Goal: Information Seeking & Learning: Check status

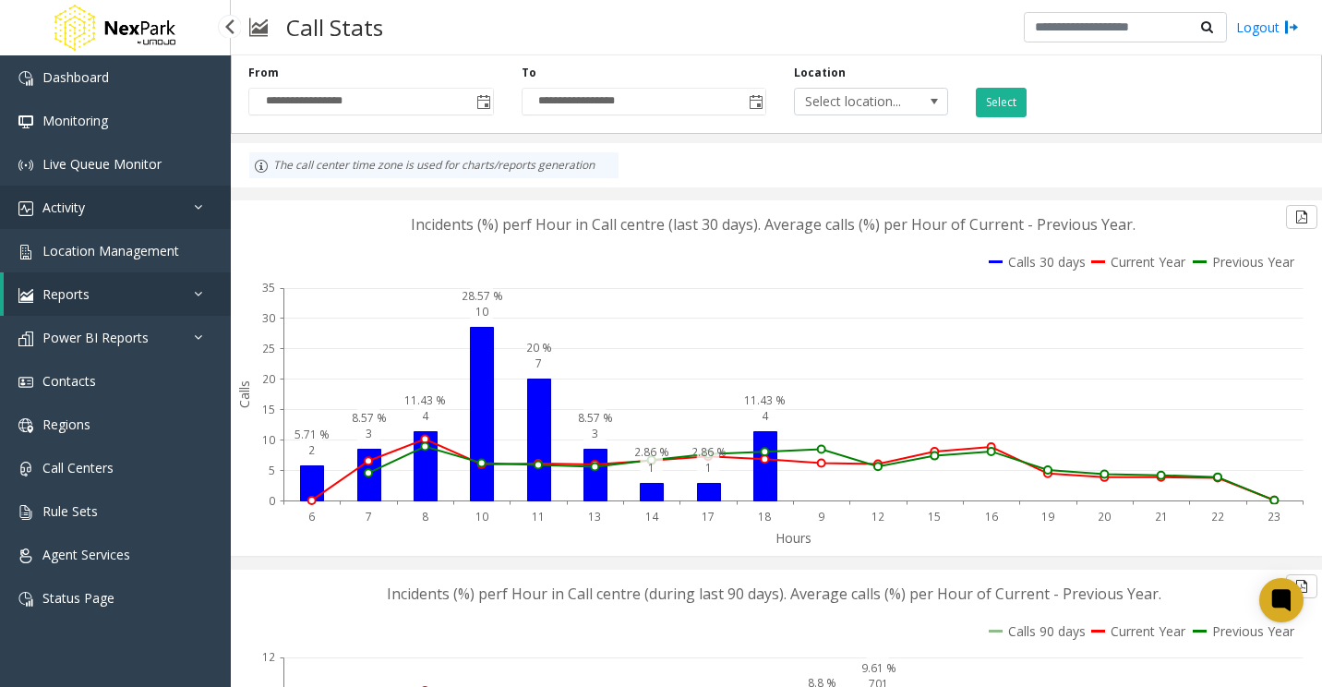
click at [71, 194] on link "Activity" at bounding box center [115, 207] width 231 height 43
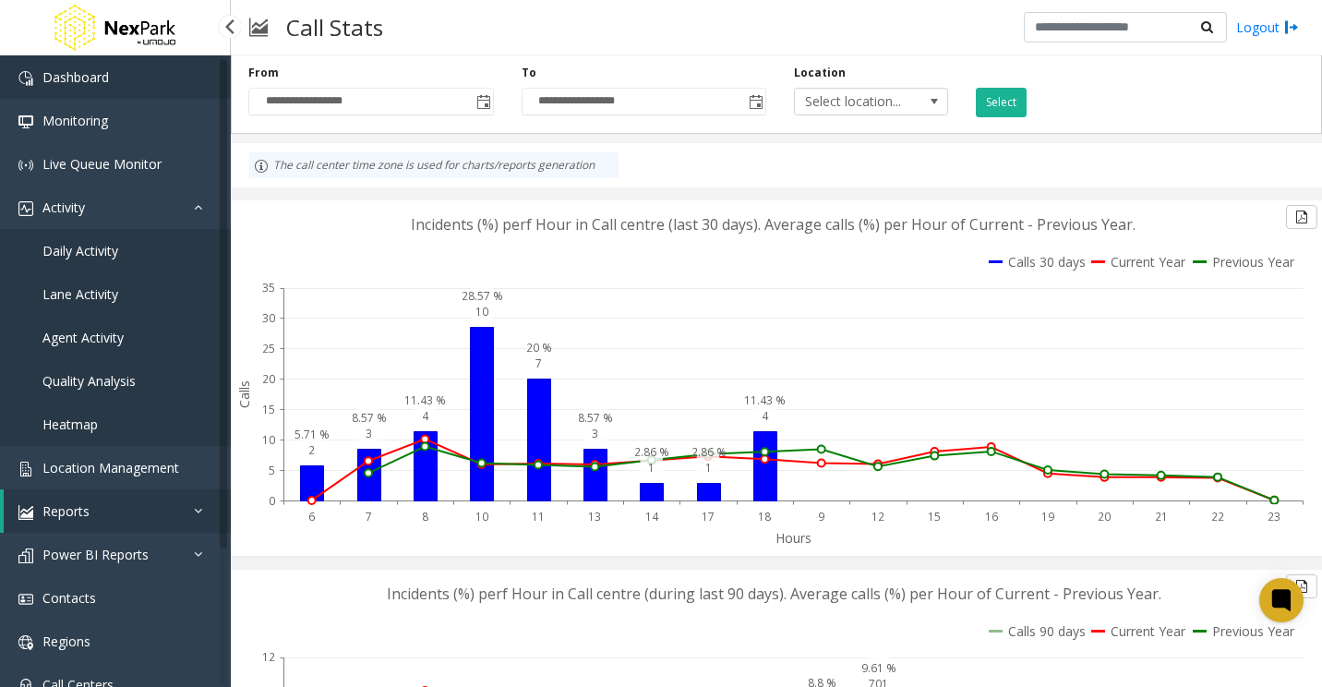
click at [98, 78] on span "Dashboard" at bounding box center [75, 77] width 66 height 18
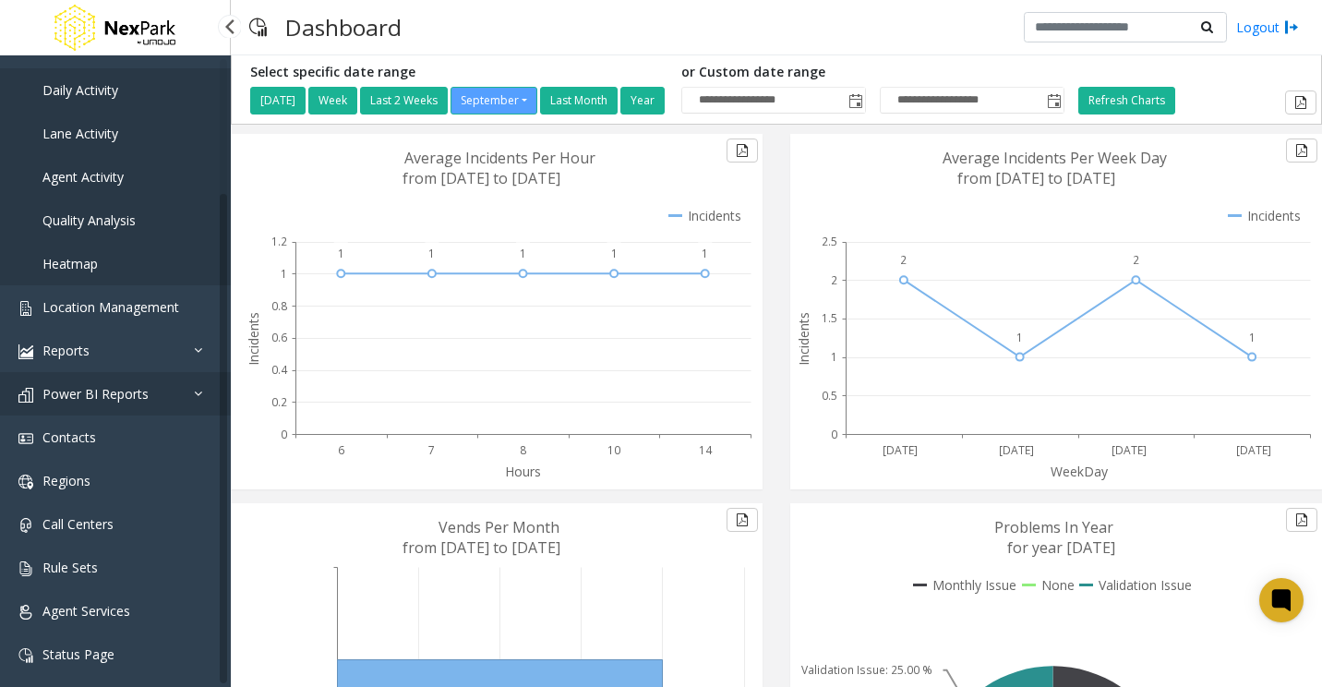
scroll to position [163, 0]
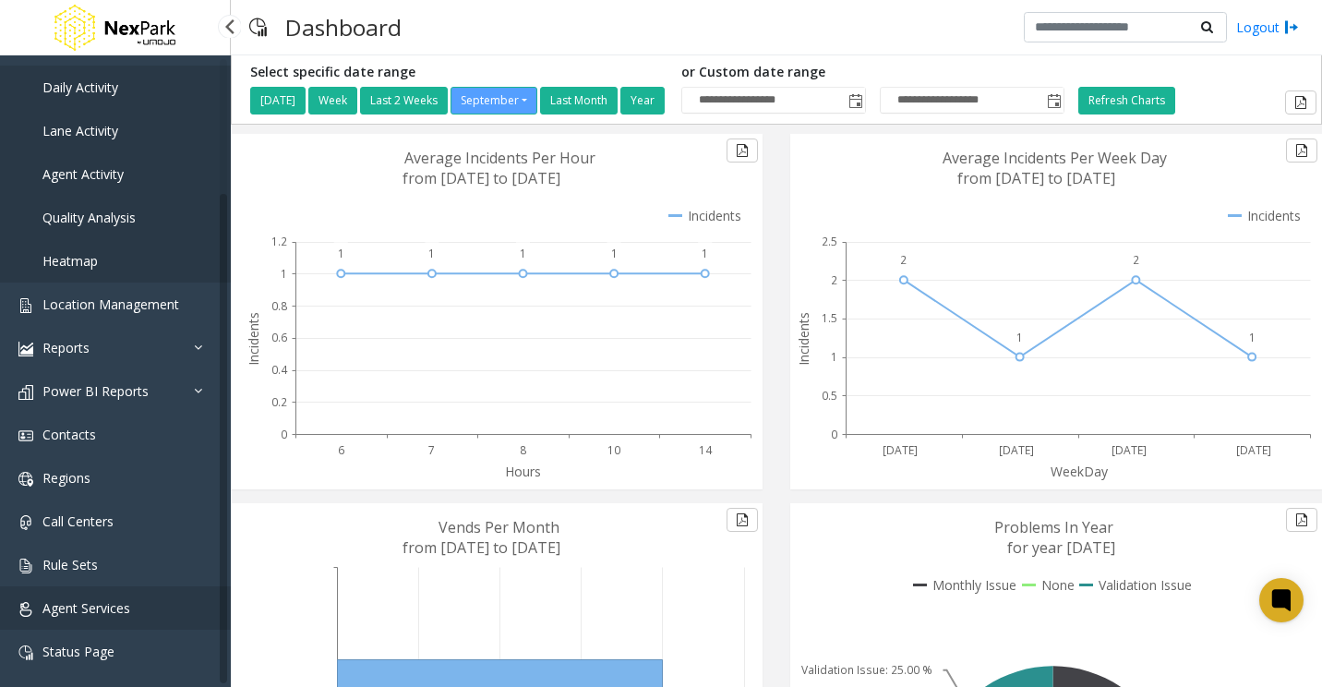
click at [106, 604] on span "Agent Services" at bounding box center [86, 608] width 88 height 18
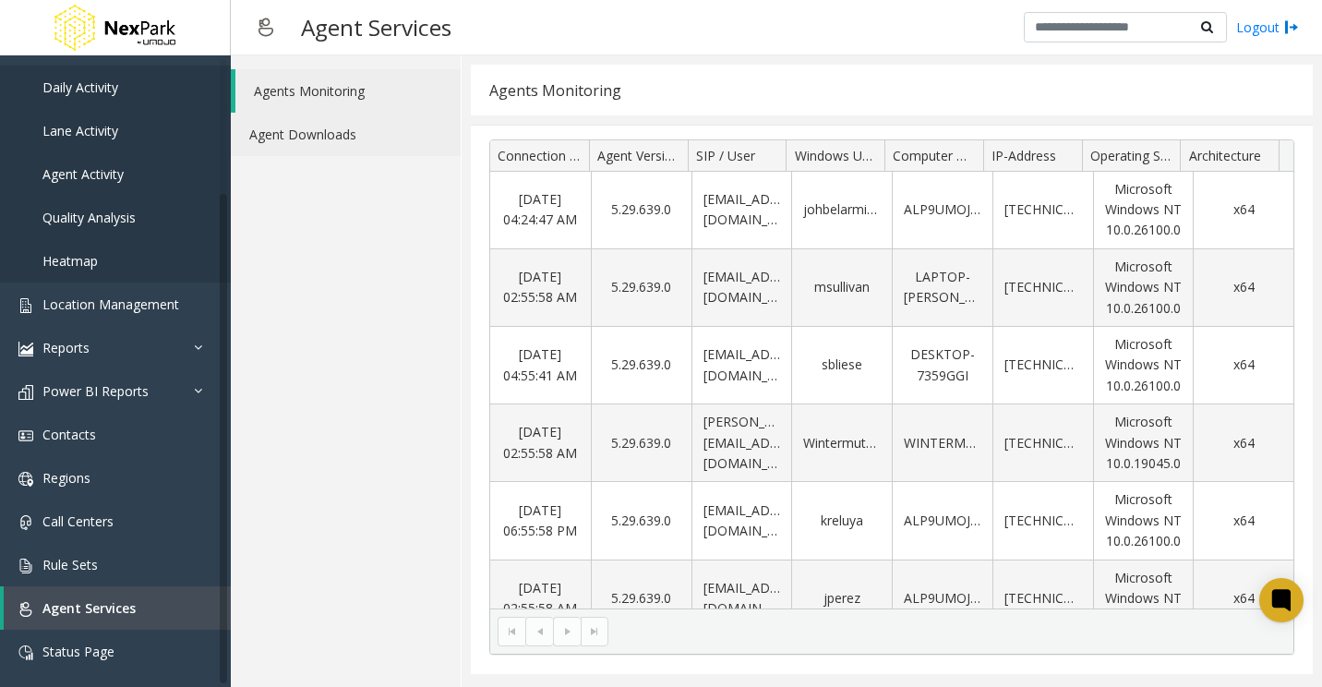
click at [325, 132] on link "Agent Downloads" at bounding box center [346, 134] width 230 height 43
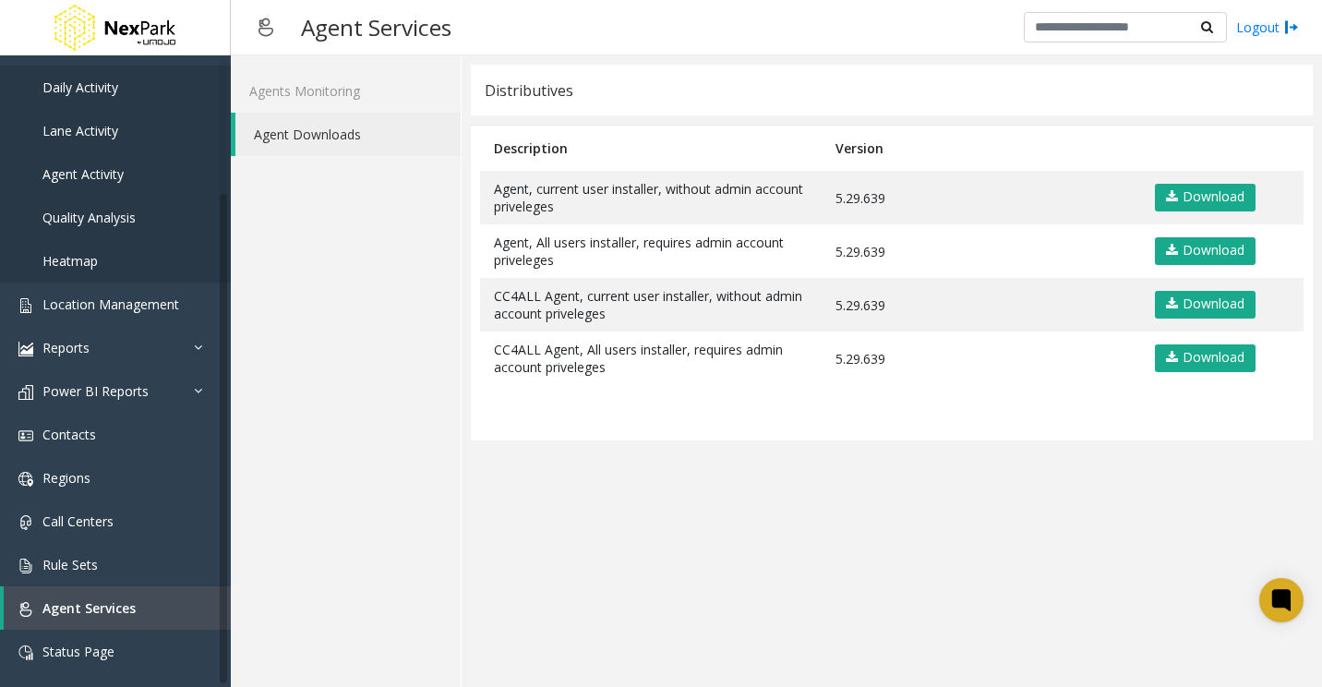
click at [987, 555] on app-distributives "Distributives Description Version Agent, current user installer, without admin …" at bounding box center [892, 371] width 842 height 613
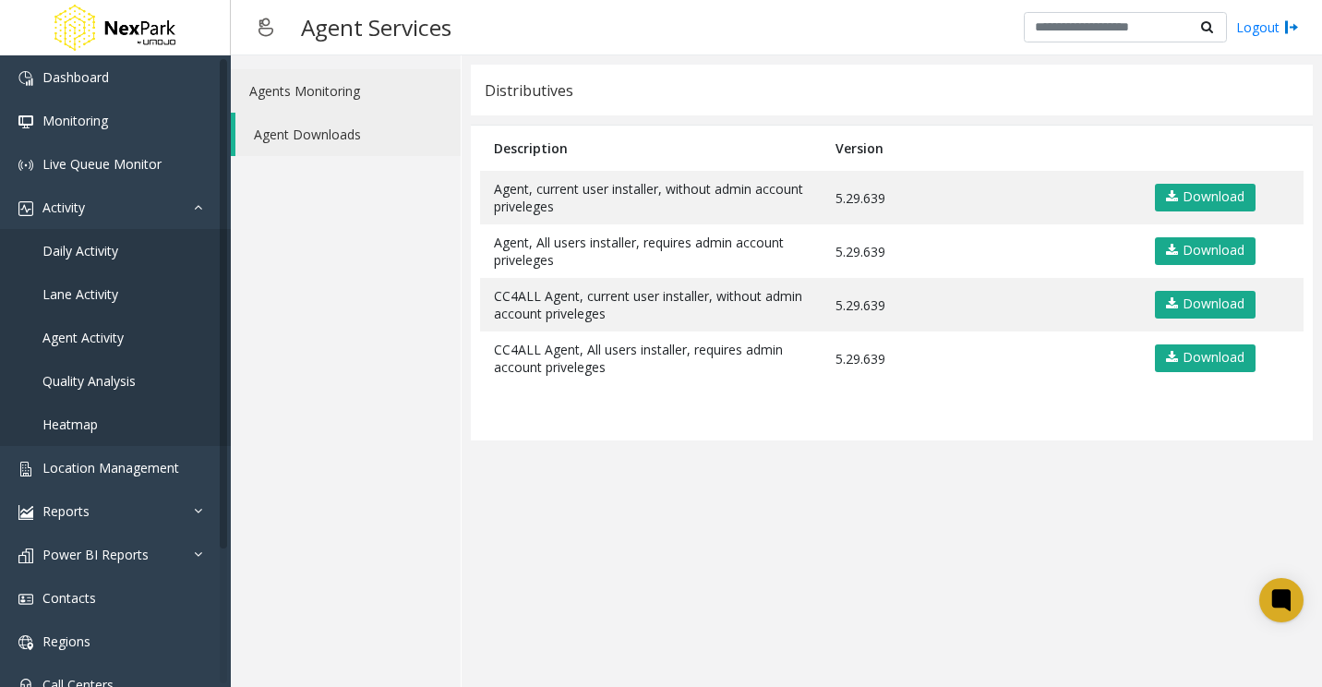
click at [331, 93] on link "Agents Monitoring" at bounding box center [346, 90] width 230 height 43
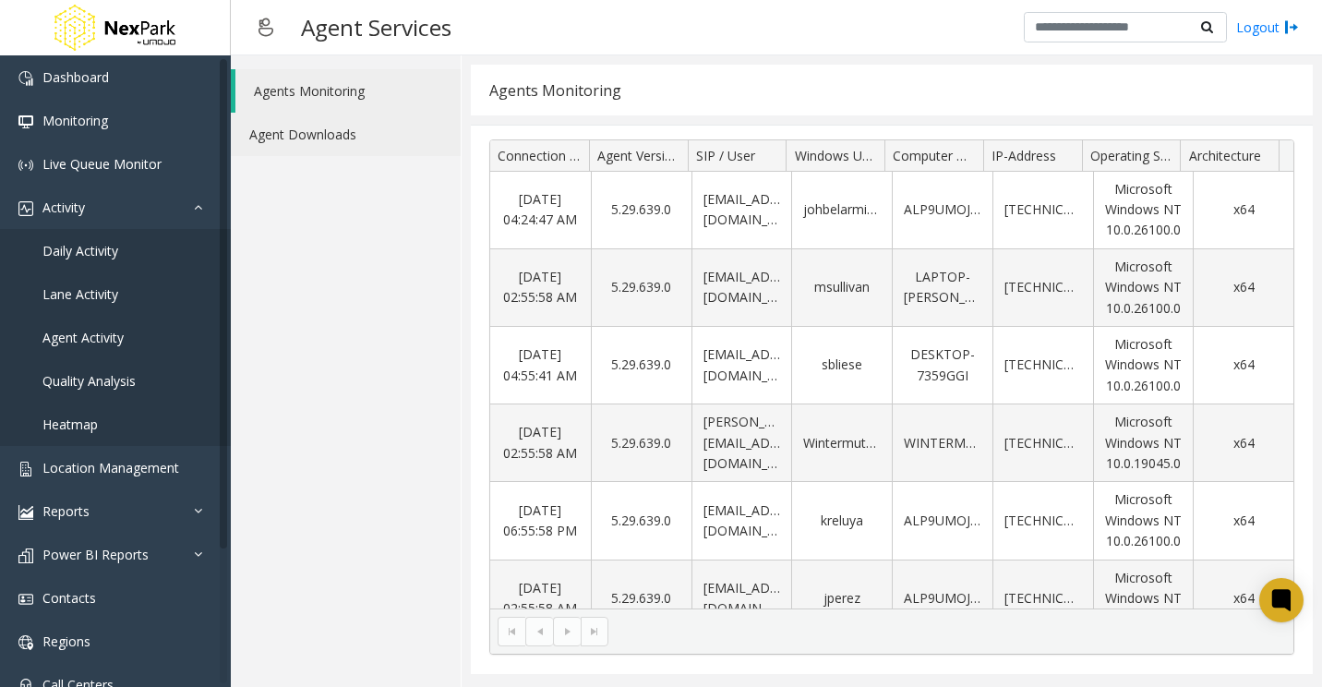
click at [308, 127] on link "Agent Downloads" at bounding box center [346, 134] width 230 height 43
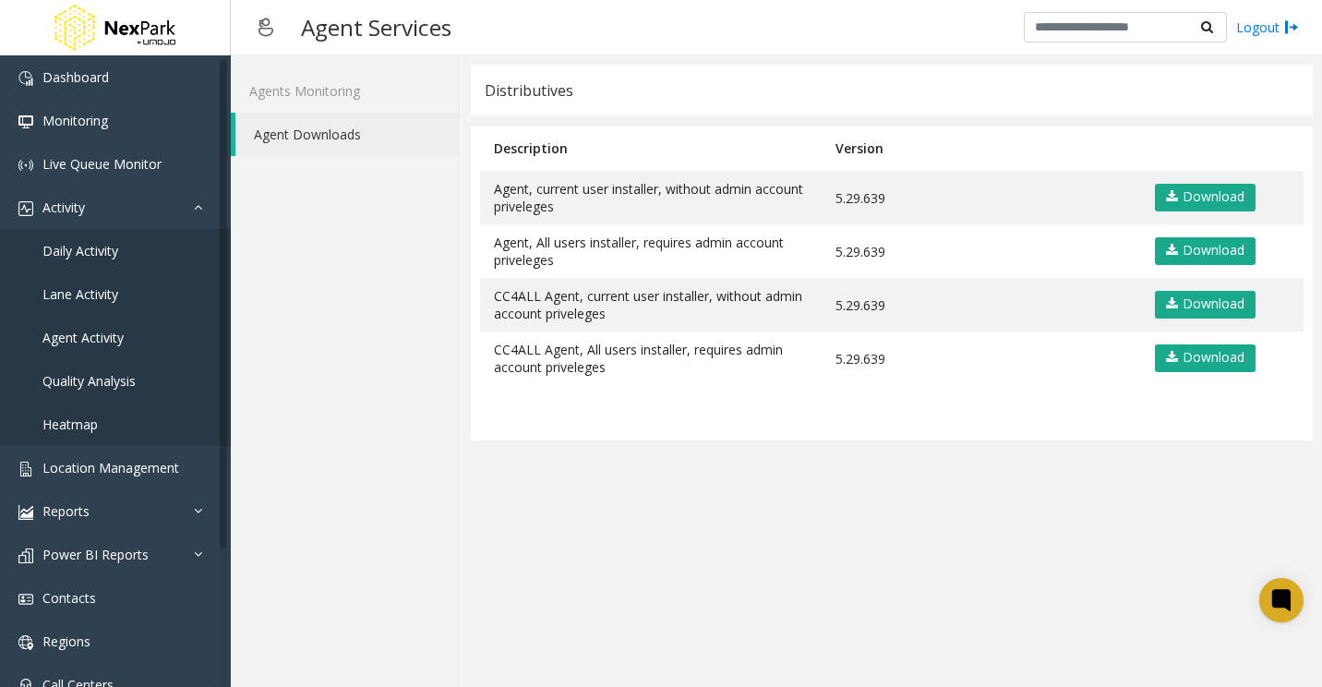
click at [862, 595] on app-distributives "Distributives Description Version Agent, current user installer, without admin …" at bounding box center [892, 371] width 842 height 613
click at [850, 628] on app-distributives "Distributives Description Version Agent, current user installer, without admin …" at bounding box center [892, 371] width 842 height 613
click at [73, 82] on span "Dashboard" at bounding box center [75, 77] width 66 height 18
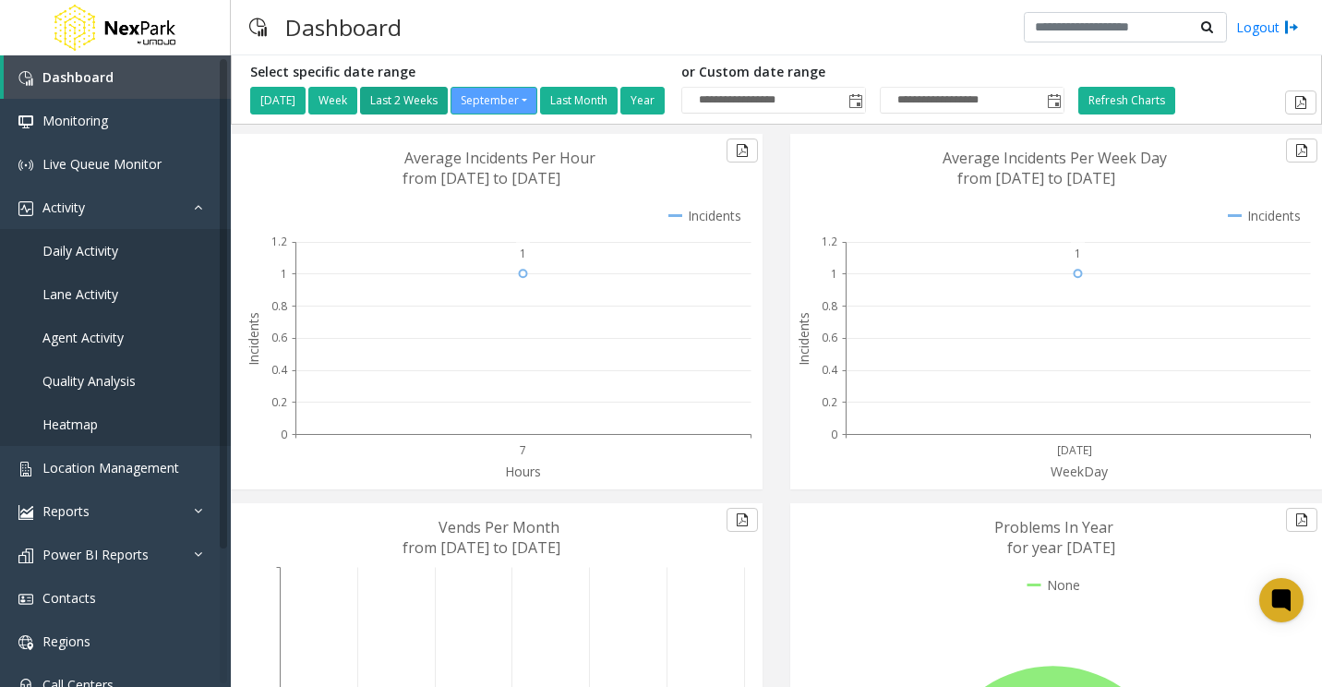
click at [423, 96] on button "Last 2 Weeks" at bounding box center [404, 101] width 88 height 28
type input "**********"
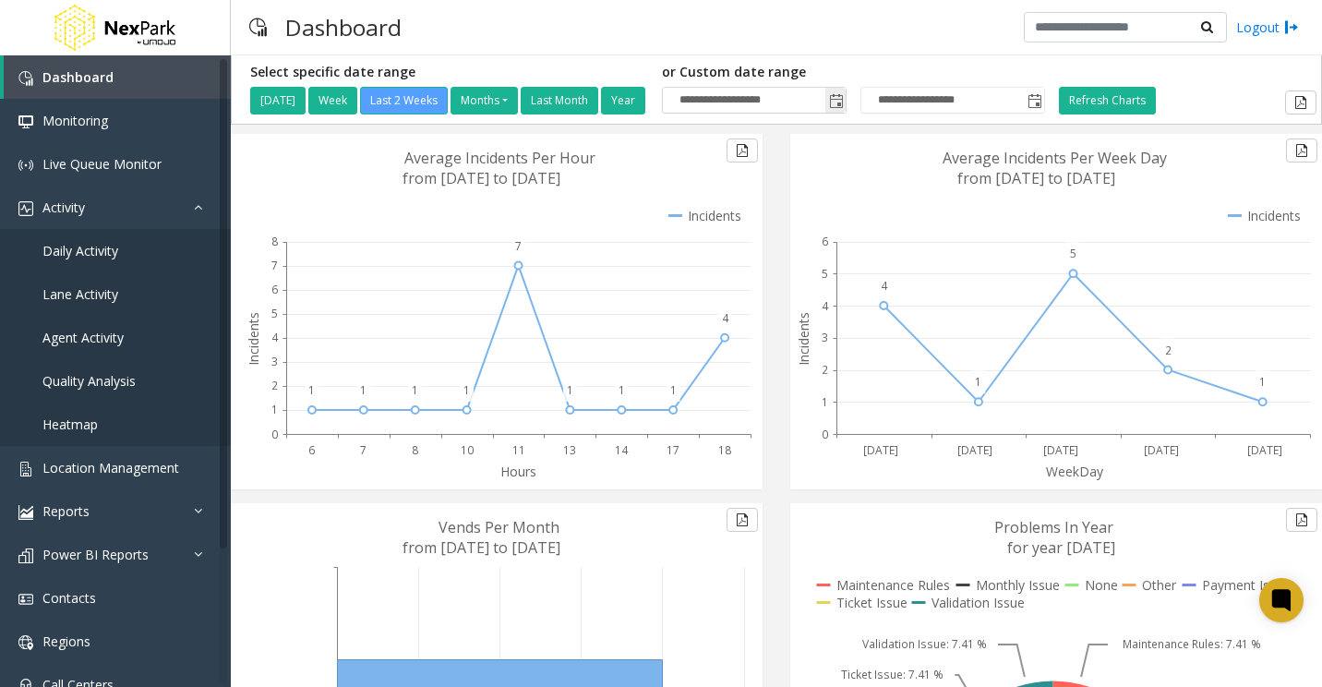
click at [826, 102] on input "**********" at bounding box center [754, 101] width 183 height 26
drag, startPoint x: 854, startPoint y: 99, endPoint x: 863, endPoint y: 107, distance: 12.4
click at [844, 104] on span "Toggle popup" at bounding box center [836, 101] width 15 height 15
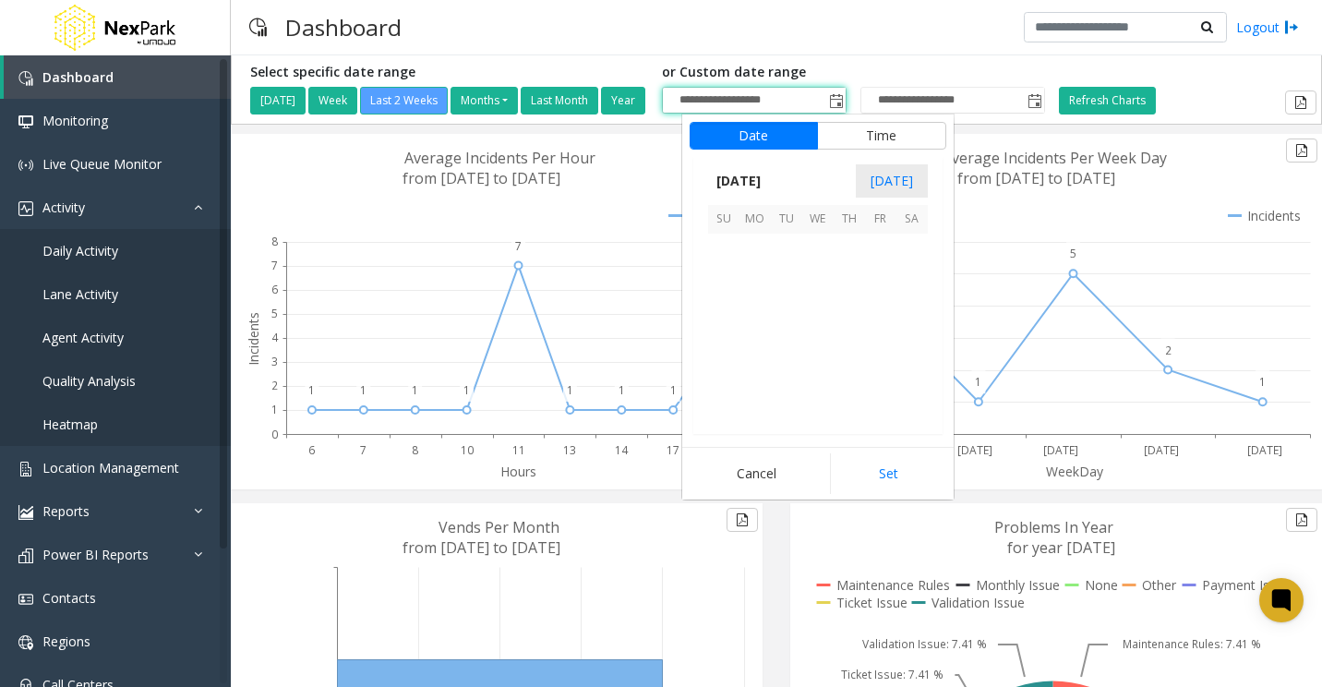
scroll to position [331394, 0]
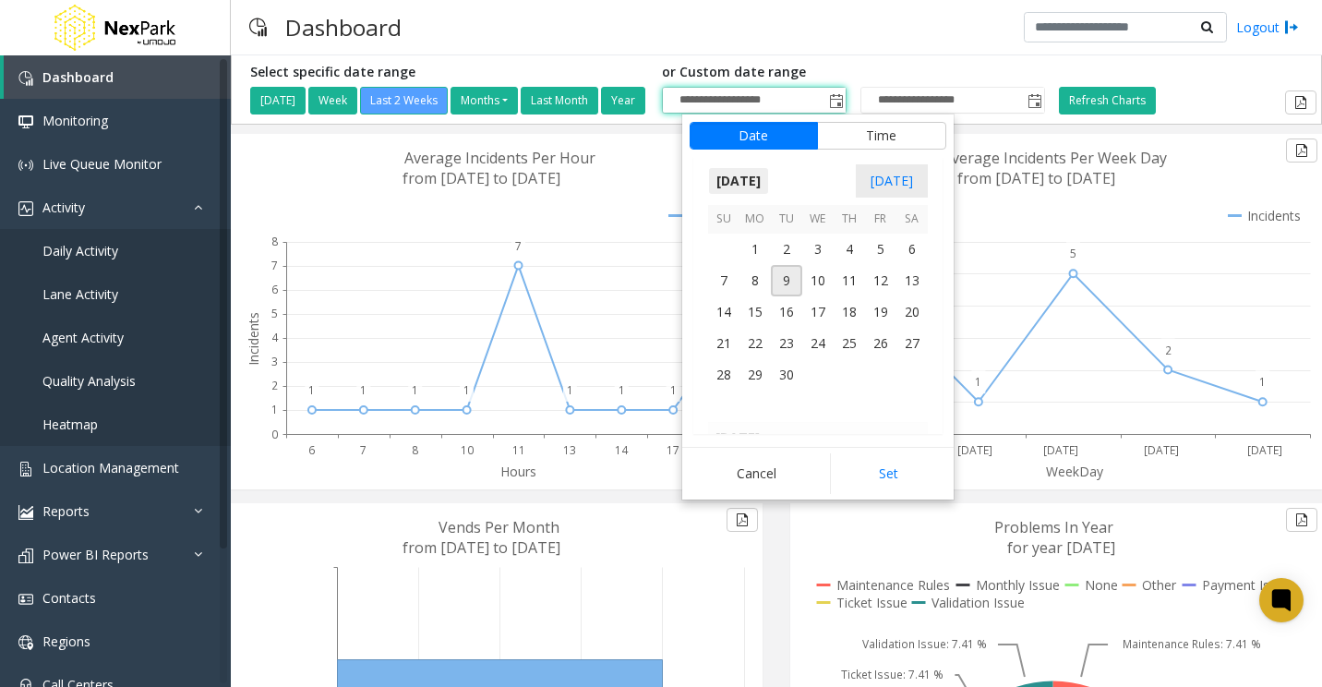
click at [755, 180] on span "September 2025" at bounding box center [738, 181] width 61 height 28
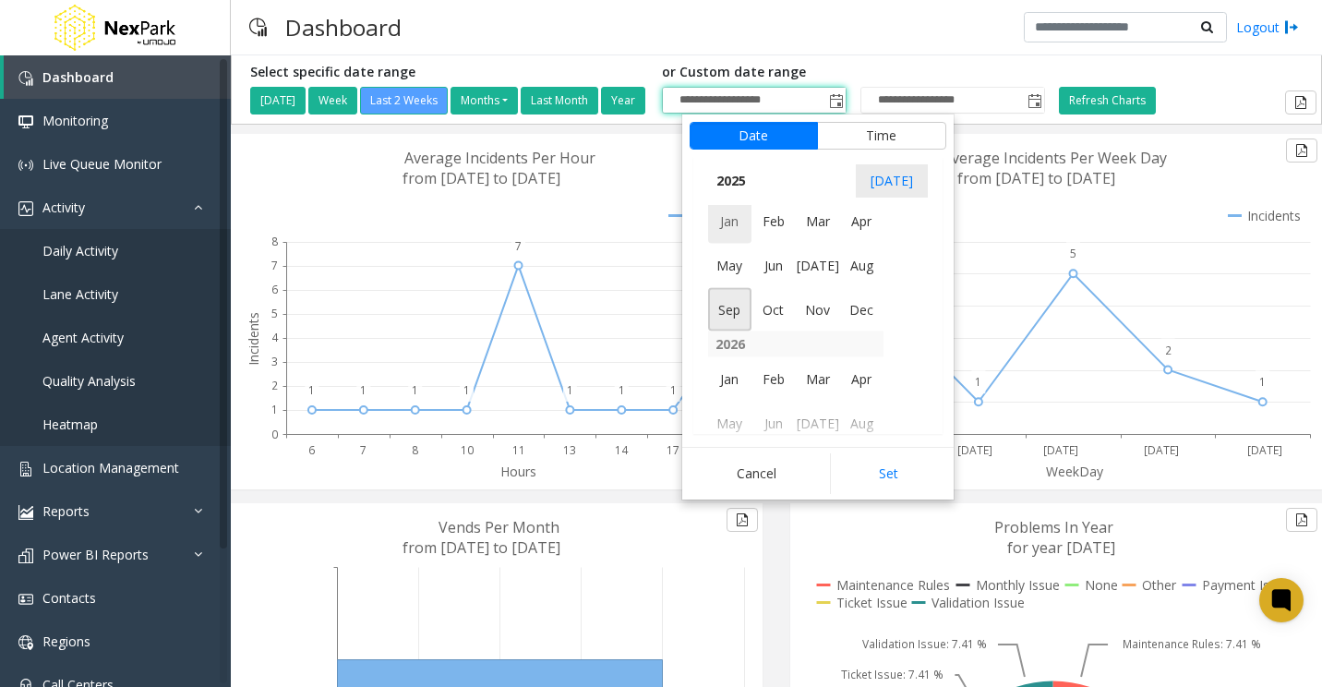
click at [735, 221] on span "Jan" at bounding box center [730, 221] width 44 height 44
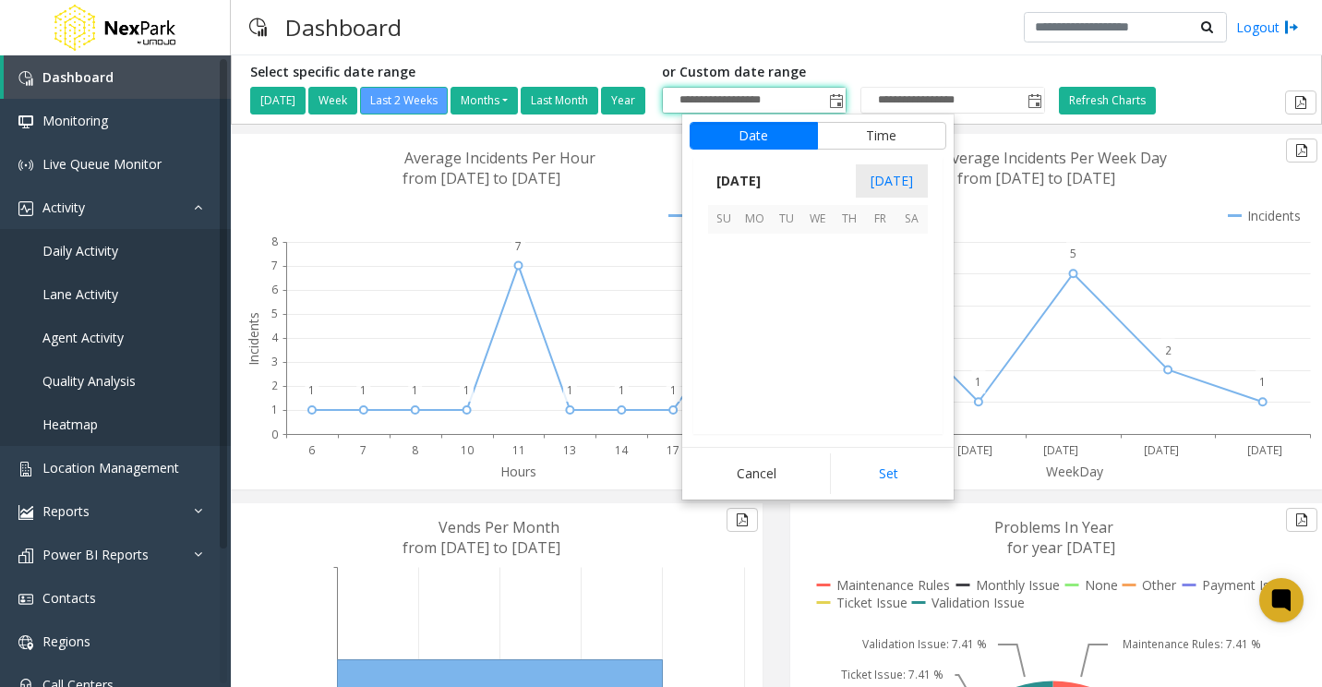
scroll to position [329636, 0]
click at [816, 247] on span "1" at bounding box center [817, 249] width 31 height 31
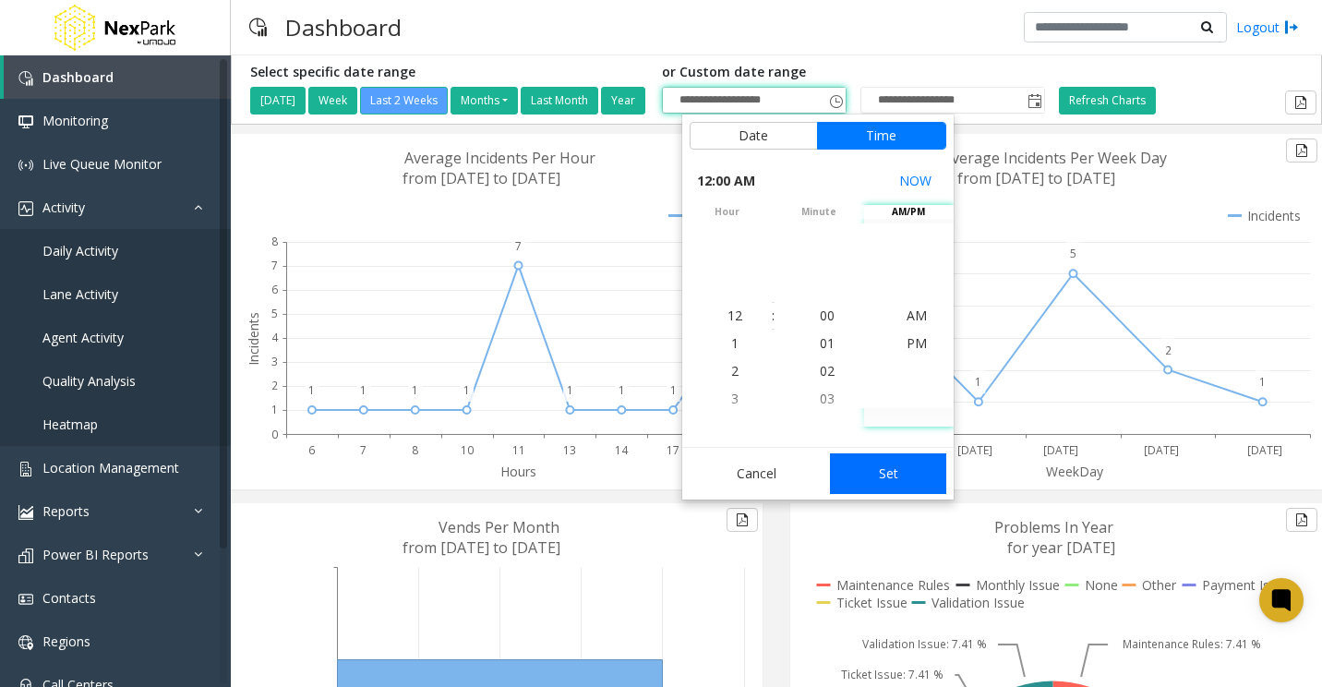
click at [899, 476] on button "Set" at bounding box center [888, 473] width 116 height 41
type input "**********"
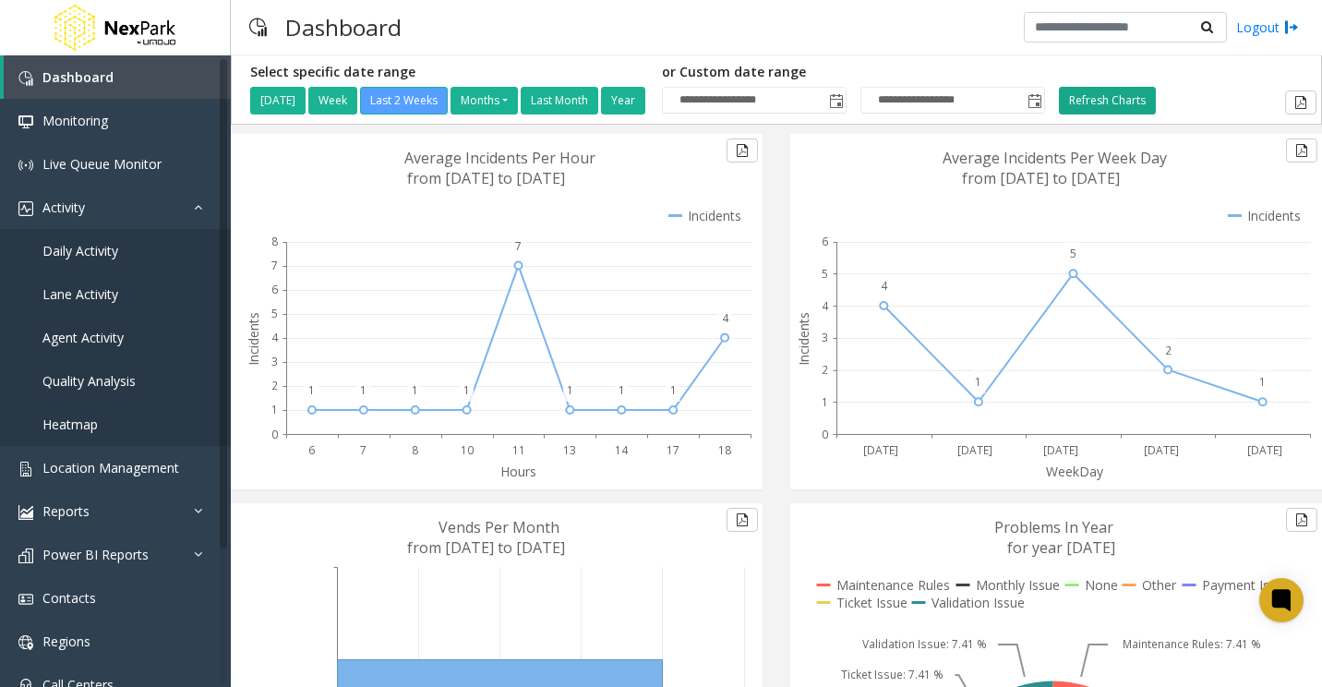
click at [1145, 97] on button "Refresh Charts" at bounding box center [1107, 101] width 97 height 28
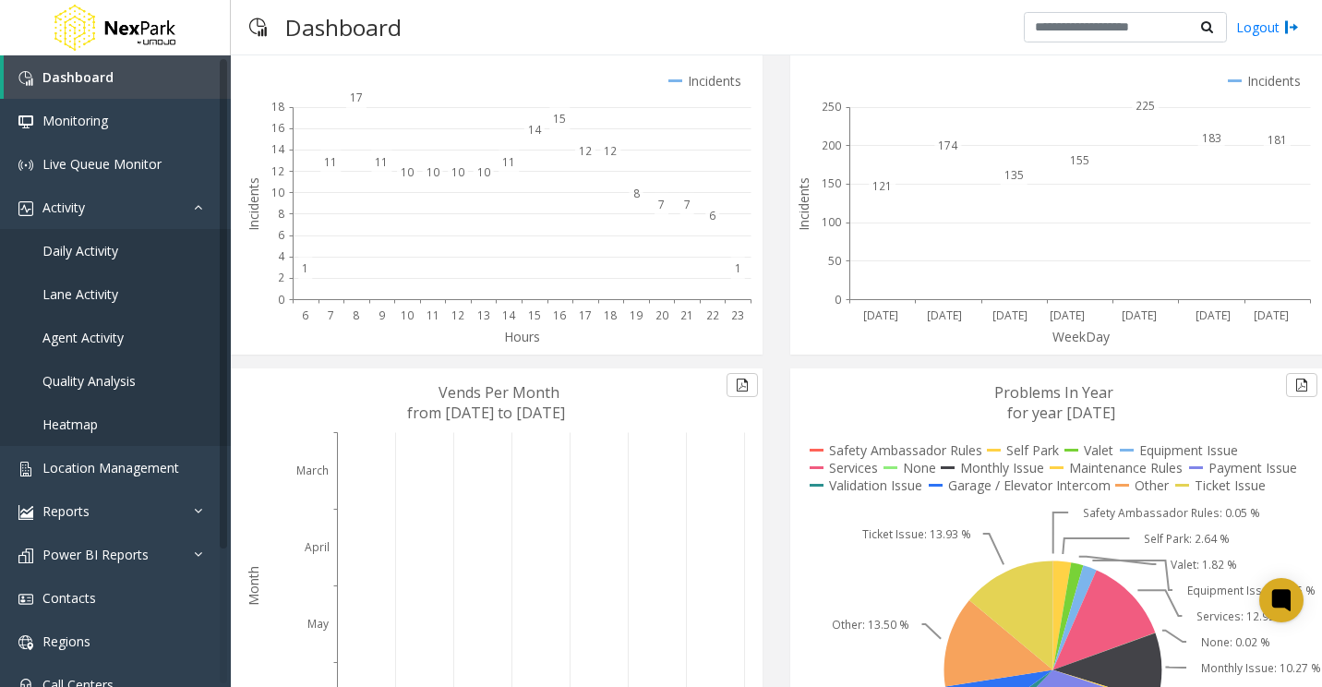
scroll to position [318, 0]
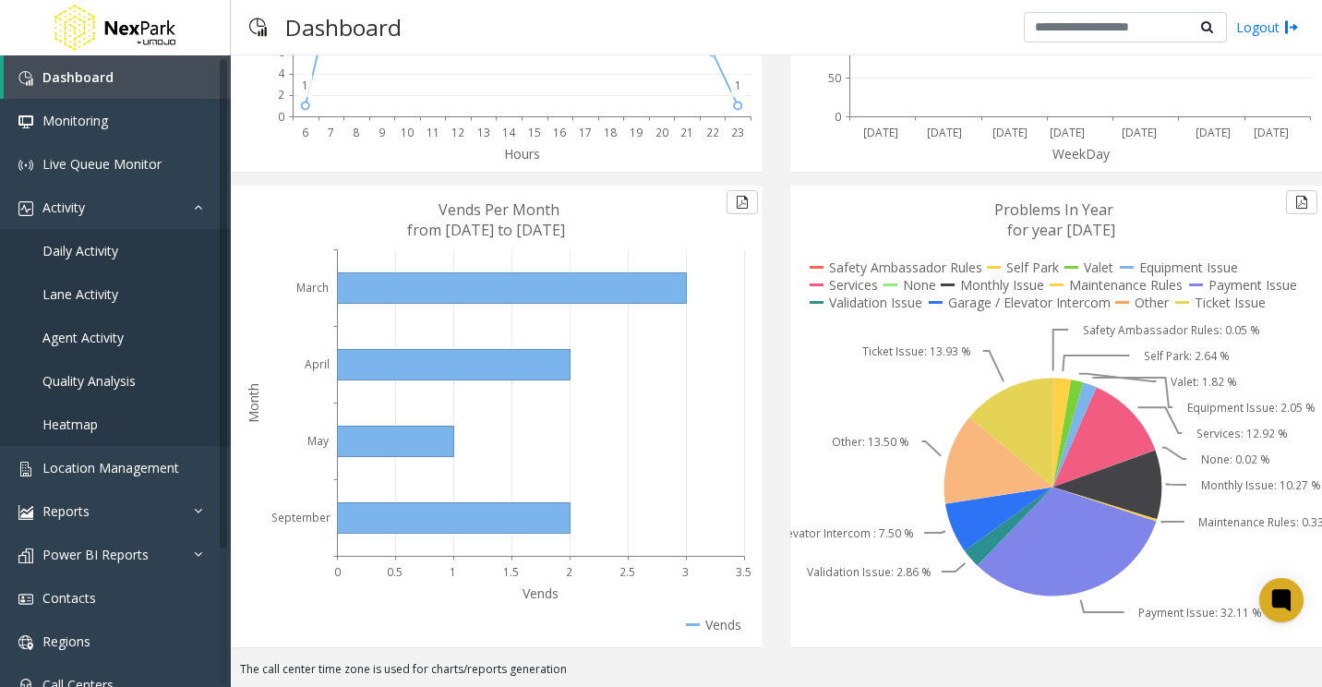
click at [969, 468] on icon at bounding box center [999, 460] width 109 height 87
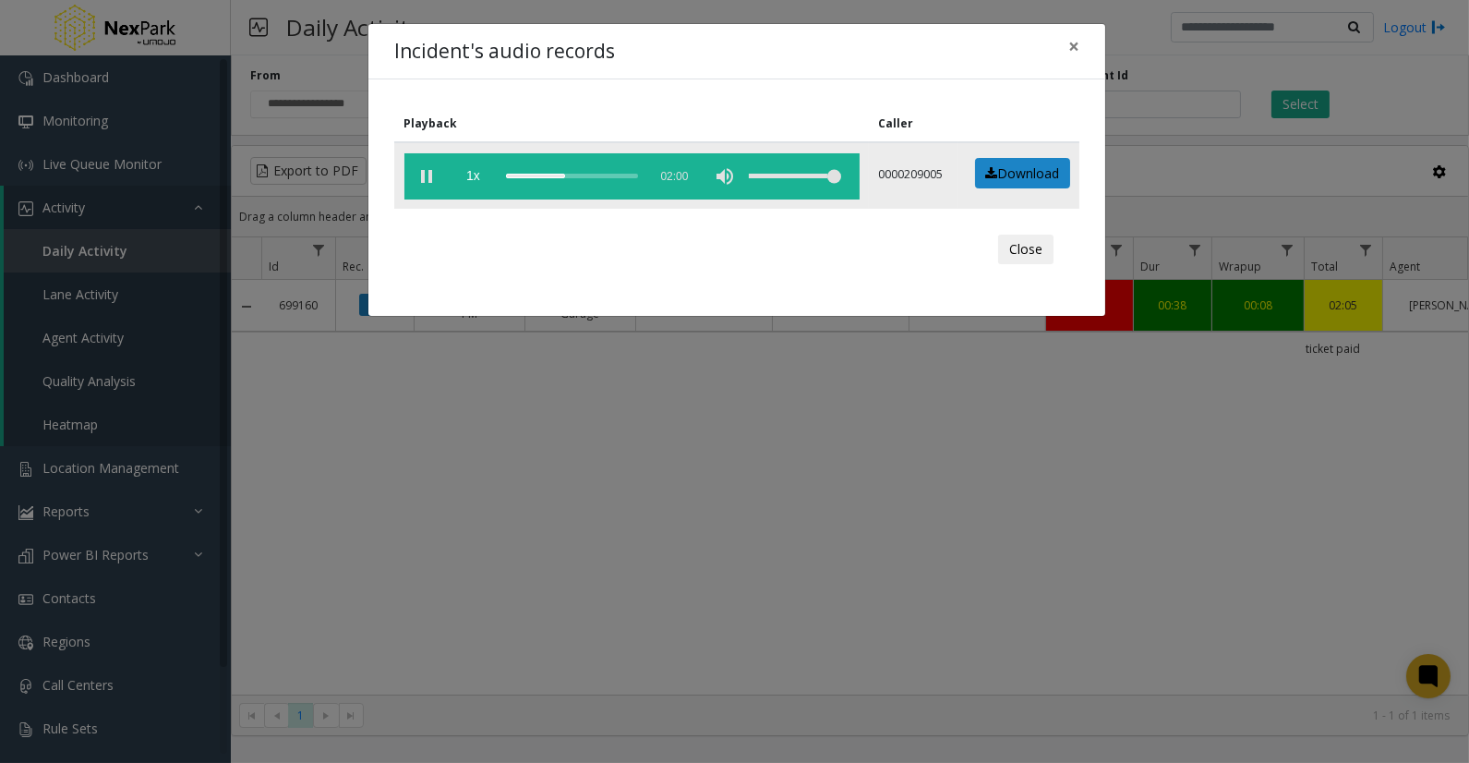
click at [574, 168] on div "scrub bar" at bounding box center [572, 176] width 132 height 46
click at [584, 170] on div "scrub bar" at bounding box center [572, 176] width 132 height 46
click at [593, 172] on div "scrub bar" at bounding box center [572, 176] width 132 height 46
click at [597, 172] on div "scrub bar" at bounding box center [572, 176] width 132 height 46
click at [777, 49] on div "Incident's audio records ×" at bounding box center [736, 52] width 737 height 56
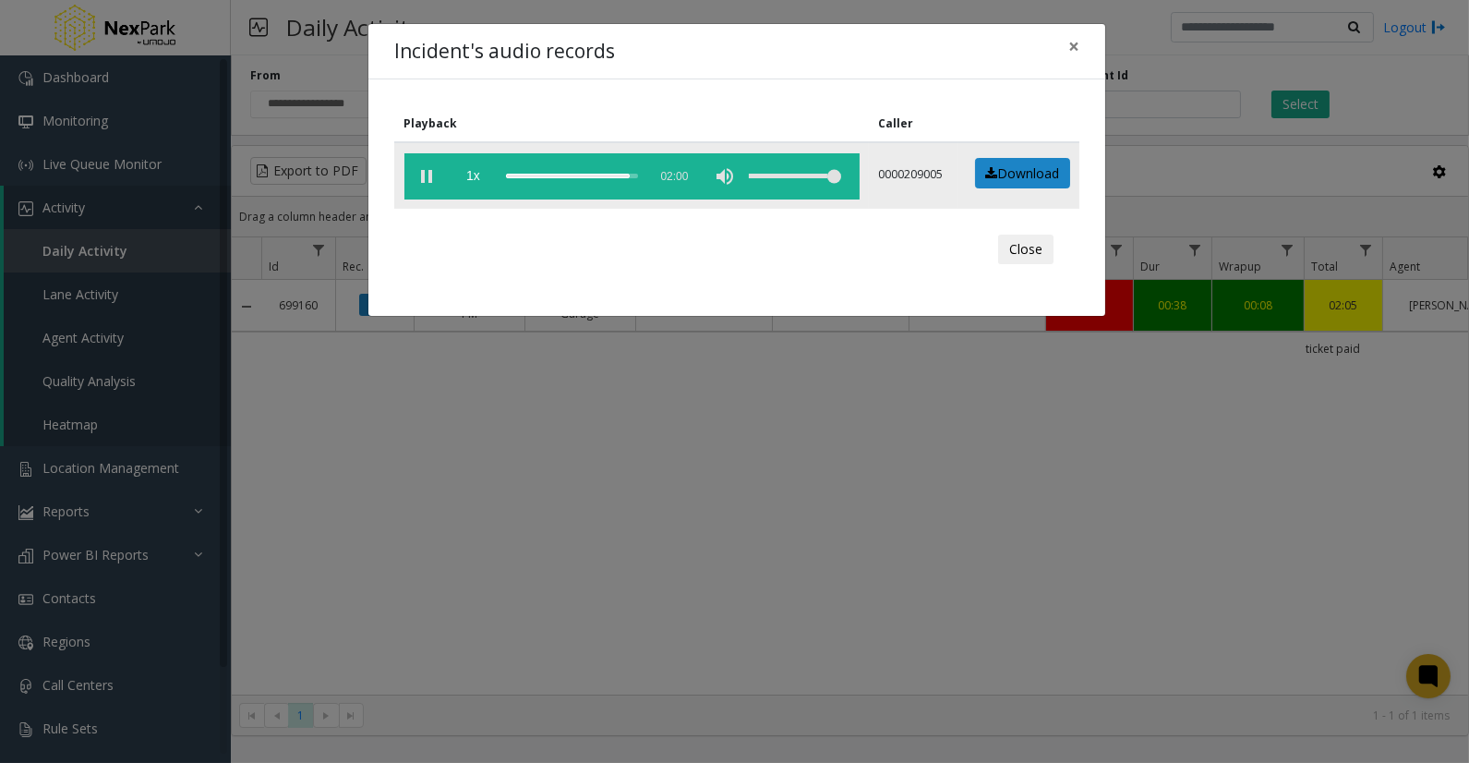
click at [536, 174] on div "scrub bar" at bounding box center [572, 176] width 132 height 46
click at [541, 174] on div "scrub bar" at bounding box center [572, 176] width 132 height 46
click at [554, 173] on div "scrub bar" at bounding box center [572, 176] width 132 height 46
click at [566, 168] on div "scrub bar" at bounding box center [572, 176] width 132 height 46
click at [572, 170] on div "scrub bar" at bounding box center [572, 176] width 132 height 46
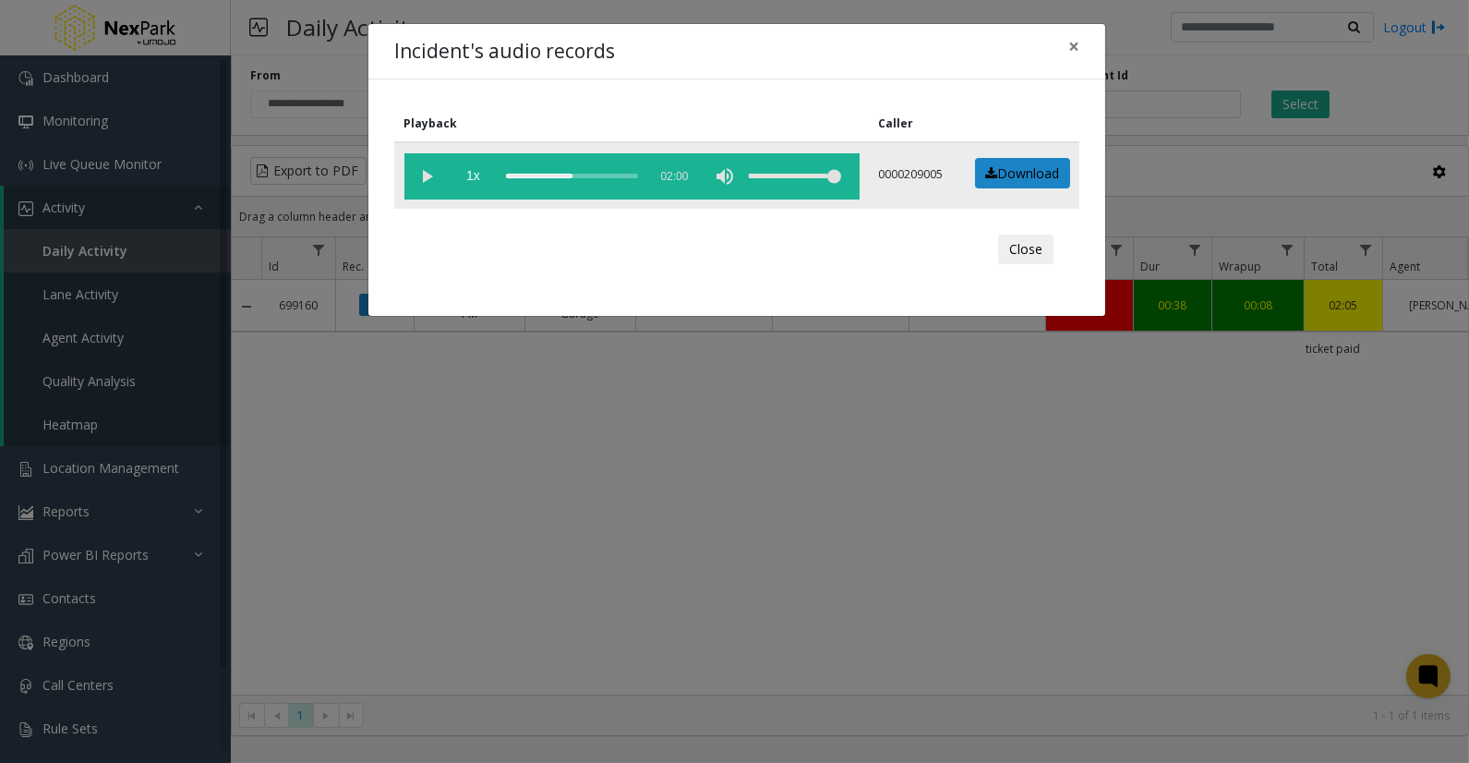
click at [576, 172] on div "scrub bar" at bounding box center [572, 176] width 132 height 46
click at [596, 174] on div "scrub bar" at bounding box center [572, 176] width 132 height 46
click at [597, 171] on div "scrub bar" at bounding box center [572, 176] width 132 height 46
click at [1073, 46] on span "×" at bounding box center [1073, 46] width 11 height 26
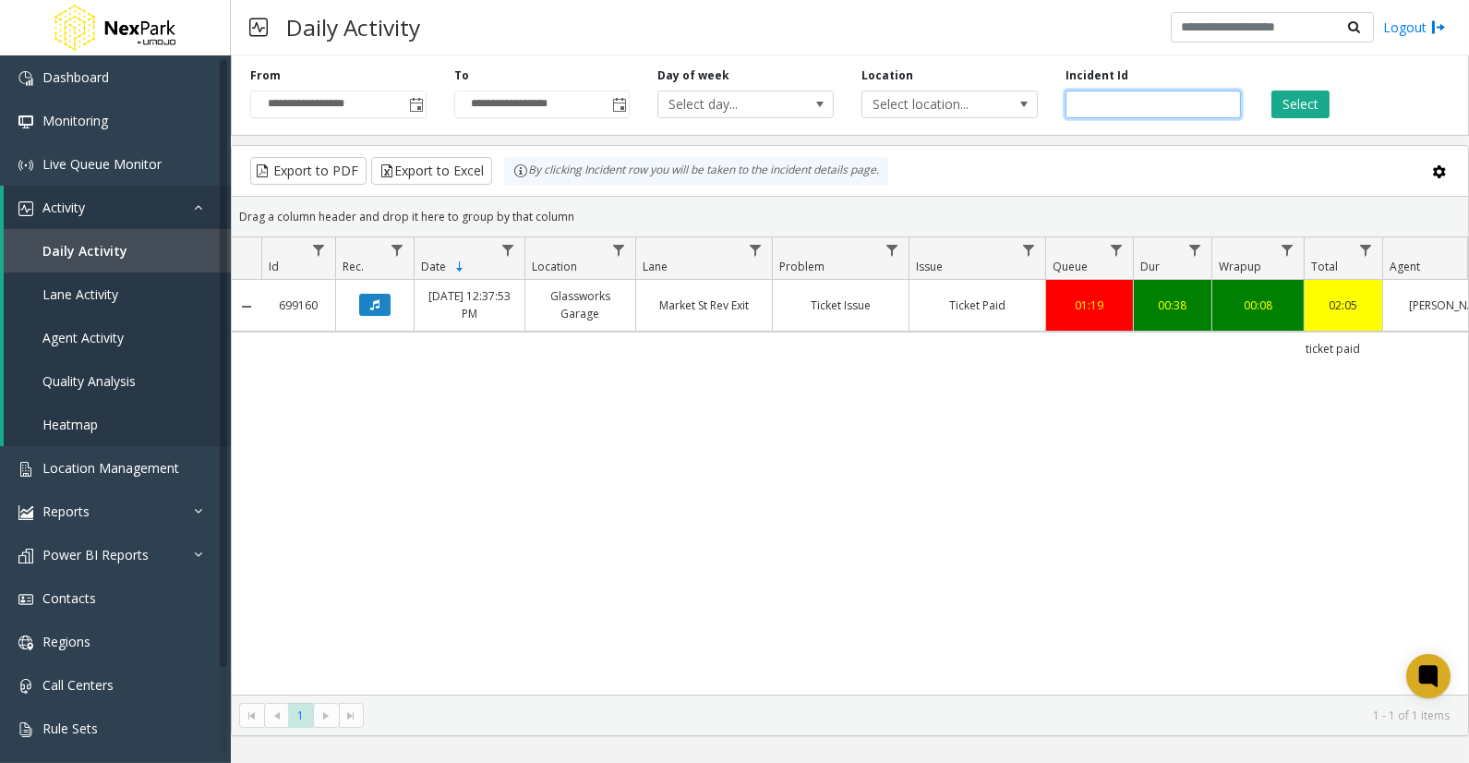
click at [1094, 114] on input "******" at bounding box center [1154, 104] width 176 height 28
paste input "number"
type input "******"
click at [1290, 97] on button "Select" at bounding box center [1300, 104] width 58 height 28
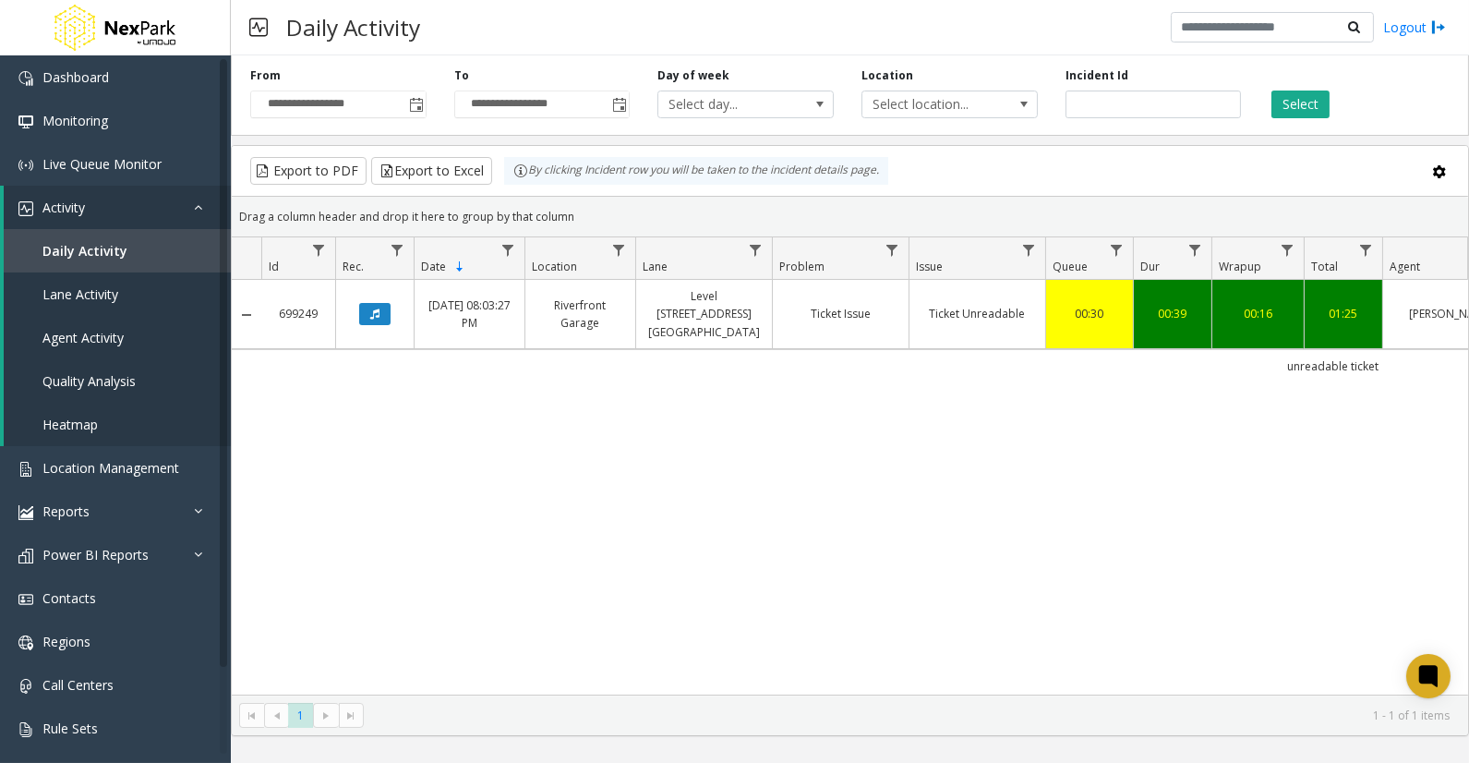
click at [392, 305] on link "Data table" at bounding box center [374, 314] width 55 height 22
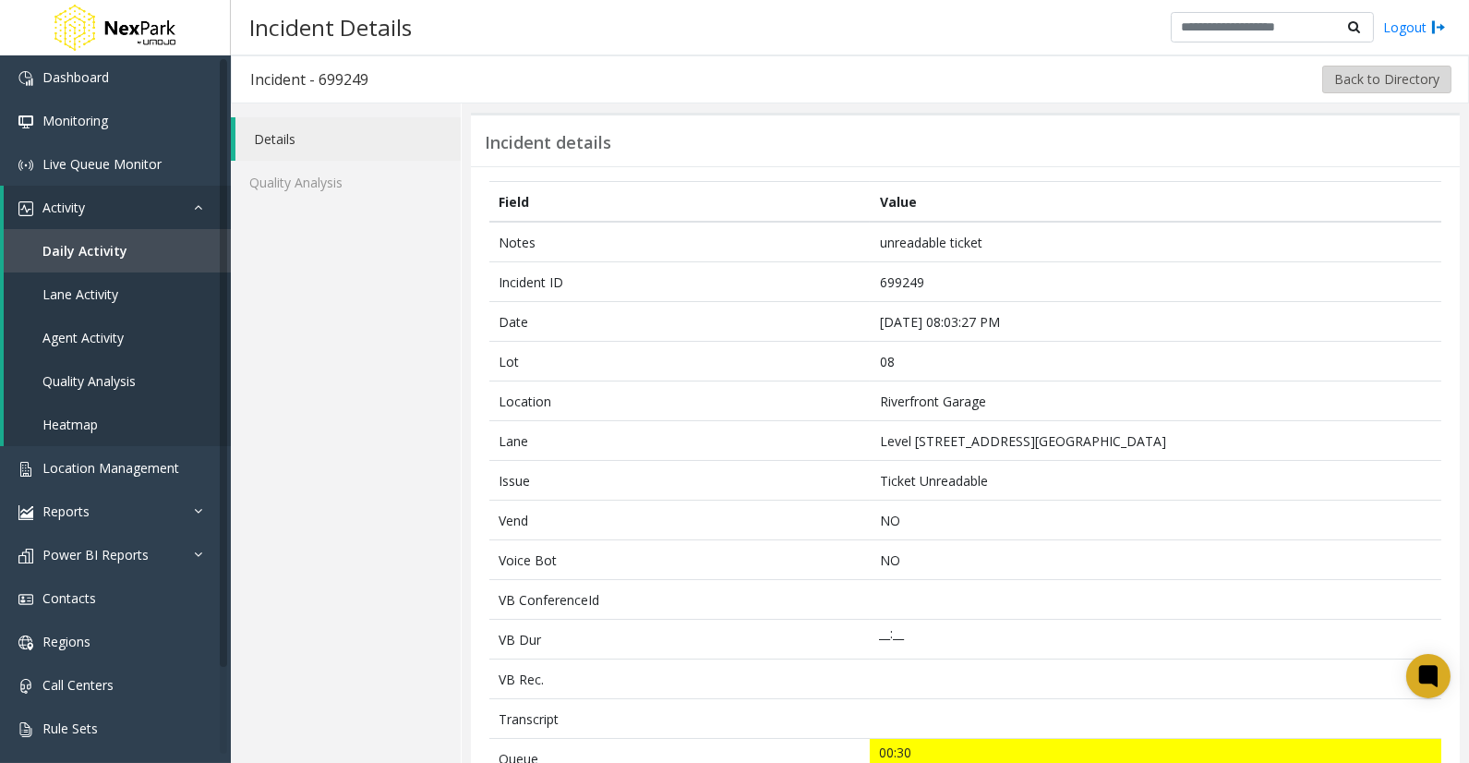
click at [1357, 72] on button "Back to Directory" at bounding box center [1386, 80] width 129 height 28
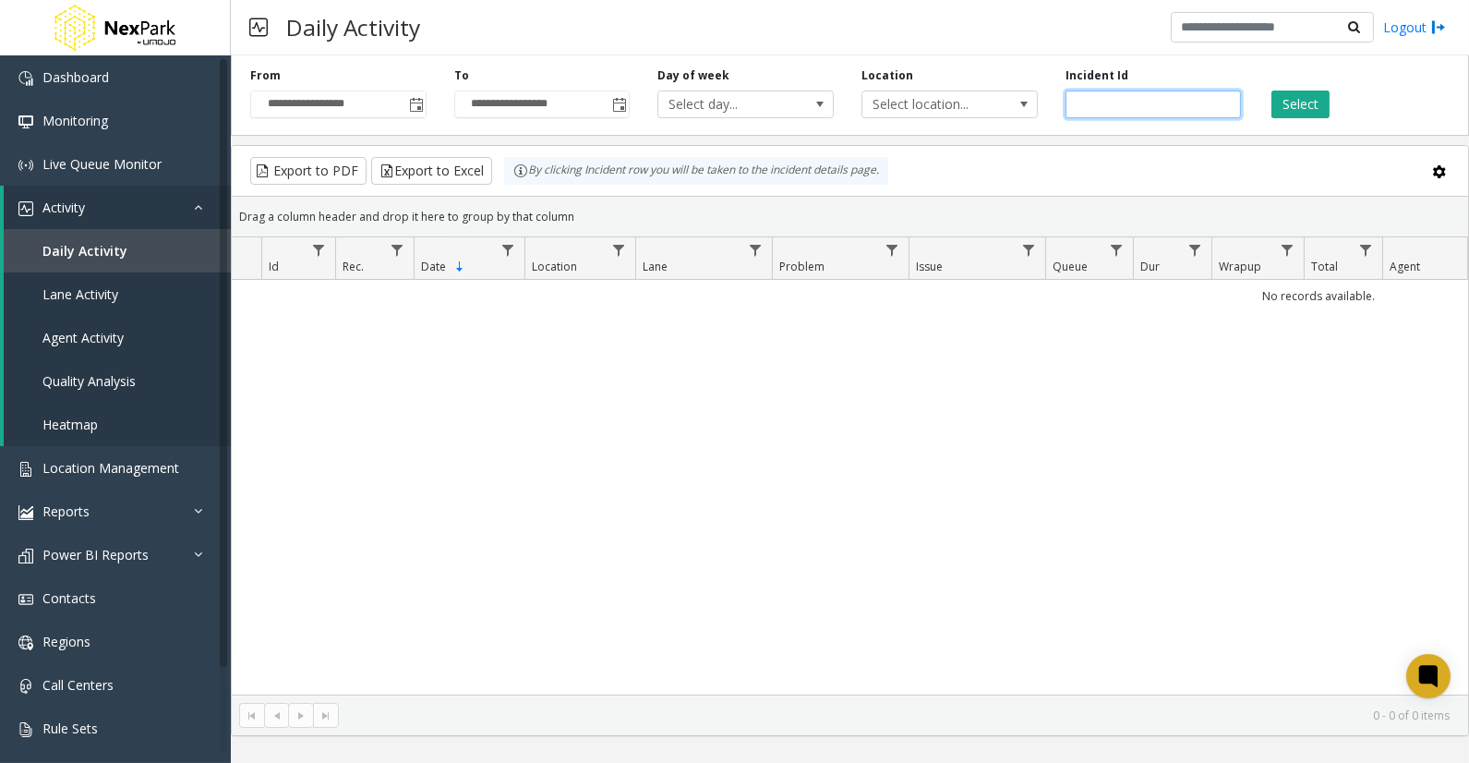
click at [1162, 98] on input "number" at bounding box center [1154, 104] width 176 height 28
paste input "******"
click at [1307, 100] on button "Select" at bounding box center [1300, 104] width 58 height 28
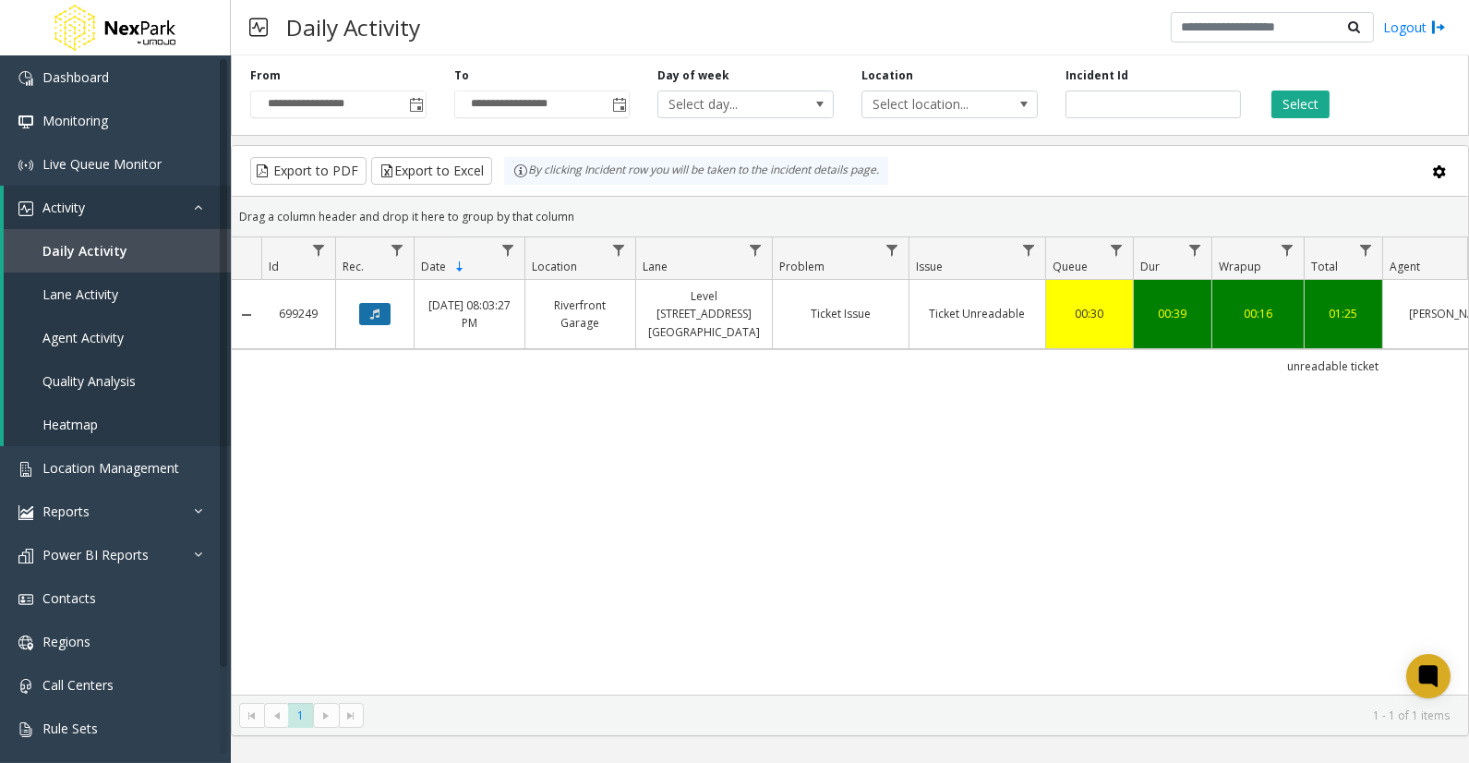
click at [380, 309] on button "Data table" at bounding box center [374, 314] width 31 height 22
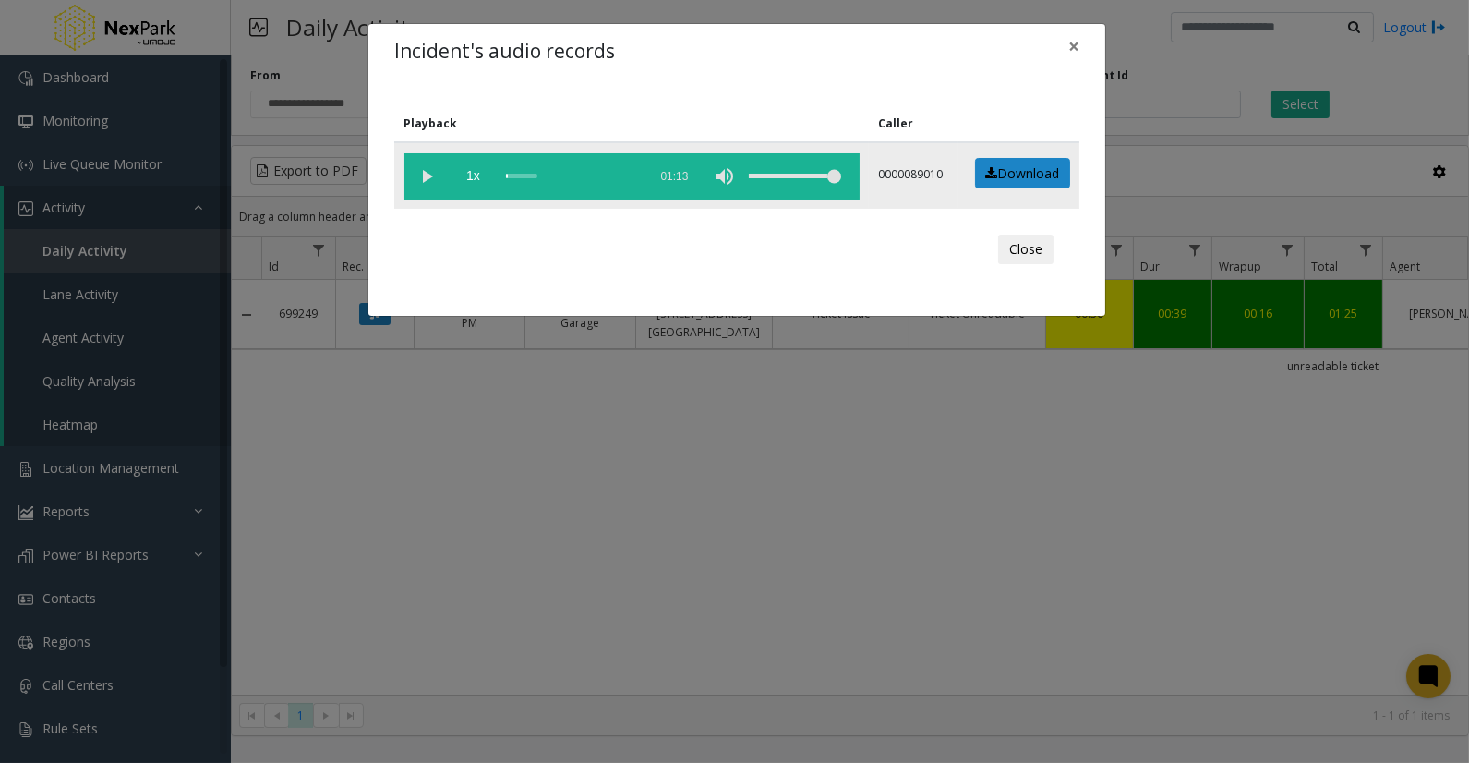
click at [435, 173] on vg-play-pause at bounding box center [427, 176] width 46 height 46
drag, startPoint x: 1069, startPoint y: 50, endPoint x: 1083, endPoint y: 54, distance: 14.3
click at [1071, 50] on span "×" at bounding box center [1073, 46] width 11 height 26
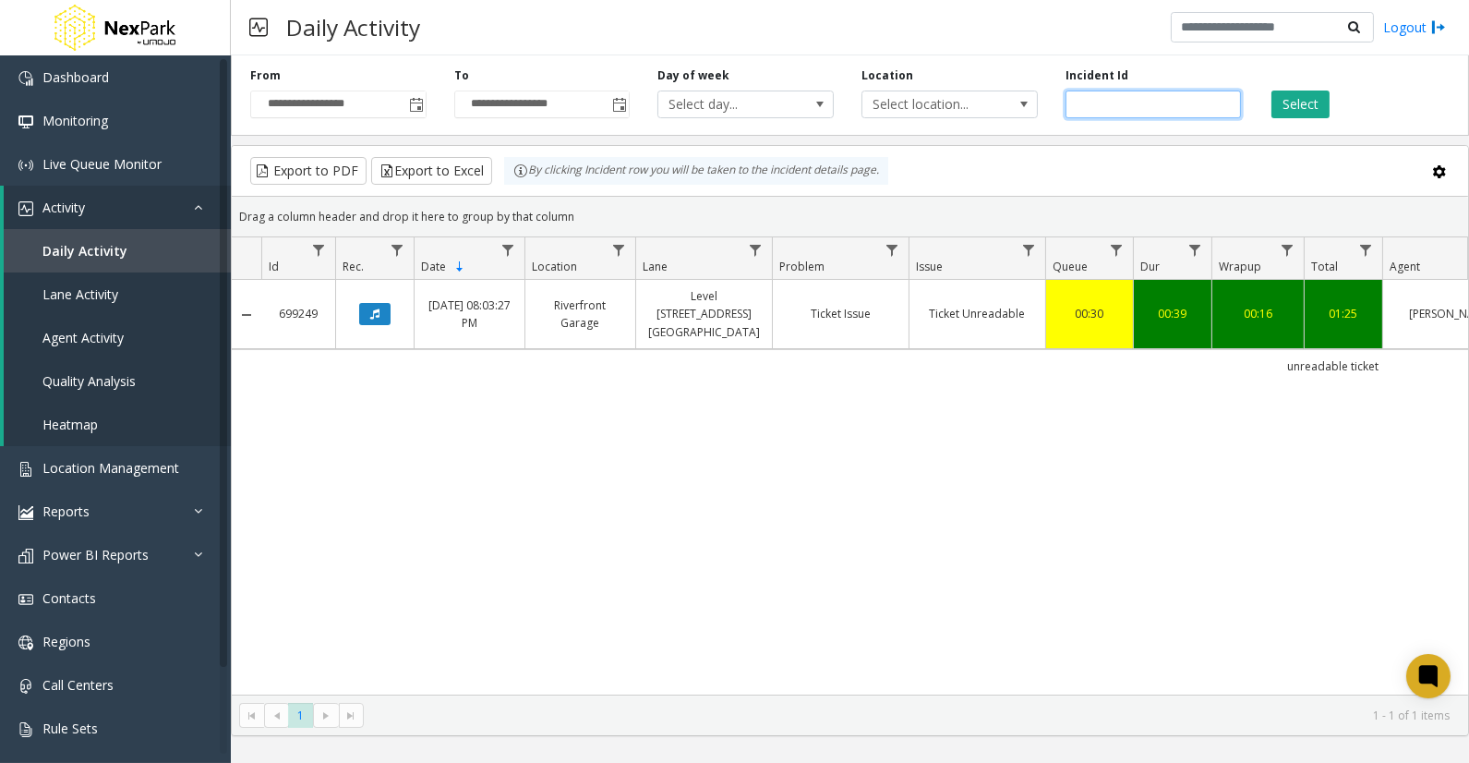
click at [1104, 103] on input "******" at bounding box center [1154, 104] width 176 height 28
paste input "number"
type input "******"
click at [1283, 102] on button "Select" at bounding box center [1300, 104] width 58 height 28
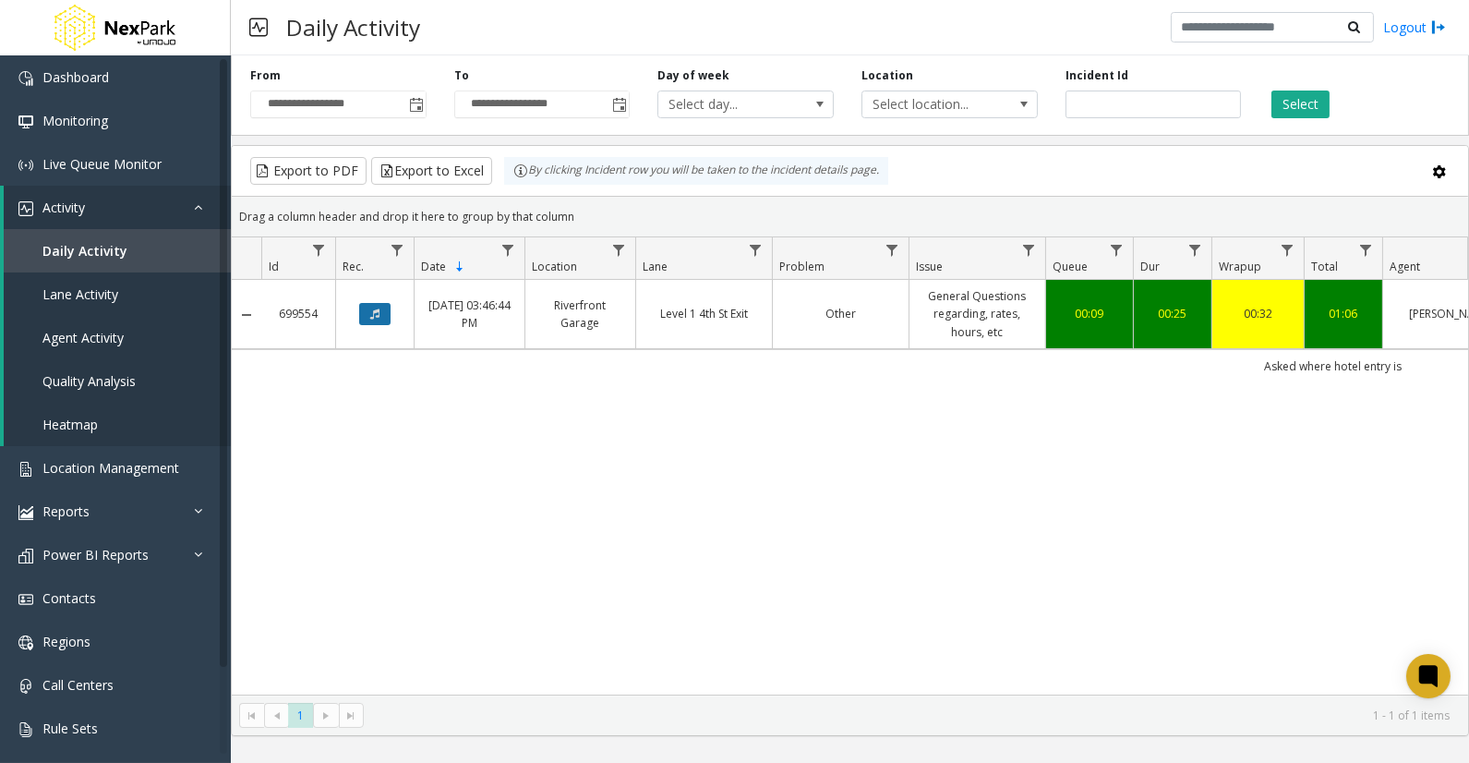
click at [372, 315] on icon "Data table" at bounding box center [374, 313] width 9 height 11
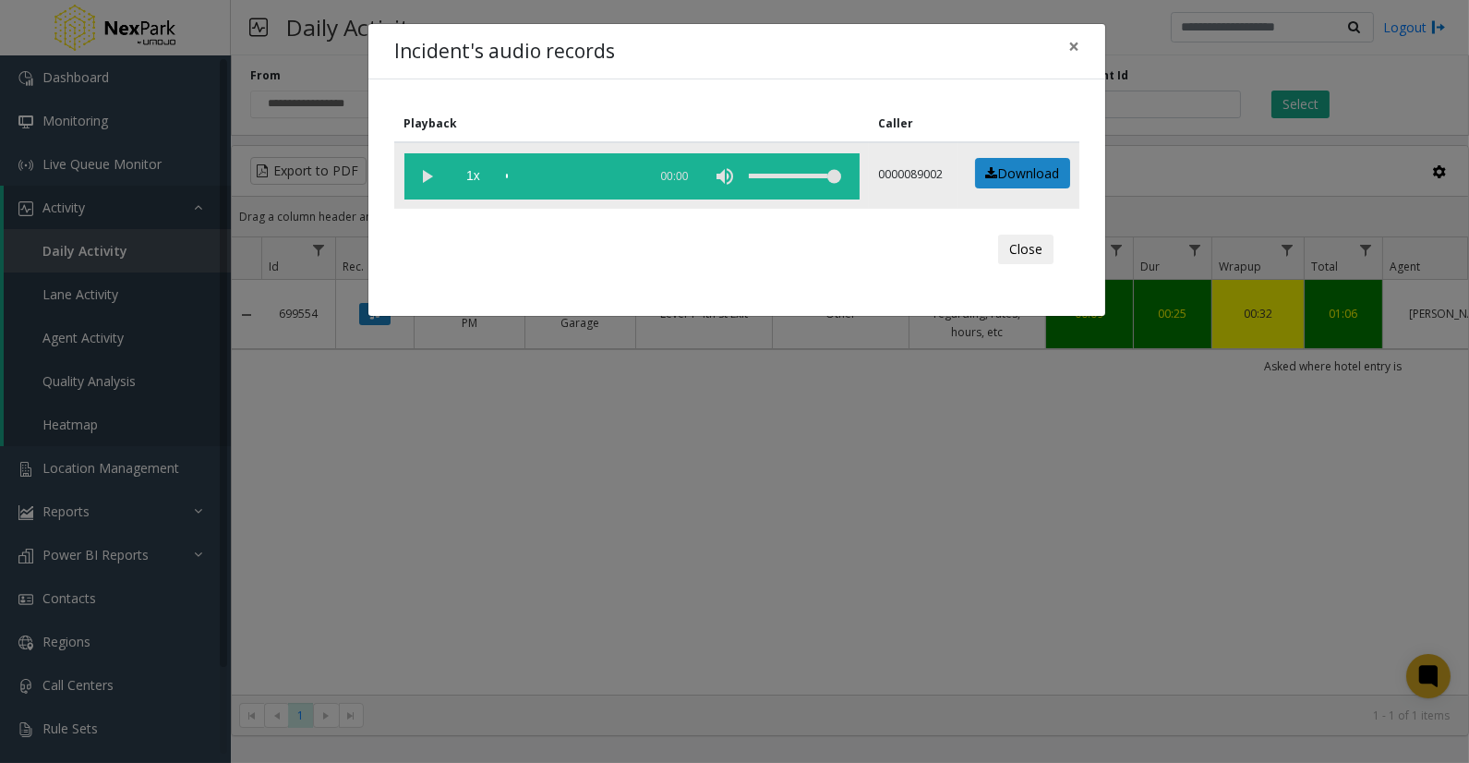
click at [414, 168] on vg-play-pause at bounding box center [427, 176] width 46 height 46
drag, startPoint x: 1071, startPoint y: 47, endPoint x: 813, endPoint y: 241, distance: 323.2
click at [813, 241] on div "Incident's audio records × Playback Caller 1x 00:36 0000089002 Download Close" at bounding box center [736, 170] width 739 height 294
click at [1077, 46] on span "×" at bounding box center [1073, 46] width 11 height 26
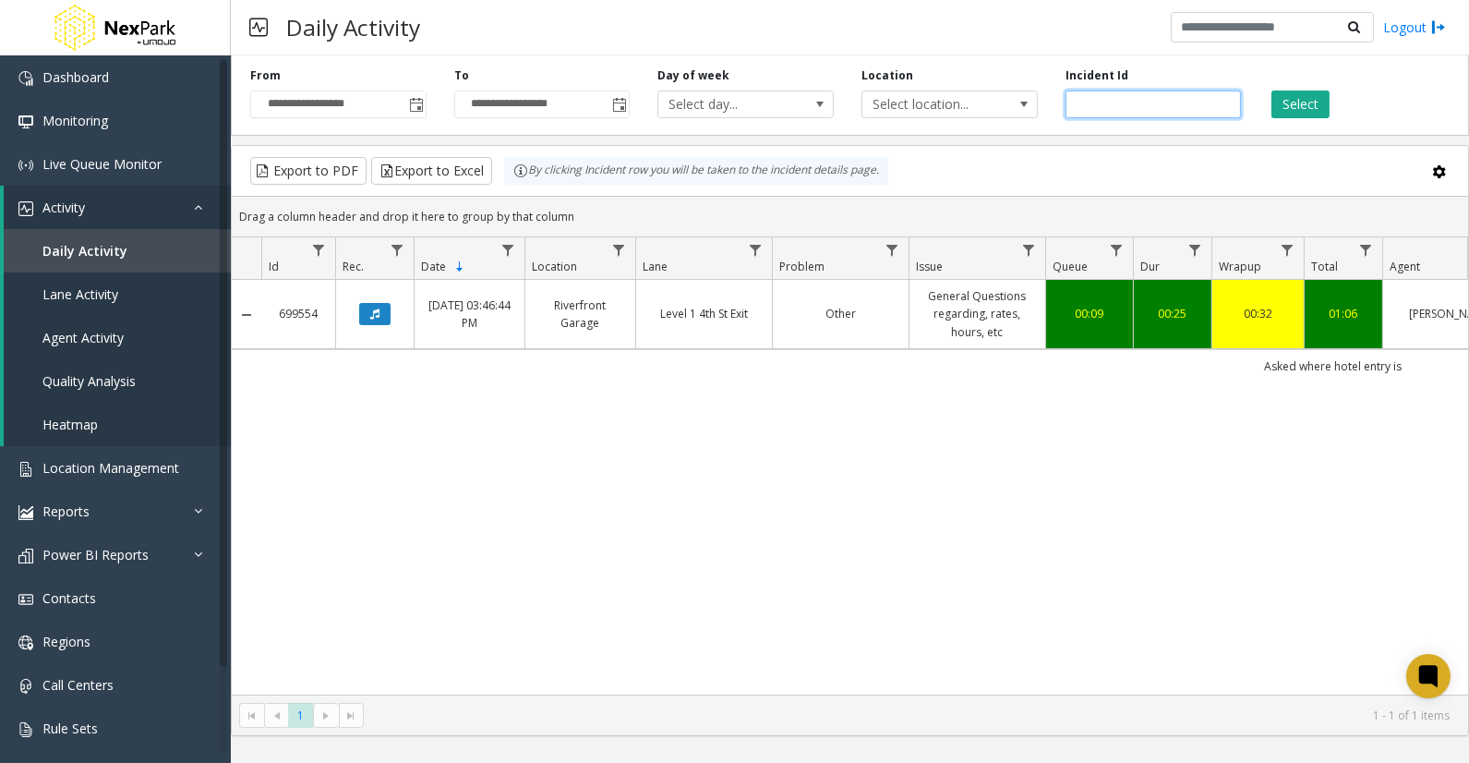
click at [1097, 105] on input "******" at bounding box center [1154, 104] width 176 height 28
paste input "number"
click at [1140, 106] on input "number" at bounding box center [1154, 104] width 176 height 28
paste input "******"
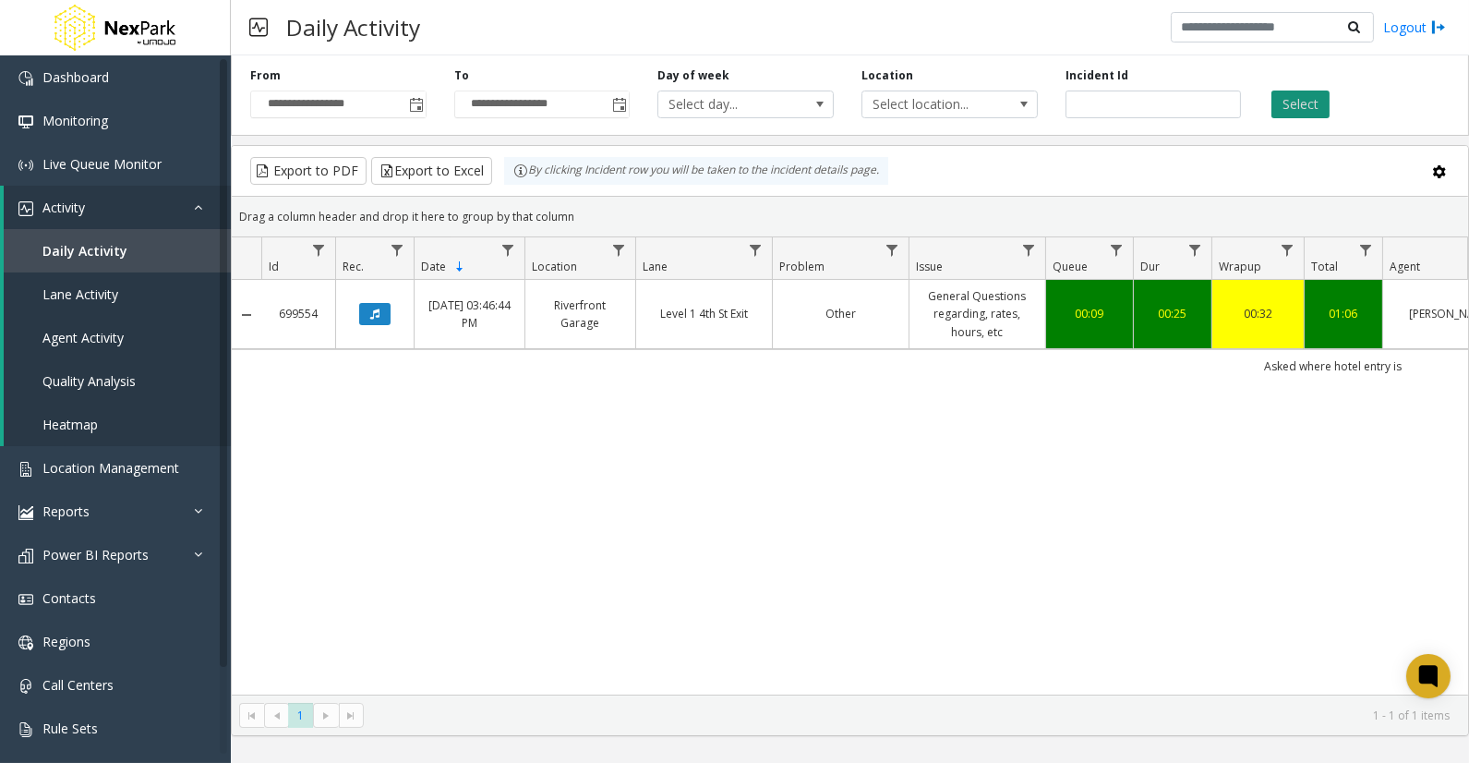
click at [1298, 105] on button "Select" at bounding box center [1300, 104] width 58 height 28
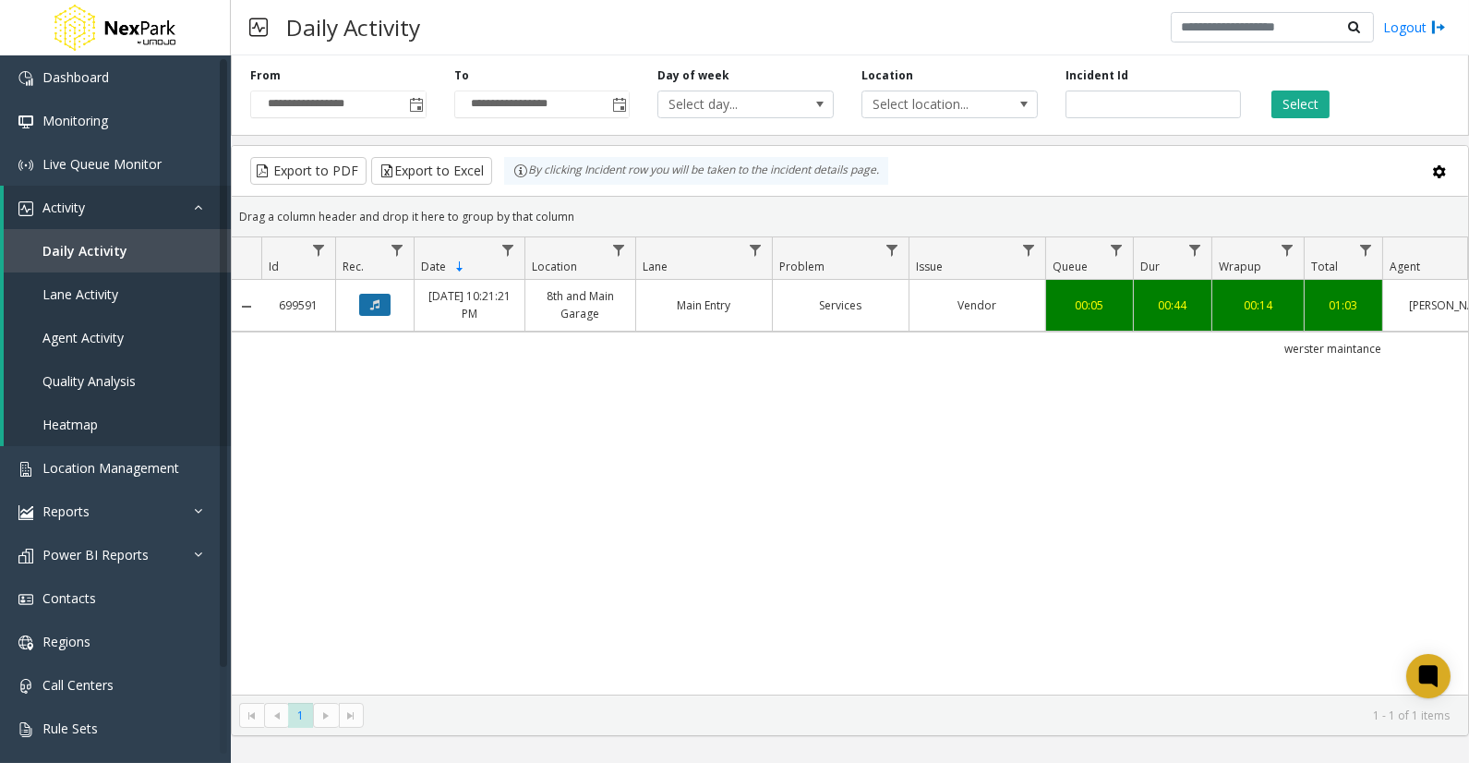
click at [367, 311] on button "Data table" at bounding box center [374, 305] width 31 height 22
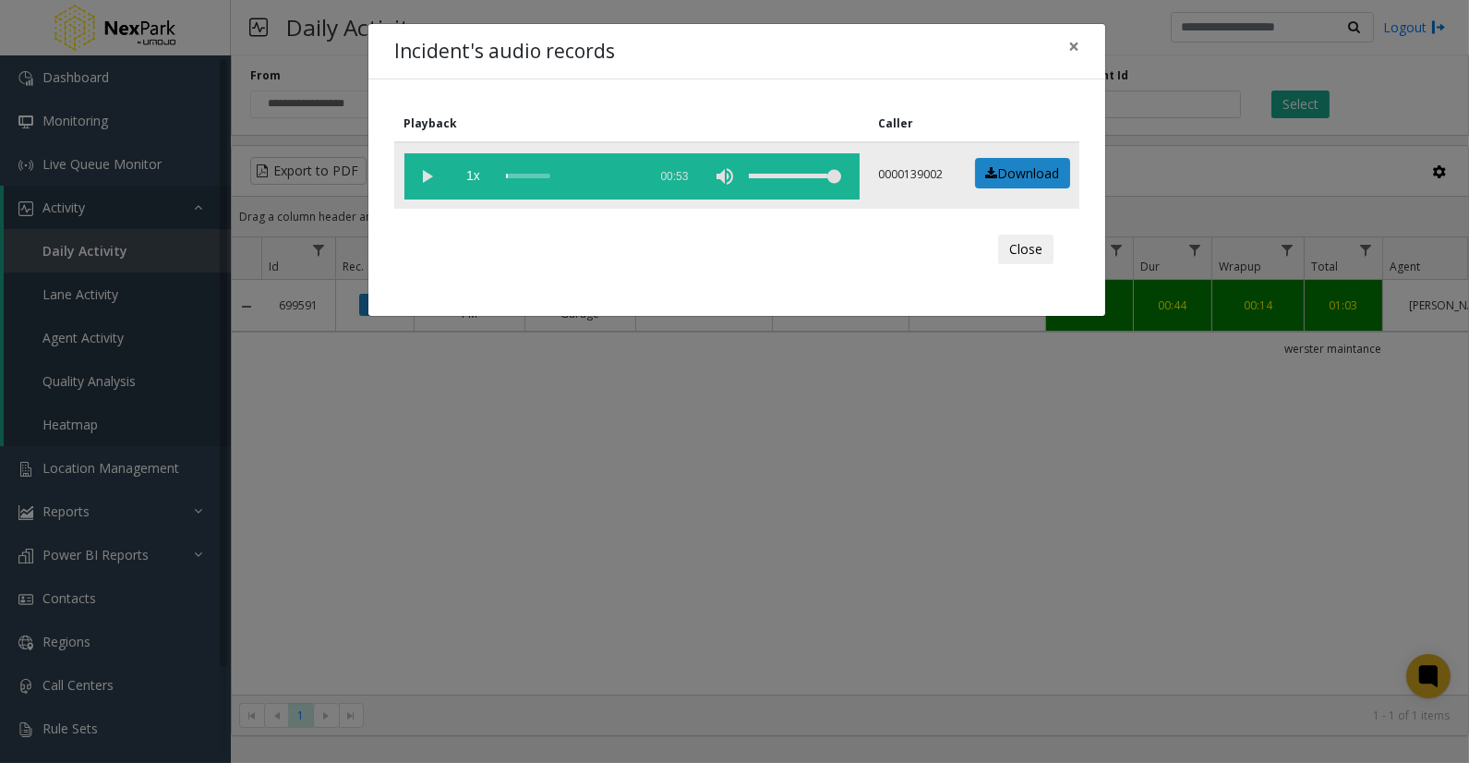
click at [427, 176] on vg-play-pause at bounding box center [427, 176] width 46 height 46
click at [533, 168] on div "scrub bar" at bounding box center [572, 176] width 132 height 46
click at [541, 171] on div "scrub bar" at bounding box center [572, 176] width 132 height 46
click at [530, 174] on div "scrub bar" at bounding box center [572, 176] width 132 height 46
click at [520, 173] on div "scrub bar" at bounding box center [572, 176] width 132 height 46
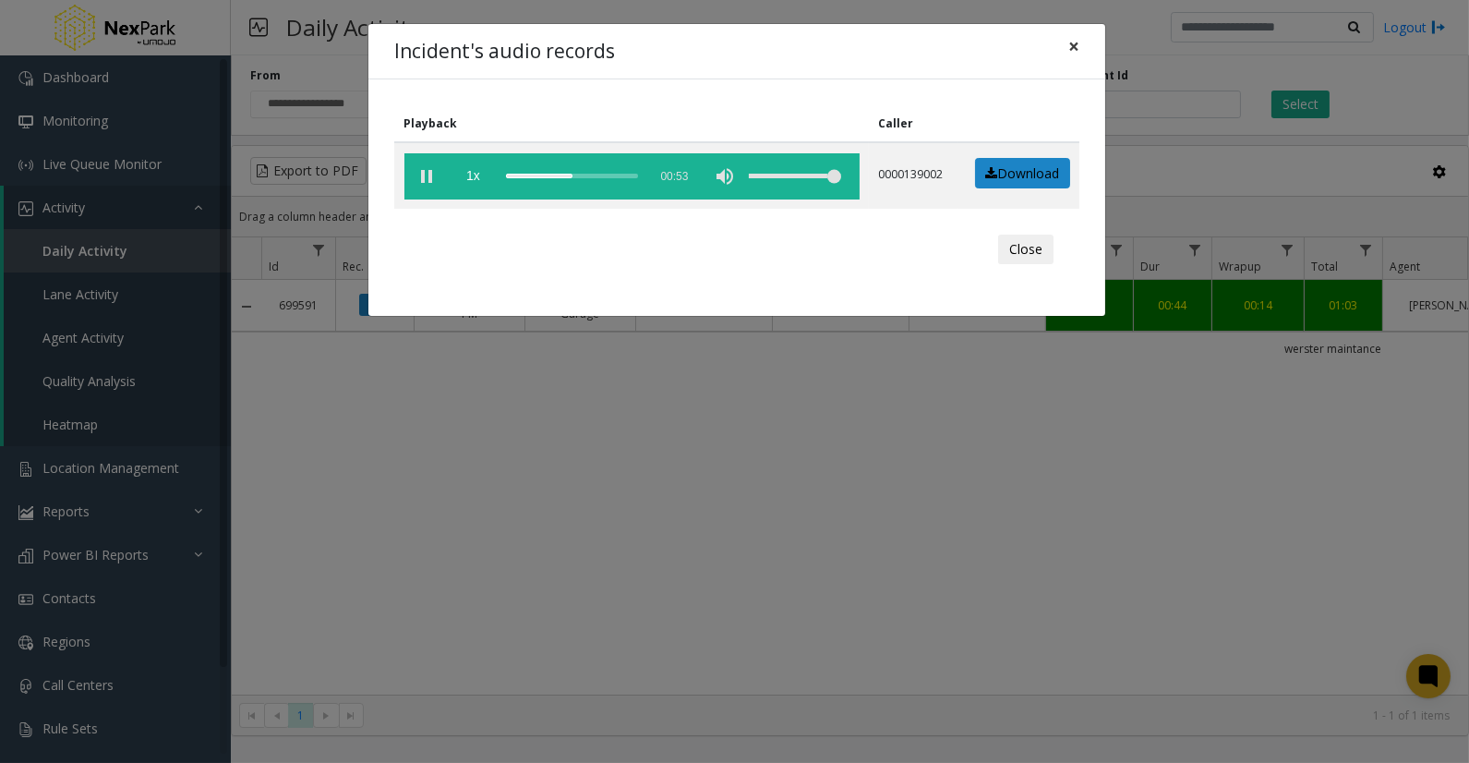
click at [1069, 51] on span "×" at bounding box center [1073, 46] width 11 height 26
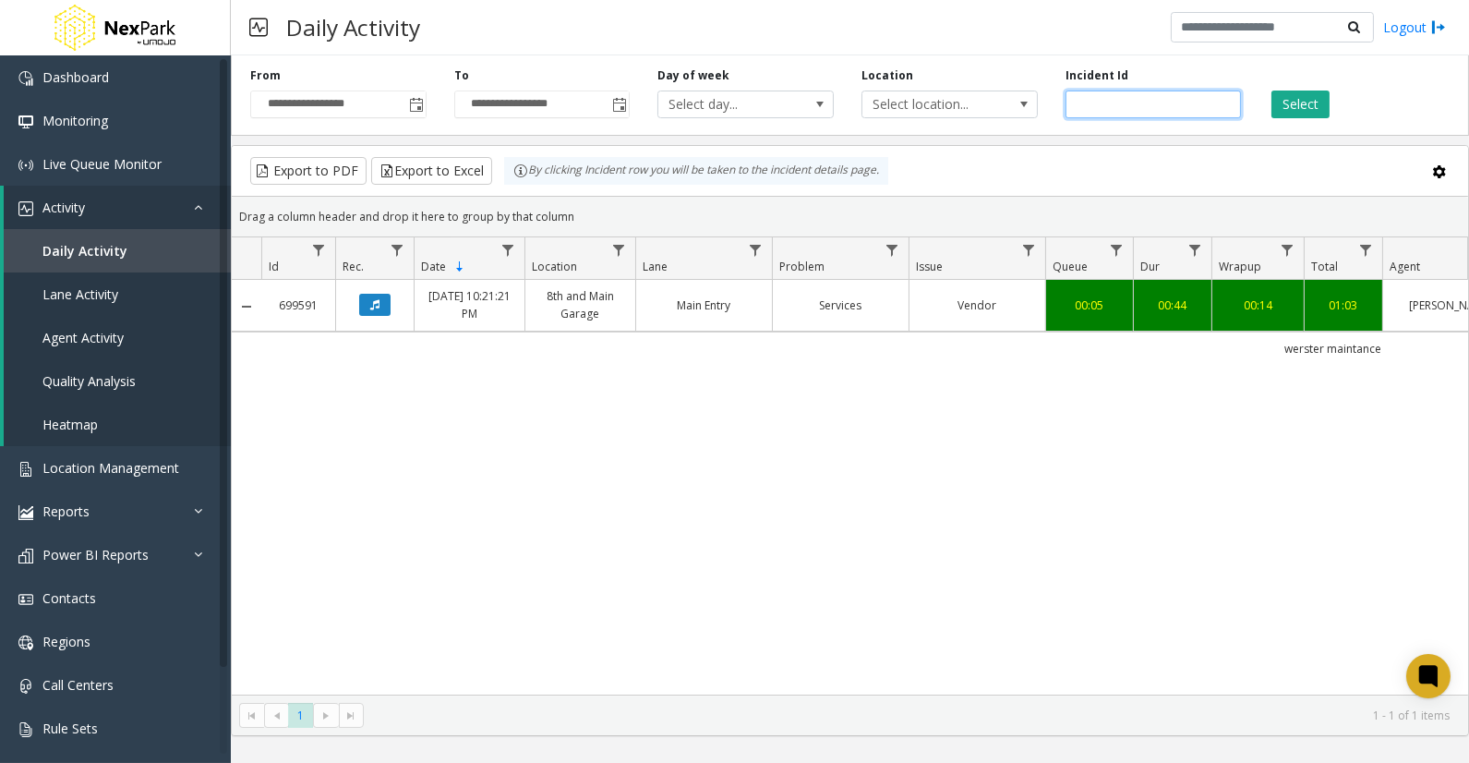
click at [1094, 102] on input "******" at bounding box center [1154, 104] width 176 height 28
paste input "number"
click at [1299, 104] on button "Select" at bounding box center [1300, 104] width 58 height 28
click at [370, 303] on icon "Data table" at bounding box center [374, 304] width 9 height 11
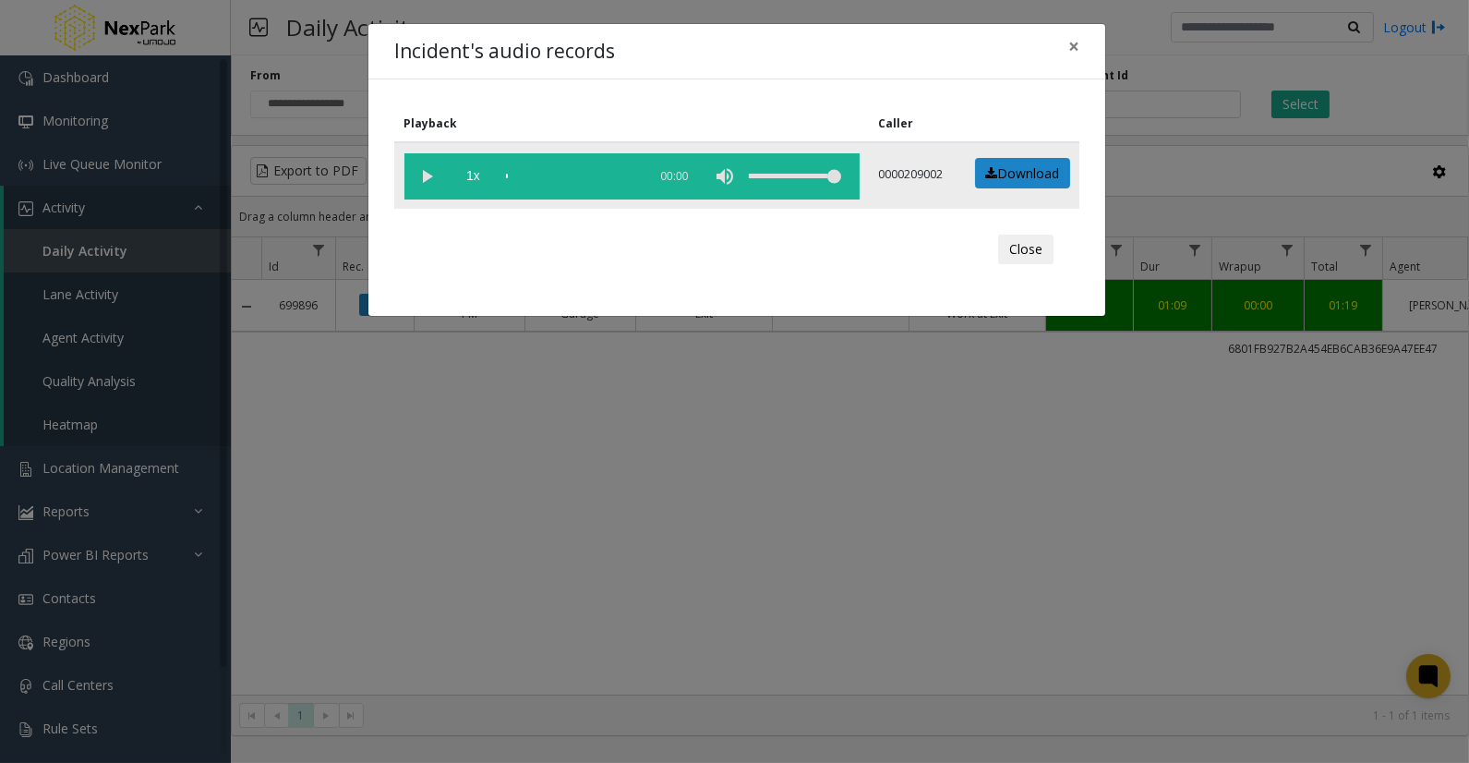
drag, startPoint x: 428, startPoint y: 178, endPoint x: 410, endPoint y: 198, distance: 26.1
click at [425, 185] on vg-play-pause at bounding box center [427, 176] width 46 height 46
click at [533, 173] on div "scrub bar" at bounding box center [572, 176] width 132 height 46
click at [530, 174] on div "scrub bar" at bounding box center [572, 176] width 132 height 46
drag, startPoint x: 1078, startPoint y: 41, endPoint x: 1083, endPoint y: 51, distance: 11.6
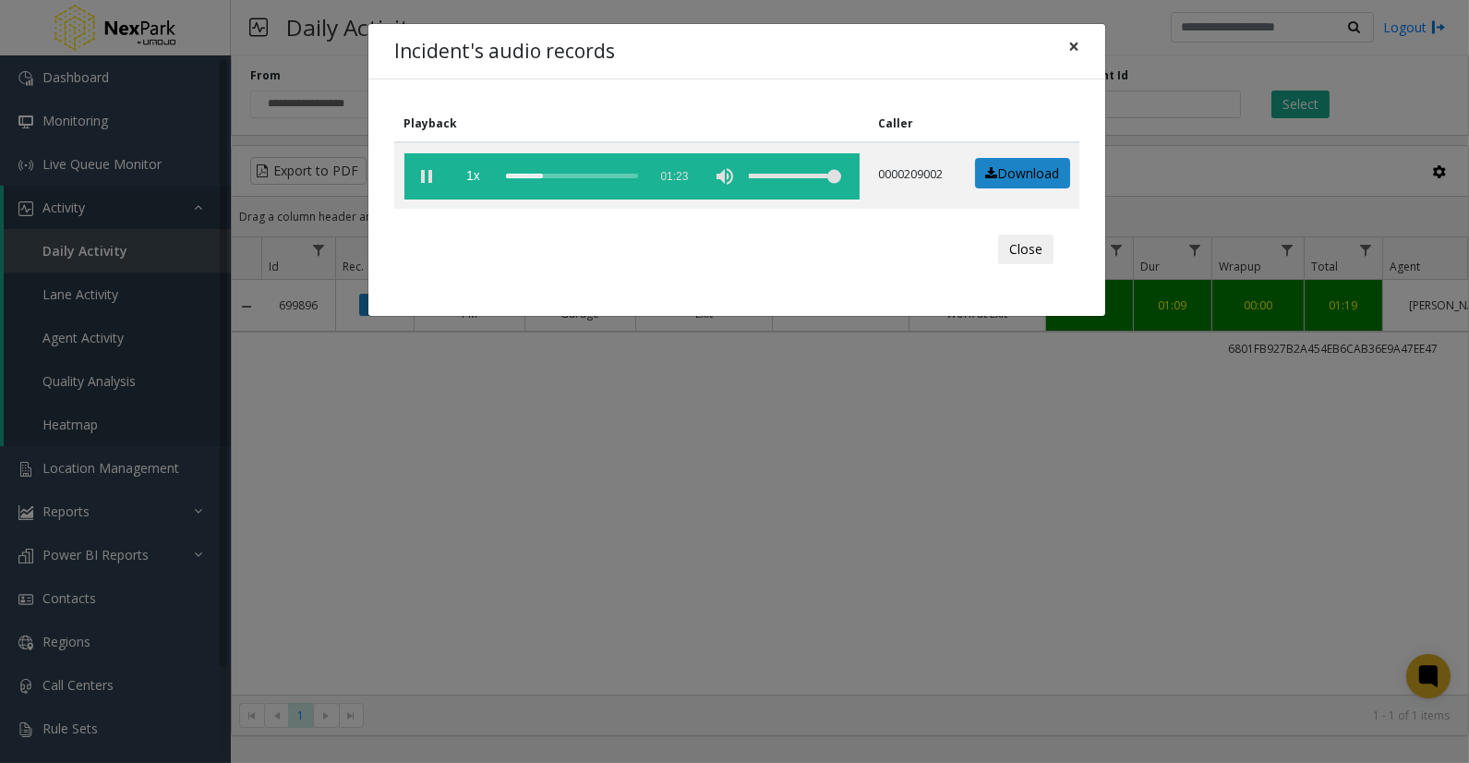
click at [1078, 41] on span "×" at bounding box center [1073, 46] width 11 height 26
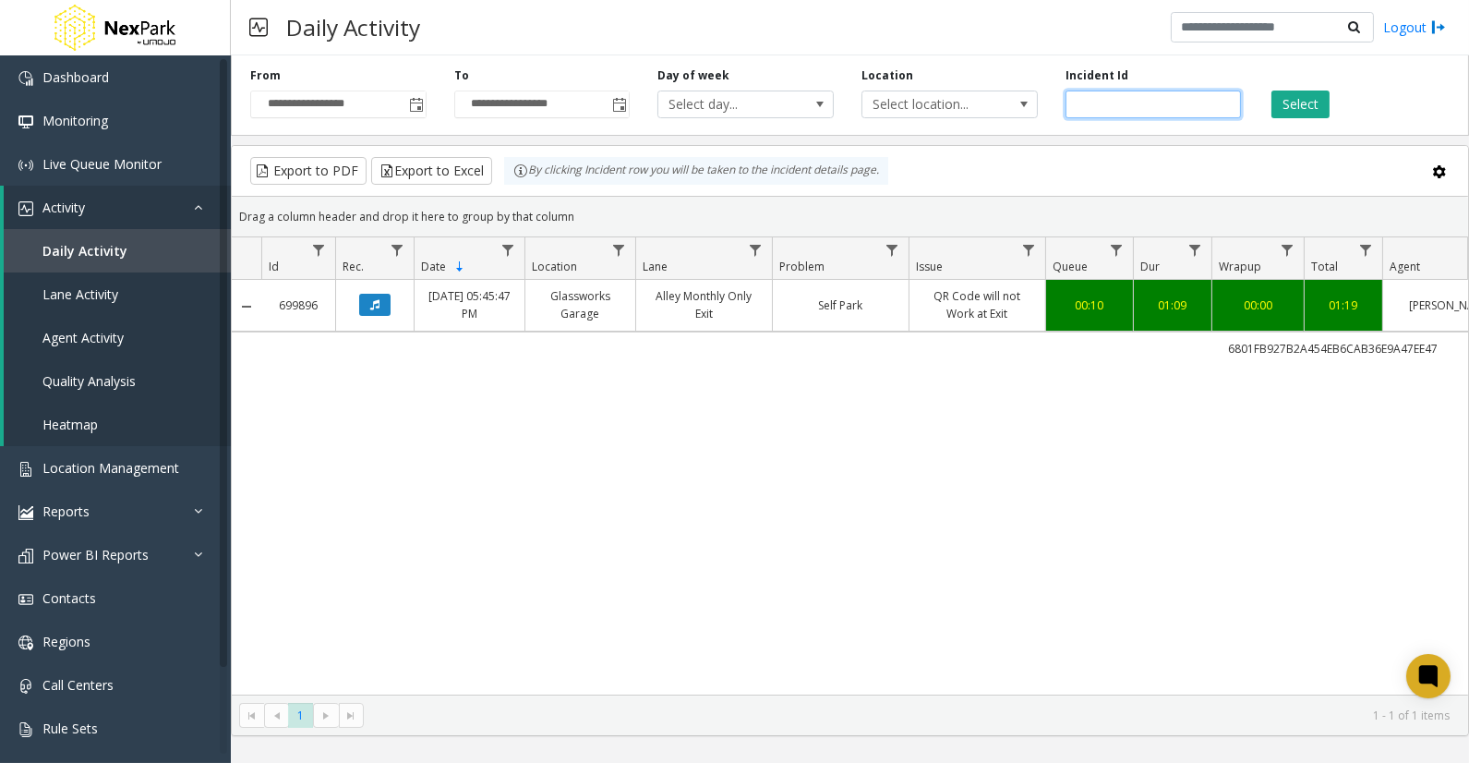
click at [1093, 106] on input "******" at bounding box center [1154, 104] width 176 height 28
paste input "number"
click at [1332, 111] on div "Select" at bounding box center [1357, 92] width 204 height 51
click at [1317, 105] on button "Select" at bounding box center [1300, 104] width 58 height 28
click at [376, 294] on button "Data table" at bounding box center [374, 305] width 31 height 22
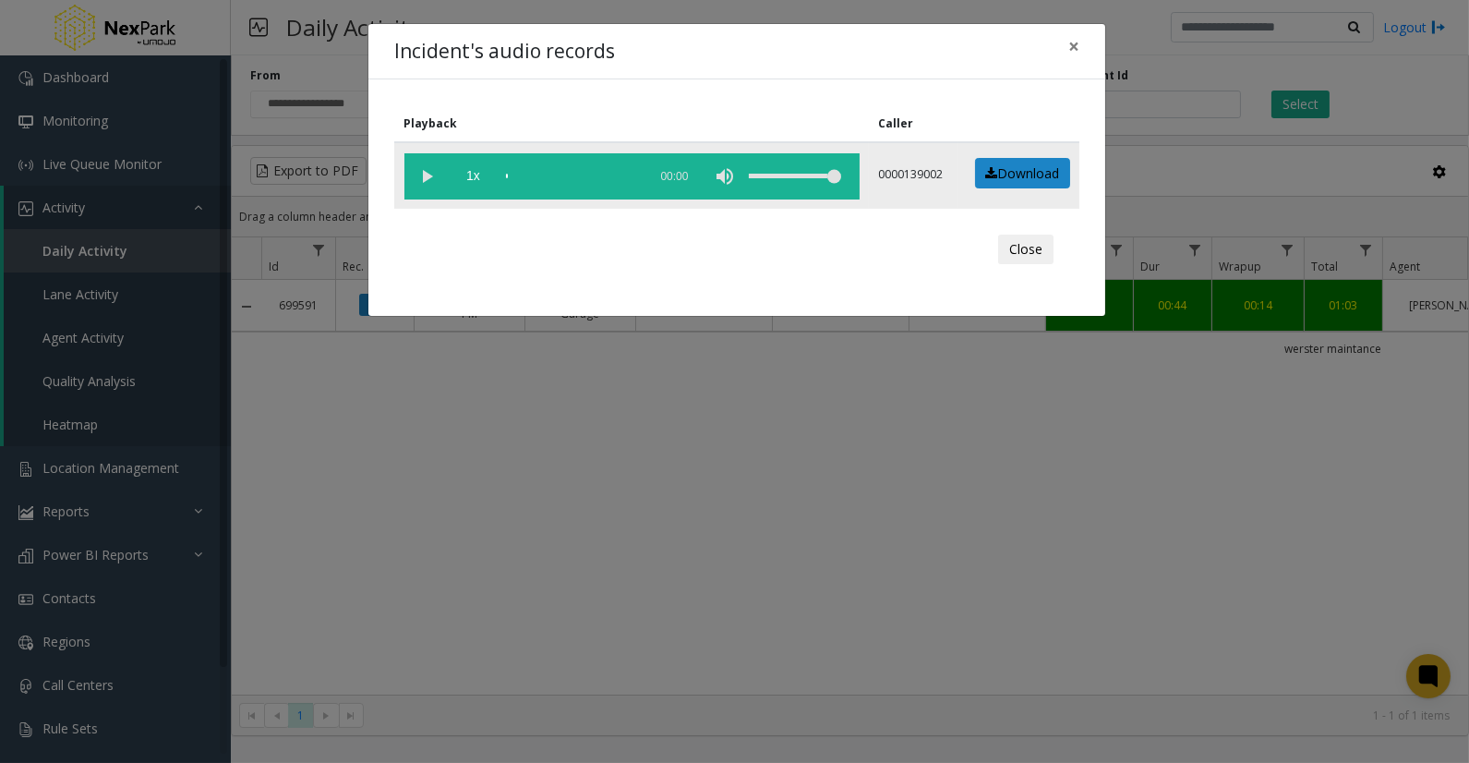
click at [437, 175] on vg-play-pause at bounding box center [427, 176] width 46 height 46
click at [529, 176] on div "scrub bar" at bounding box center [572, 176] width 132 height 46
click at [540, 173] on div "scrub bar" at bounding box center [572, 176] width 132 height 46
click at [528, 177] on div "scrub bar" at bounding box center [572, 176] width 132 height 46
click at [1069, 54] on span "×" at bounding box center [1073, 46] width 11 height 26
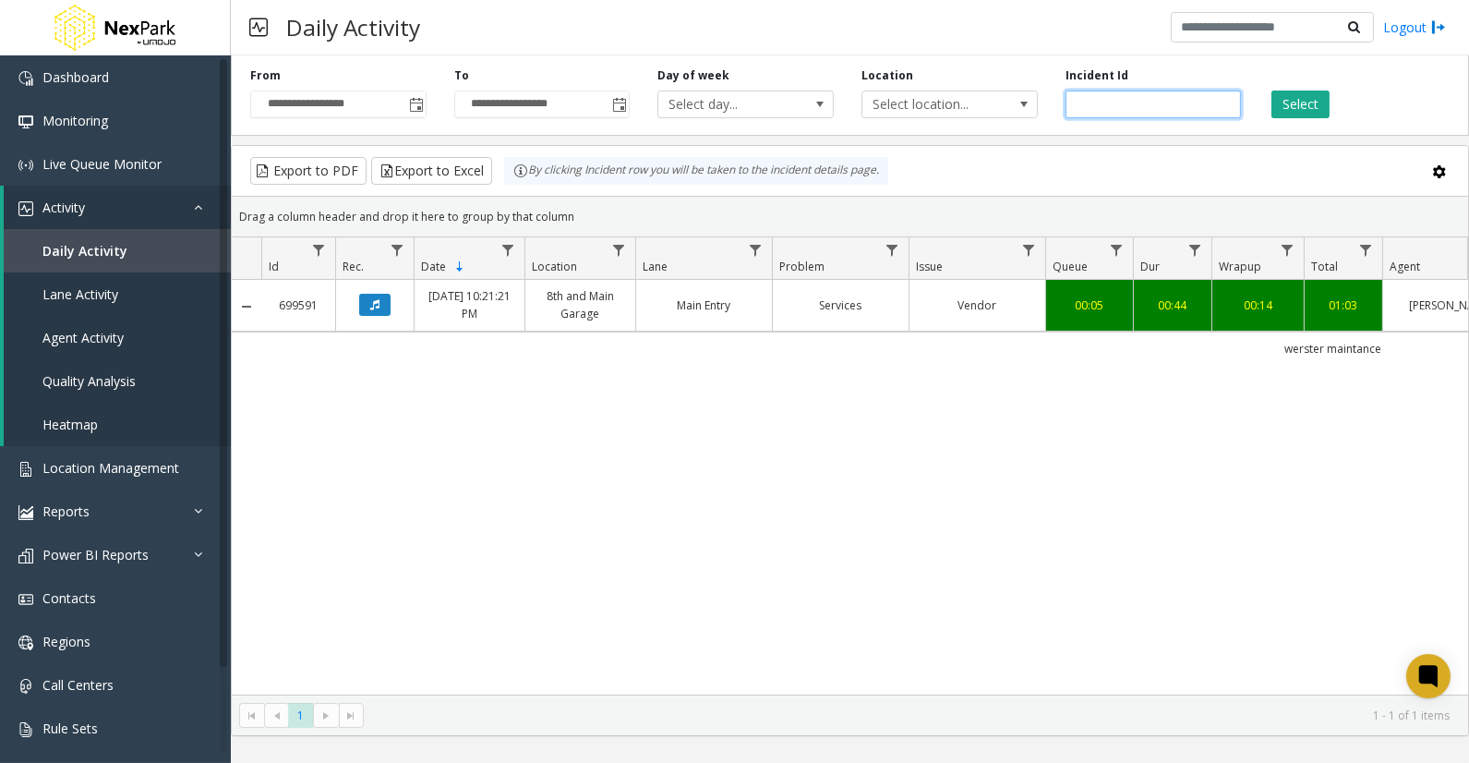
click at [1068, 109] on input "******" at bounding box center [1154, 104] width 176 height 28
paste input "number"
click at [1320, 102] on button "Select" at bounding box center [1300, 104] width 58 height 28
click at [376, 307] on icon "Data table" at bounding box center [374, 304] width 9 height 11
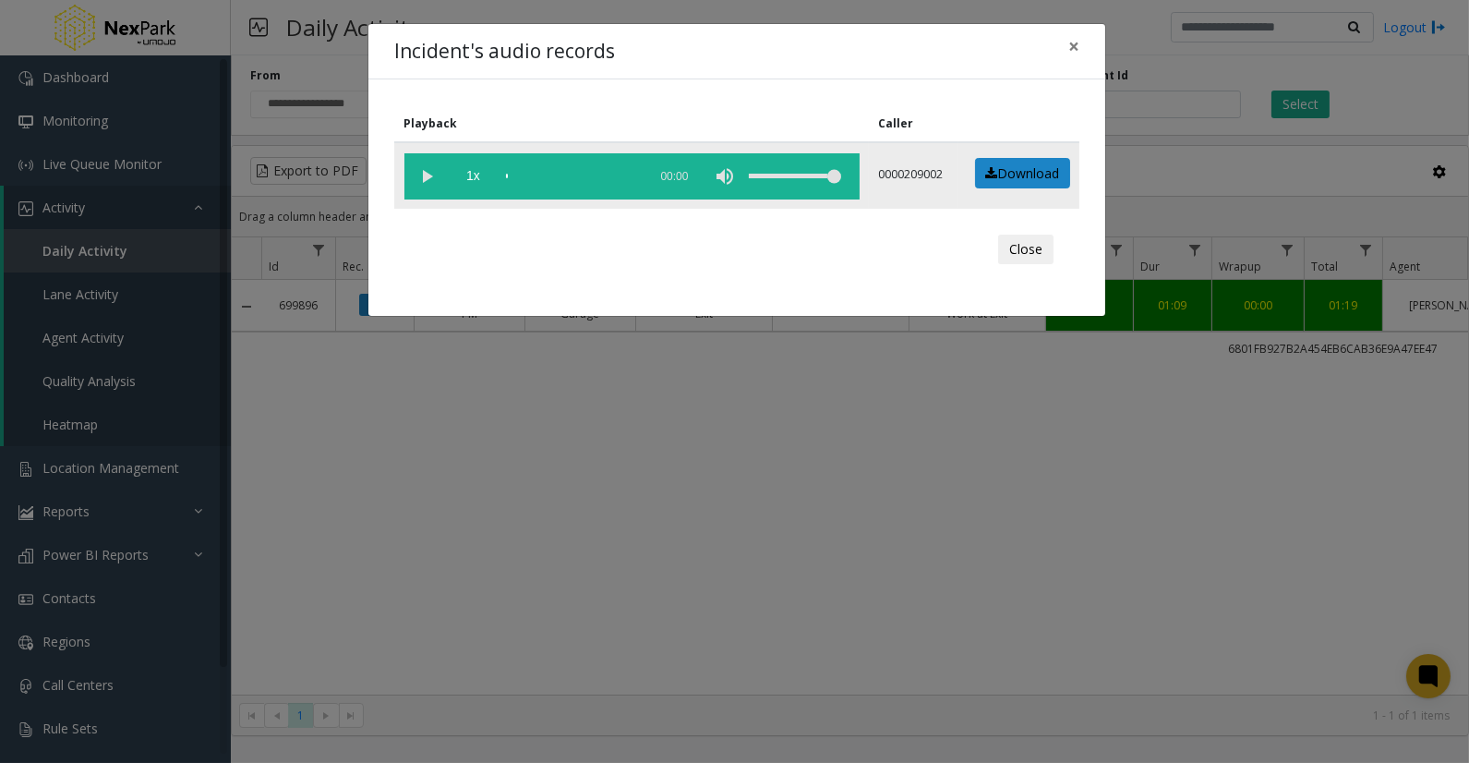
click at [438, 170] on vg-play-pause at bounding box center [427, 176] width 46 height 46
click at [545, 176] on div "scrub bar" at bounding box center [572, 176] width 132 height 46
click at [1071, 47] on span "×" at bounding box center [1073, 46] width 11 height 26
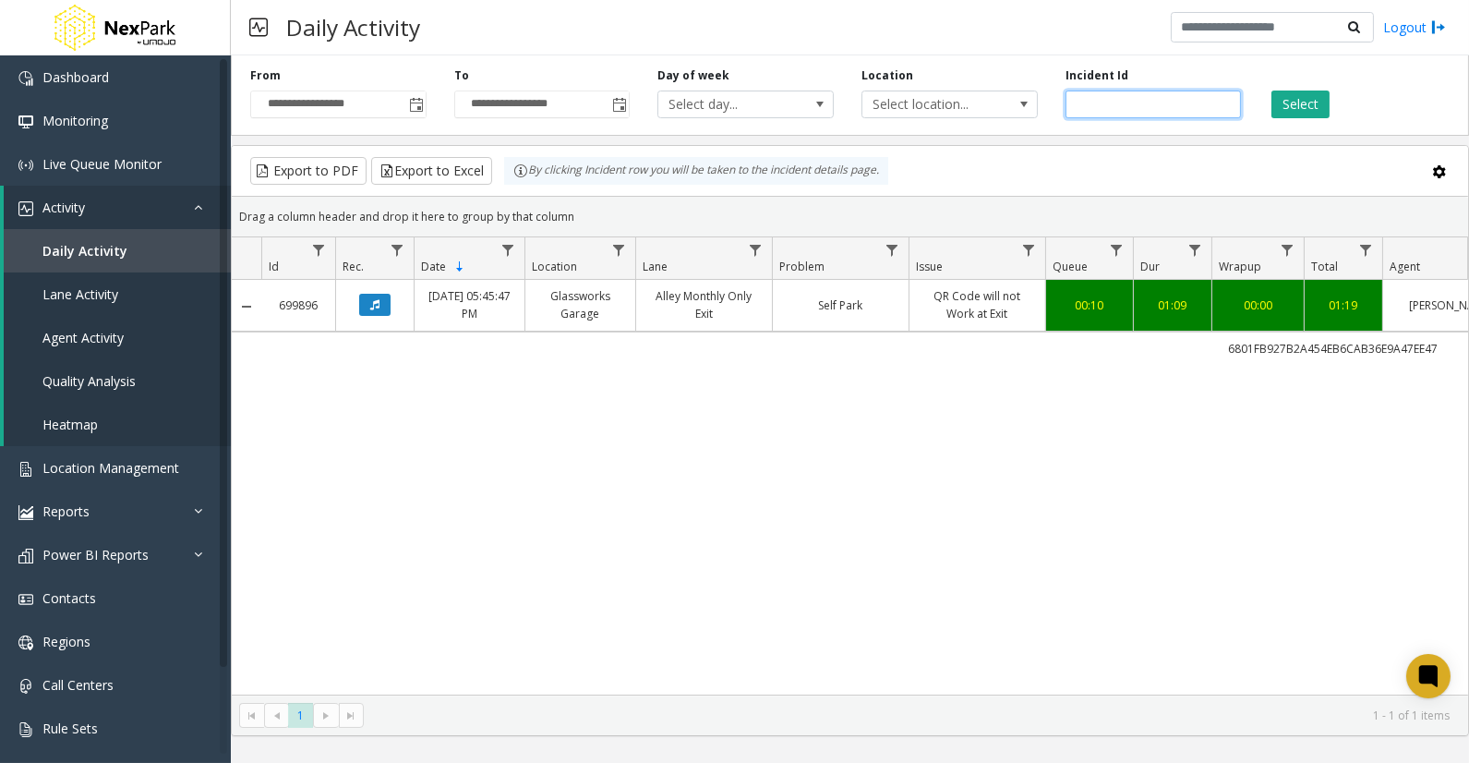
click at [1088, 102] on input "******" at bounding box center [1154, 104] width 176 height 28
paste input "number"
type input "******"
click at [1302, 102] on button "Select" at bounding box center [1300, 104] width 58 height 28
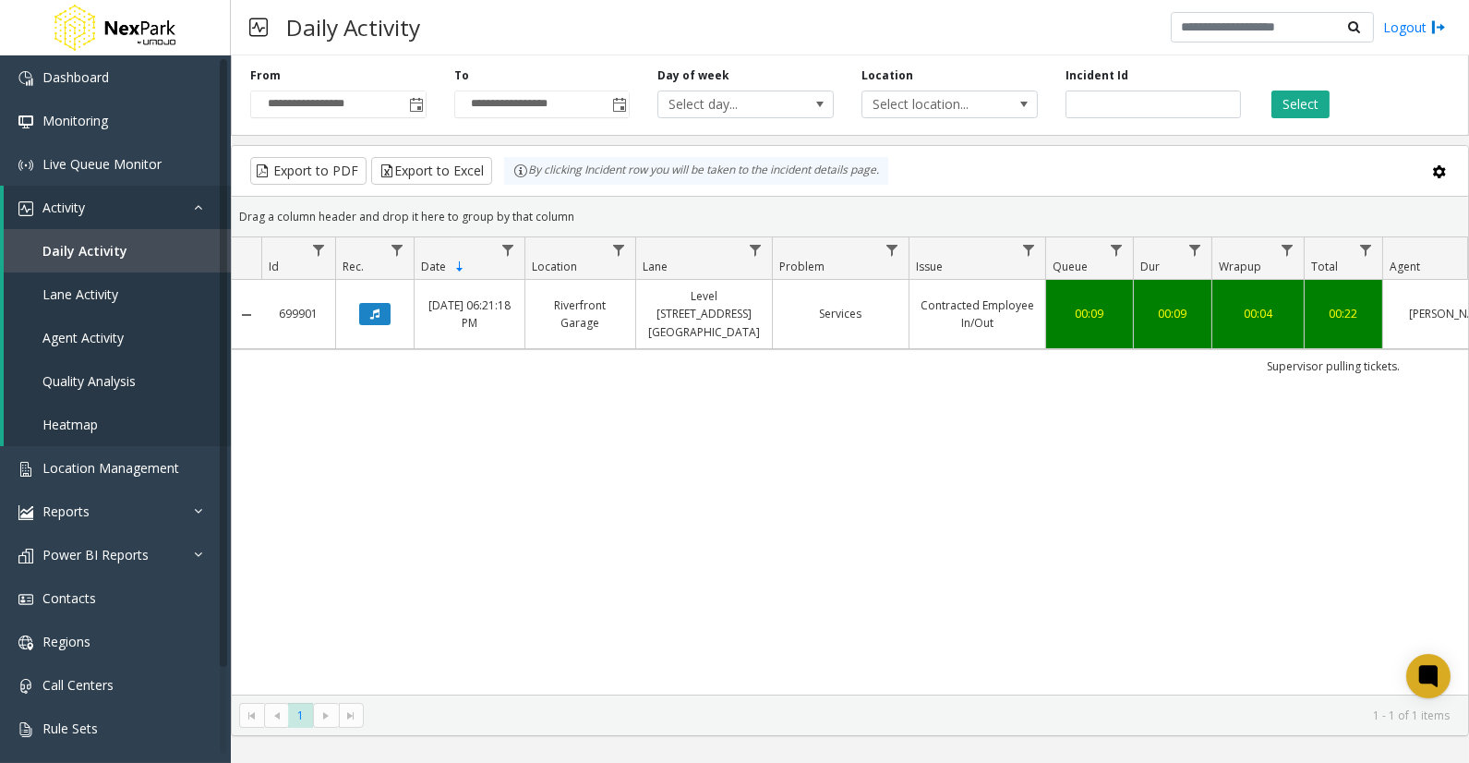
click at [391, 317] on link "Data table" at bounding box center [374, 314] width 55 height 22
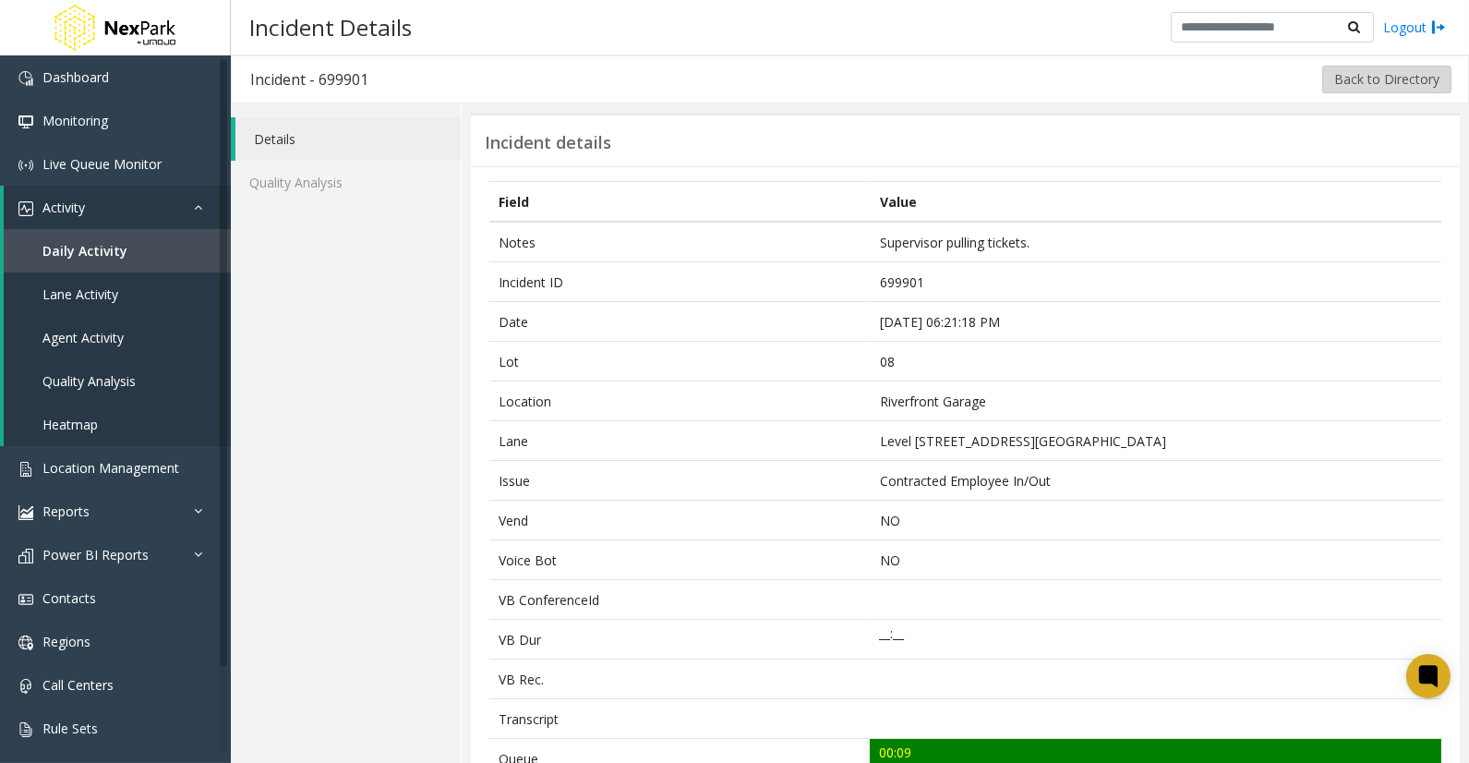
click at [1395, 76] on button "Back to Directory" at bounding box center [1386, 80] width 129 height 28
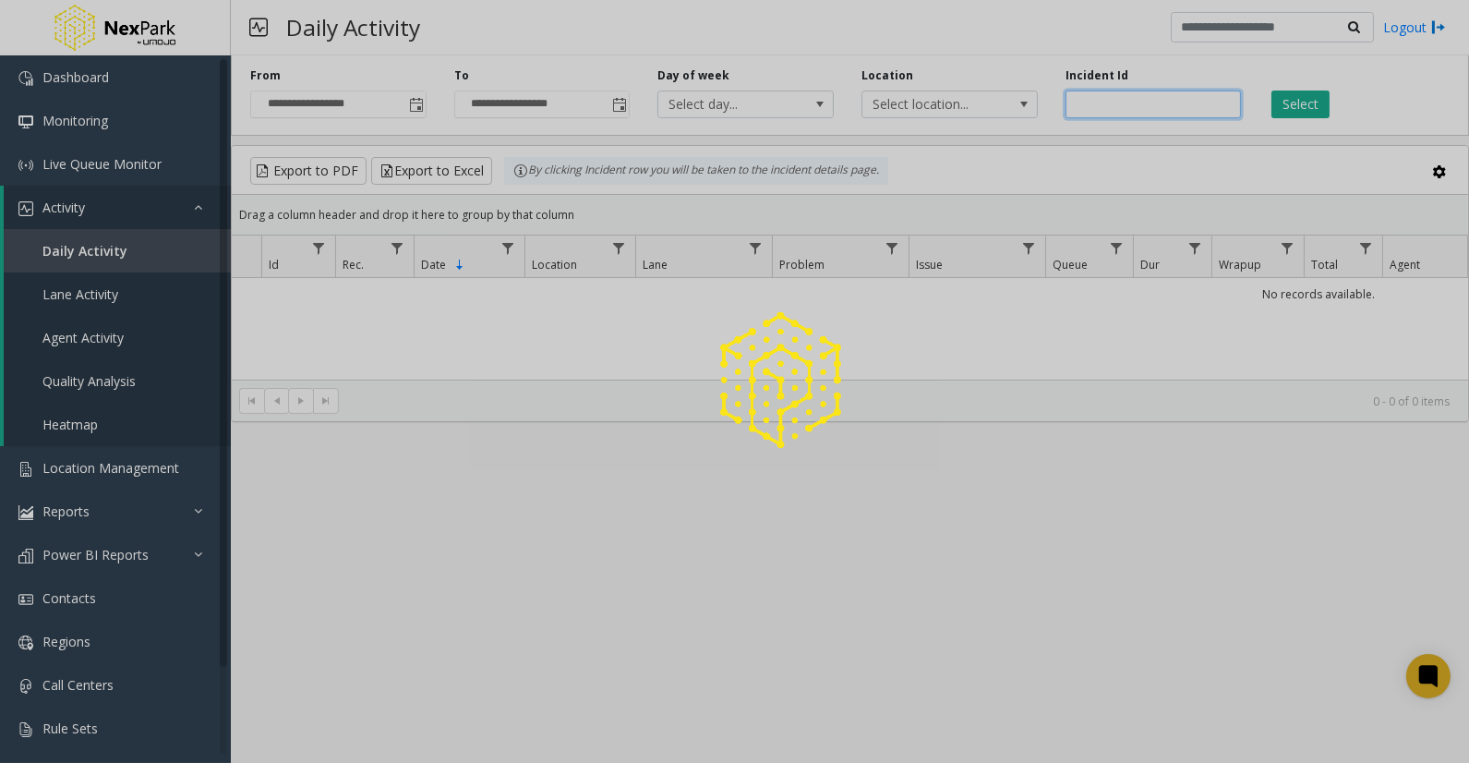
click at [1159, 98] on input "number" at bounding box center [1154, 104] width 176 height 28
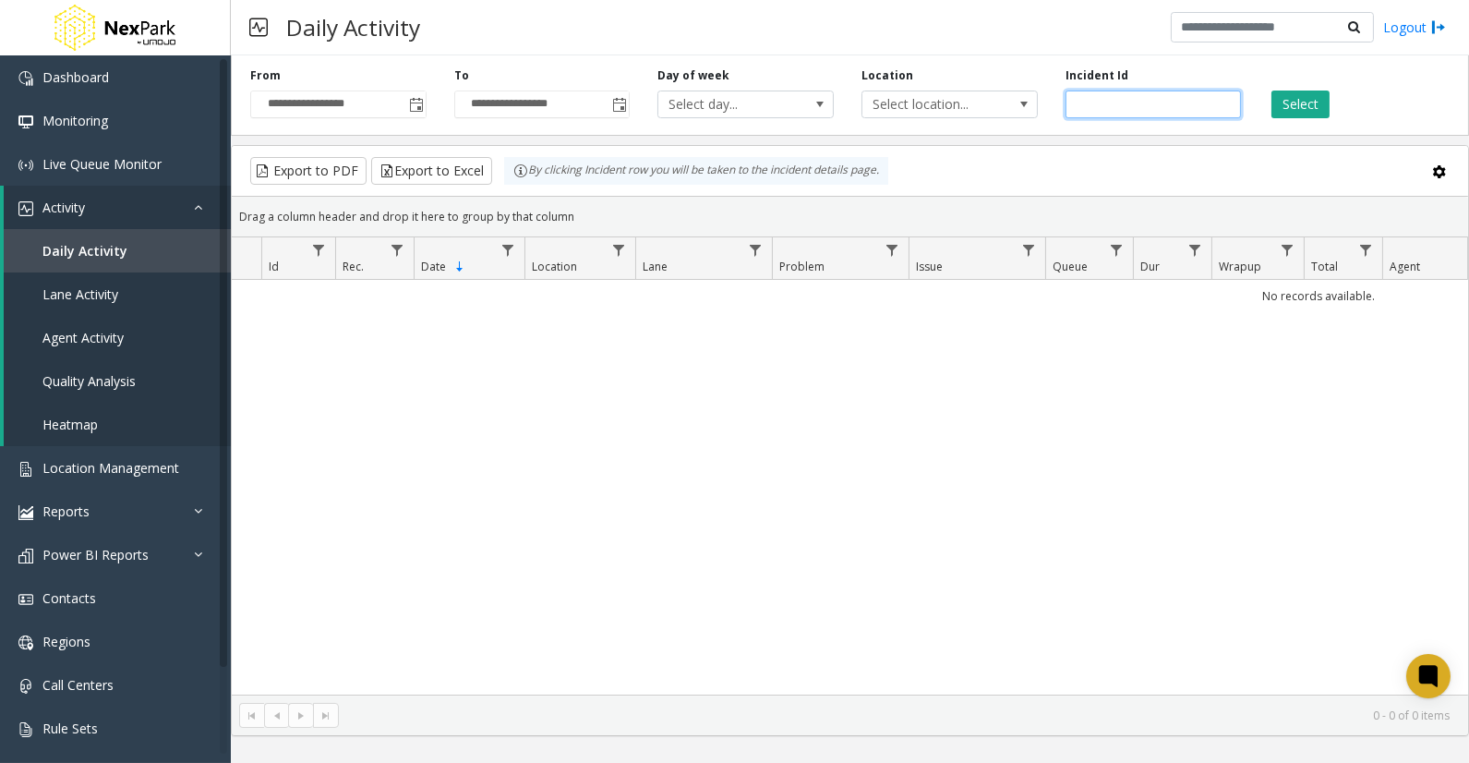
paste input "******"
drag, startPoint x: 1278, startPoint y: 95, endPoint x: 1287, endPoint y: 99, distance: 9.9
click at [1287, 99] on button "Select" at bounding box center [1300, 104] width 58 height 28
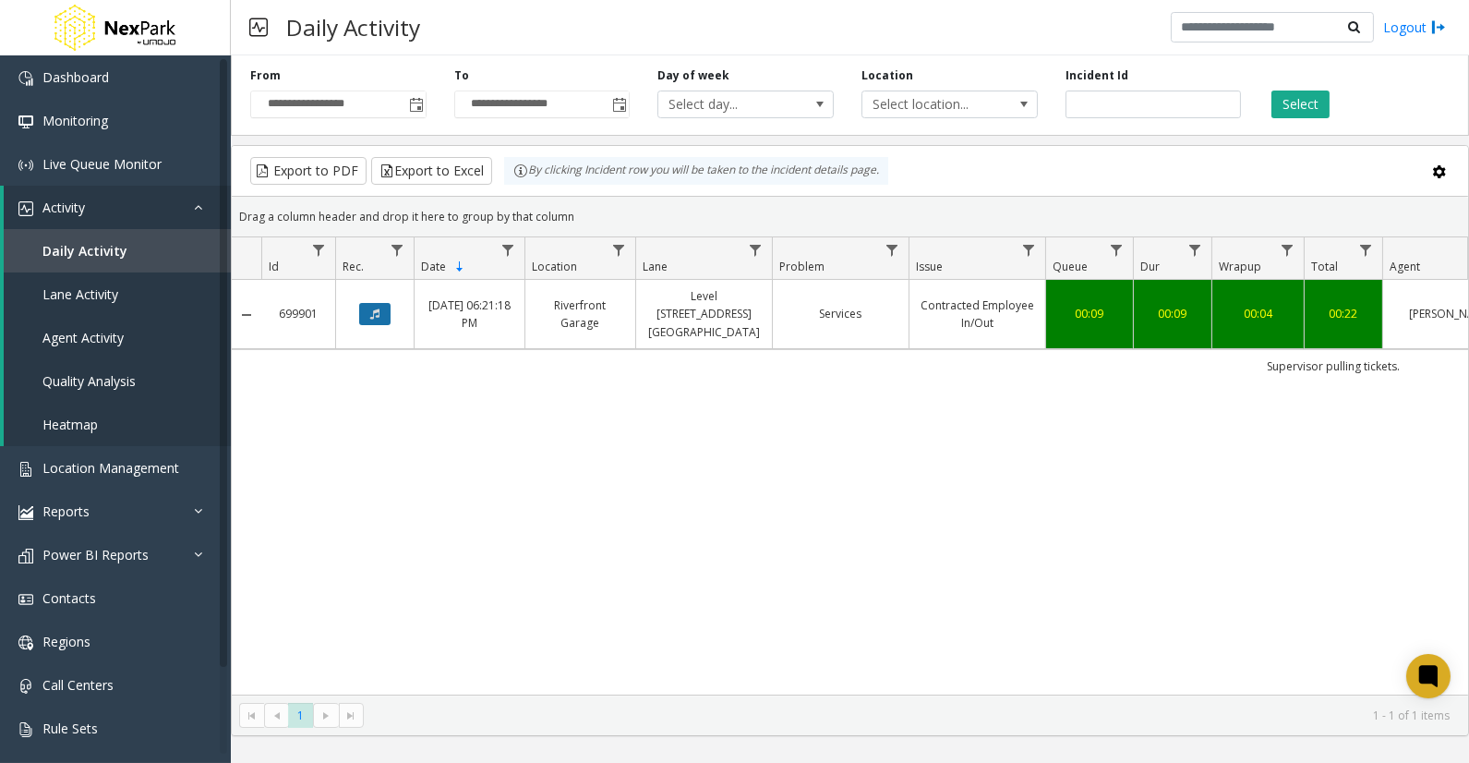
click at [367, 303] on button "Data table" at bounding box center [374, 314] width 31 height 22
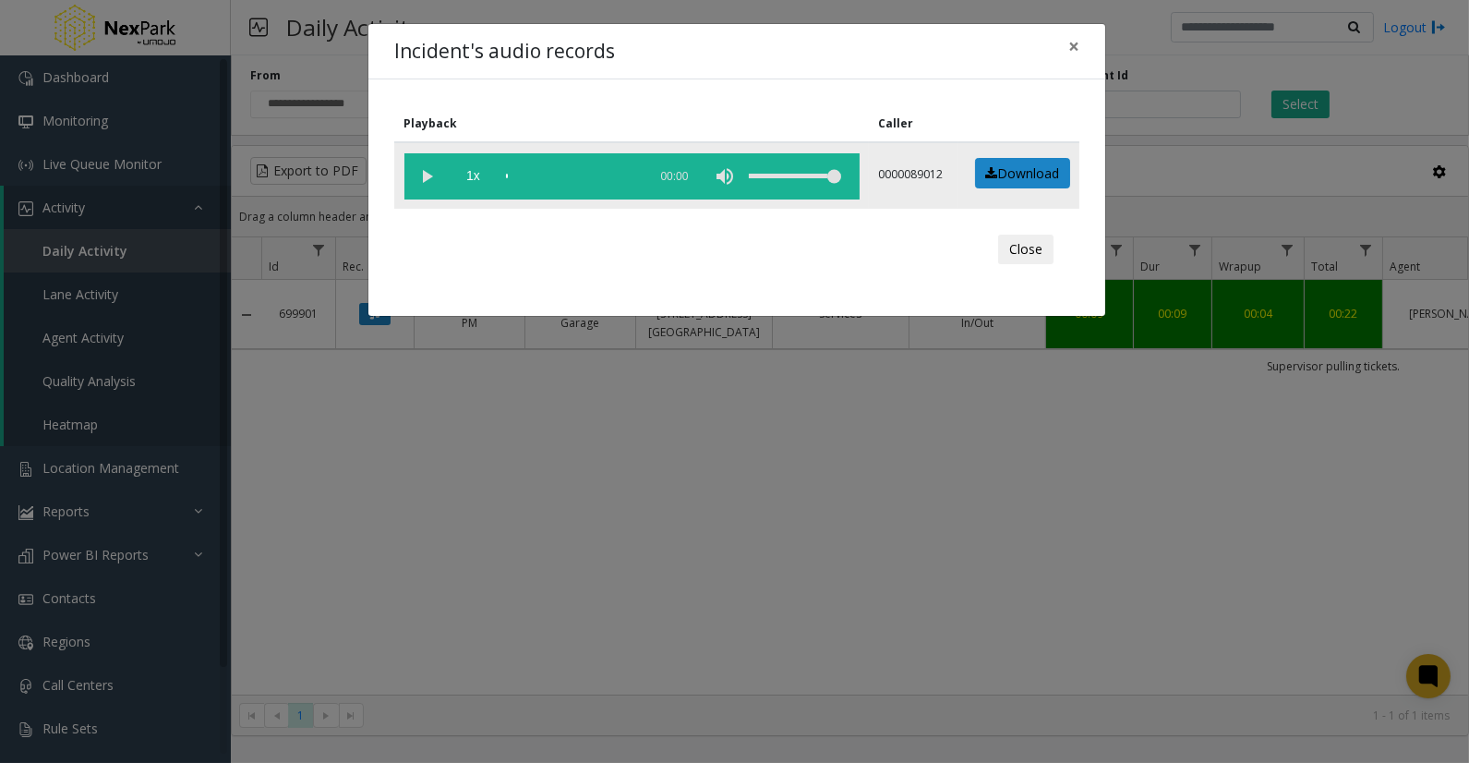
click at [428, 171] on vg-play-pause at bounding box center [427, 176] width 46 height 46
click at [566, 169] on div "scrub bar" at bounding box center [572, 176] width 132 height 46
click at [593, 175] on div "scrub bar" at bounding box center [572, 176] width 132 height 46
click at [1081, 43] on button "×" at bounding box center [1073, 46] width 37 height 45
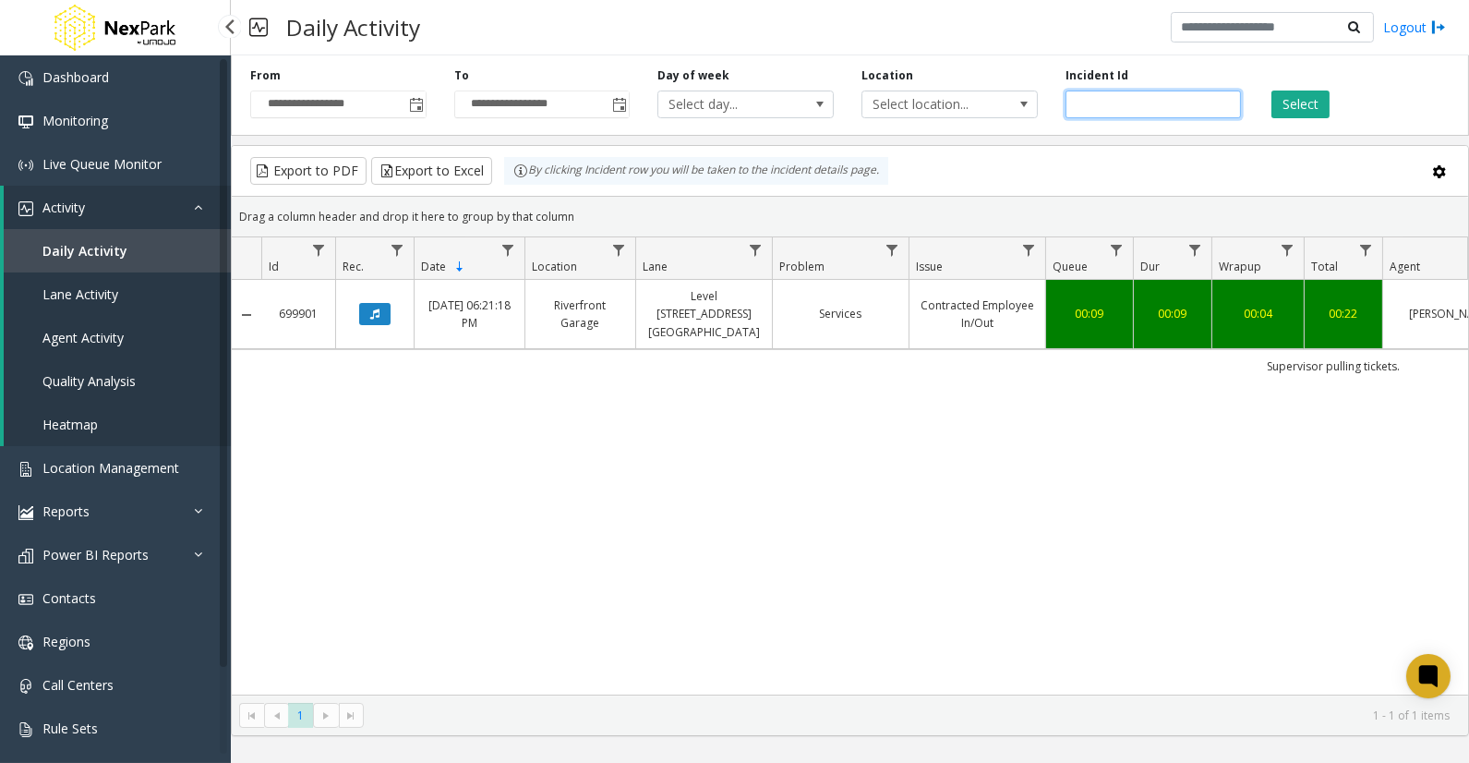
click at [1099, 94] on input "******" at bounding box center [1154, 104] width 176 height 28
paste input "number"
type input "******"
click at [1322, 104] on button "Select" at bounding box center [1300, 104] width 58 height 28
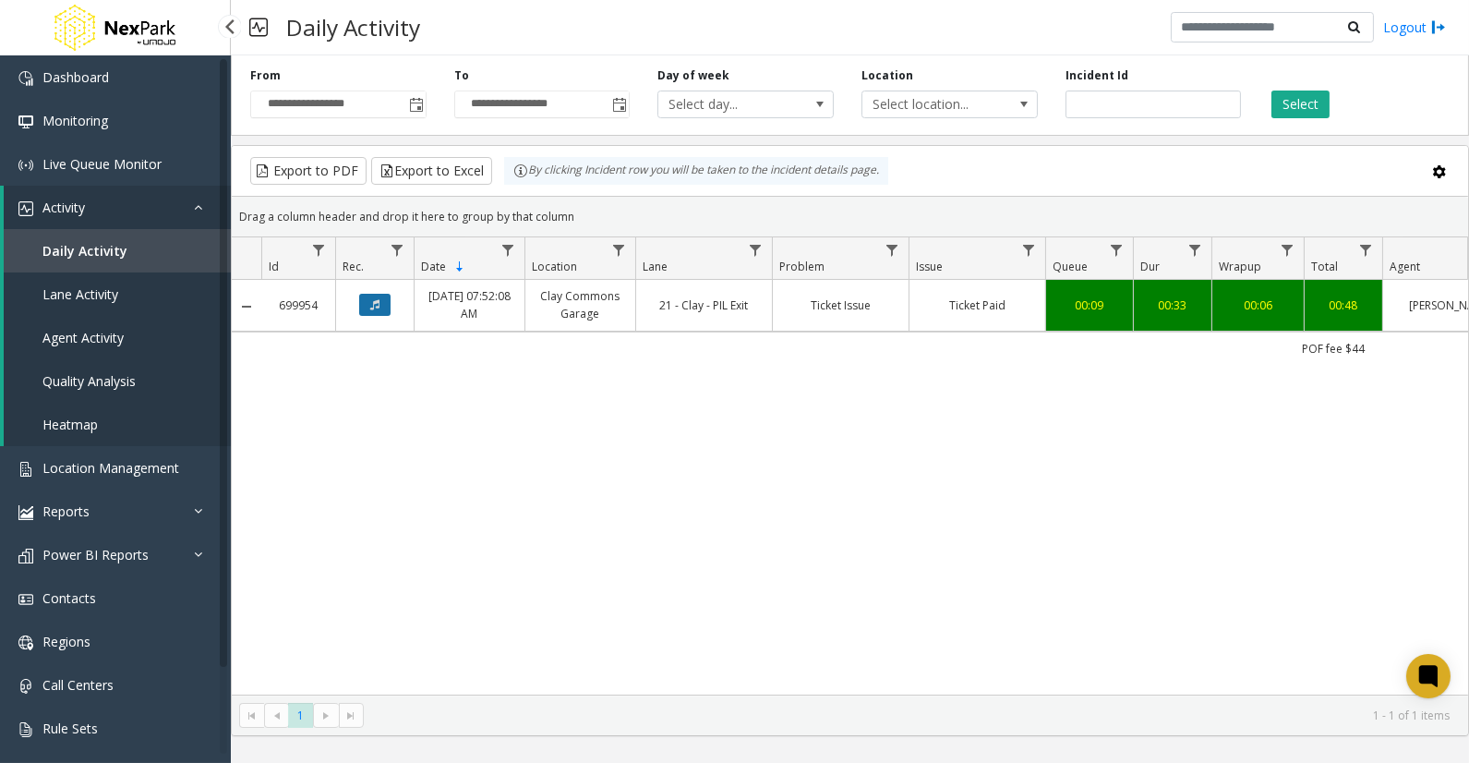
click at [388, 303] on button "Data table" at bounding box center [374, 305] width 31 height 22
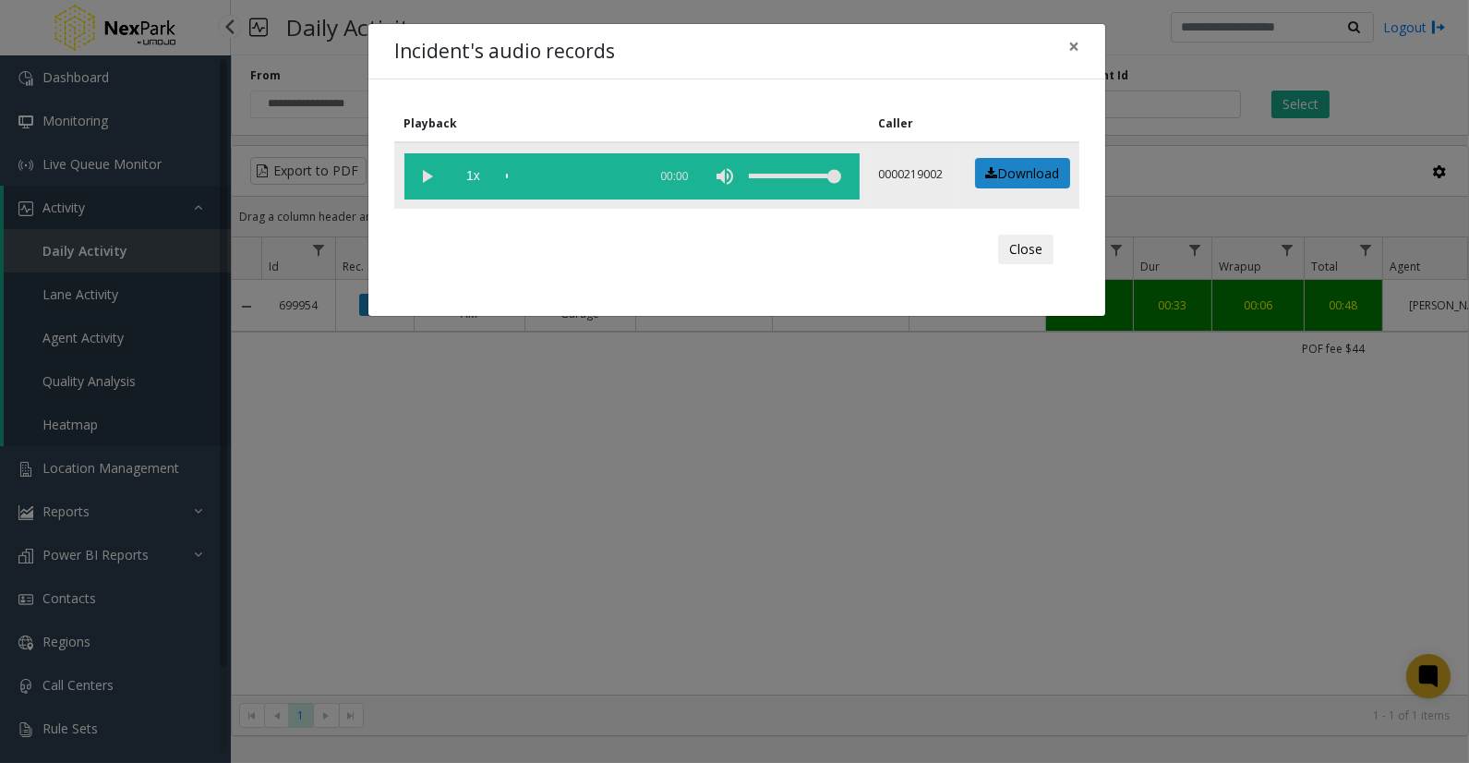
drag, startPoint x: 422, startPoint y: 175, endPoint x: 502, endPoint y: 174, distance: 80.4
click at [423, 175] on vg-play-pause at bounding box center [427, 176] width 46 height 46
click at [538, 177] on div "scrub bar" at bounding box center [572, 176] width 132 height 46
click at [555, 171] on div "scrub bar" at bounding box center [572, 176] width 132 height 46
click at [541, 173] on div "scrub bar" at bounding box center [572, 176] width 132 height 46
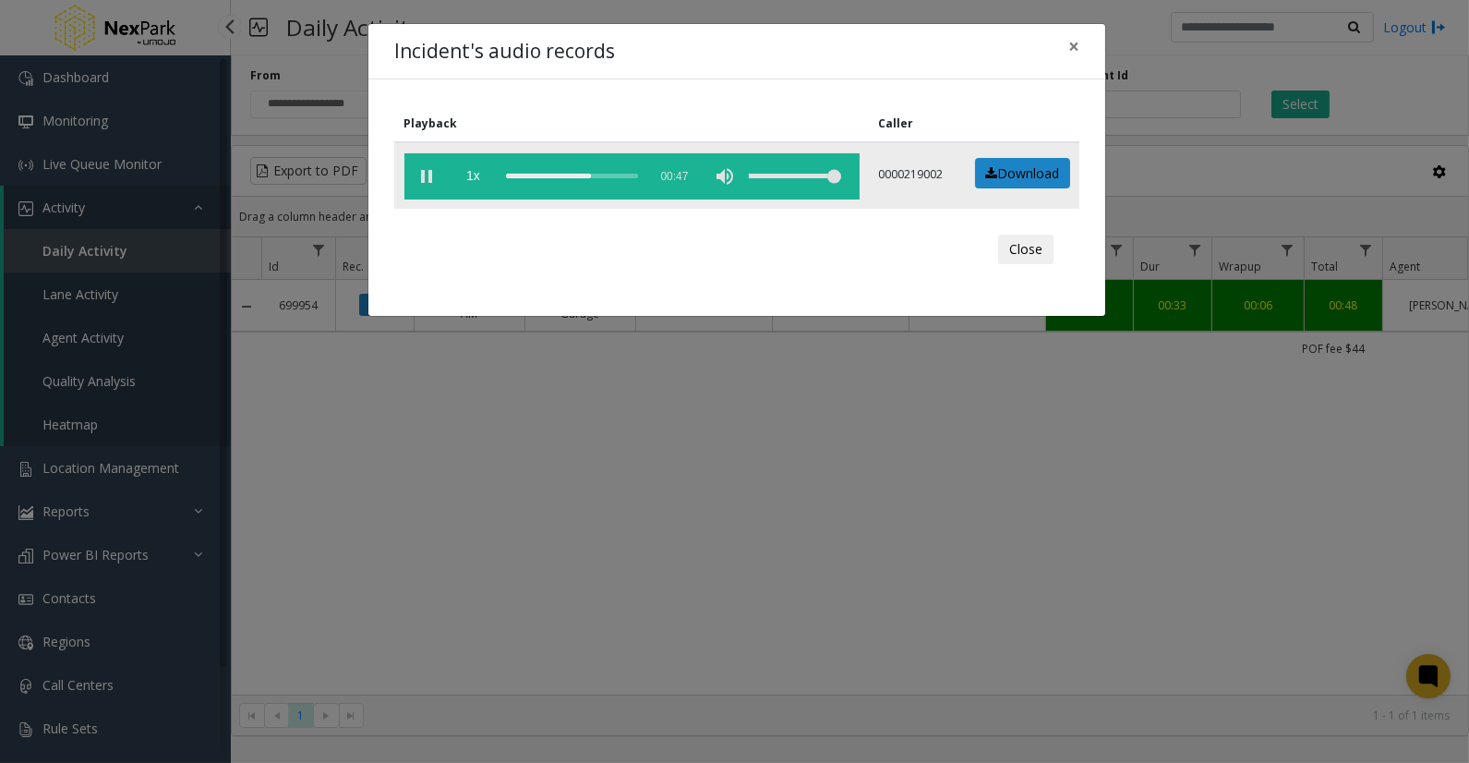
click at [558, 173] on div "scrub bar" at bounding box center [572, 176] width 132 height 46
click at [545, 174] on div "scrub bar" at bounding box center [572, 176] width 132 height 46
click at [1071, 39] on span "×" at bounding box center [1073, 46] width 11 height 26
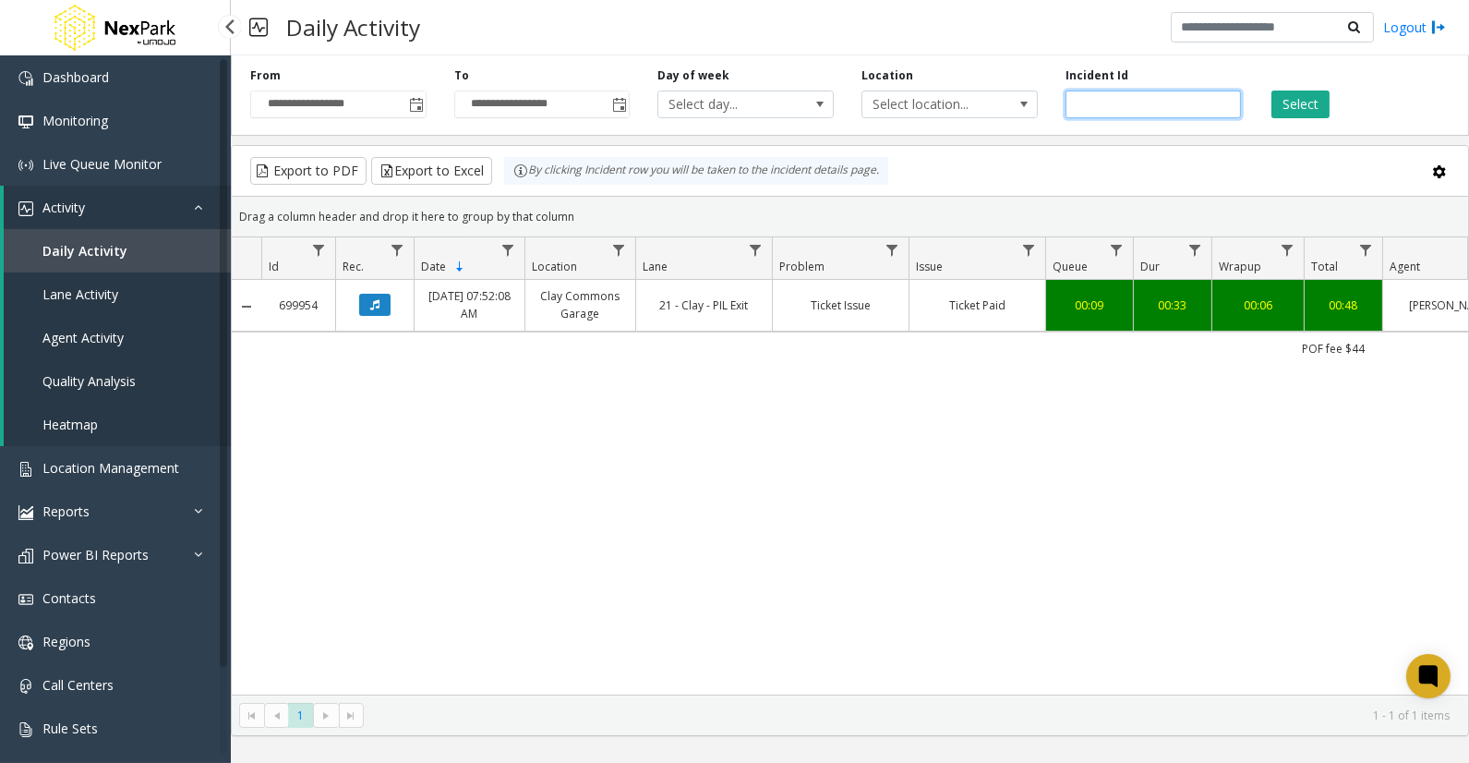
click at [1091, 111] on input "******" at bounding box center [1154, 104] width 176 height 28
paste input "number"
click at [1118, 116] on input "number" at bounding box center [1154, 104] width 176 height 28
paste input "******"
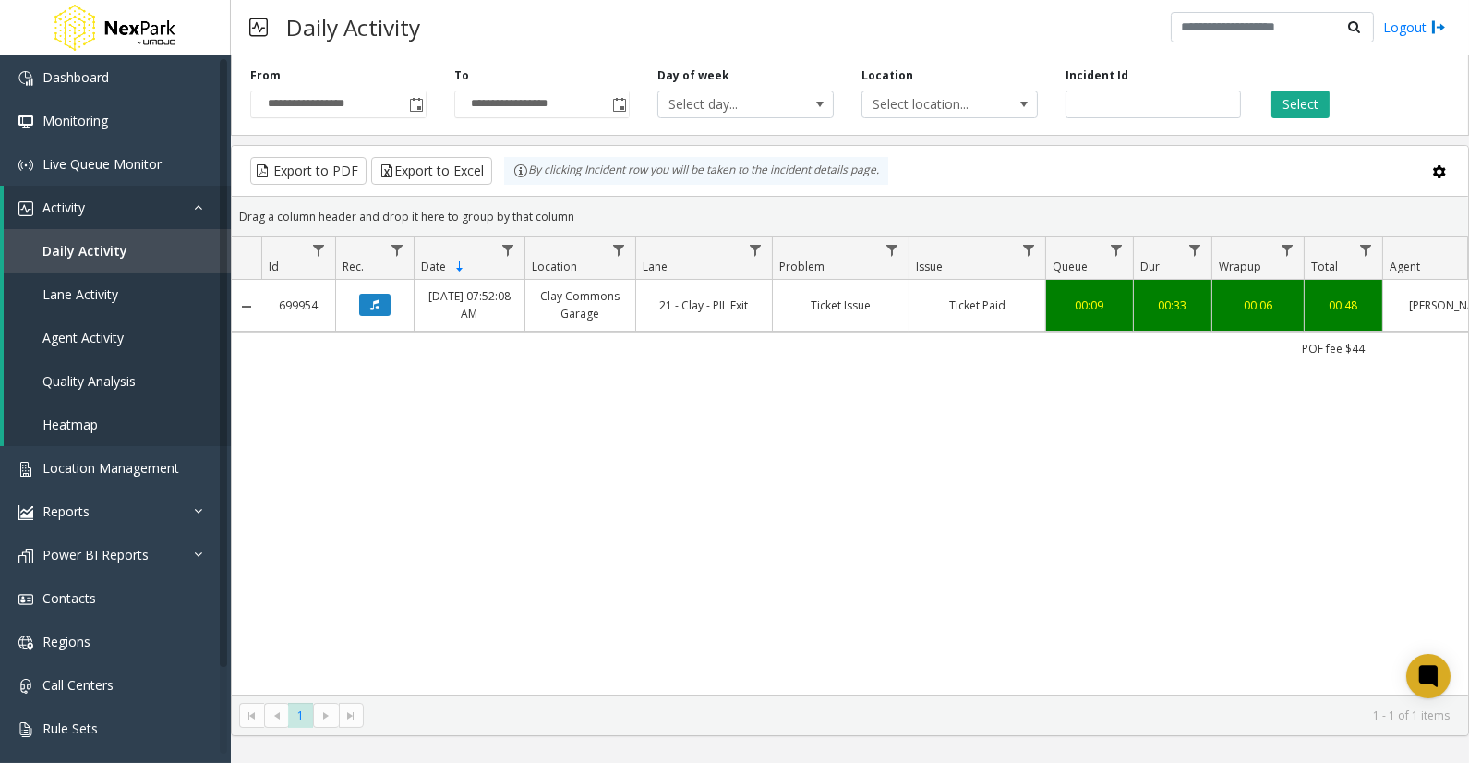
click at [1331, 102] on div "Select" at bounding box center [1357, 92] width 204 height 51
click at [1319, 99] on button "Select" at bounding box center [1300, 104] width 58 height 28
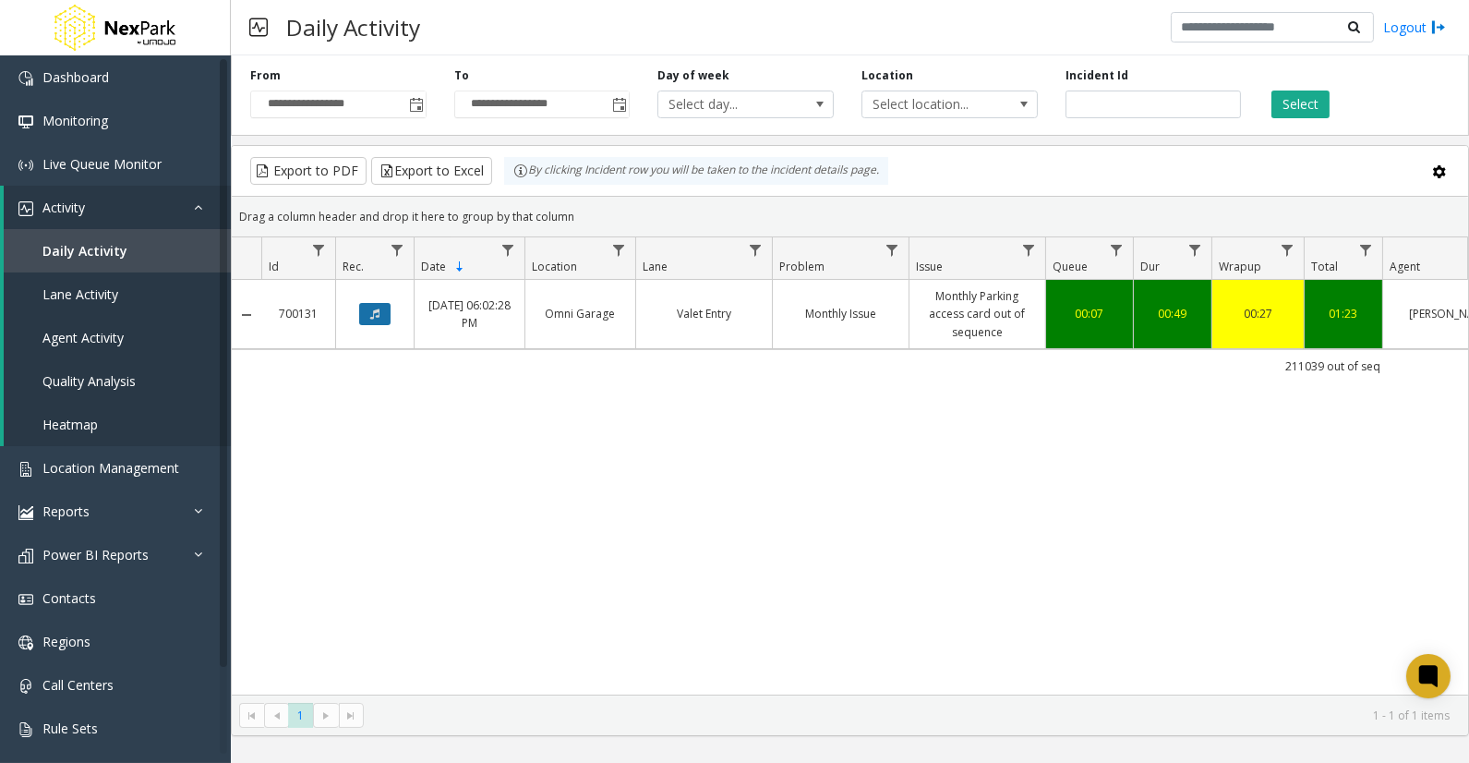
click at [365, 319] on button "Data table" at bounding box center [374, 314] width 31 height 22
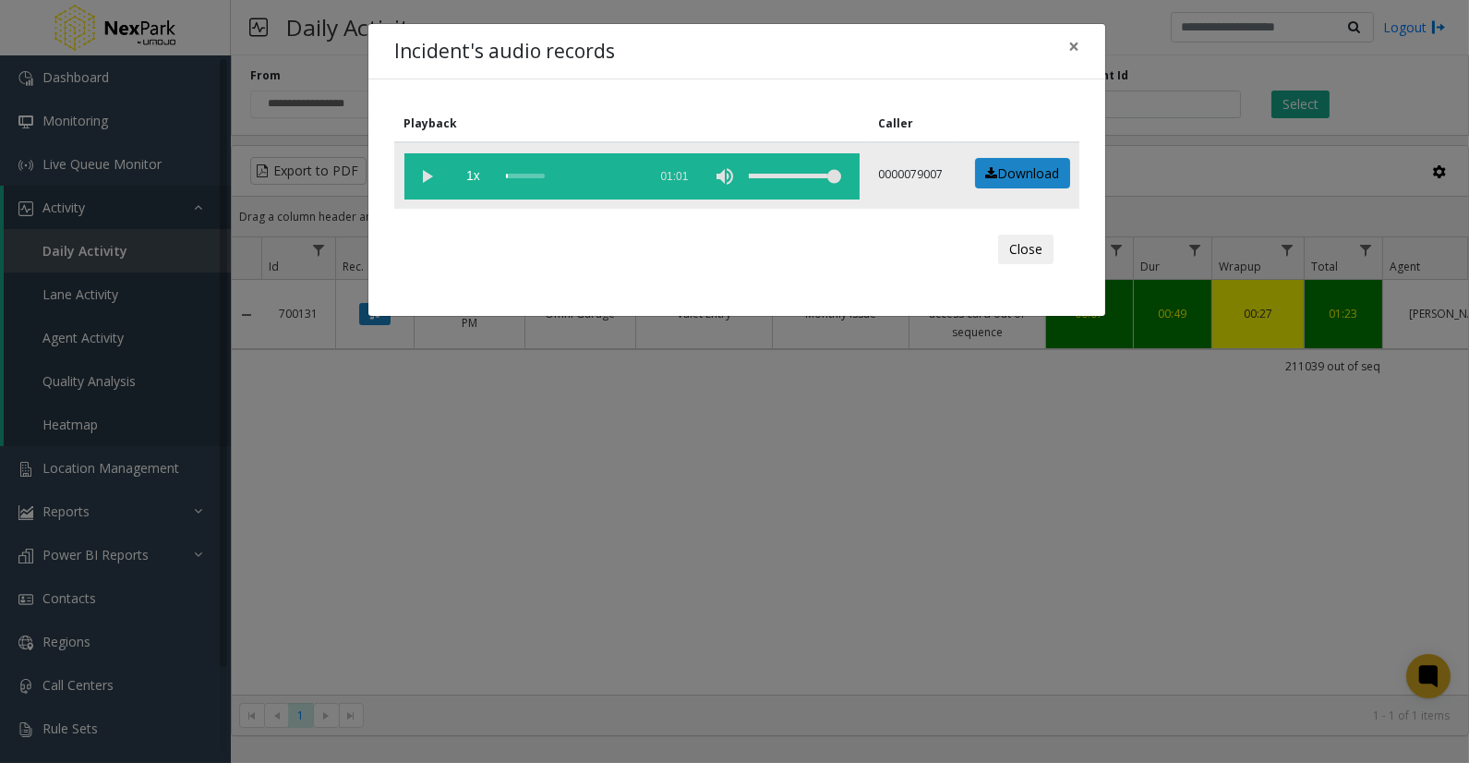
click at [434, 181] on vg-play-pause at bounding box center [427, 176] width 46 height 46
click at [521, 174] on div "scrub bar" at bounding box center [572, 176] width 132 height 46
click at [536, 174] on div "scrub bar" at bounding box center [572, 176] width 132 height 46
drag, startPoint x: 1068, startPoint y: 44, endPoint x: 548, endPoint y: 466, distance: 670.3
click at [1068, 47] on span "×" at bounding box center [1073, 46] width 11 height 26
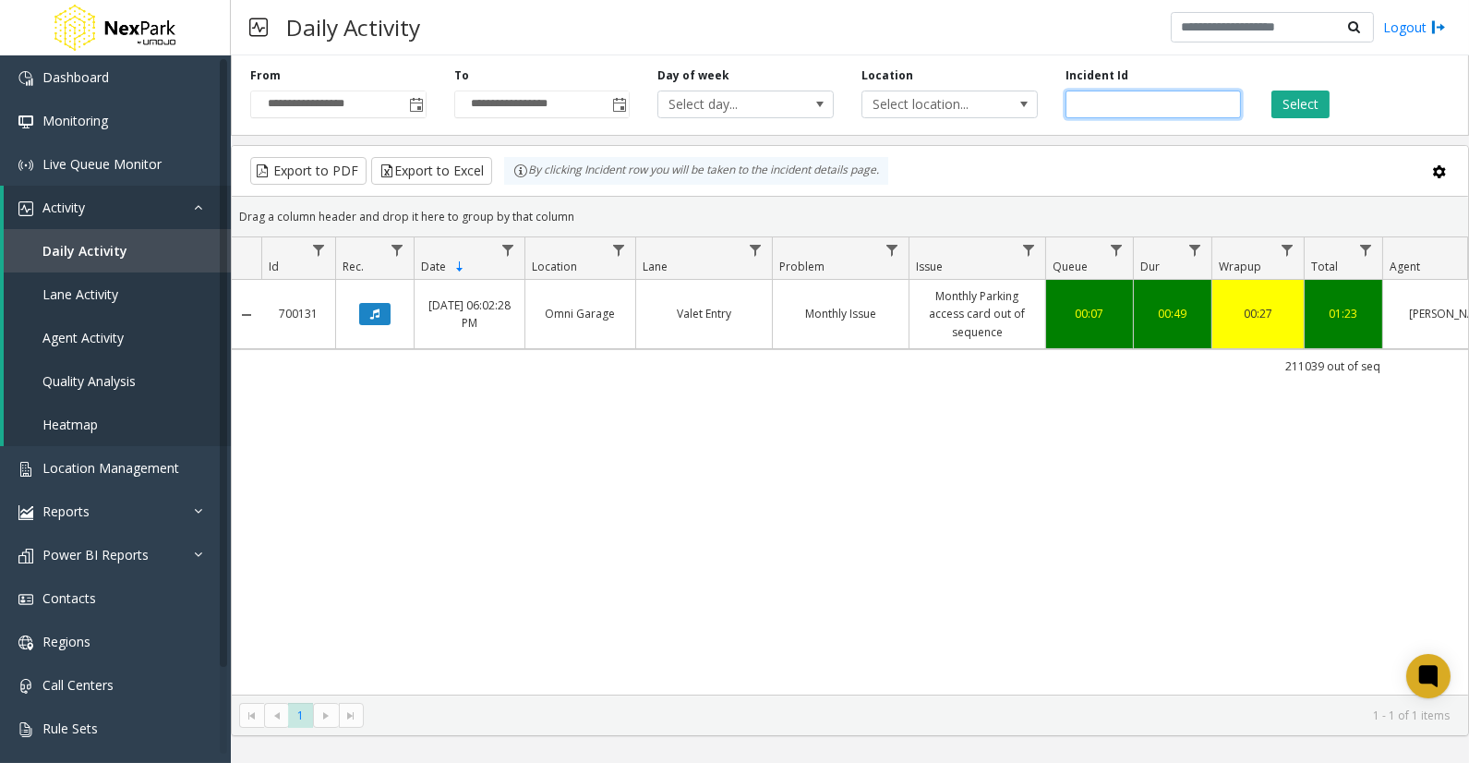
click at [1086, 100] on input "******" at bounding box center [1154, 104] width 176 height 28
paste input "number"
click at [1289, 99] on button "Select" at bounding box center [1300, 104] width 58 height 28
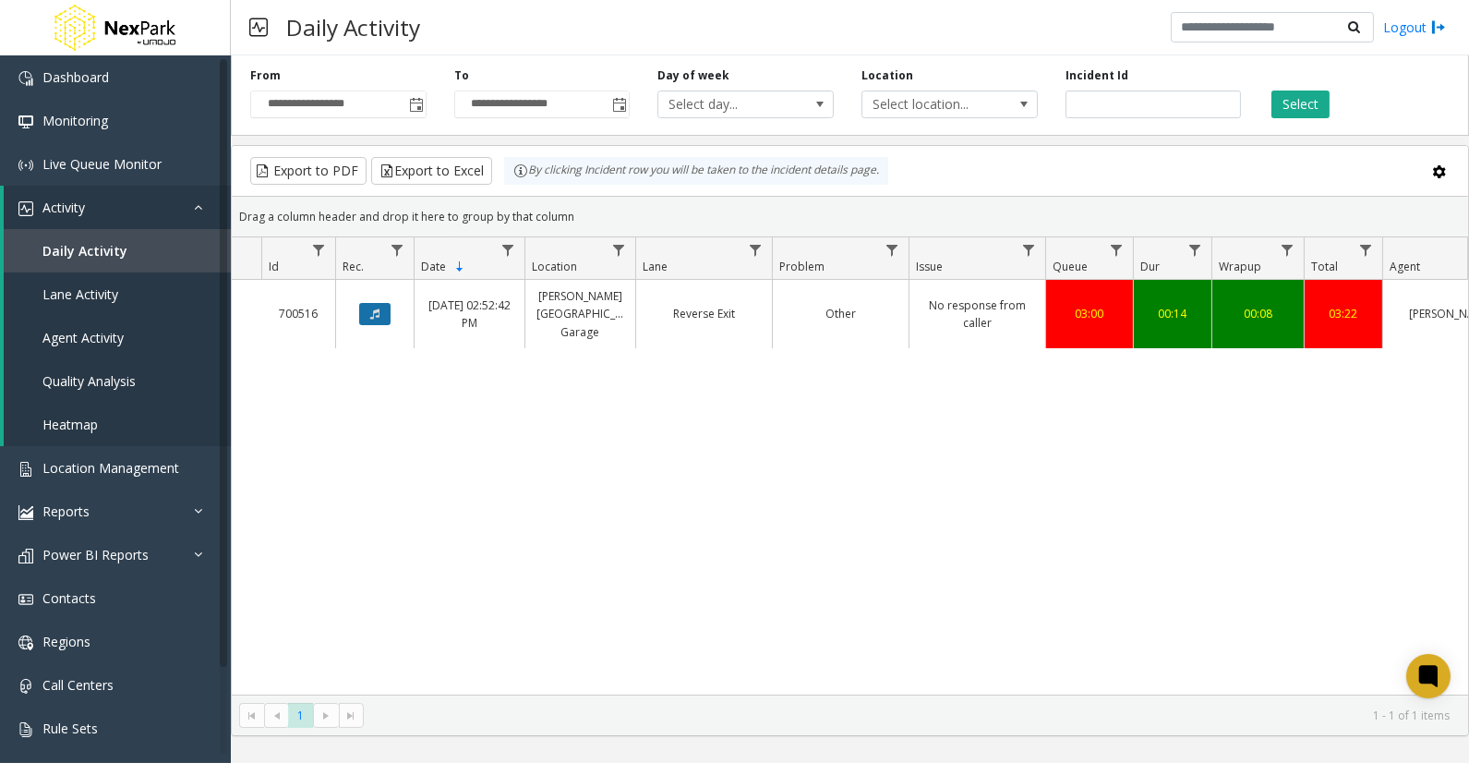
click at [361, 303] on button "Data table" at bounding box center [374, 314] width 31 height 22
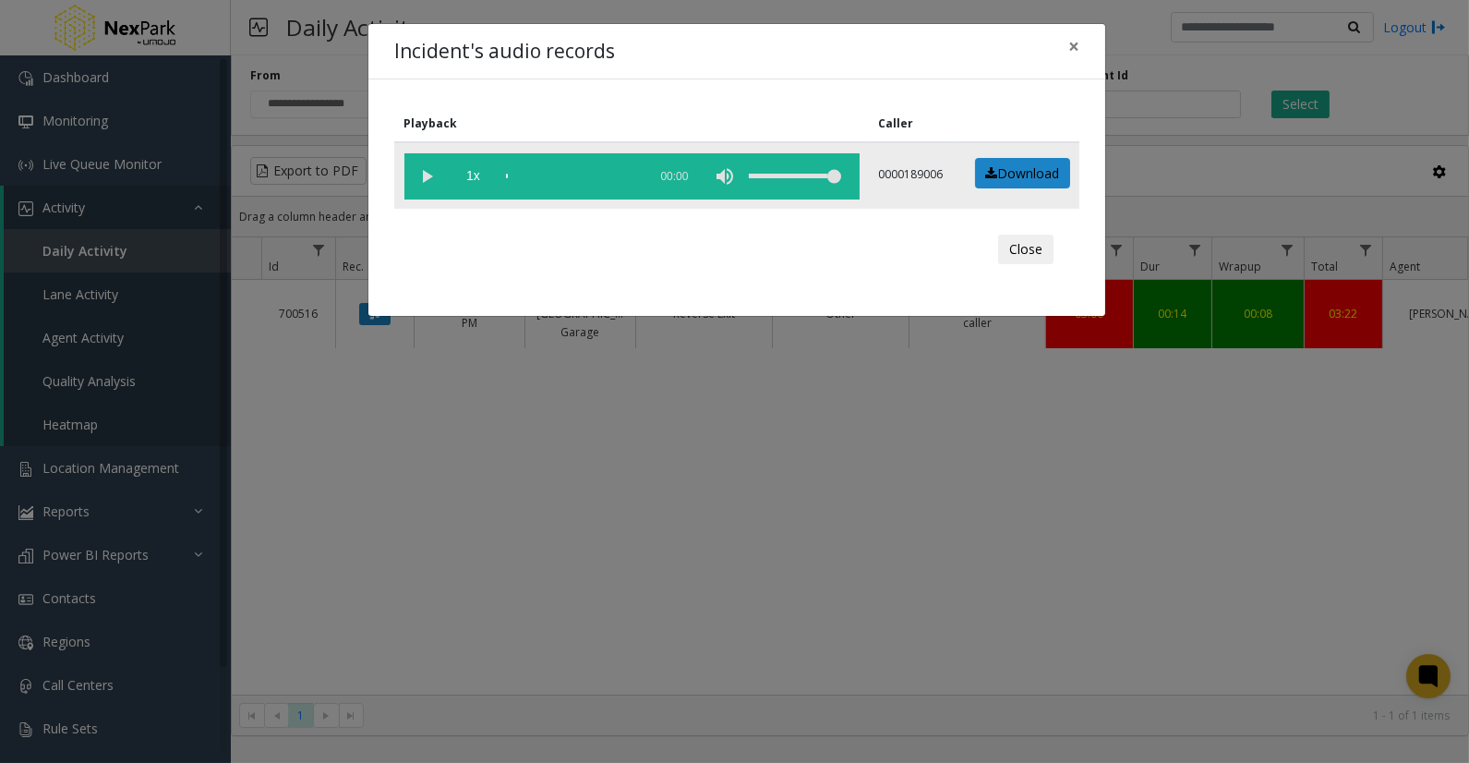
click at [434, 169] on vg-play-pause at bounding box center [427, 176] width 46 height 46
click at [522, 173] on div "scrub bar" at bounding box center [572, 176] width 132 height 46
click at [527, 173] on div "scrub bar" at bounding box center [572, 176] width 132 height 46
click at [532, 174] on div "scrub bar" at bounding box center [572, 176] width 132 height 46
click at [539, 174] on div "scrub bar" at bounding box center [572, 176] width 132 height 46
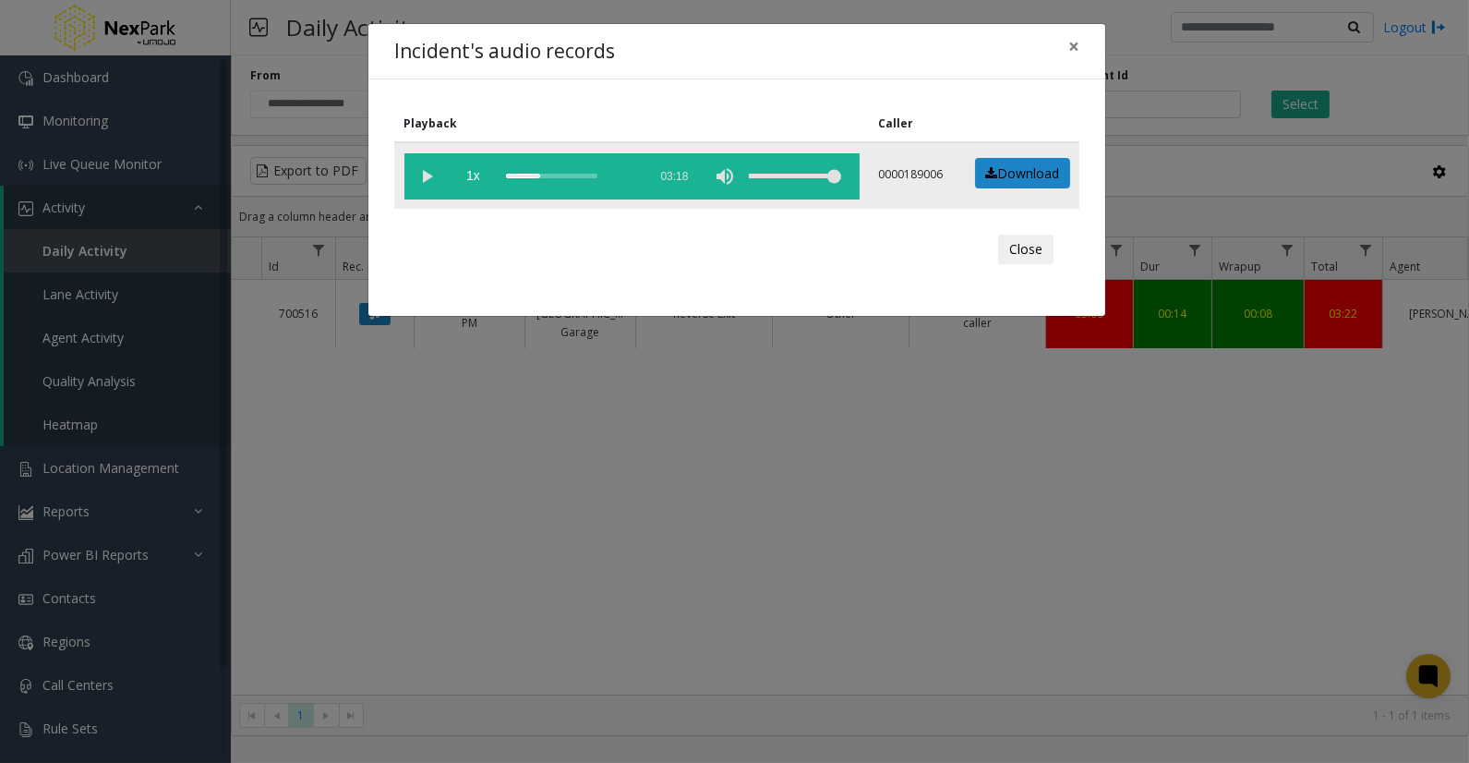
click at [547, 171] on div "scrub bar" at bounding box center [572, 176] width 132 height 46
click at [555, 171] on div "scrub bar" at bounding box center [572, 176] width 132 height 46
click at [568, 170] on div "scrub bar" at bounding box center [572, 176] width 132 height 46
click at [588, 169] on div "scrub bar" at bounding box center [572, 176] width 132 height 46
click at [602, 168] on div "scrub bar" at bounding box center [572, 176] width 132 height 46
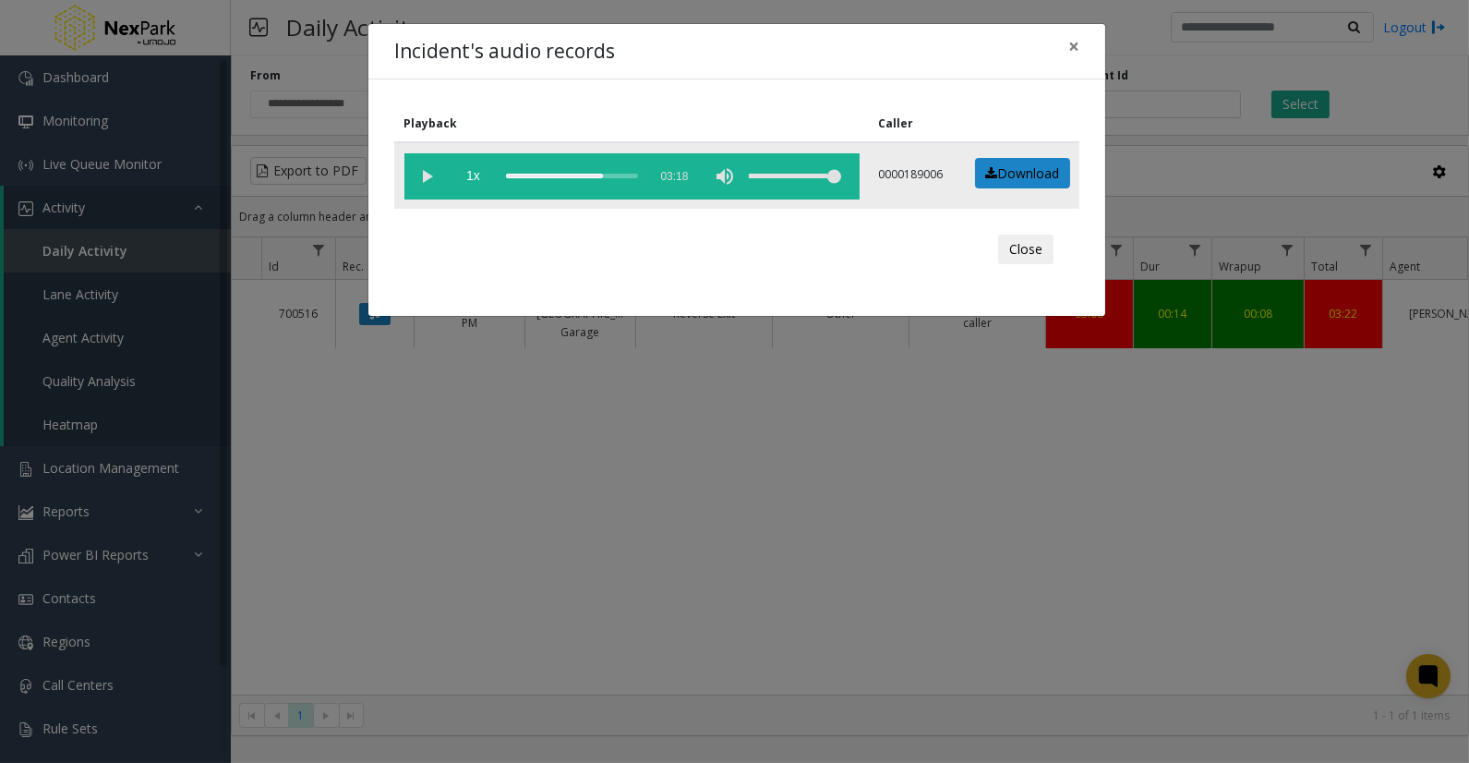
click at [614, 170] on div "scrub bar" at bounding box center [572, 176] width 132 height 46
click at [621, 172] on div "scrub bar" at bounding box center [572, 176] width 132 height 46
click at [631, 176] on div "scrub bar" at bounding box center [572, 176] width 132 height 46
click at [1078, 42] on span "×" at bounding box center [1073, 46] width 11 height 26
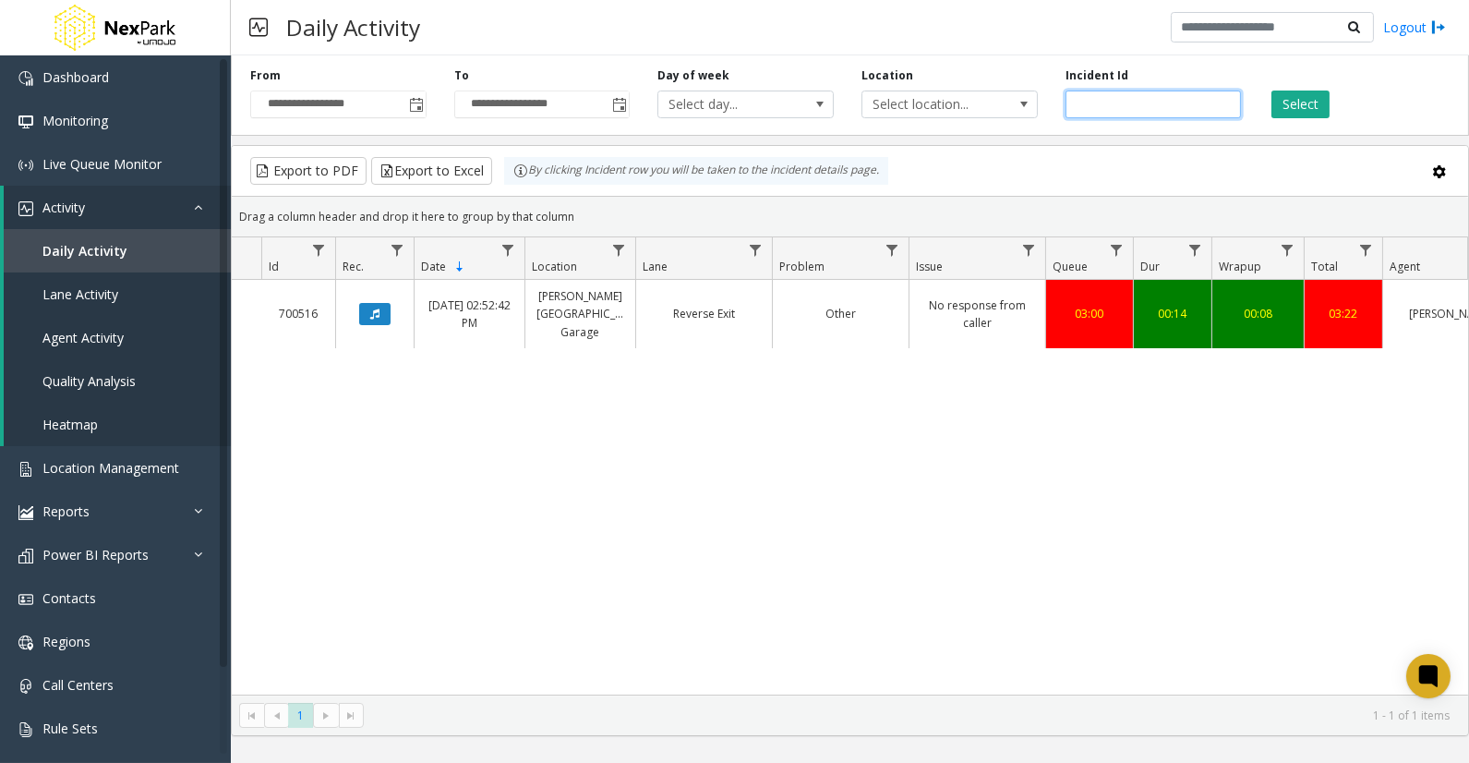
click at [1094, 102] on input "******" at bounding box center [1154, 104] width 176 height 28
paste input "number"
click at [1316, 90] on button "Select" at bounding box center [1300, 104] width 58 height 28
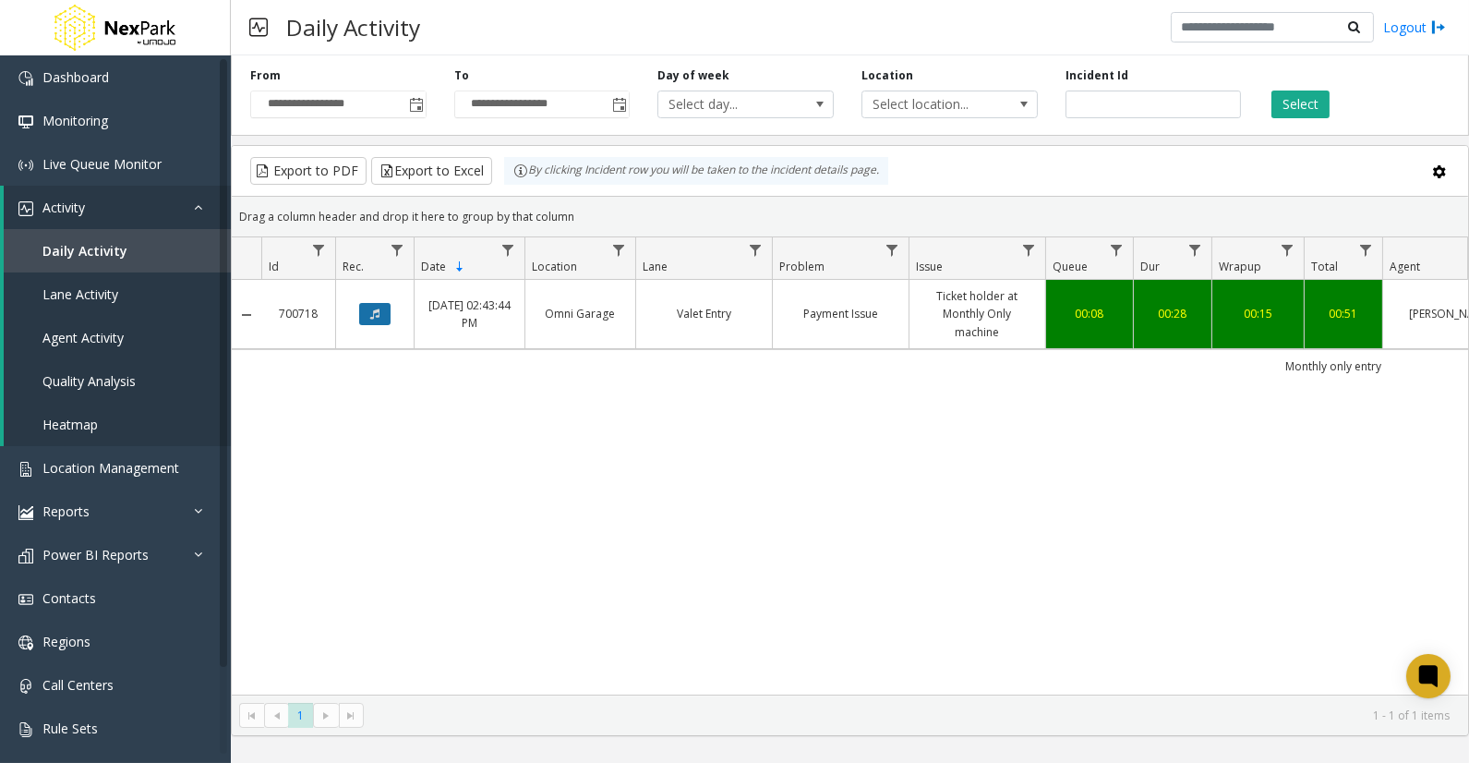
click at [379, 308] on icon "Data table" at bounding box center [374, 313] width 9 height 11
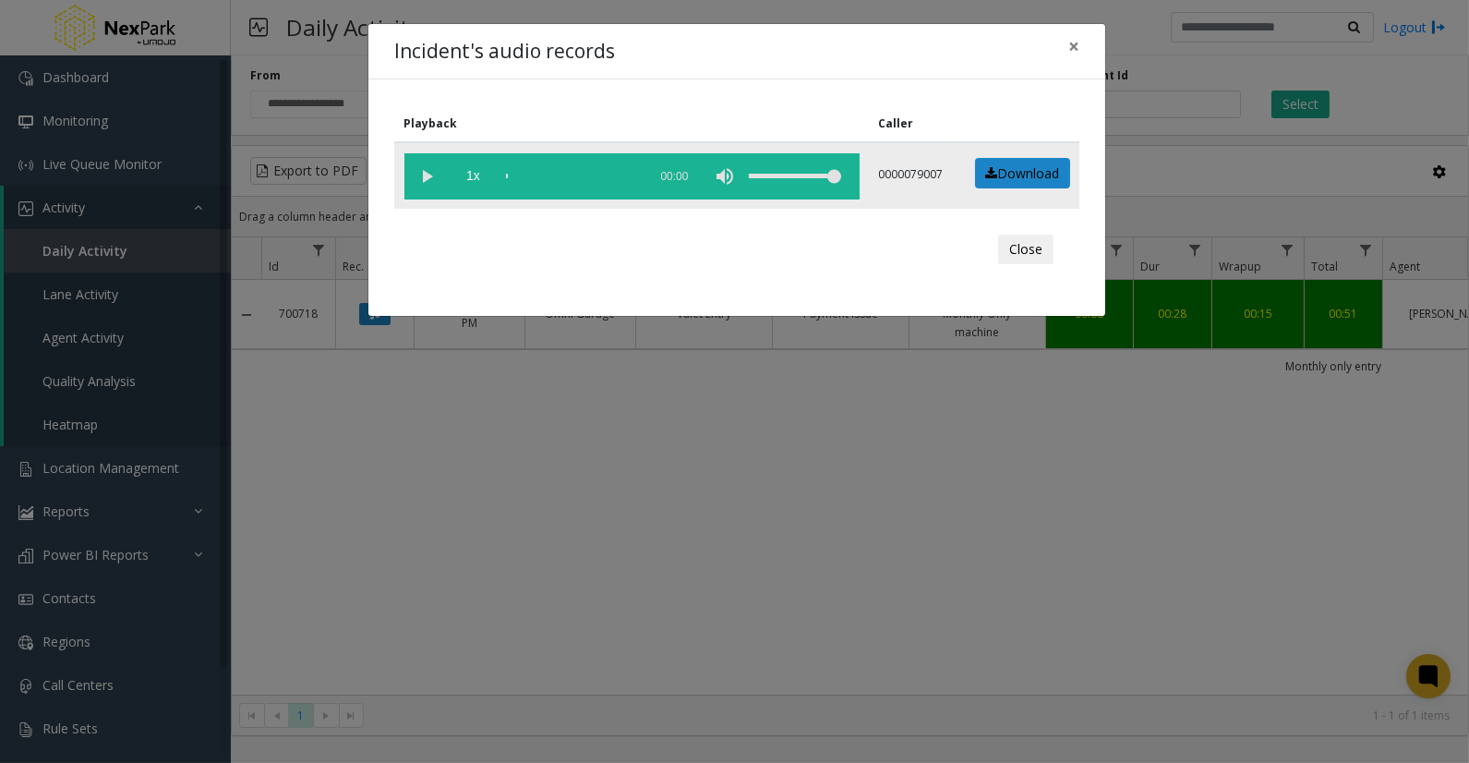
click at [427, 175] on vg-play-pause at bounding box center [427, 176] width 46 height 46
click at [532, 173] on div "scrub bar" at bounding box center [572, 176] width 132 height 46
click at [547, 174] on div "scrub bar" at bounding box center [572, 176] width 132 height 46
click at [558, 174] on div "scrub bar" at bounding box center [572, 176] width 132 height 46
drag, startPoint x: 1086, startPoint y: 44, endPoint x: 1104, endPoint y: 55, distance: 21.5
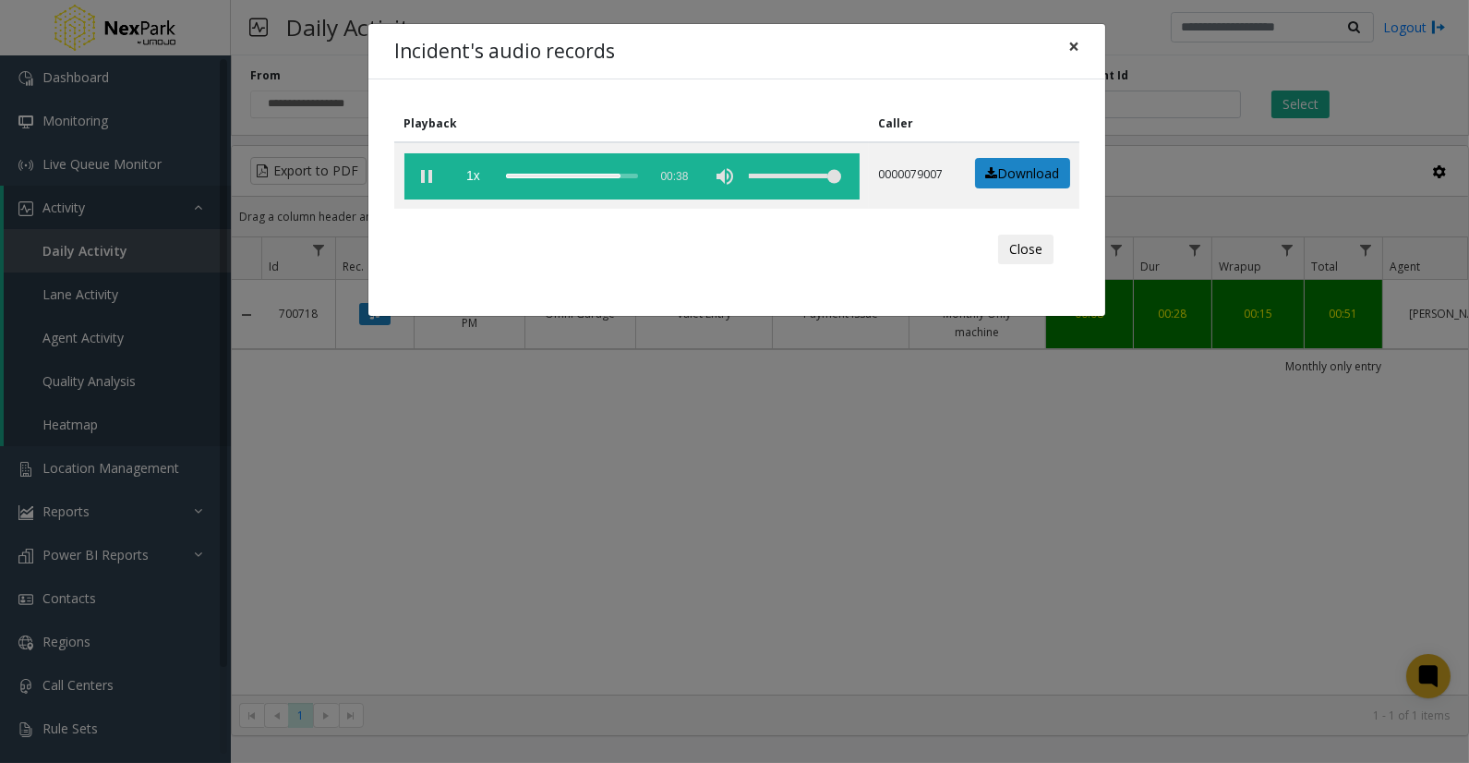
click at [1086, 44] on button "×" at bounding box center [1073, 46] width 37 height 45
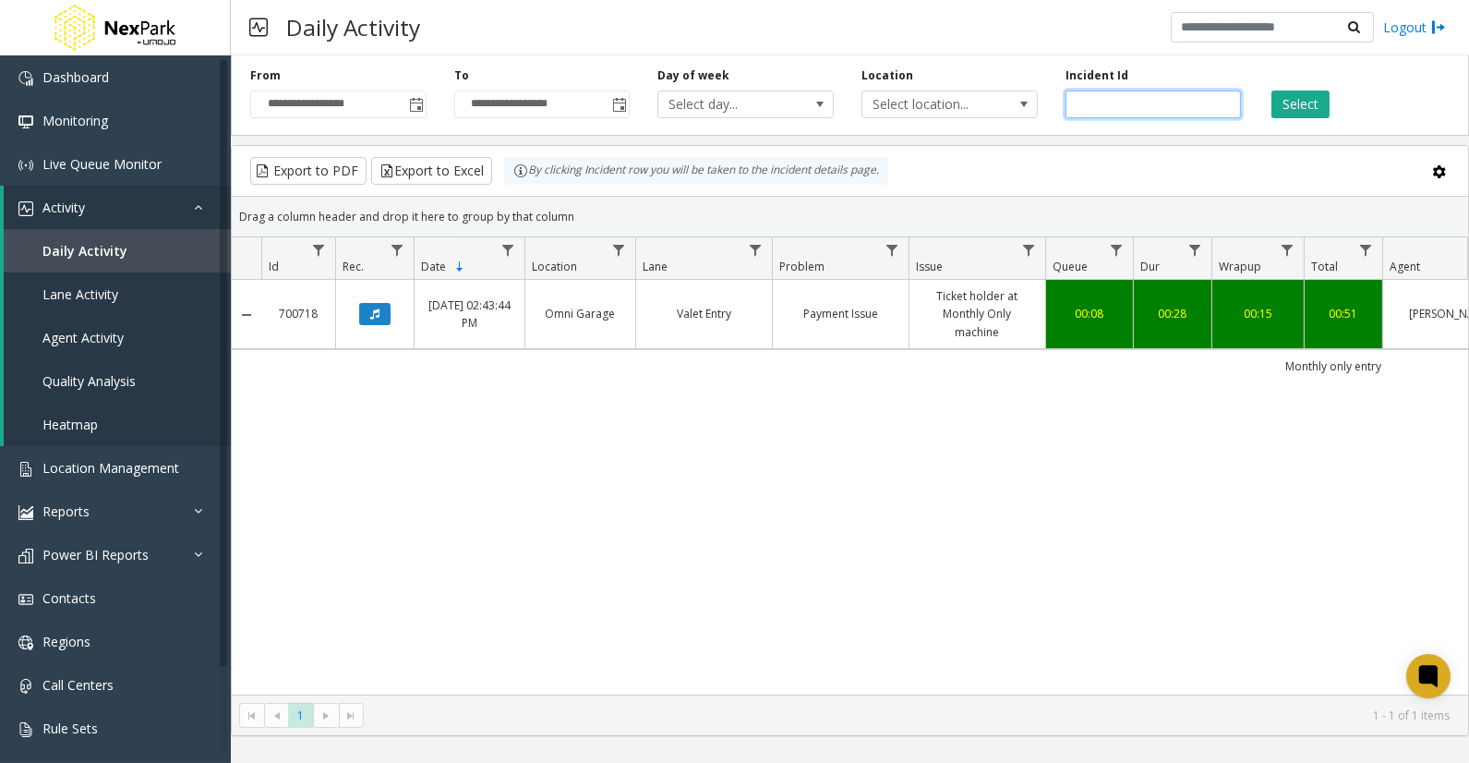
click at [1072, 97] on input "******" at bounding box center [1154, 104] width 176 height 28
paste input "number"
click at [1298, 99] on button "Select" at bounding box center [1300, 104] width 58 height 28
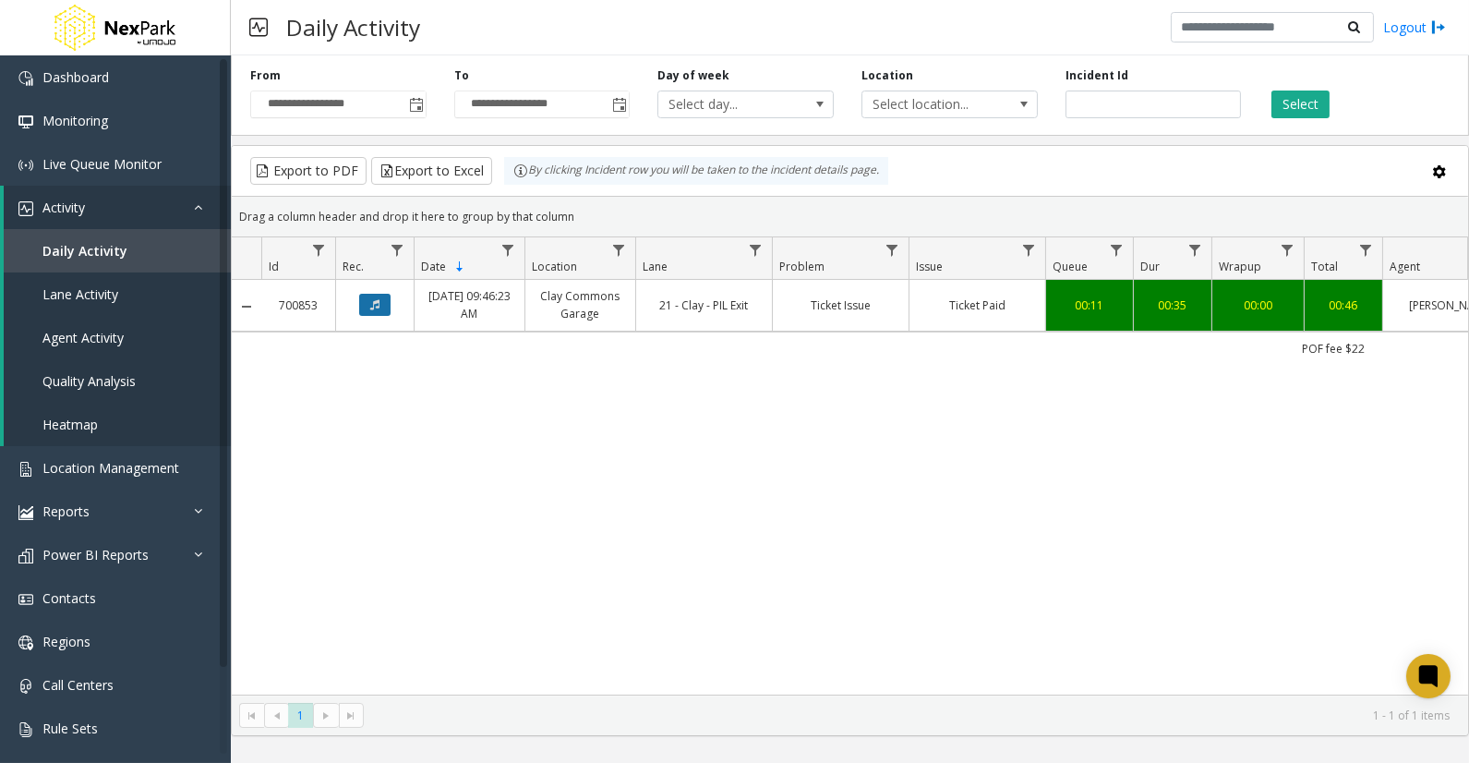
click at [379, 307] on icon "Data table" at bounding box center [374, 304] width 9 height 11
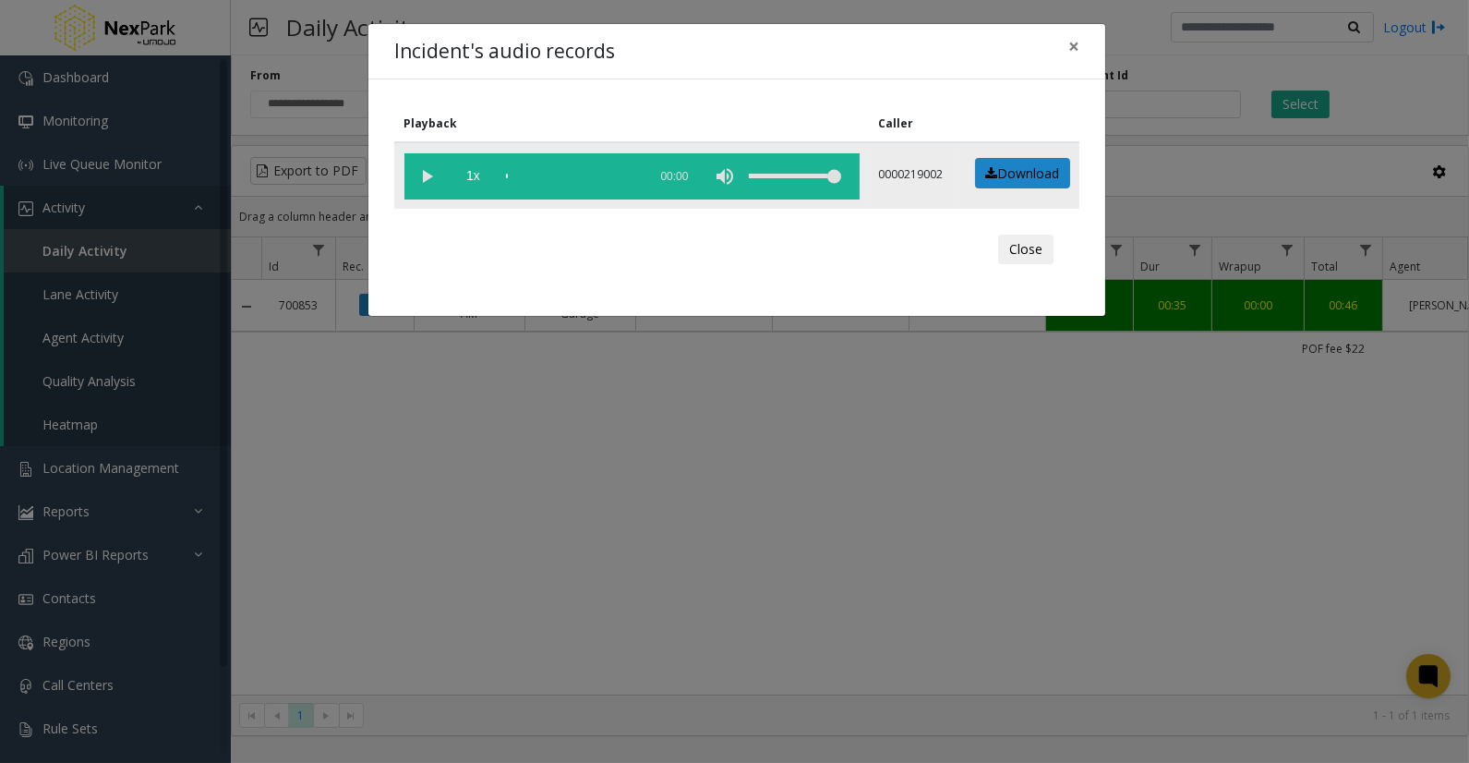
click at [425, 175] on vg-play-pause at bounding box center [427, 176] width 46 height 46
click at [533, 174] on div "scrub bar" at bounding box center [572, 176] width 132 height 46
click at [549, 173] on div "scrub bar" at bounding box center [572, 176] width 132 height 46
click at [1080, 42] on button "×" at bounding box center [1073, 46] width 37 height 45
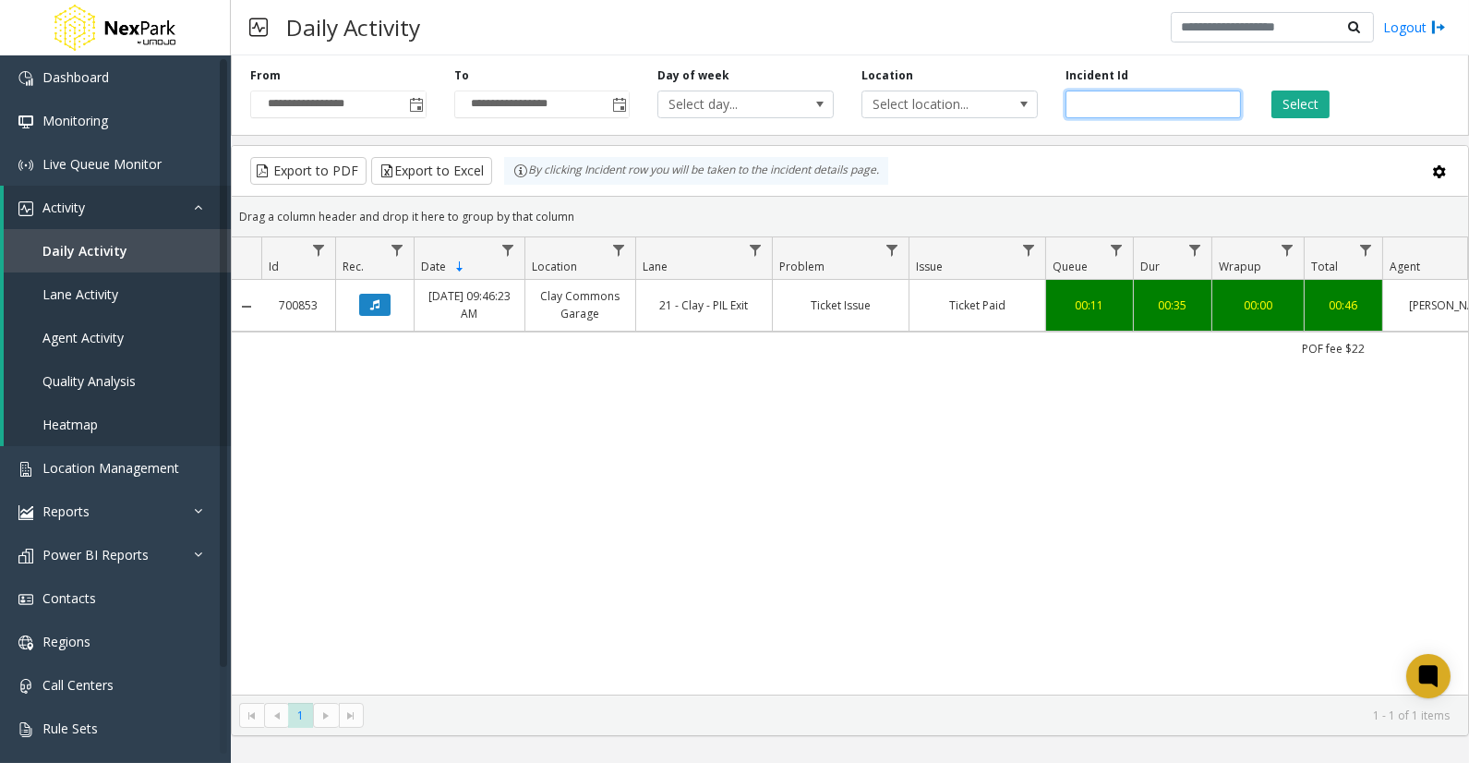
click at [1100, 104] on input "******" at bounding box center [1154, 104] width 176 height 28
paste input "number"
type input "******"
click at [1281, 102] on button "Select" at bounding box center [1300, 104] width 58 height 28
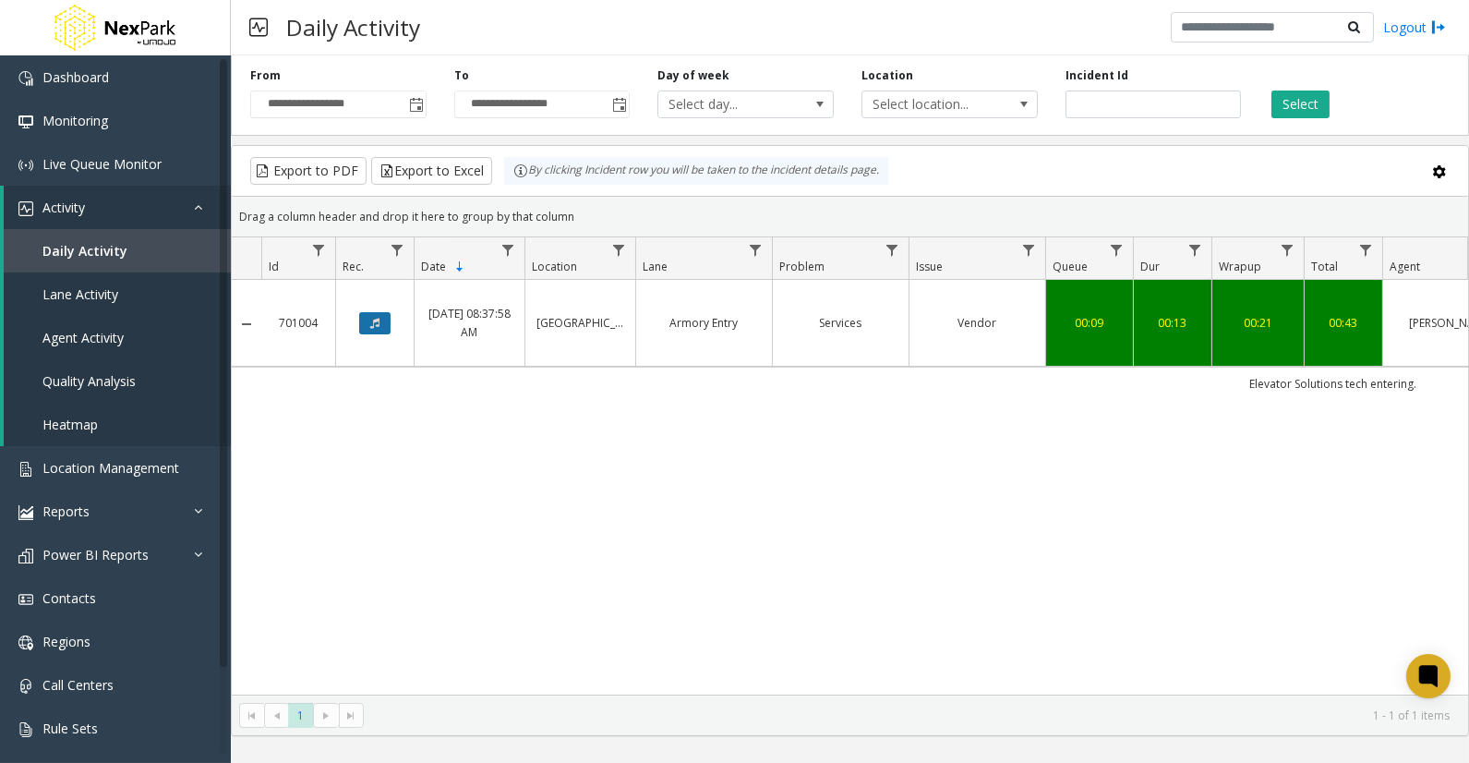
click at [367, 329] on button "Data table" at bounding box center [374, 323] width 31 height 22
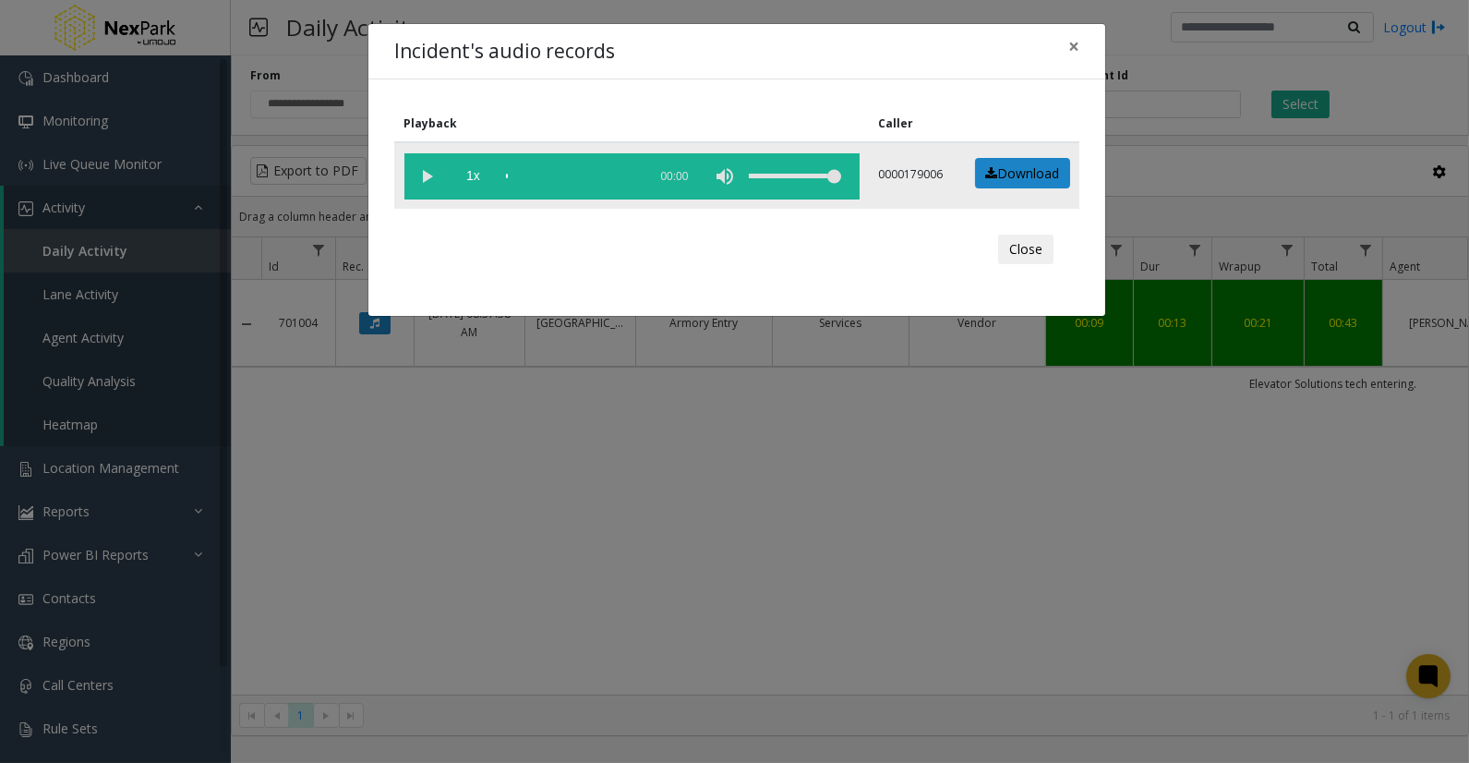
click at [423, 179] on vg-play-pause at bounding box center [427, 176] width 46 height 46
click at [1074, 42] on span "×" at bounding box center [1073, 46] width 11 height 26
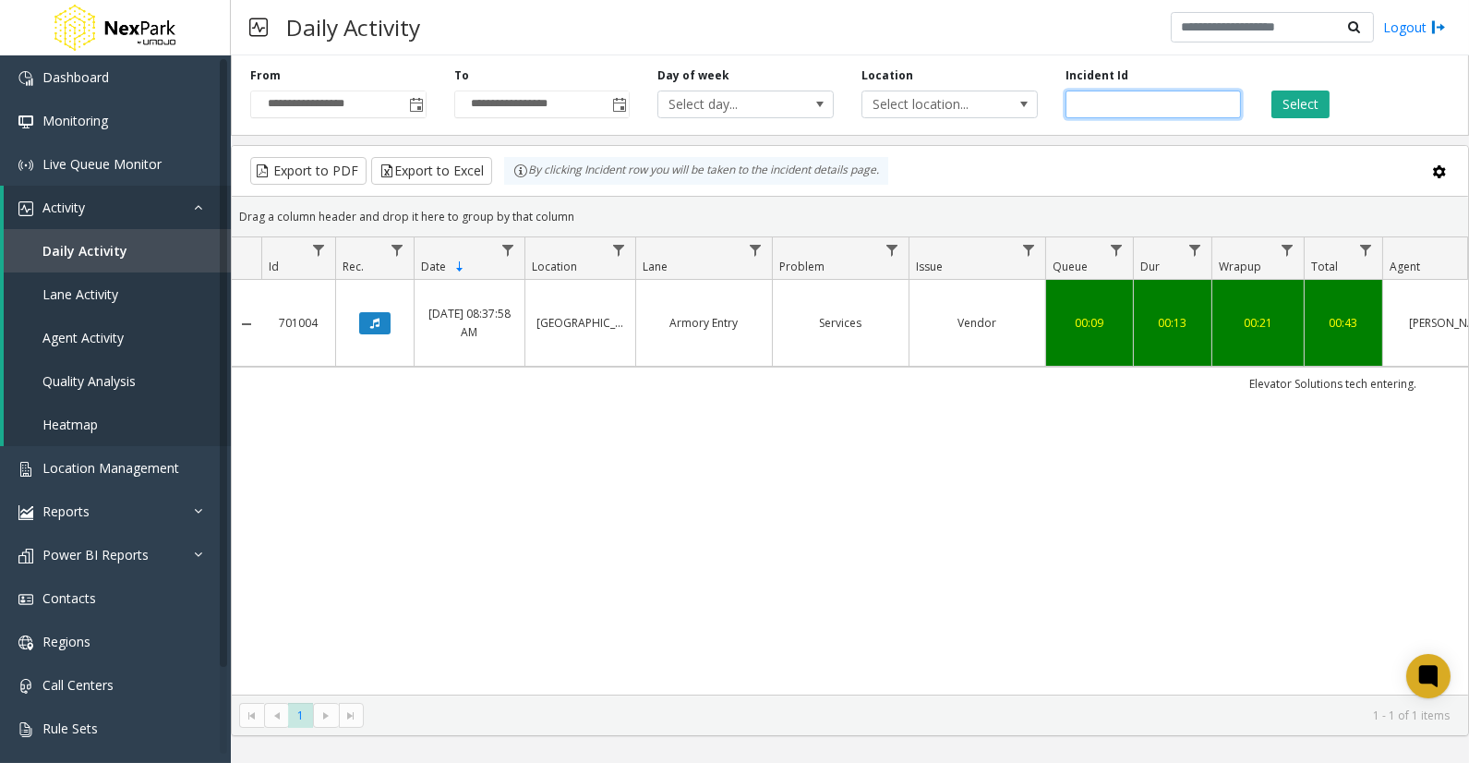
click at [1085, 106] on input "******" at bounding box center [1154, 104] width 176 height 28
paste input "number"
click at [1177, 103] on input "number" at bounding box center [1154, 104] width 176 height 28
paste input "******"
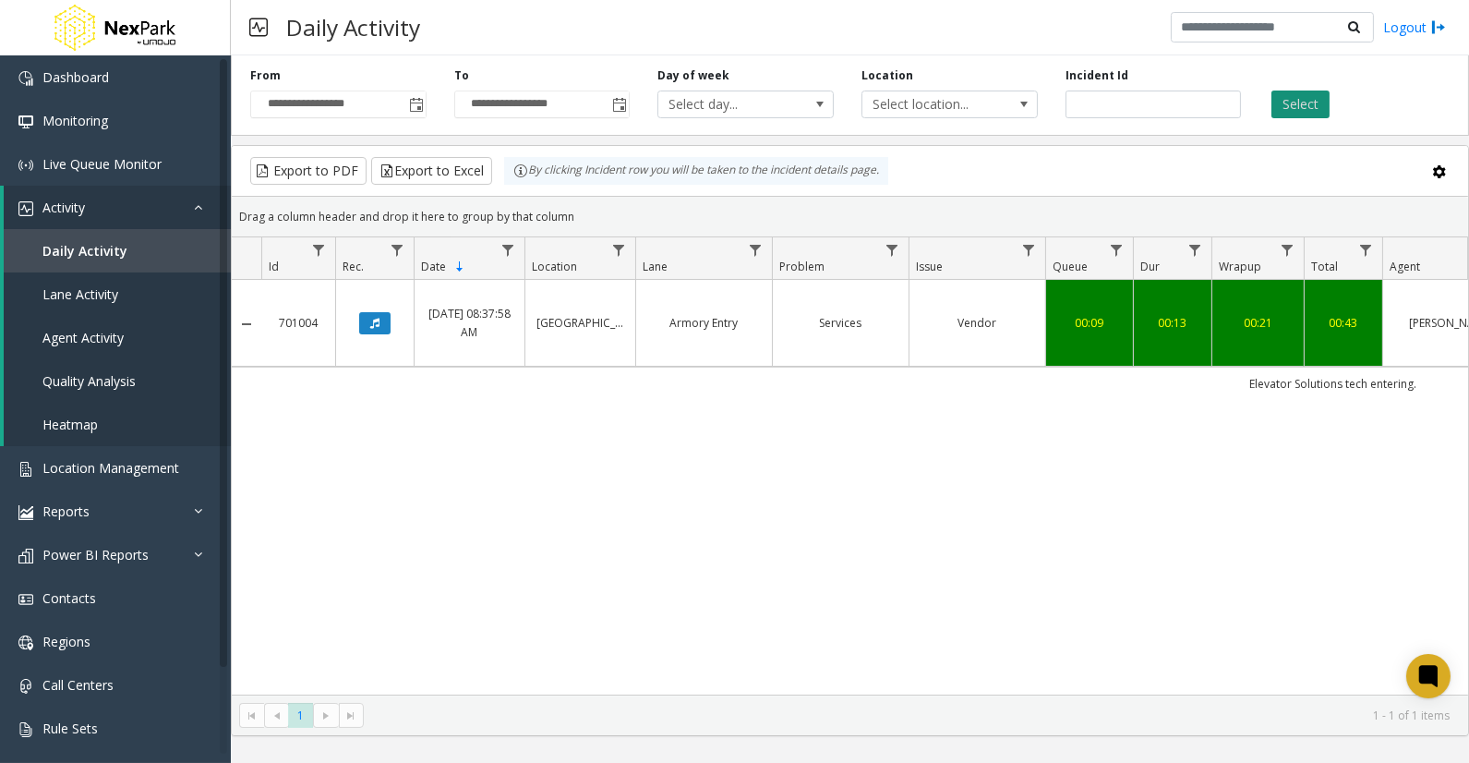
click at [1284, 100] on button "Select" at bounding box center [1300, 104] width 58 height 28
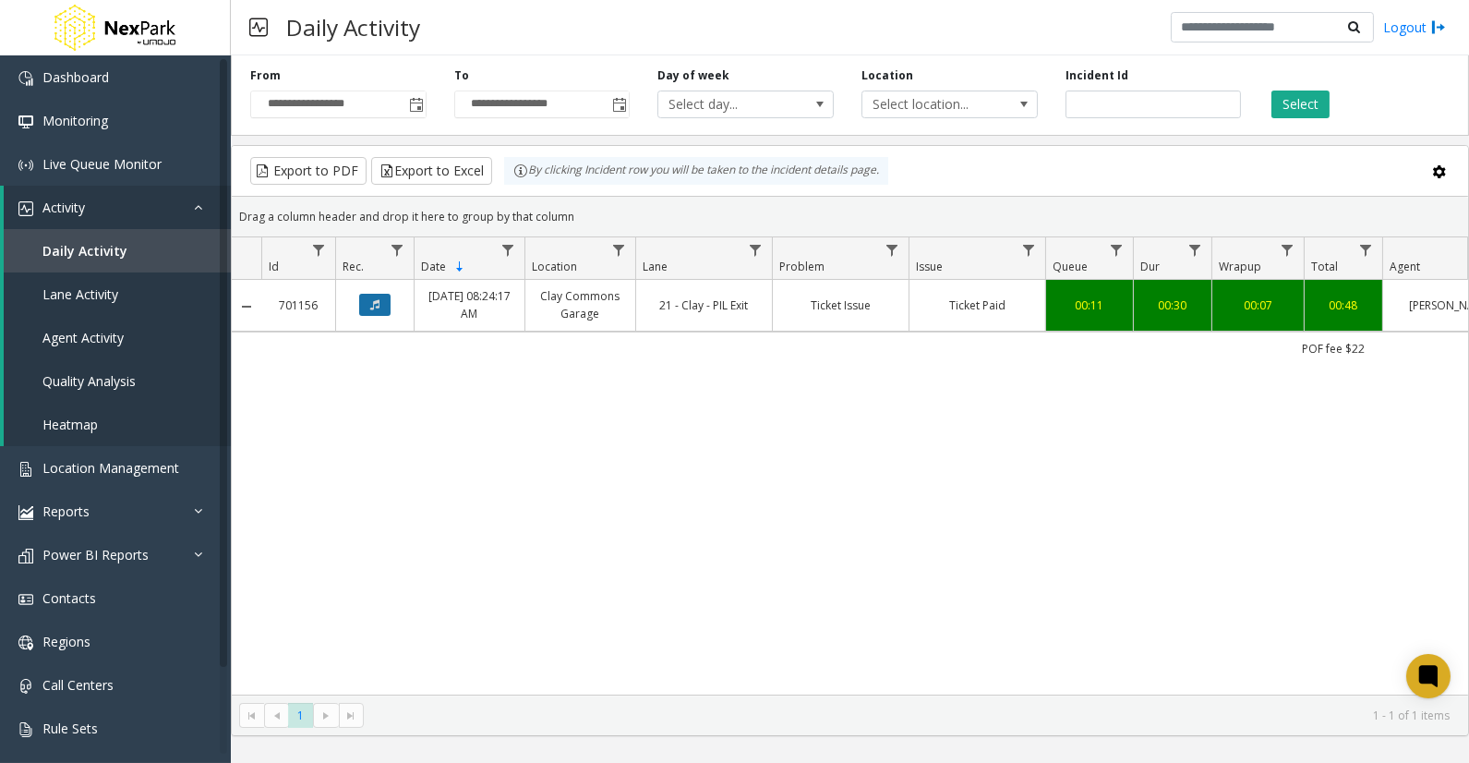
click at [372, 307] on icon "Data table" at bounding box center [374, 304] width 9 height 11
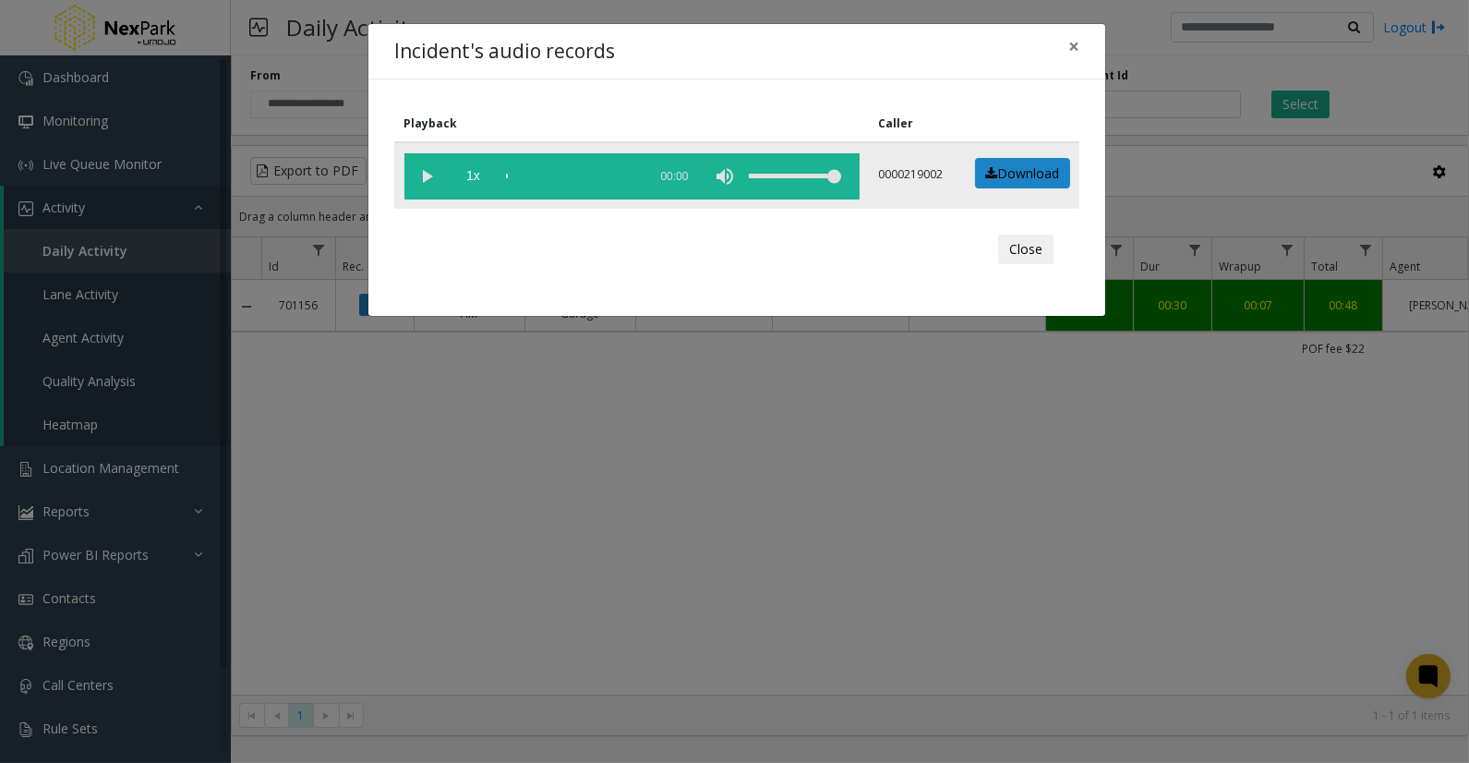
click at [421, 175] on vg-play-pause at bounding box center [427, 176] width 46 height 46
click at [526, 170] on div "scrub bar" at bounding box center [572, 176] width 132 height 46
click at [543, 170] on div "scrub bar" at bounding box center [572, 176] width 132 height 46
click at [551, 170] on div "scrub bar" at bounding box center [572, 176] width 132 height 46
click at [563, 174] on div "scrub bar" at bounding box center [572, 176] width 132 height 46
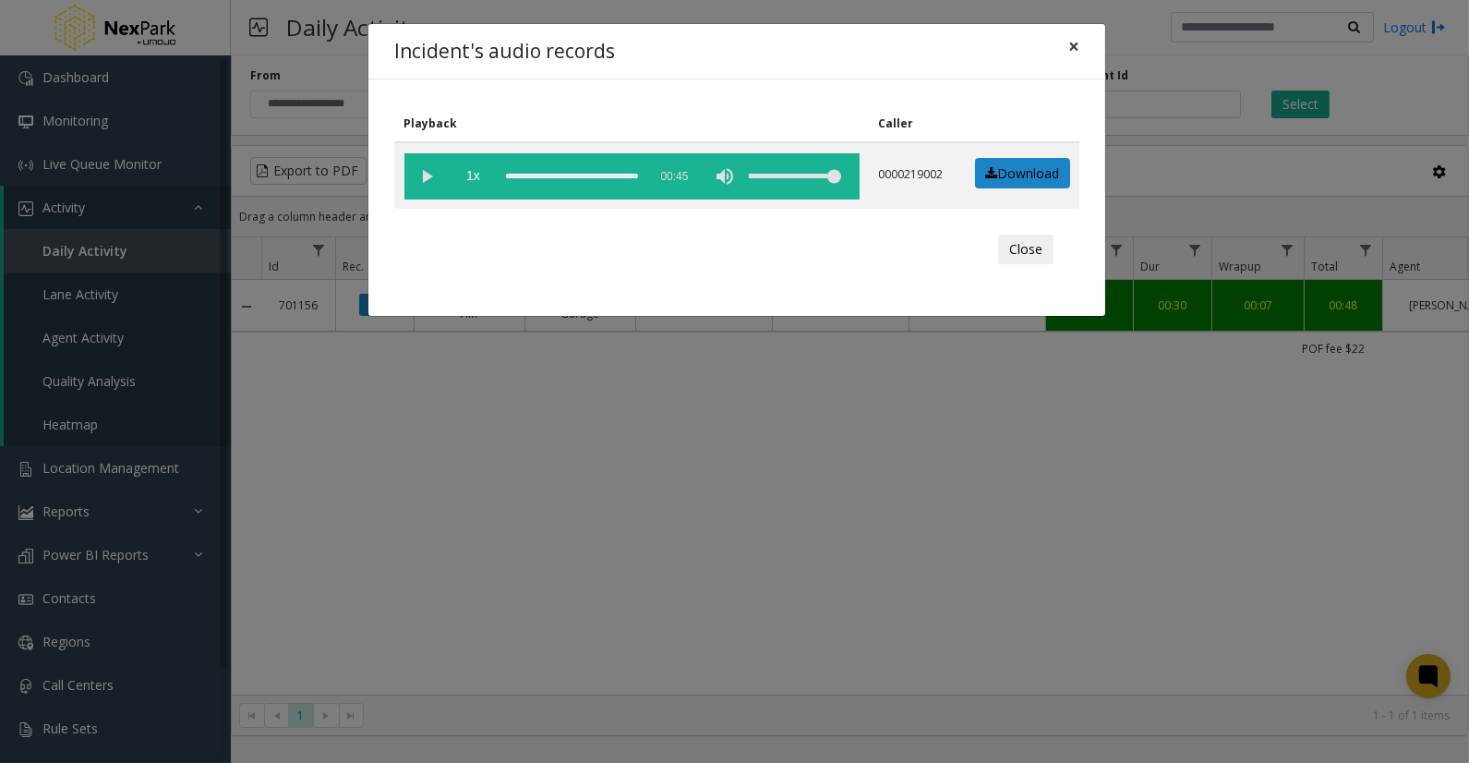
click at [1080, 42] on button "×" at bounding box center [1073, 46] width 37 height 45
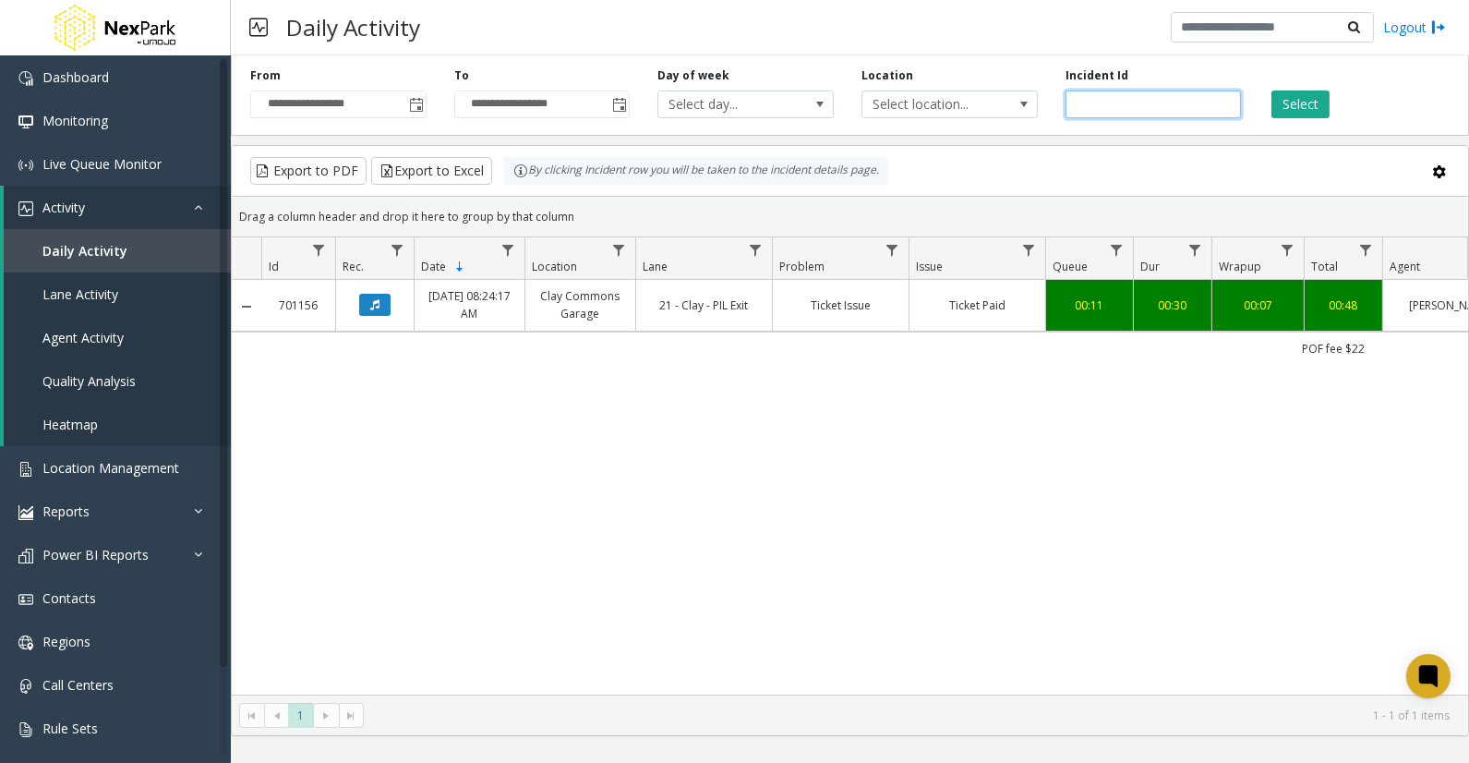
click at [1090, 102] on input "******" at bounding box center [1154, 104] width 176 height 28
paste input "number"
click at [1309, 103] on button "Select" at bounding box center [1300, 104] width 58 height 28
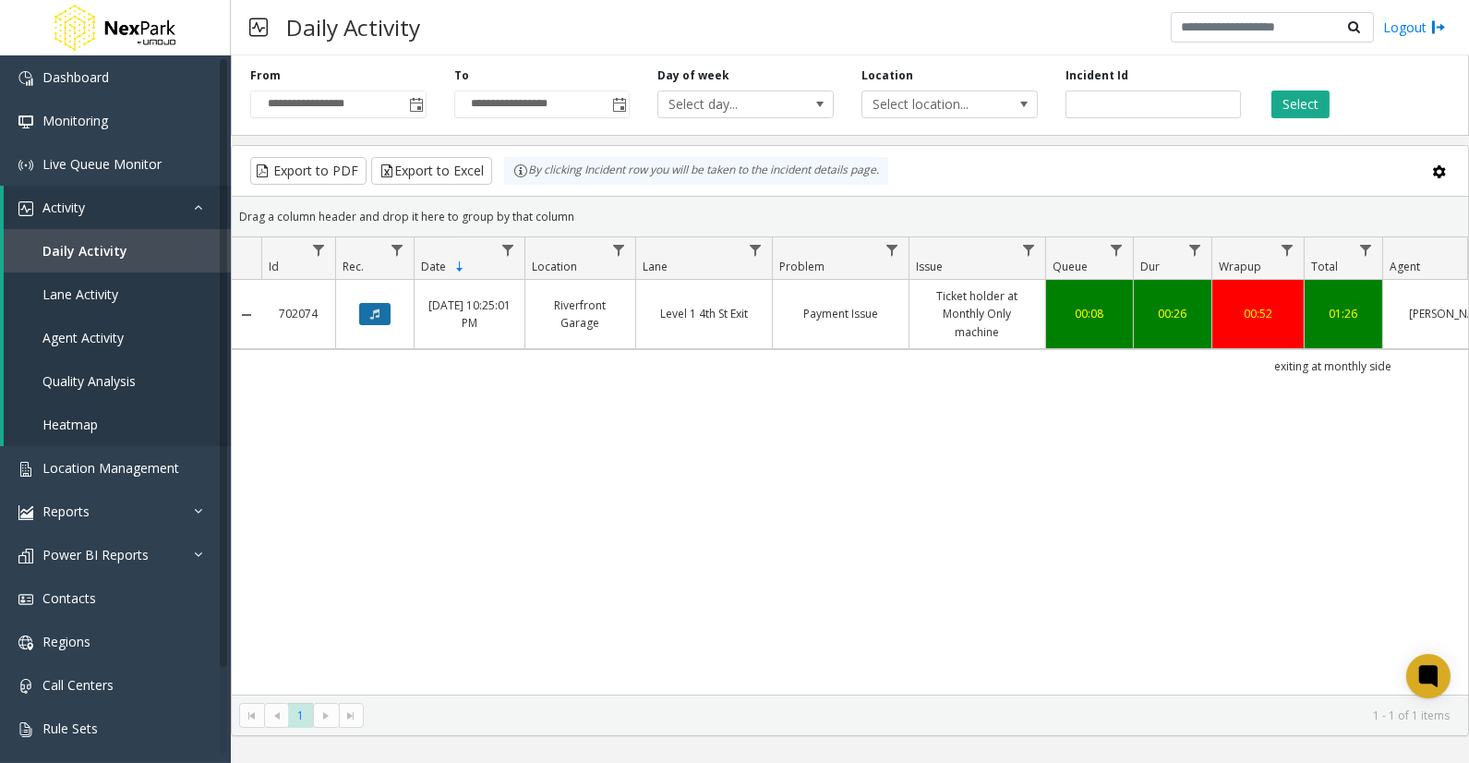
click at [383, 316] on button "Data table" at bounding box center [374, 314] width 31 height 22
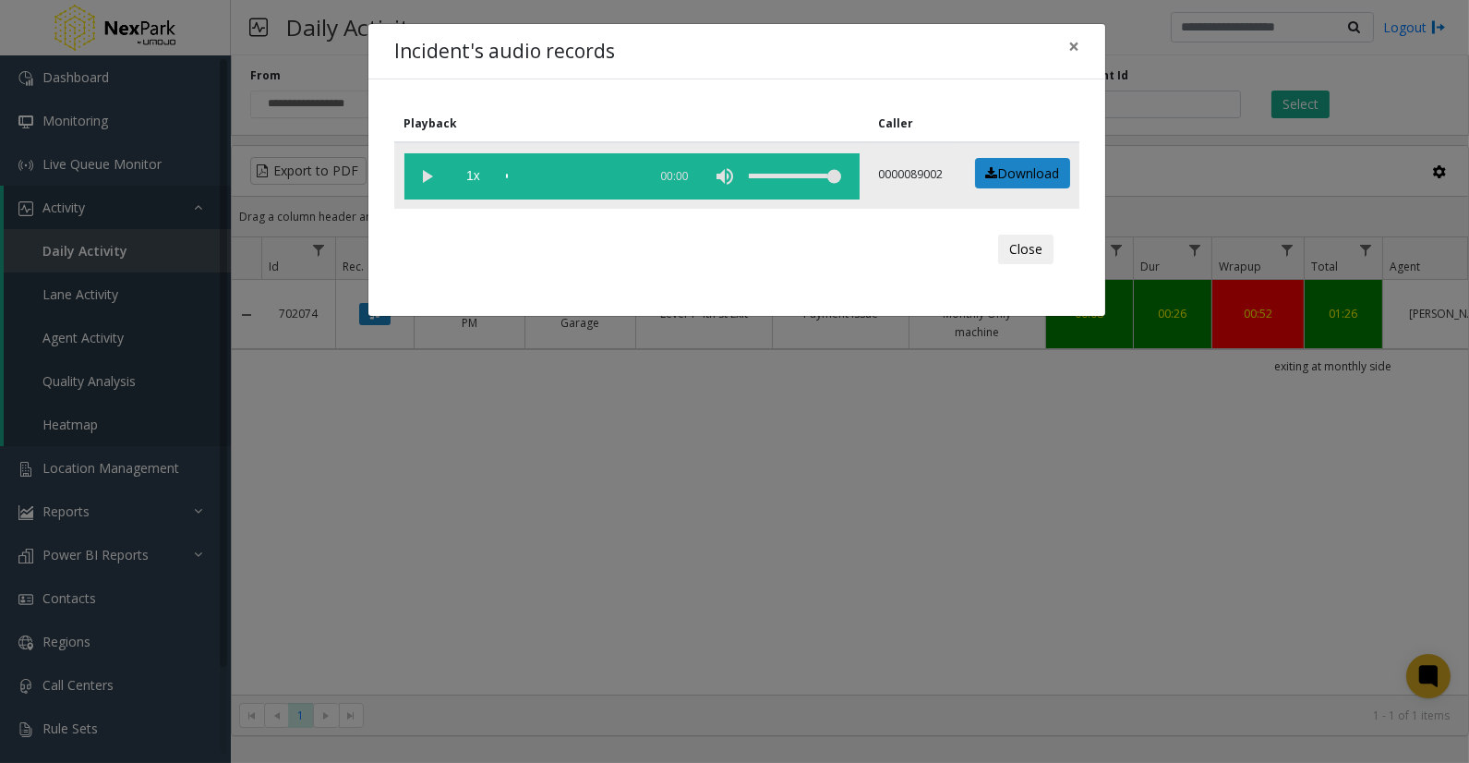
click at [423, 173] on vg-play-pause at bounding box center [427, 176] width 46 height 46
click at [521, 168] on div "scrub bar" at bounding box center [572, 176] width 132 height 46
drag, startPoint x: 546, startPoint y: 173, endPoint x: 543, endPoint y: 186, distance: 13.2
click at [546, 173] on div "scrub bar" at bounding box center [572, 176] width 132 height 46
click at [558, 173] on div "scrub bar" at bounding box center [572, 176] width 132 height 46
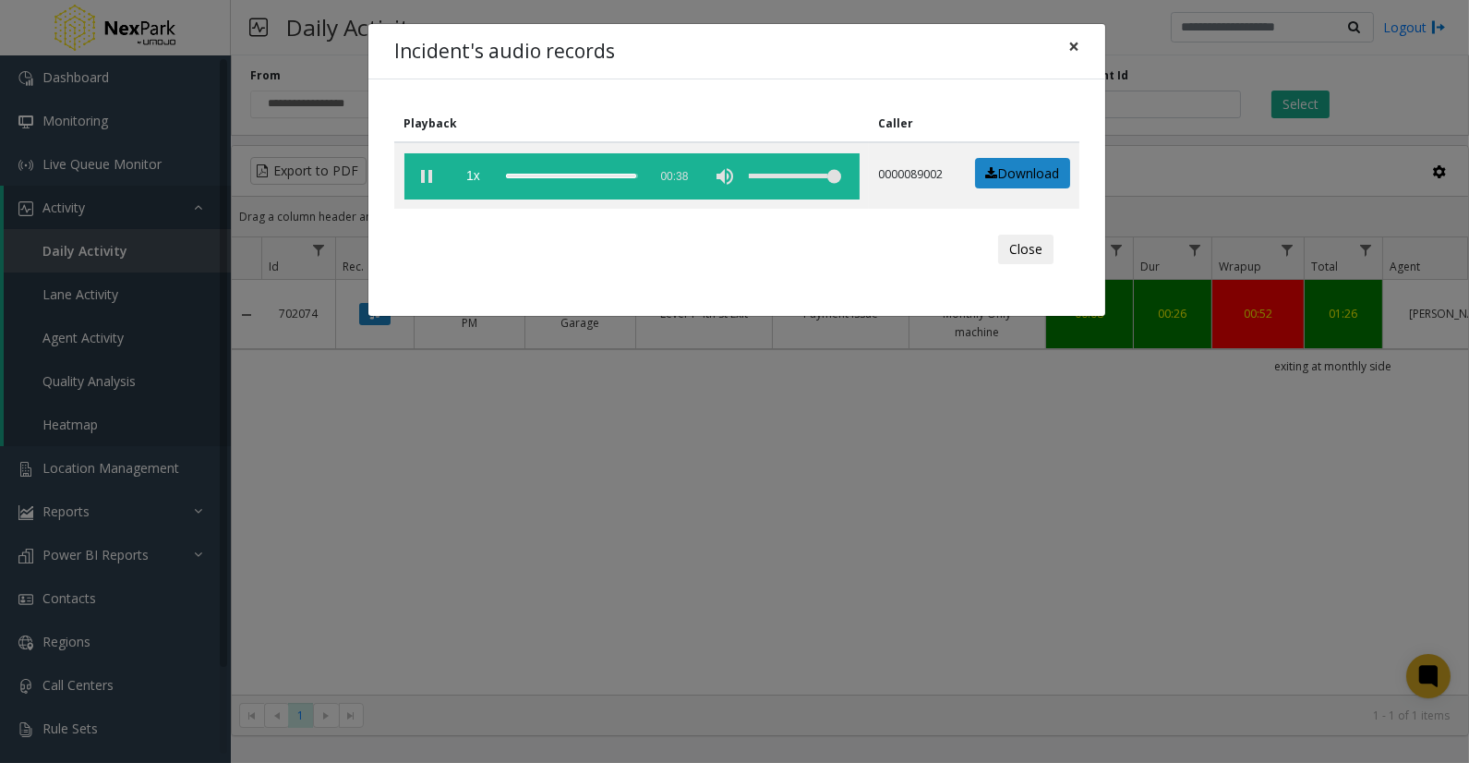
click at [1080, 42] on button "×" at bounding box center [1073, 46] width 37 height 45
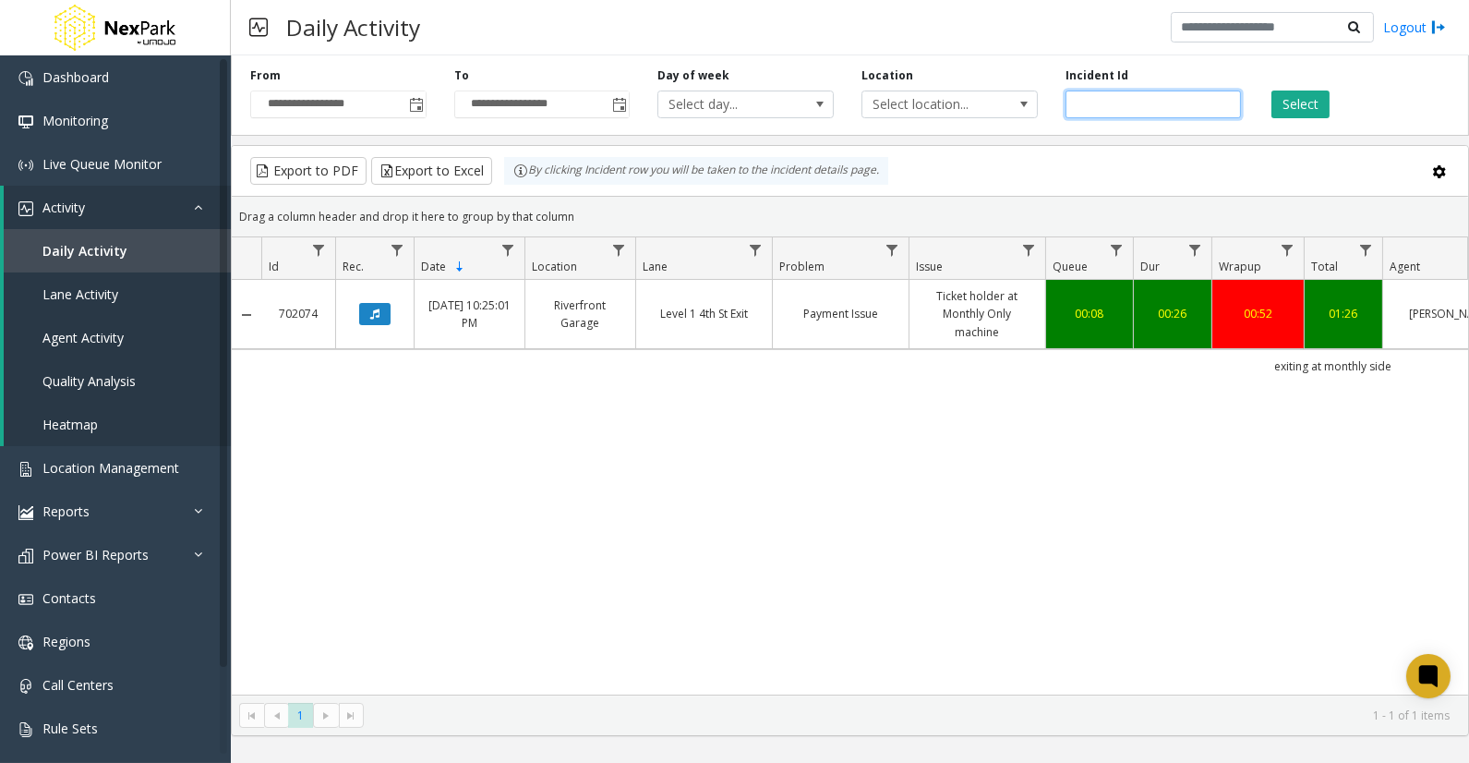
click at [1095, 100] on input "******" at bounding box center [1154, 104] width 176 height 28
paste input "number"
click at [1297, 111] on button "Select" at bounding box center [1300, 104] width 58 height 28
click at [371, 316] on icon "Data table" at bounding box center [374, 313] width 9 height 11
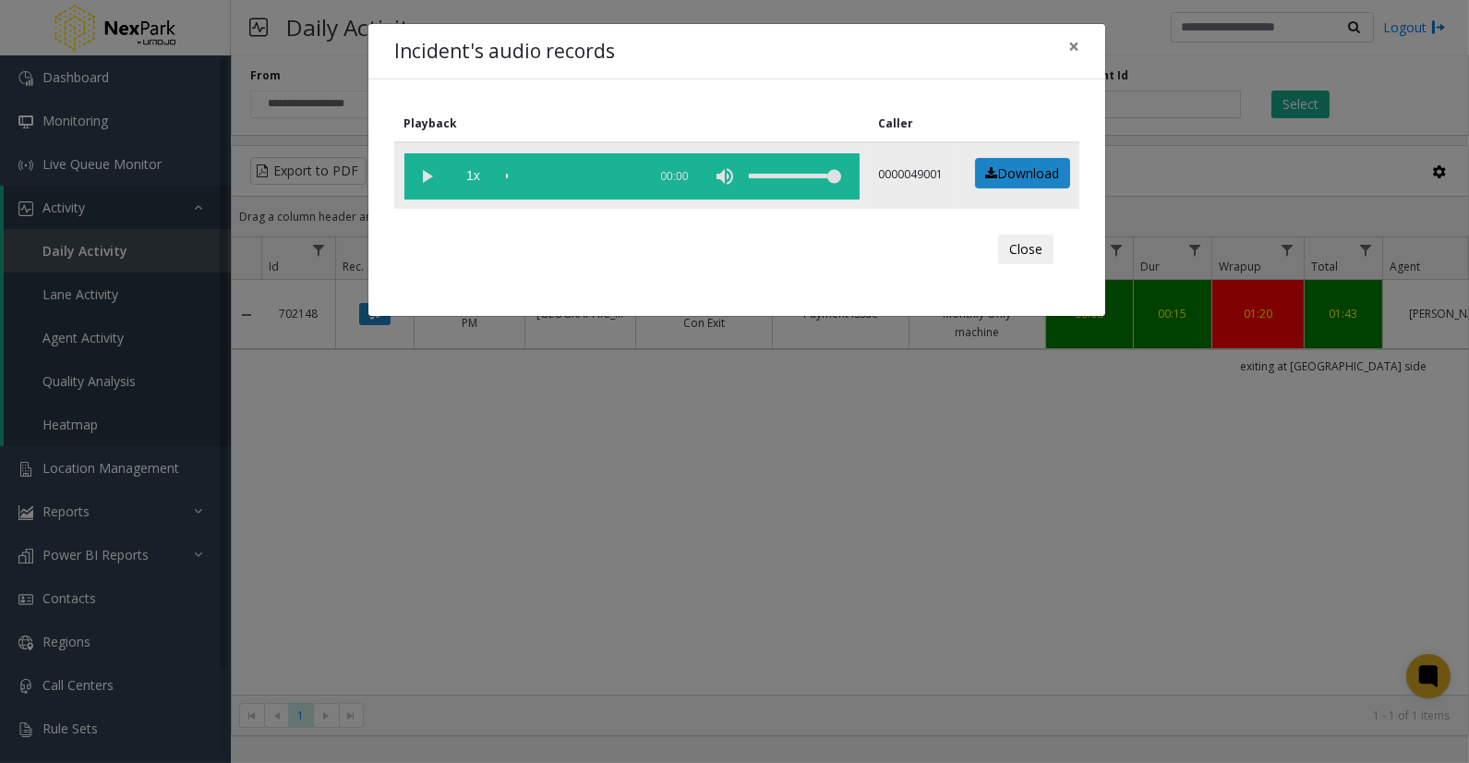
click at [432, 168] on vg-play-pause at bounding box center [427, 176] width 46 height 46
click at [531, 174] on div "scrub bar" at bounding box center [572, 176] width 132 height 46
click at [539, 174] on div "scrub bar" at bounding box center [572, 176] width 132 height 46
click at [552, 174] on div "scrub bar" at bounding box center [572, 176] width 132 height 46
click at [560, 174] on div "scrub bar" at bounding box center [572, 176] width 132 height 46
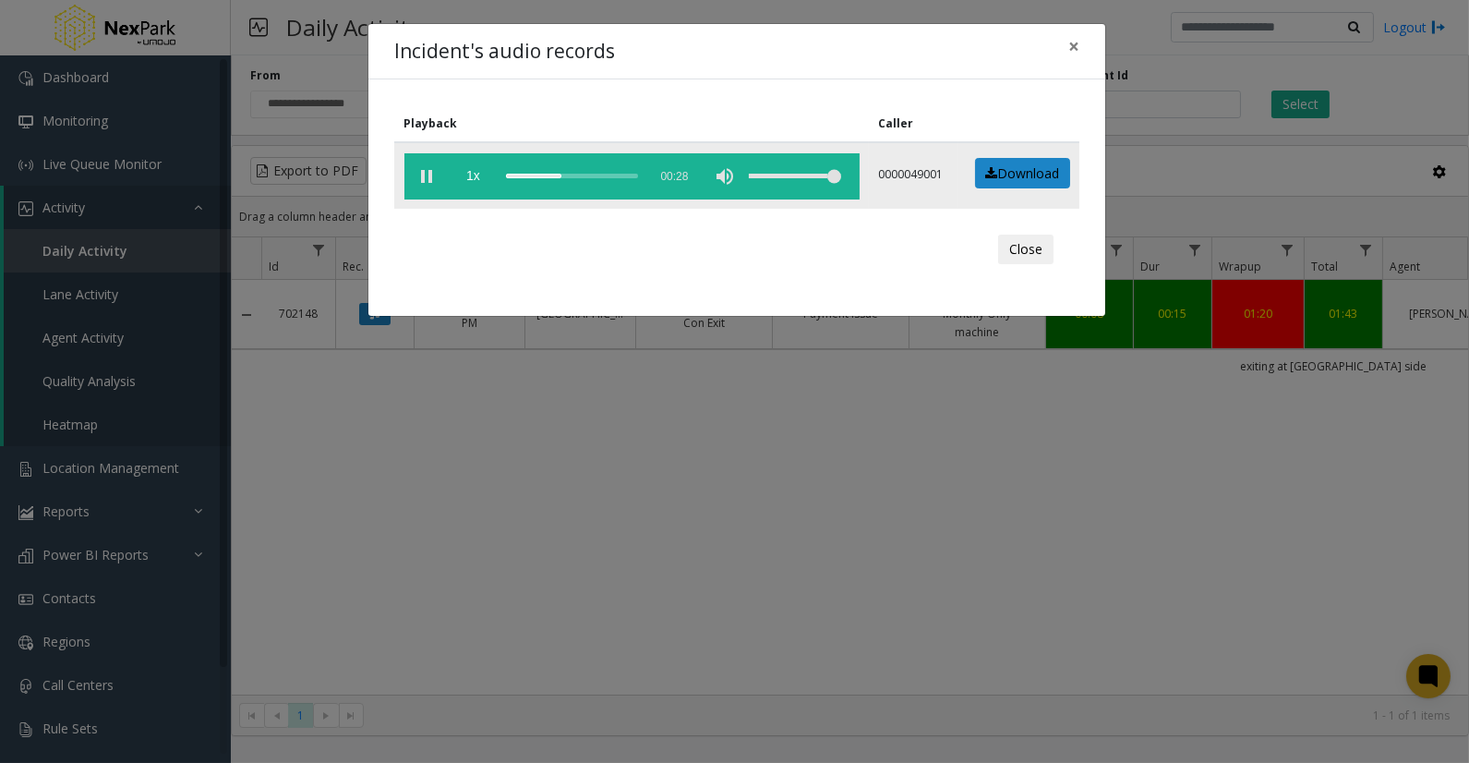
click at [584, 171] on div "scrub bar" at bounding box center [572, 176] width 132 height 46
click at [1078, 55] on span "×" at bounding box center [1073, 46] width 11 height 26
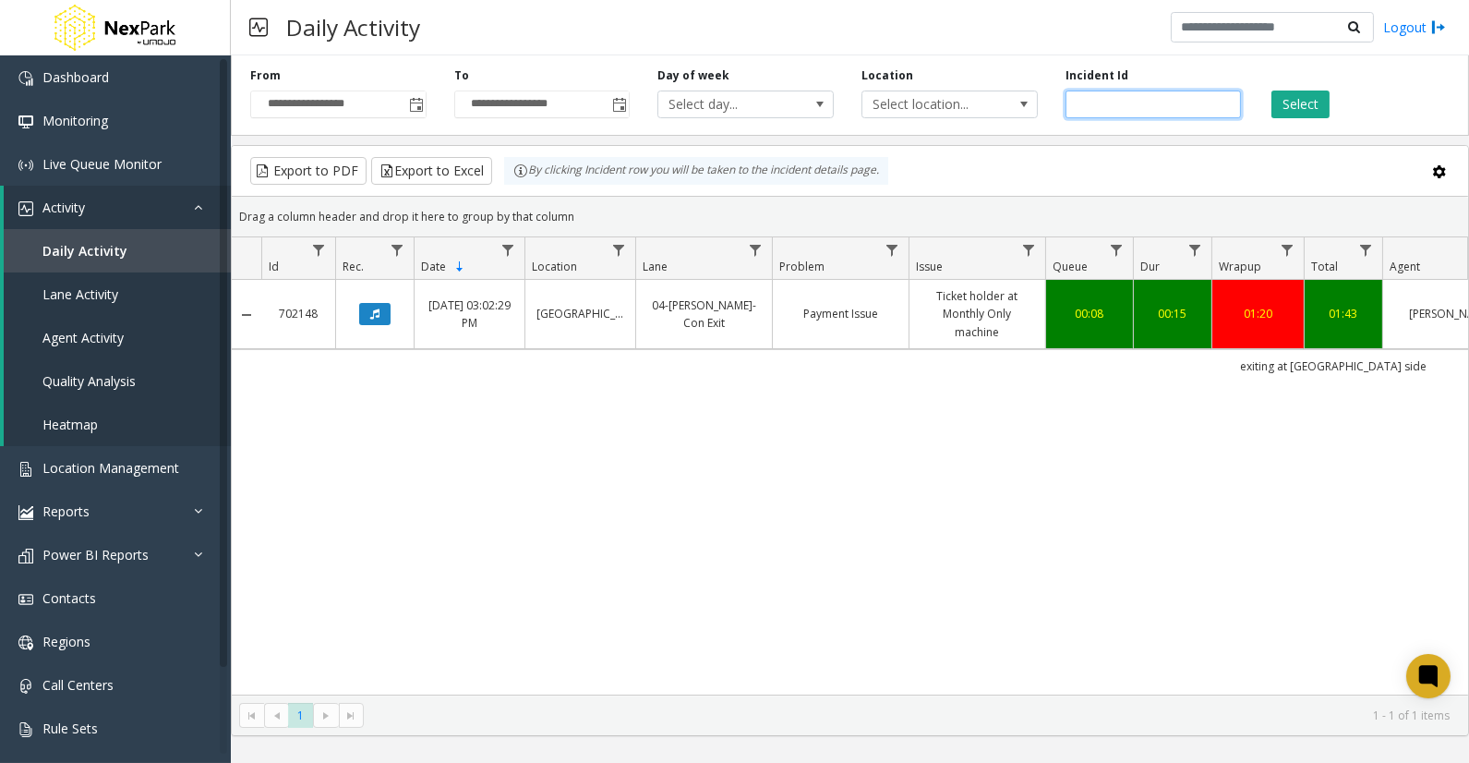
click at [1095, 114] on input "******" at bounding box center [1154, 104] width 176 height 28
paste input "number"
click at [1307, 108] on button "Select" at bounding box center [1300, 104] width 58 height 28
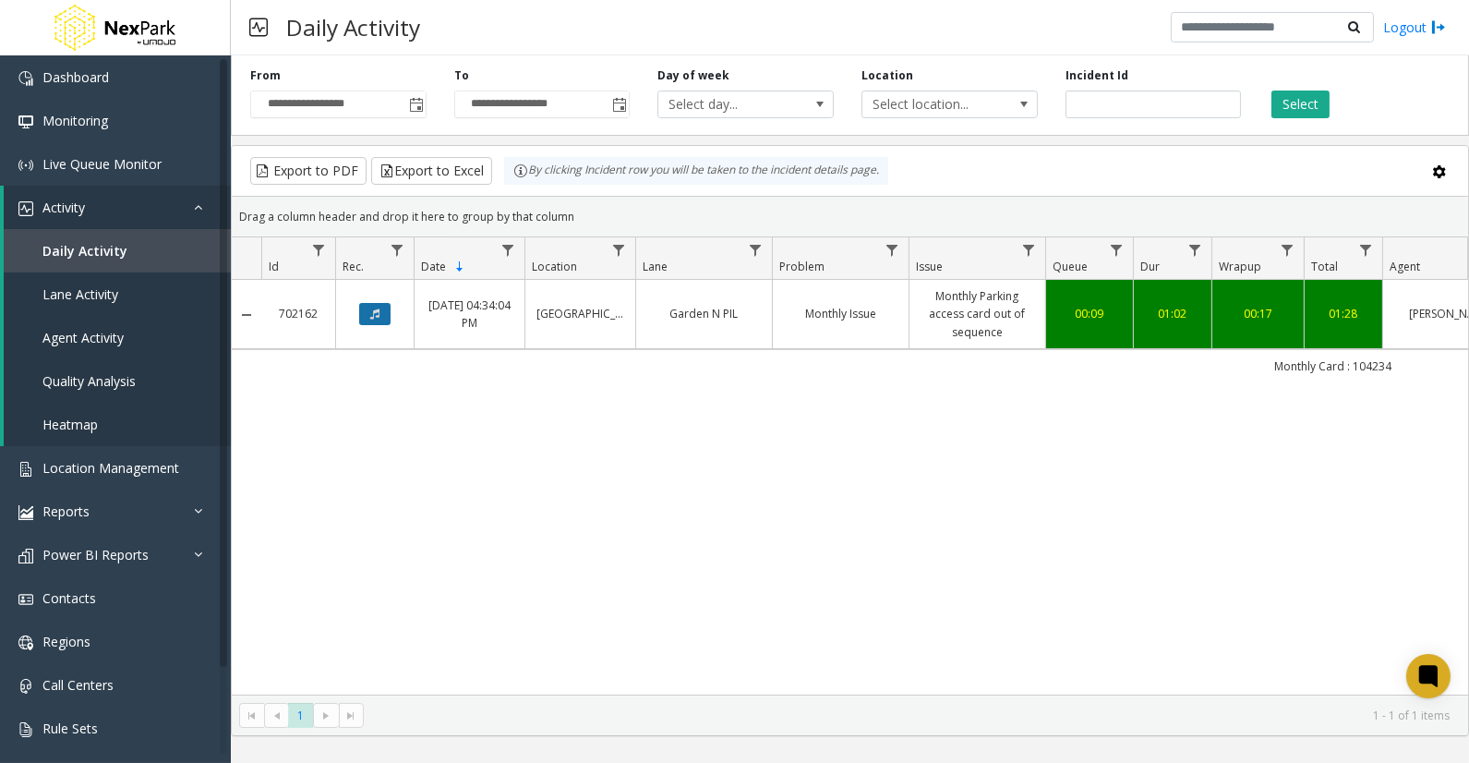
click at [374, 308] on icon "Data table" at bounding box center [374, 313] width 9 height 11
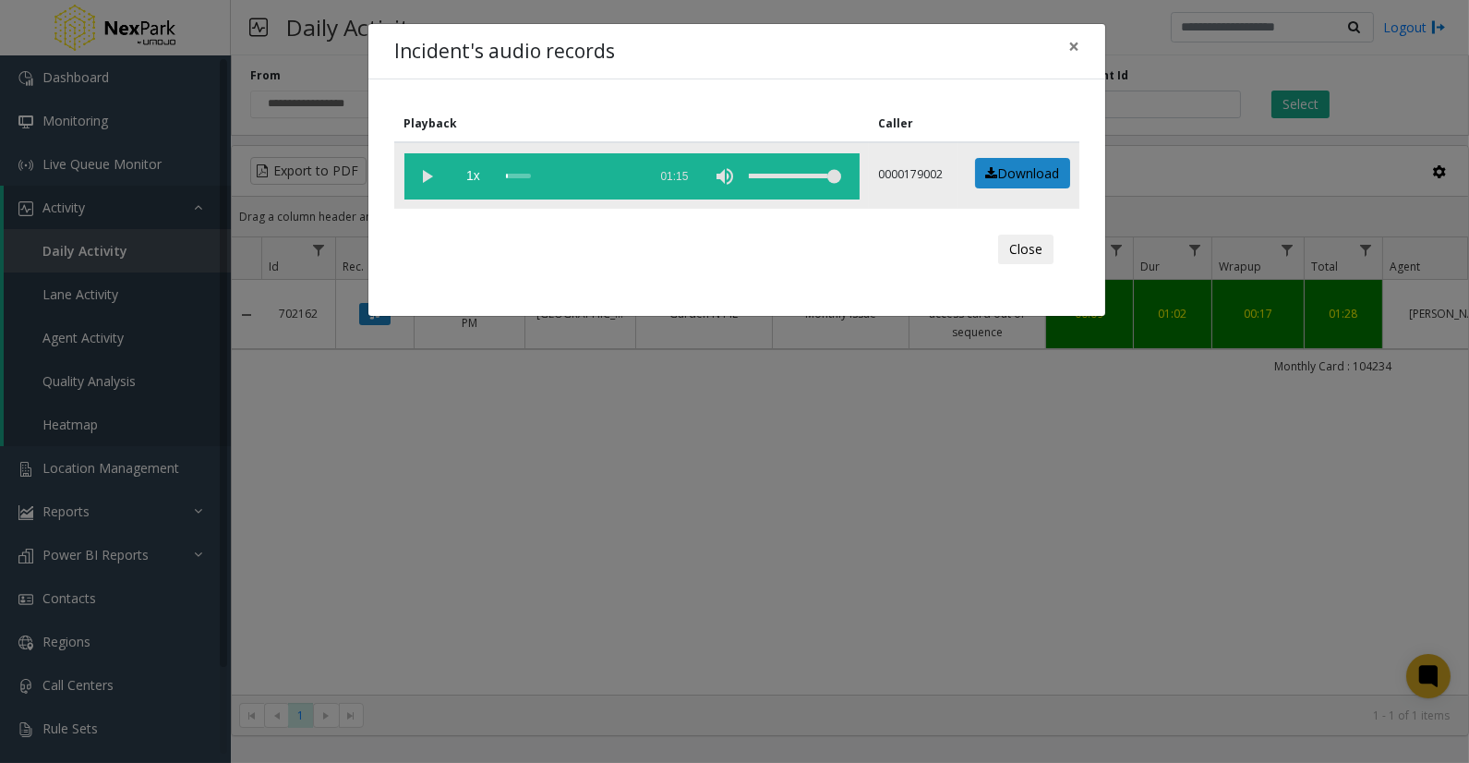
click at [421, 169] on vg-play-pause at bounding box center [427, 176] width 46 height 46
click at [531, 164] on div "scrub bar" at bounding box center [572, 176] width 132 height 46
click at [1074, 51] on span "×" at bounding box center [1073, 46] width 11 height 26
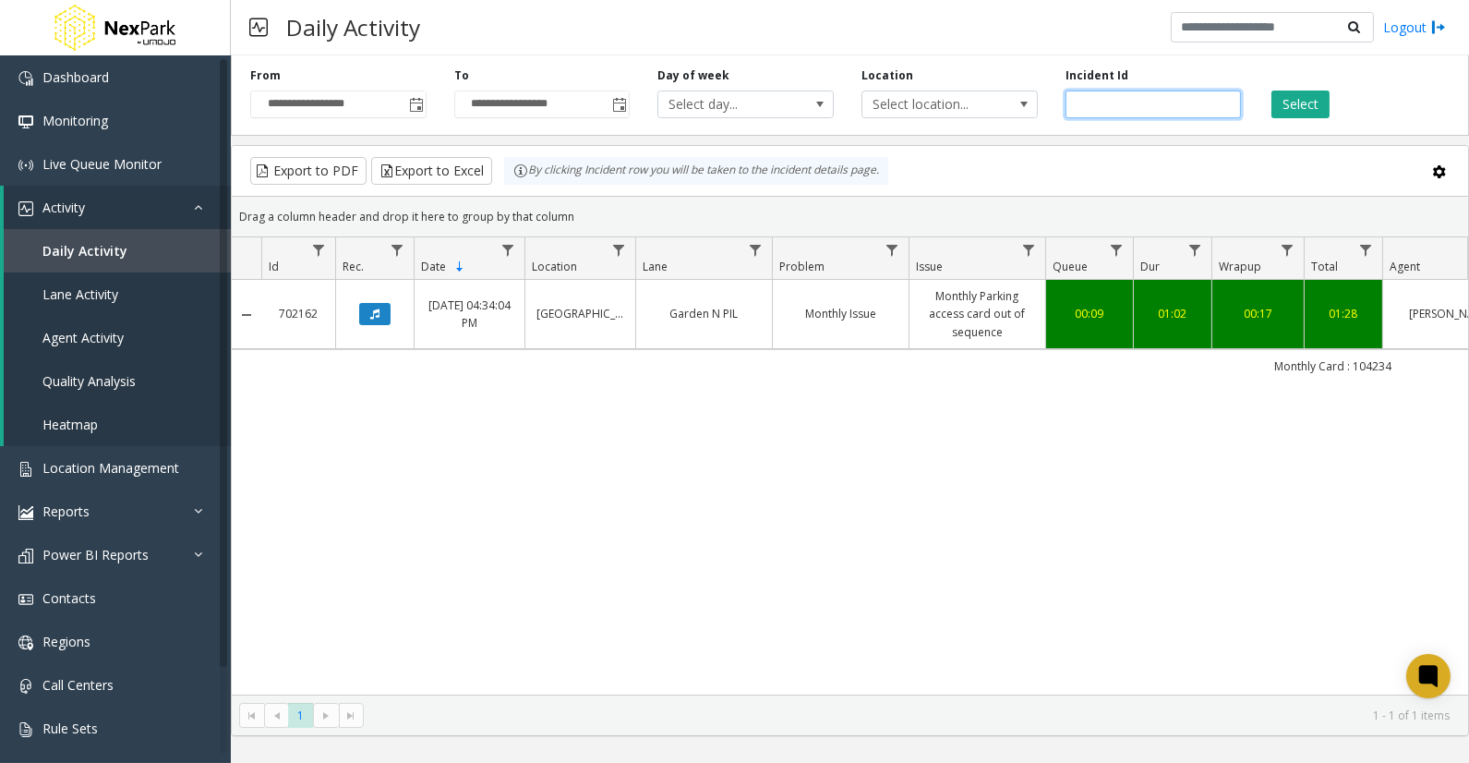
click at [1095, 102] on input "******" at bounding box center [1154, 104] width 176 height 28
paste input "number"
click at [1291, 95] on button "Select" at bounding box center [1300, 104] width 58 height 28
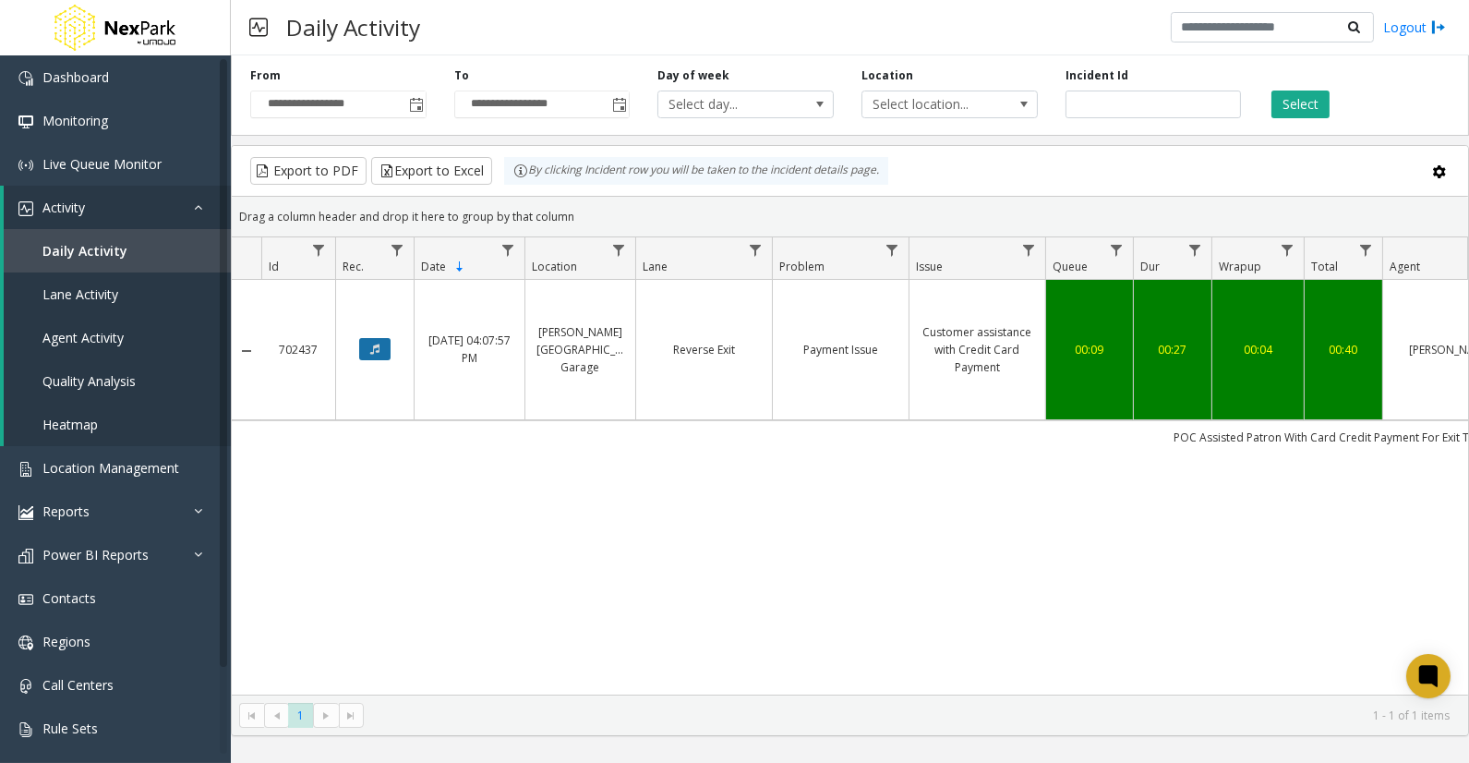
click at [386, 355] on button "Data table" at bounding box center [374, 349] width 31 height 22
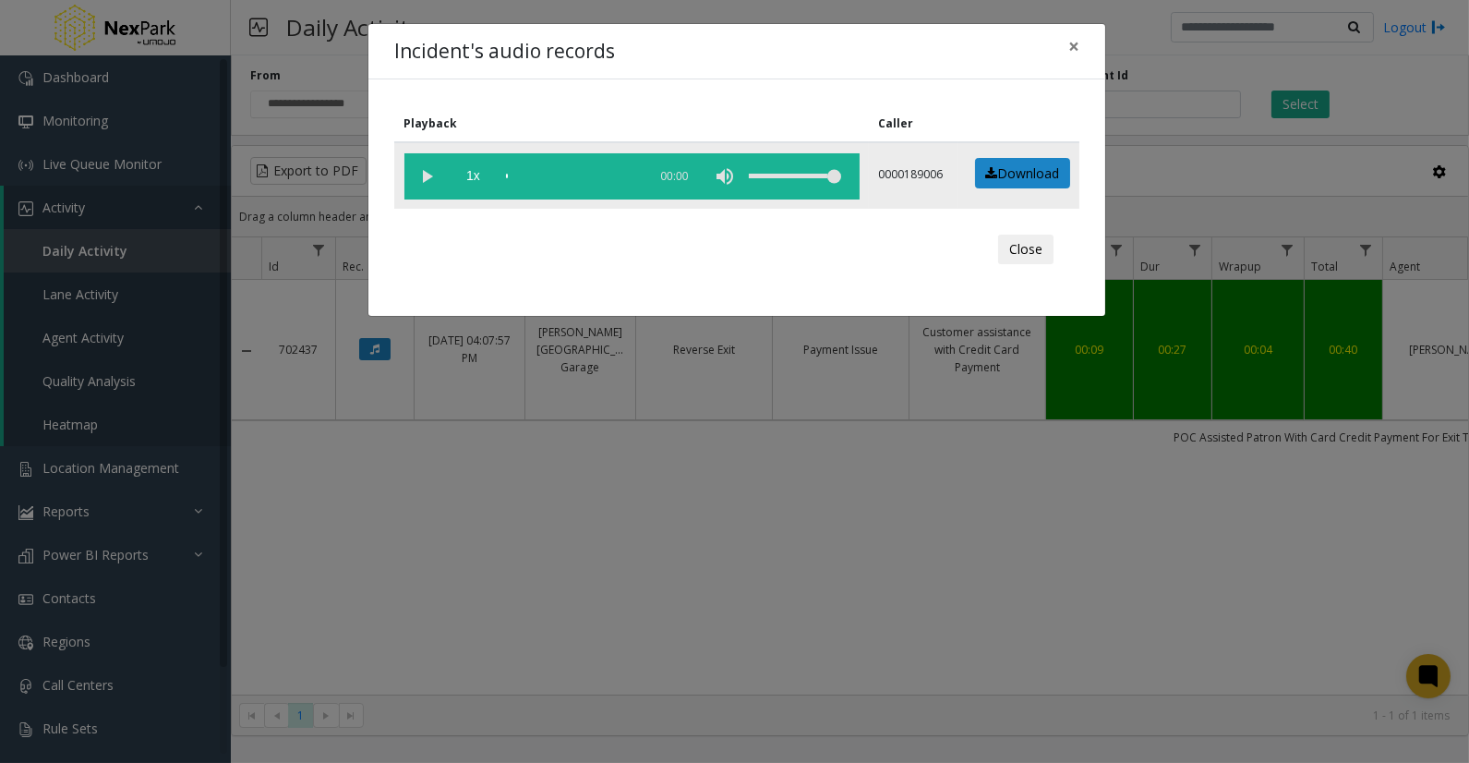
click at [422, 173] on vg-play-pause at bounding box center [427, 176] width 46 height 46
click at [550, 173] on div "scrub bar" at bounding box center [572, 176] width 132 height 46
click at [537, 172] on div "scrub bar" at bounding box center [572, 176] width 132 height 46
click at [550, 172] on div "scrub bar" at bounding box center [572, 176] width 132 height 46
click at [1072, 46] on span "×" at bounding box center [1073, 46] width 11 height 26
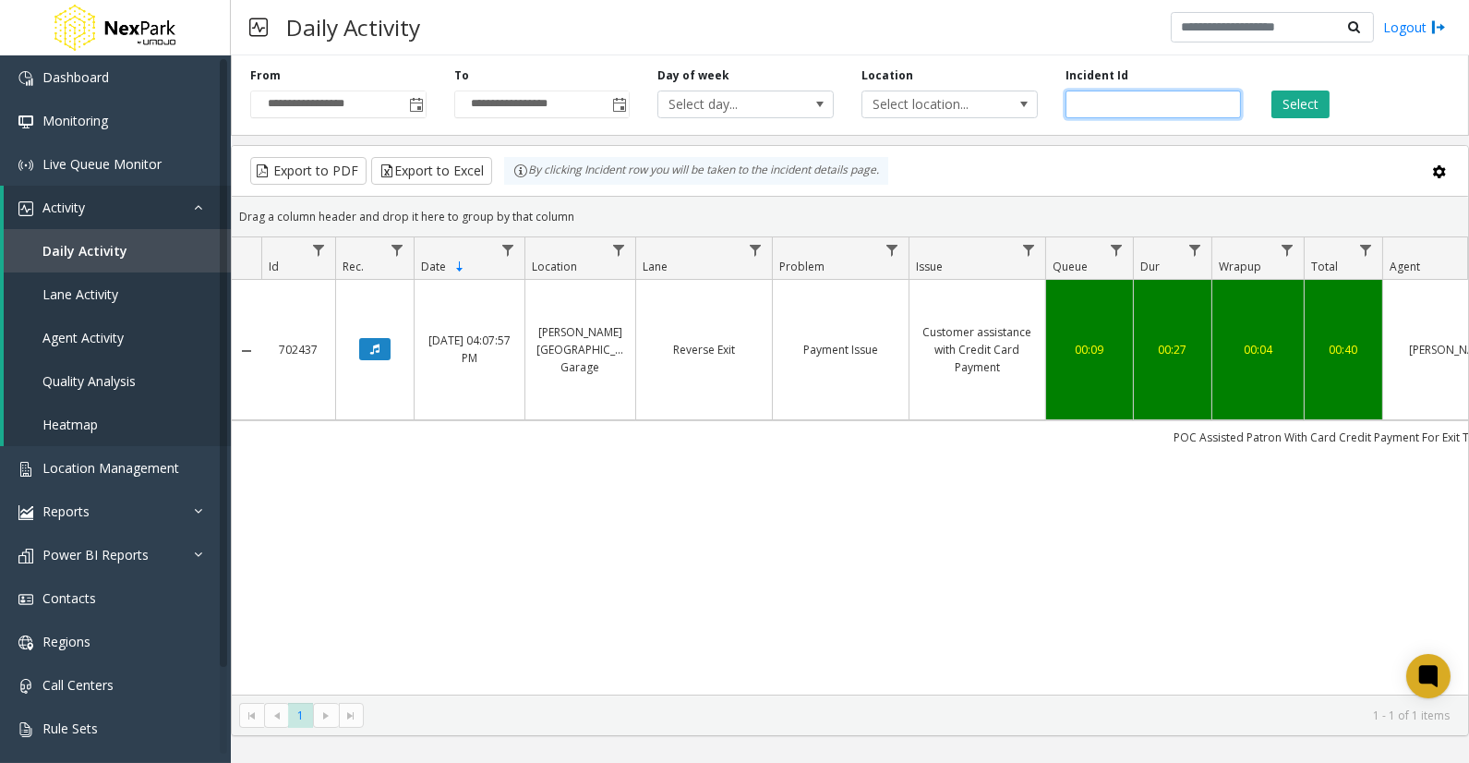
click at [1088, 102] on input "******" at bounding box center [1154, 104] width 176 height 28
paste input "number"
click at [1291, 96] on button "Select" at bounding box center [1300, 104] width 58 height 28
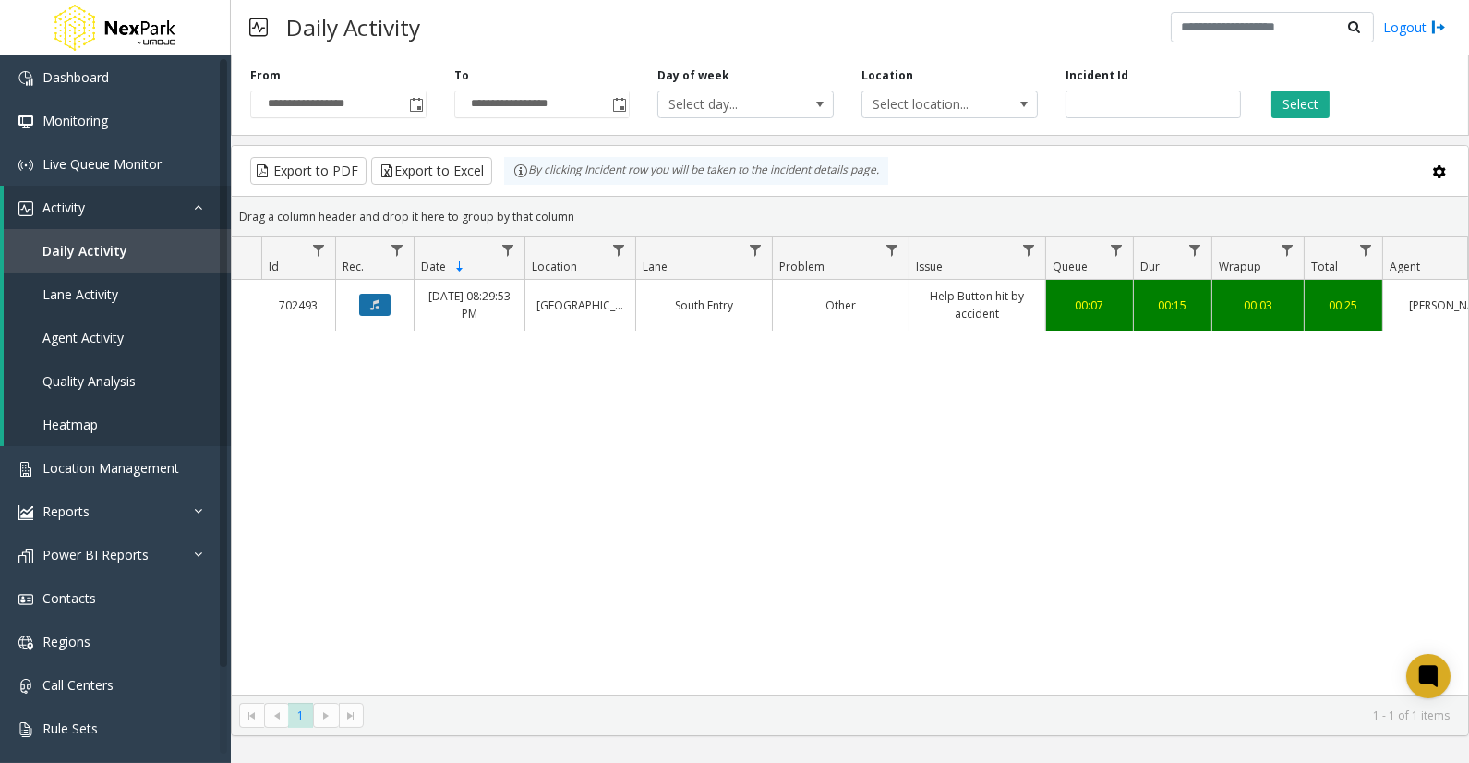
click at [371, 303] on icon "Data table" at bounding box center [374, 304] width 9 height 11
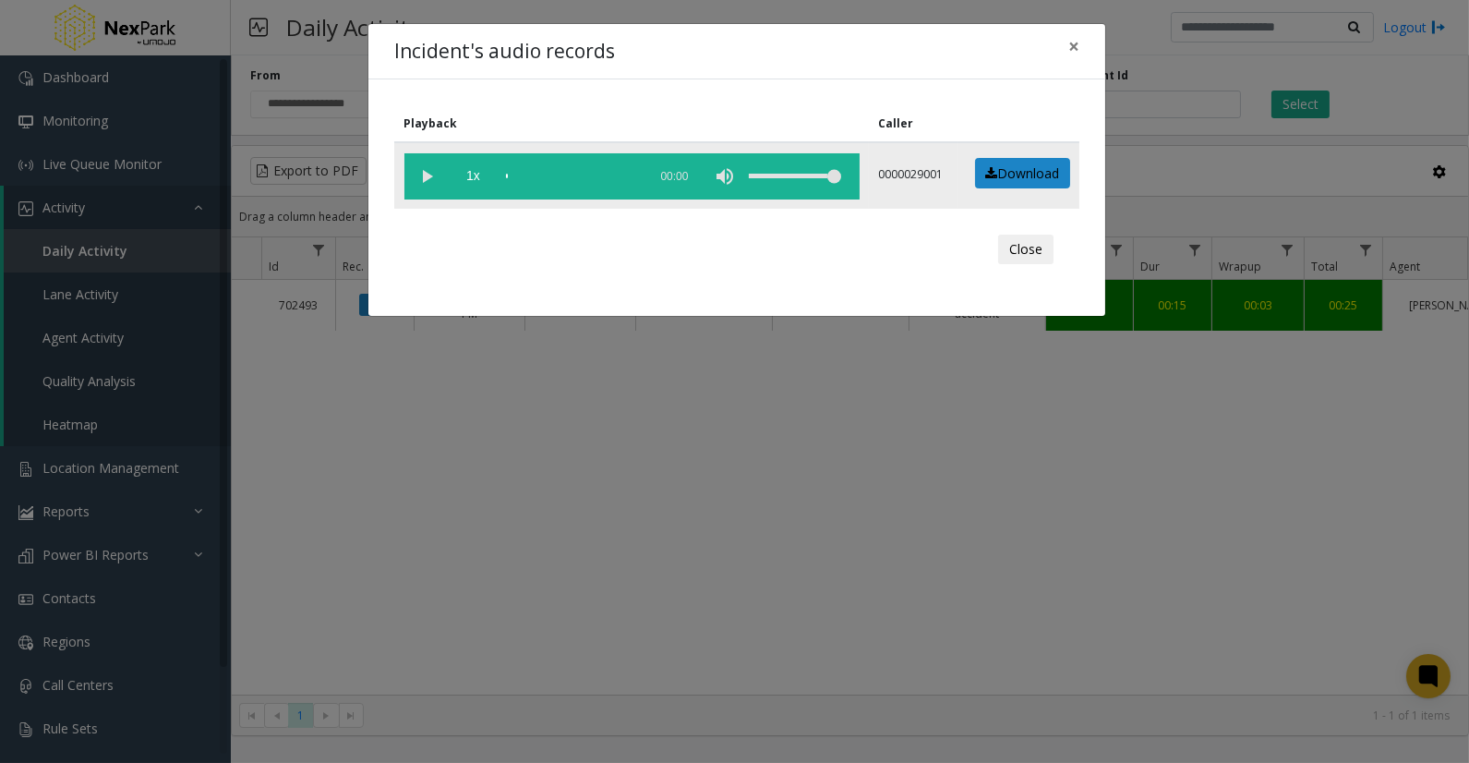
click at [411, 168] on vg-play-pause at bounding box center [427, 176] width 46 height 46
drag, startPoint x: 512, startPoint y: 174, endPoint x: 529, endPoint y: 174, distance: 17.5
click at [512, 174] on div "scrub bar" at bounding box center [572, 176] width 132 height 46
click at [537, 174] on div "scrub bar" at bounding box center [572, 176] width 132 height 46
click at [549, 172] on div "scrub bar" at bounding box center [572, 176] width 132 height 46
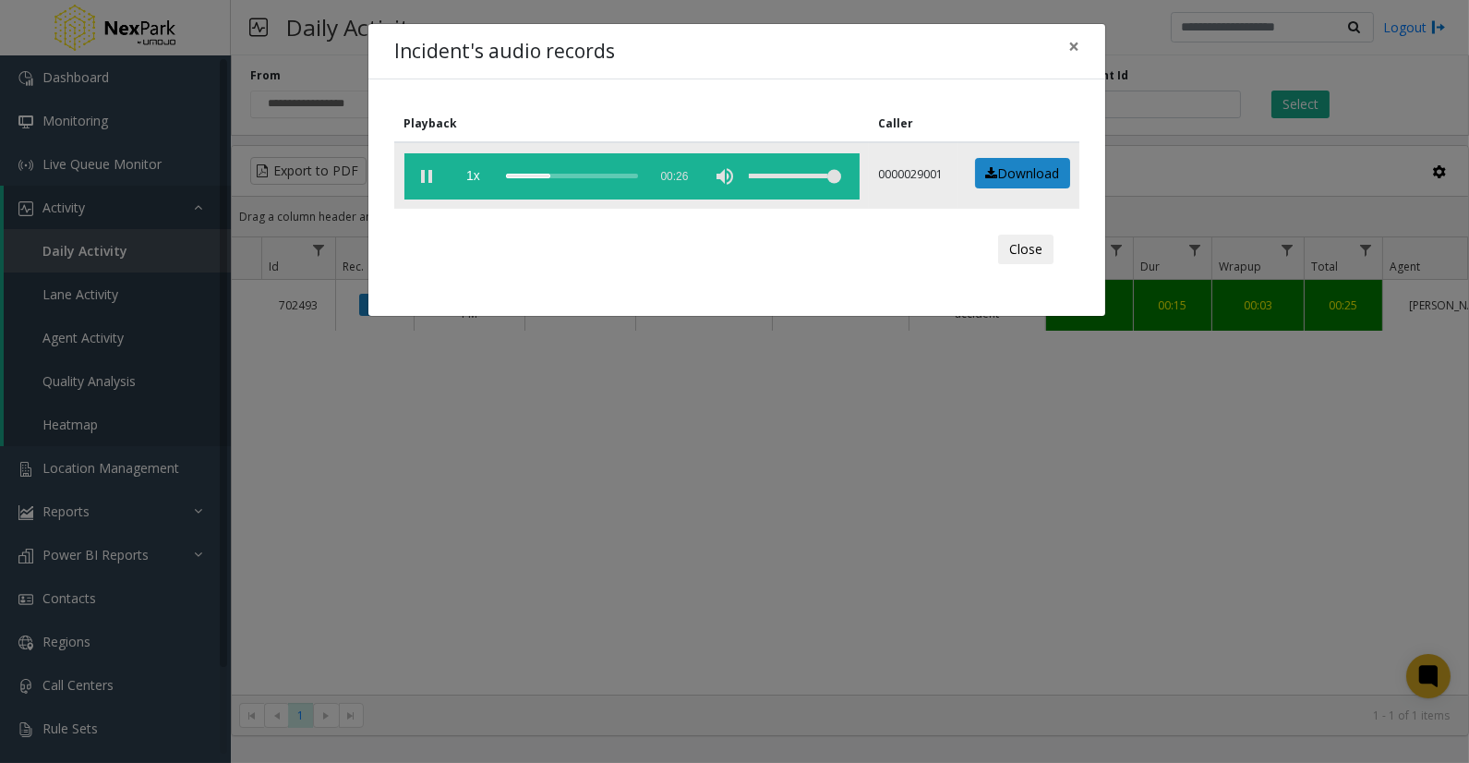
click at [567, 171] on div "scrub bar" at bounding box center [572, 176] width 132 height 46
click at [609, 172] on div "scrub bar" at bounding box center [572, 176] width 132 height 46
click at [624, 173] on div "scrub bar" at bounding box center [572, 176] width 132 height 46
click at [1077, 49] on span "×" at bounding box center [1073, 46] width 11 height 26
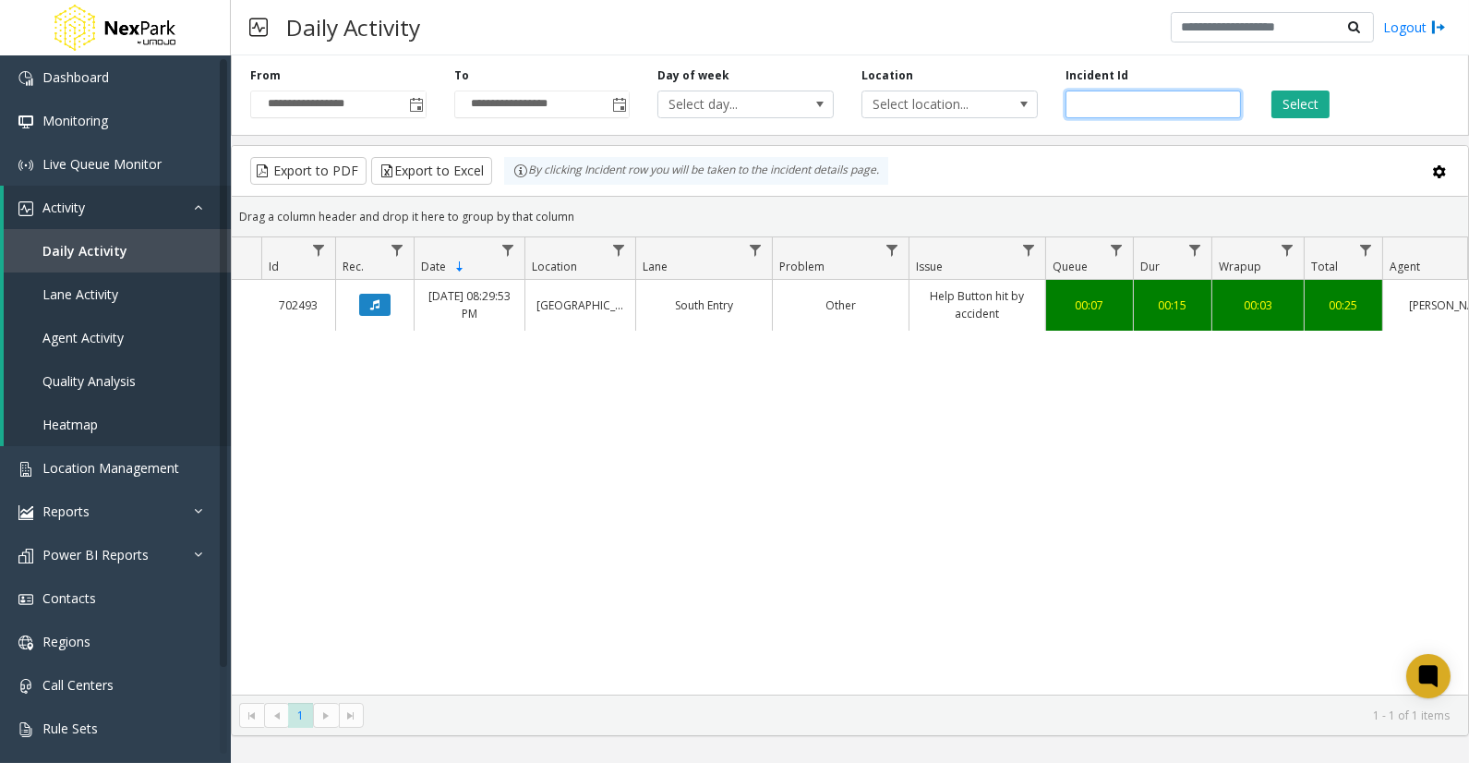
click at [1091, 102] on input "******" at bounding box center [1154, 104] width 176 height 28
paste input "number"
click at [1323, 97] on button "Select" at bounding box center [1300, 104] width 58 height 28
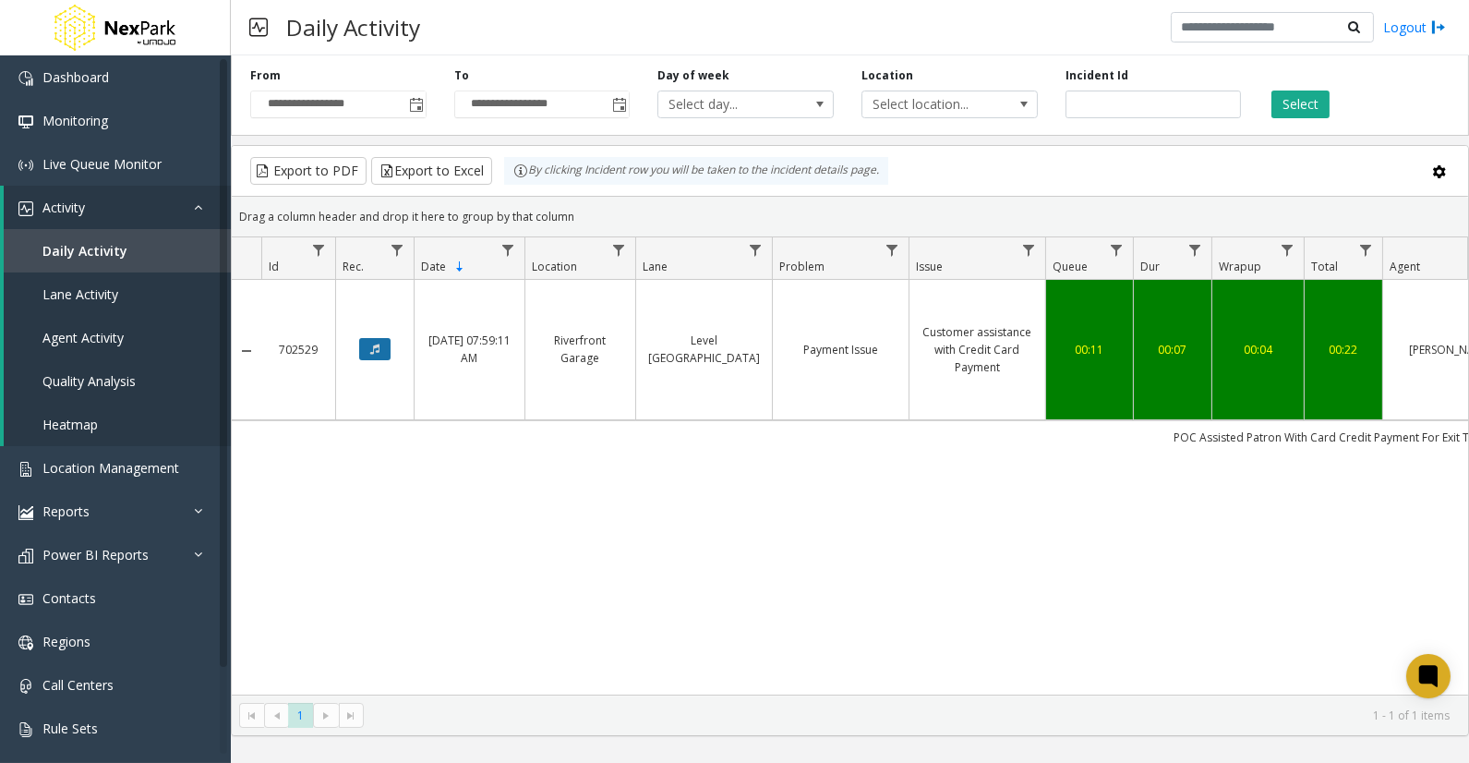
click at [363, 345] on button "Data table" at bounding box center [374, 349] width 31 height 22
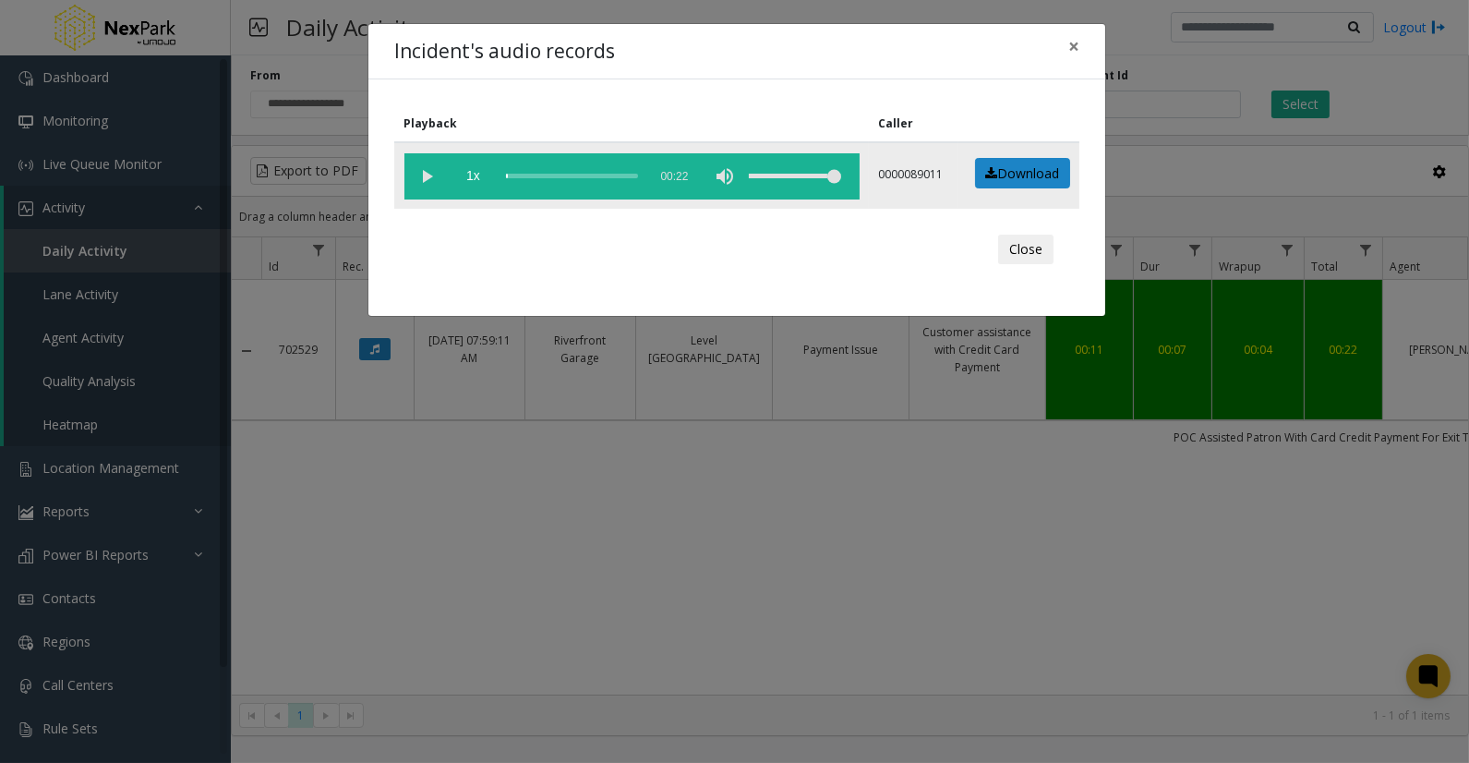
click at [426, 174] on vg-play-pause at bounding box center [427, 176] width 46 height 46
click at [529, 168] on div "scrub bar" at bounding box center [572, 176] width 132 height 46
click at [568, 174] on div "scrub bar" at bounding box center [572, 176] width 132 height 46
click at [584, 173] on div "scrub bar" at bounding box center [572, 176] width 132 height 46
click at [592, 174] on div "scrub bar" at bounding box center [572, 176] width 132 height 46
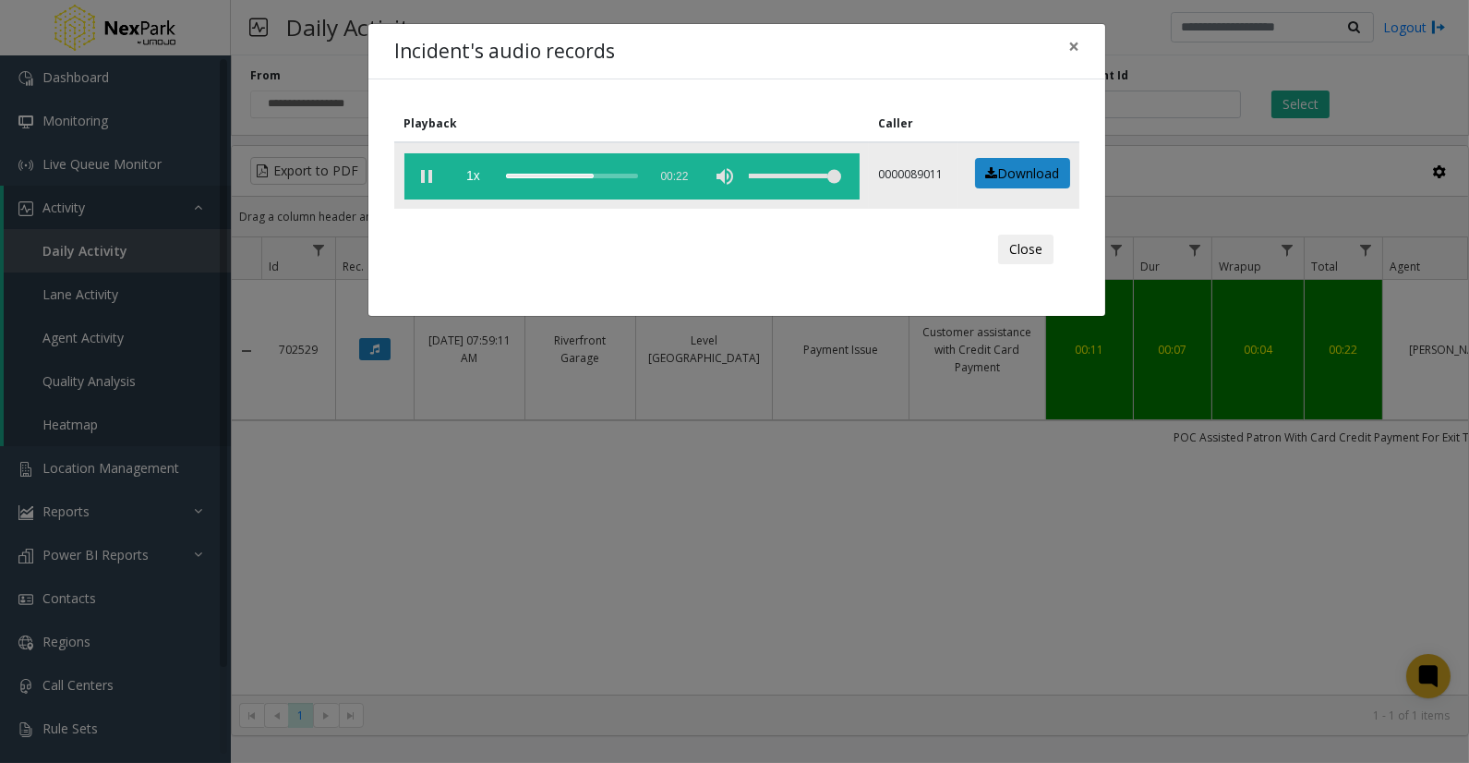
click at [601, 172] on div "scrub bar" at bounding box center [572, 176] width 132 height 46
click at [1069, 41] on button "×" at bounding box center [1073, 46] width 37 height 45
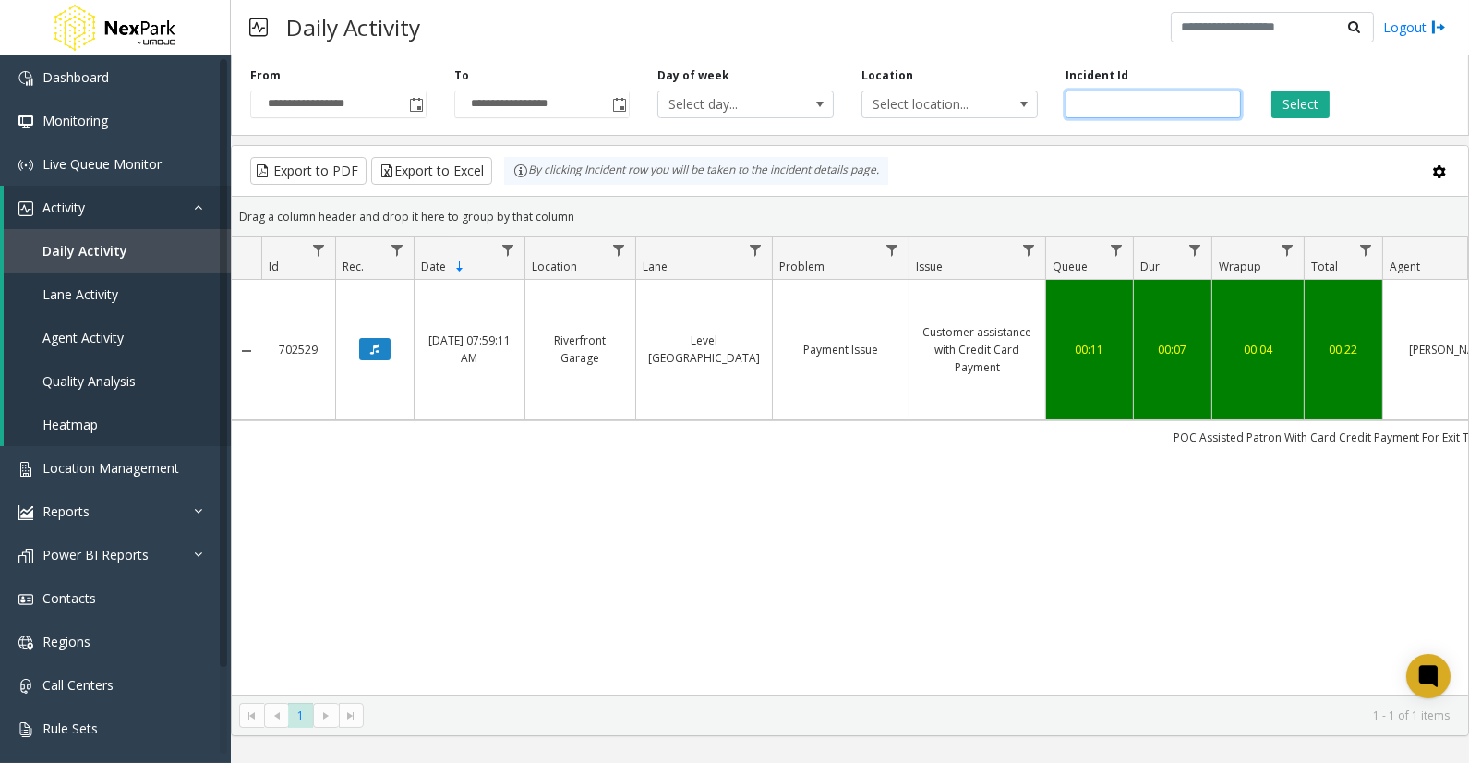
click at [1093, 100] on input "******" at bounding box center [1154, 104] width 176 height 28
paste input "number"
click at [1295, 105] on button "Select" at bounding box center [1300, 104] width 58 height 28
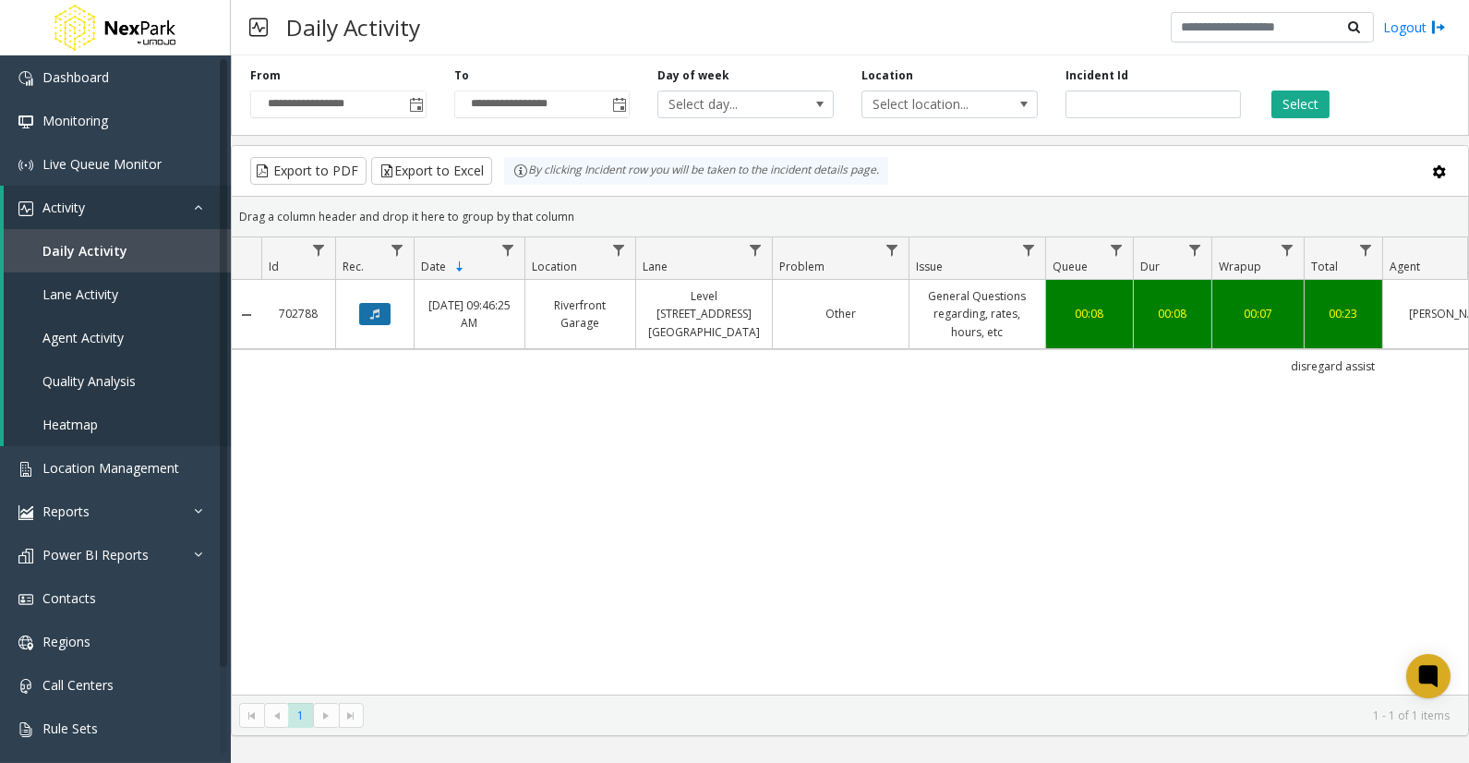
click at [376, 316] on icon "Data table" at bounding box center [374, 313] width 9 height 11
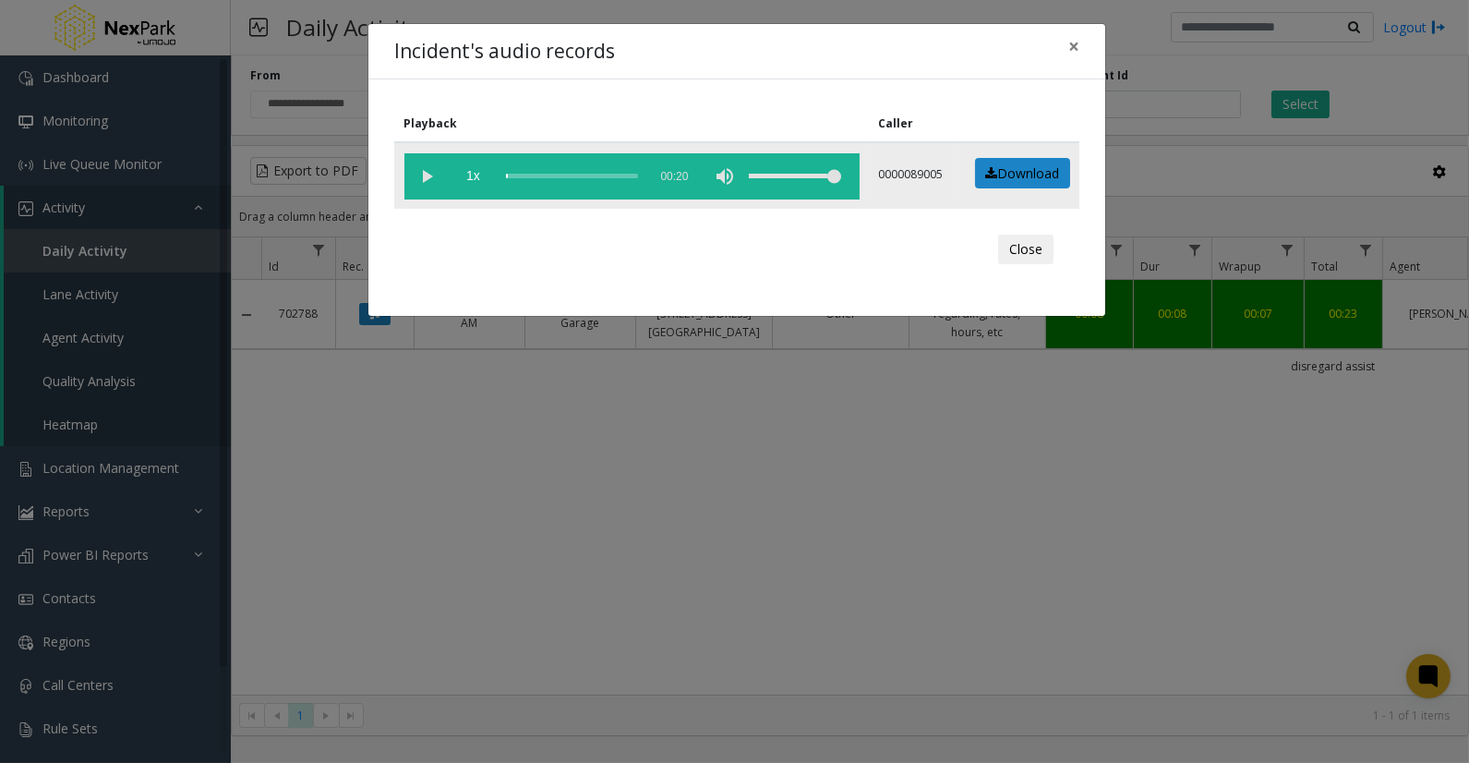
drag, startPoint x: 431, startPoint y: 172, endPoint x: 518, endPoint y: 172, distance: 86.8
click at [435, 172] on vg-play-pause at bounding box center [427, 176] width 46 height 46
click at [524, 172] on div "scrub bar" at bounding box center [572, 176] width 132 height 46
click at [536, 172] on div "scrub bar" at bounding box center [572, 176] width 132 height 46
click at [546, 171] on div "scrub bar" at bounding box center [572, 176] width 132 height 46
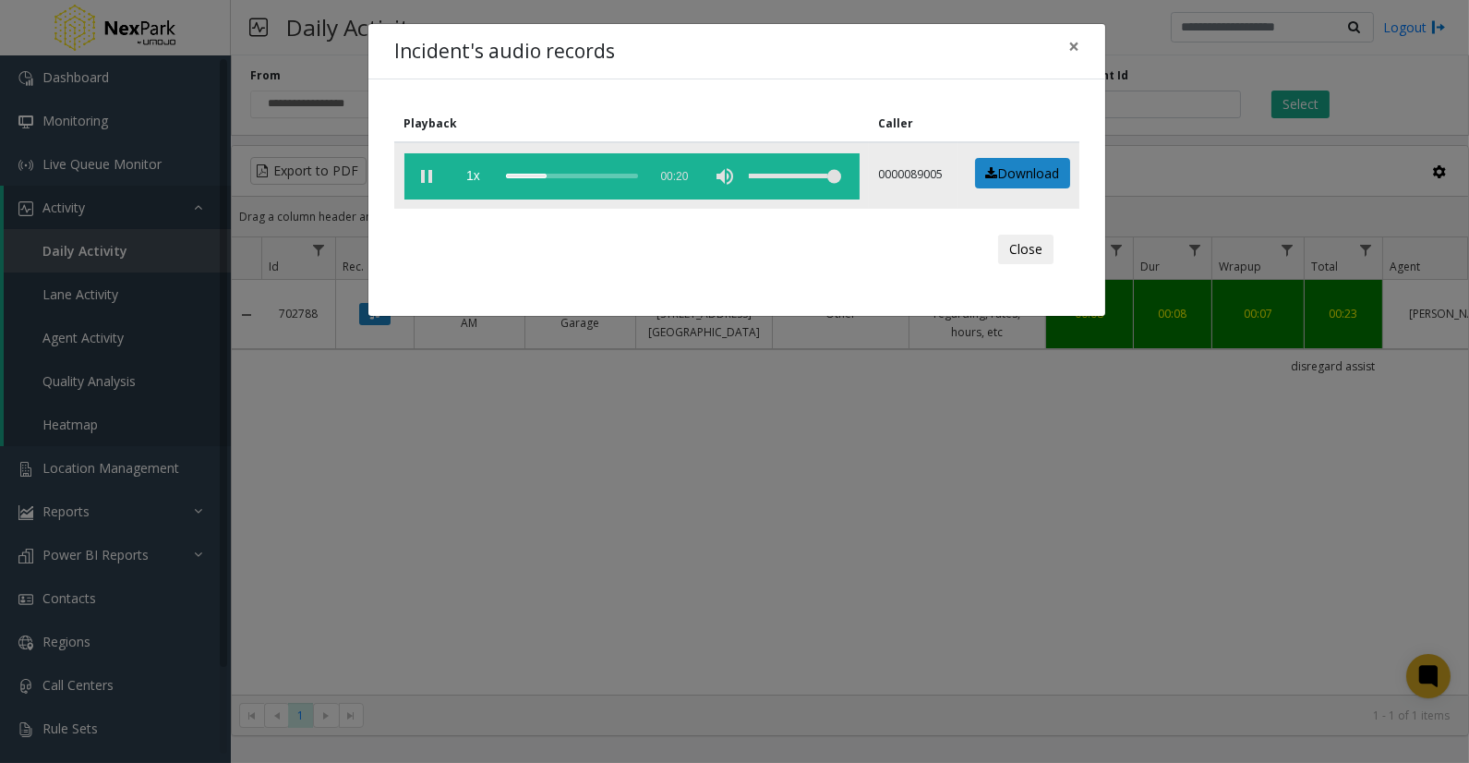
click at [551, 170] on div "scrub bar" at bounding box center [572, 176] width 132 height 46
click at [563, 170] on div "scrub bar" at bounding box center [572, 176] width 132 height 46
click at [577, 169] on div "scrub bar" at bounding box center [572, 176] width 132 height 46
click at [594, 173] on div "scrub bar" at bounding box center [572, 176] width 132 height 46
drag, startPoint x: 1074, startPoint y: 42, endPoint x: 1082, endPoint y: 54, distance: 14.6
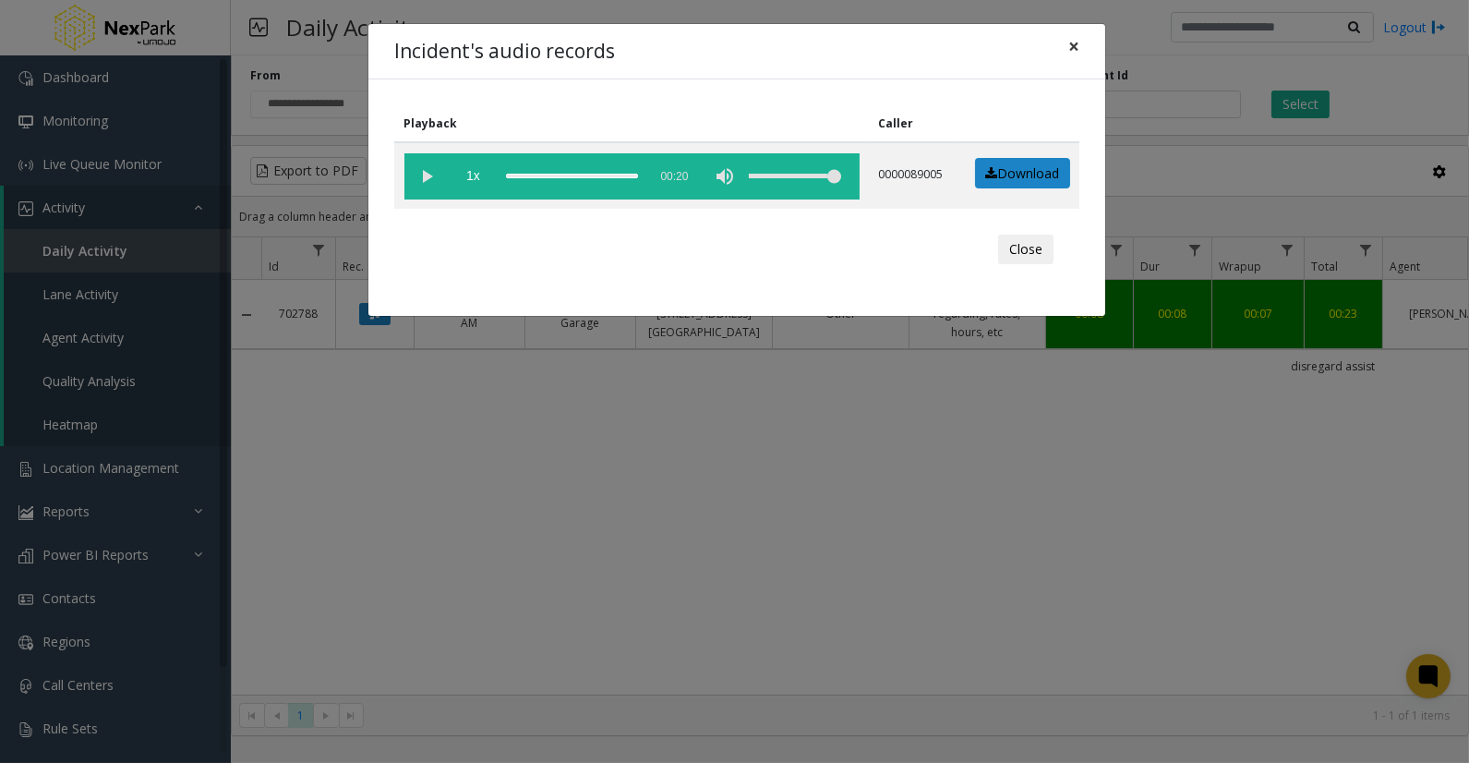
click at [1074, 42] on span "×" at bounding box center [1073, 46] width 11 height 26
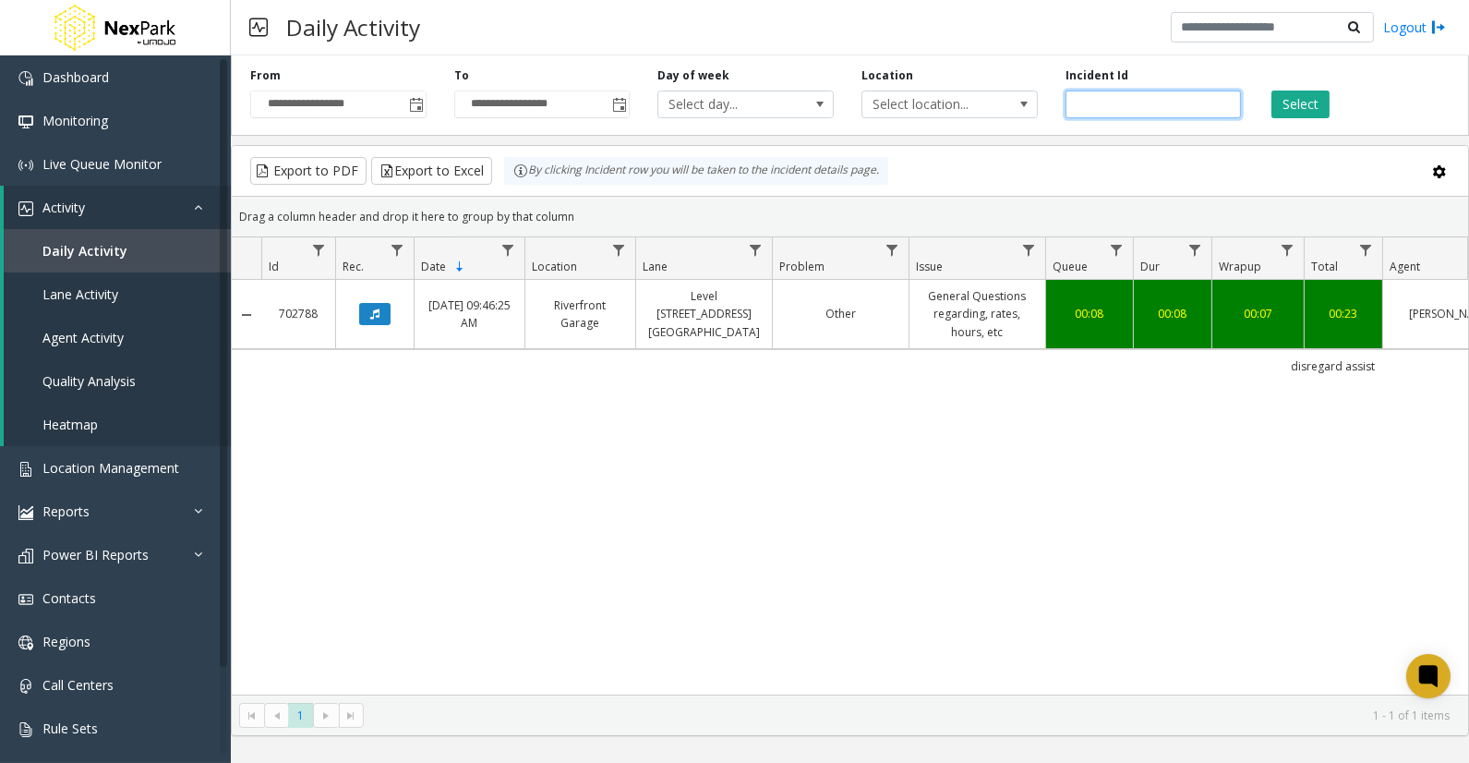
click at [1085, 96] on input "******" at bounding box center [1154, 104] width 176 height 28
paste input "number"
click at [1280, 95] on button "Select" at bounding box center [1300, 104] width 58 height 28
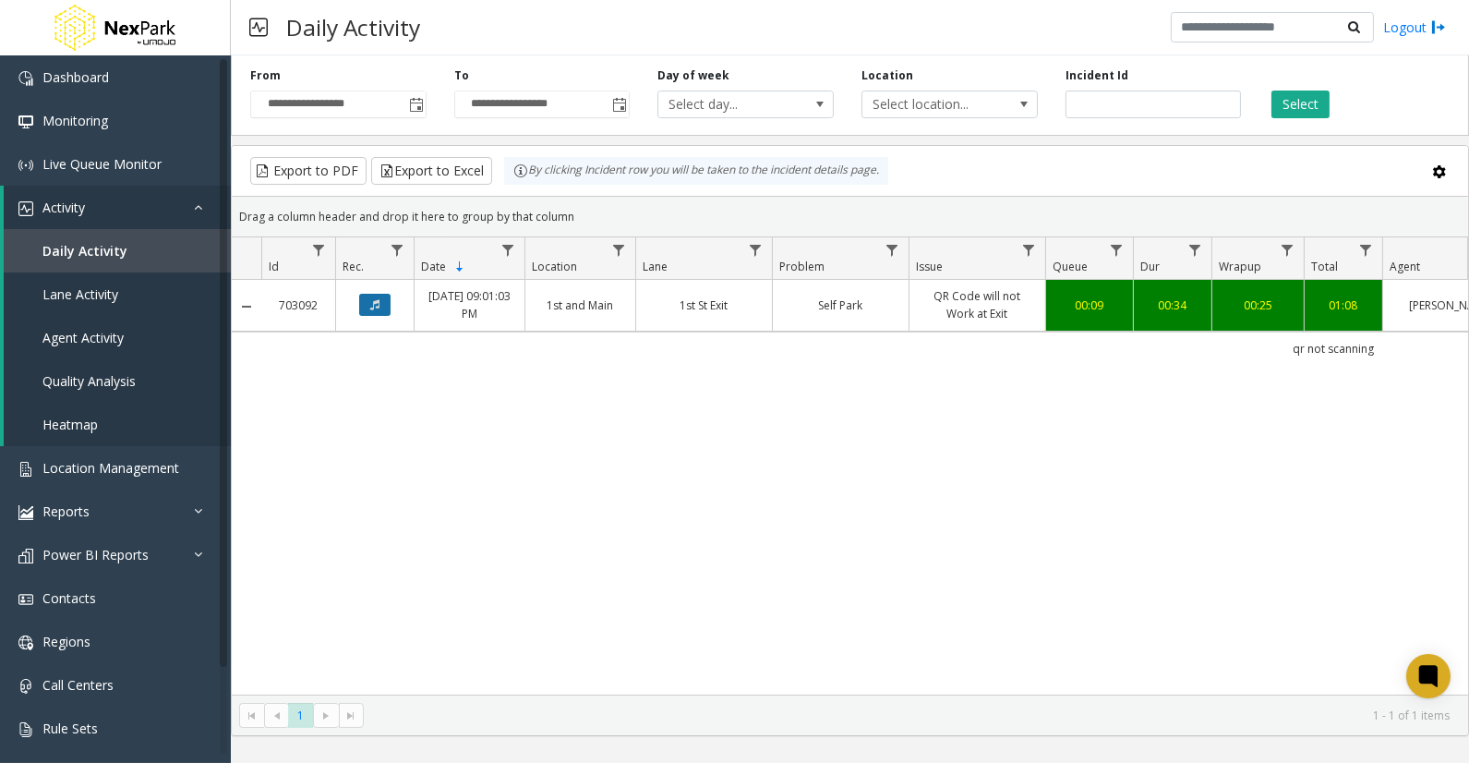
click at [376, 316] on button "Data table" at bounding box center [374, 305] width 31 height 22
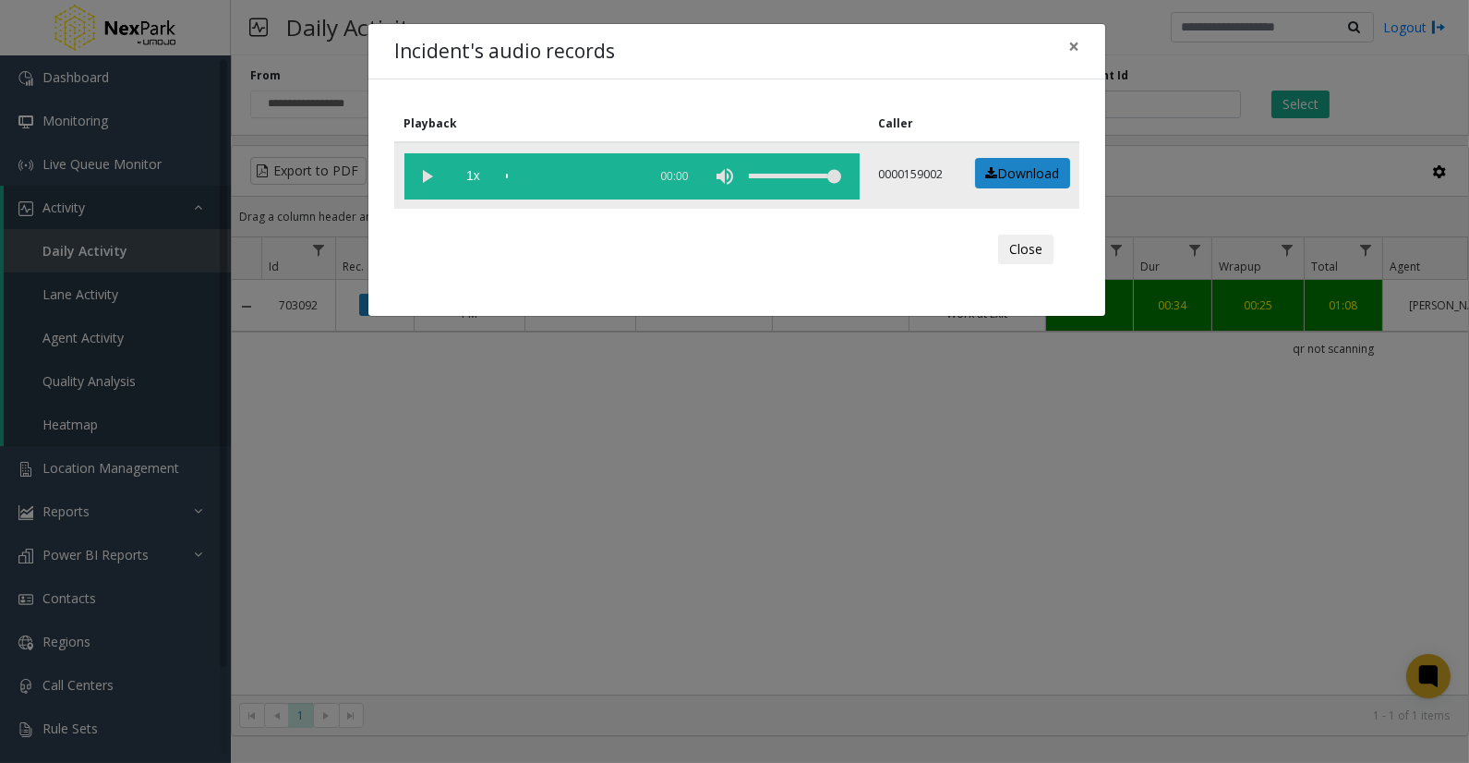
click at [426, 172] on vg-play-pause at bounding box center [427, 176] width 46 height 46
click at [547, 175] on div "scrub bar" at bounding box center [572, 176] width 132 height 46
click at [1058, 35] on button "×" at bounding box center [1073, 46] width 37 height 45
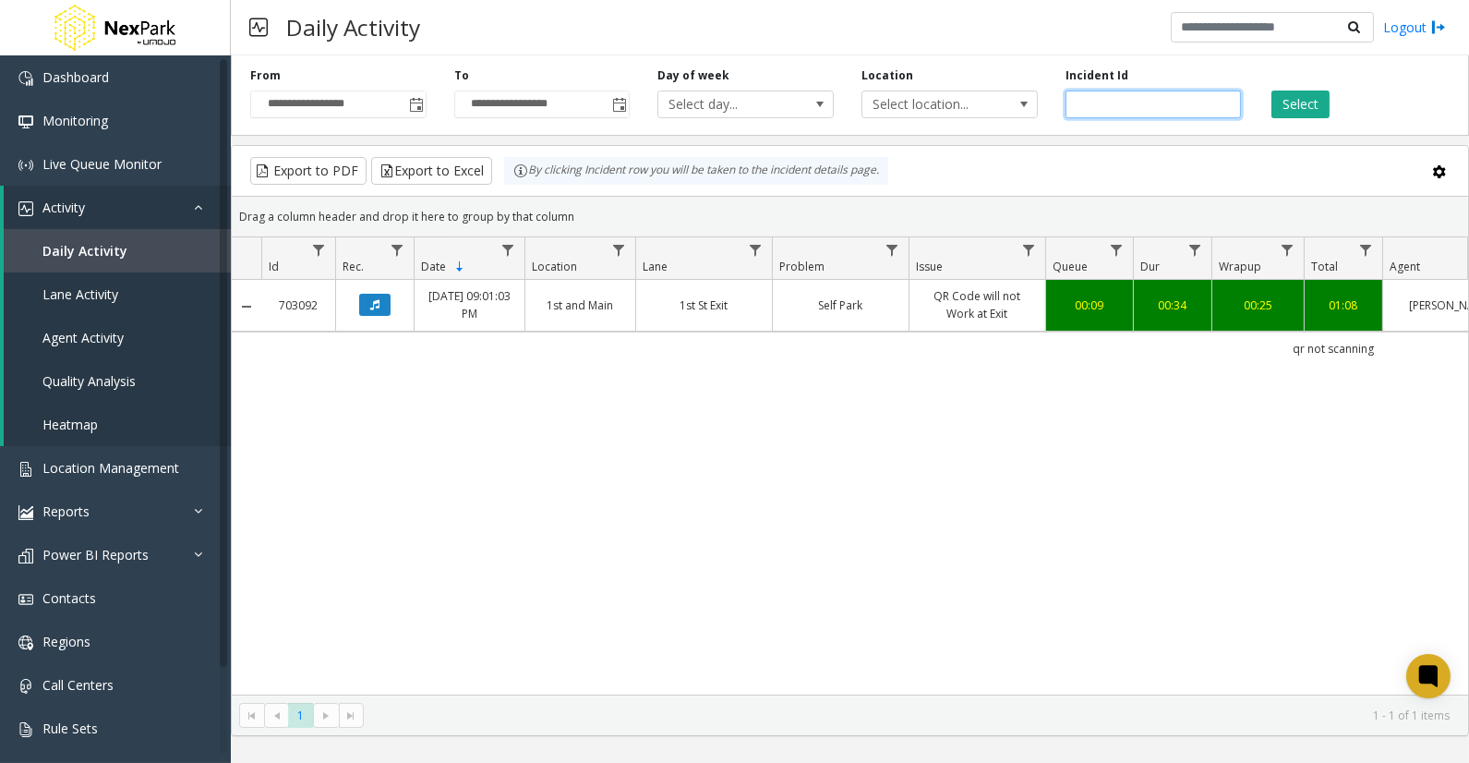
click at [1082, 98] on input "******" at bounding box center [1154, 104] width 176 height 28
paste input "number"
click at [1313, 103] on button "Select" at bounding box center [1300, 104] width 58 height 28
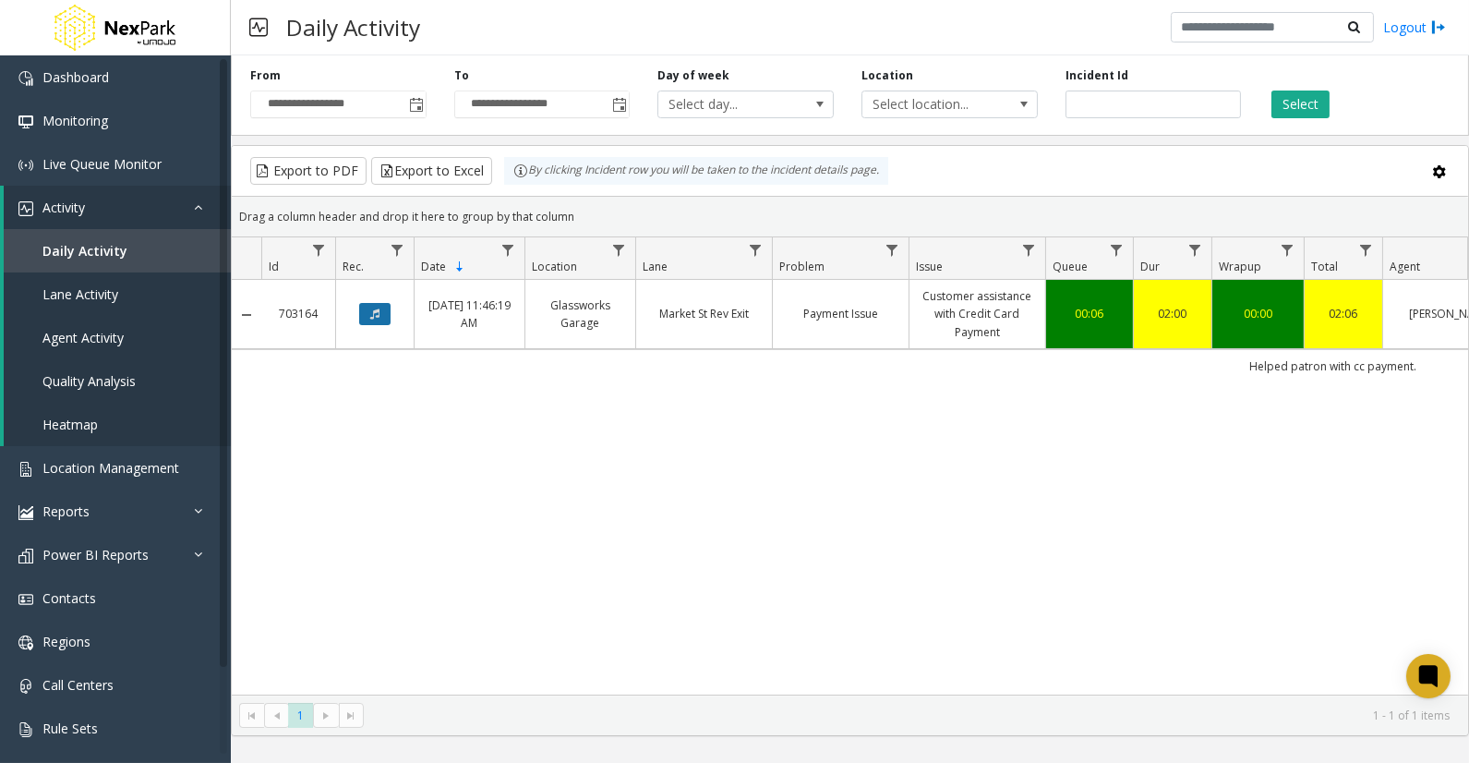
click at [365, 314] on button "Data table" at bounding box center [374, 314] width 31 height 22
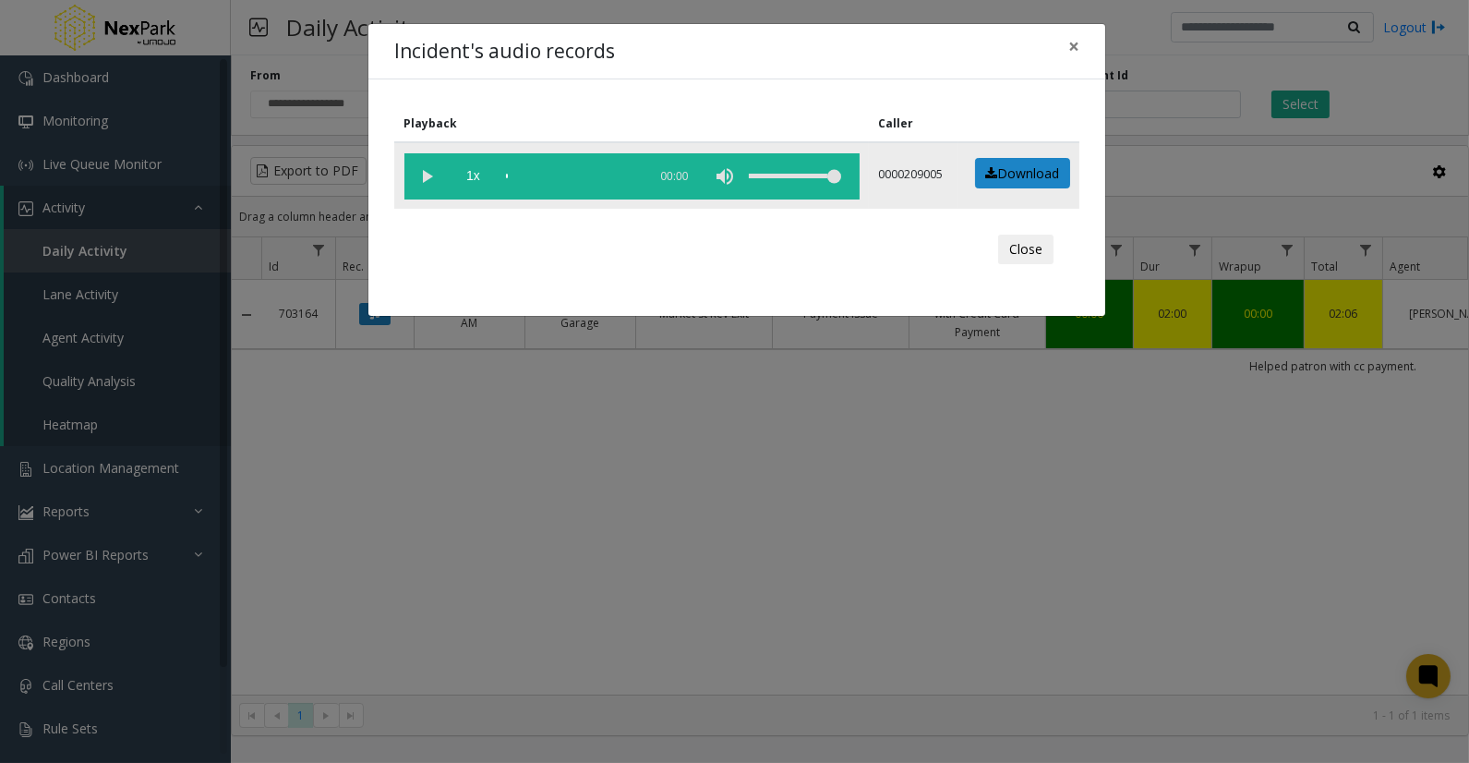
click at [431, 178] on vg-play-pause at bounding box center [427, 176] width 46 height 46
click at [538, 172] on div "scrub bar" at bounding box center [572, 176] width 132 height 46
click at [529, 175] on div "scrub bar" at bounding box center [572, 176] width 132 height 46
click at [1074, 41] on span "×" at bounding box center [1073, 46] width 11 height 26
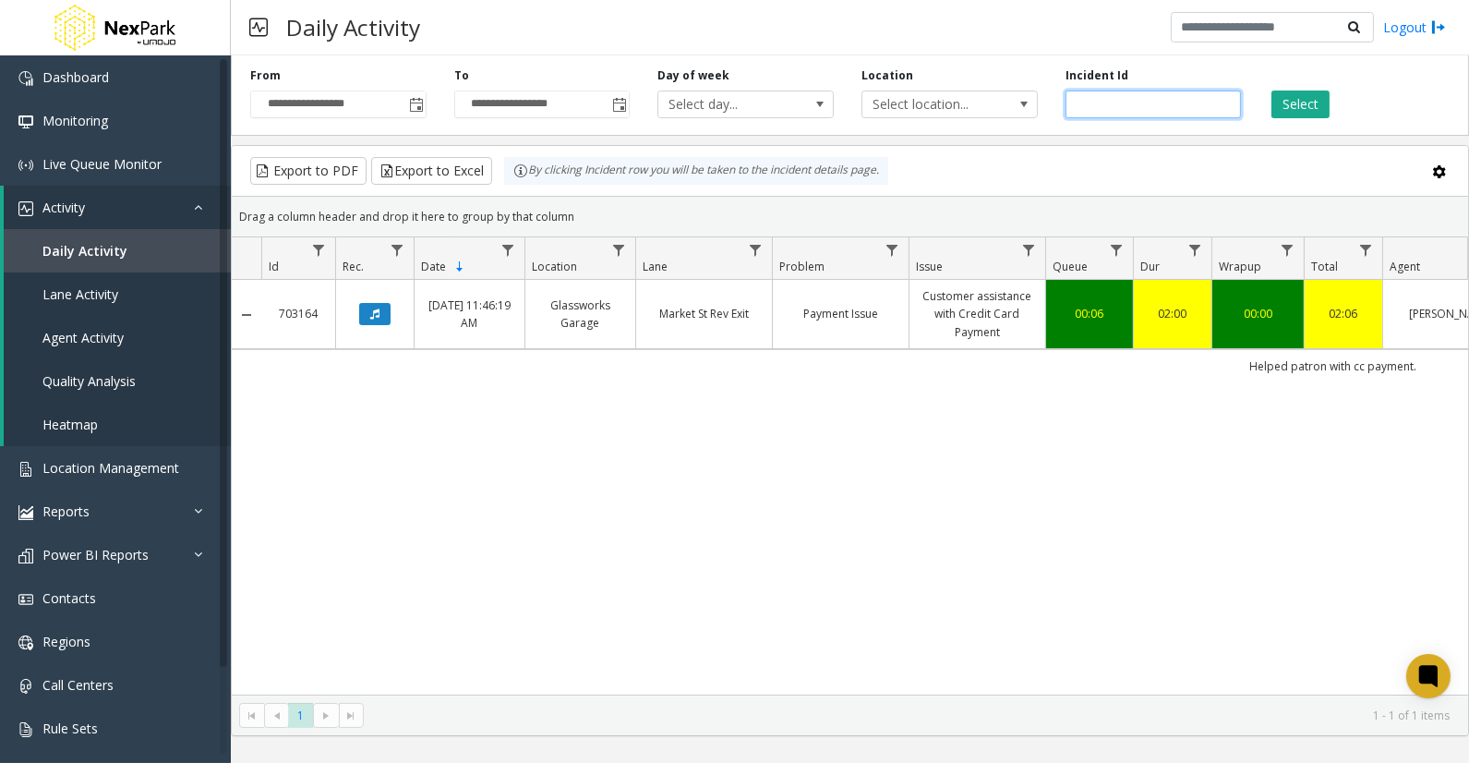
click at [1105, 109] on input "******" at bounding box center [1154, 104] width 176 height 28
paste input "number"
type input "******"
click at [1288, 102] on button "Select" at bounding box center [1300, 104] width 58 height 28
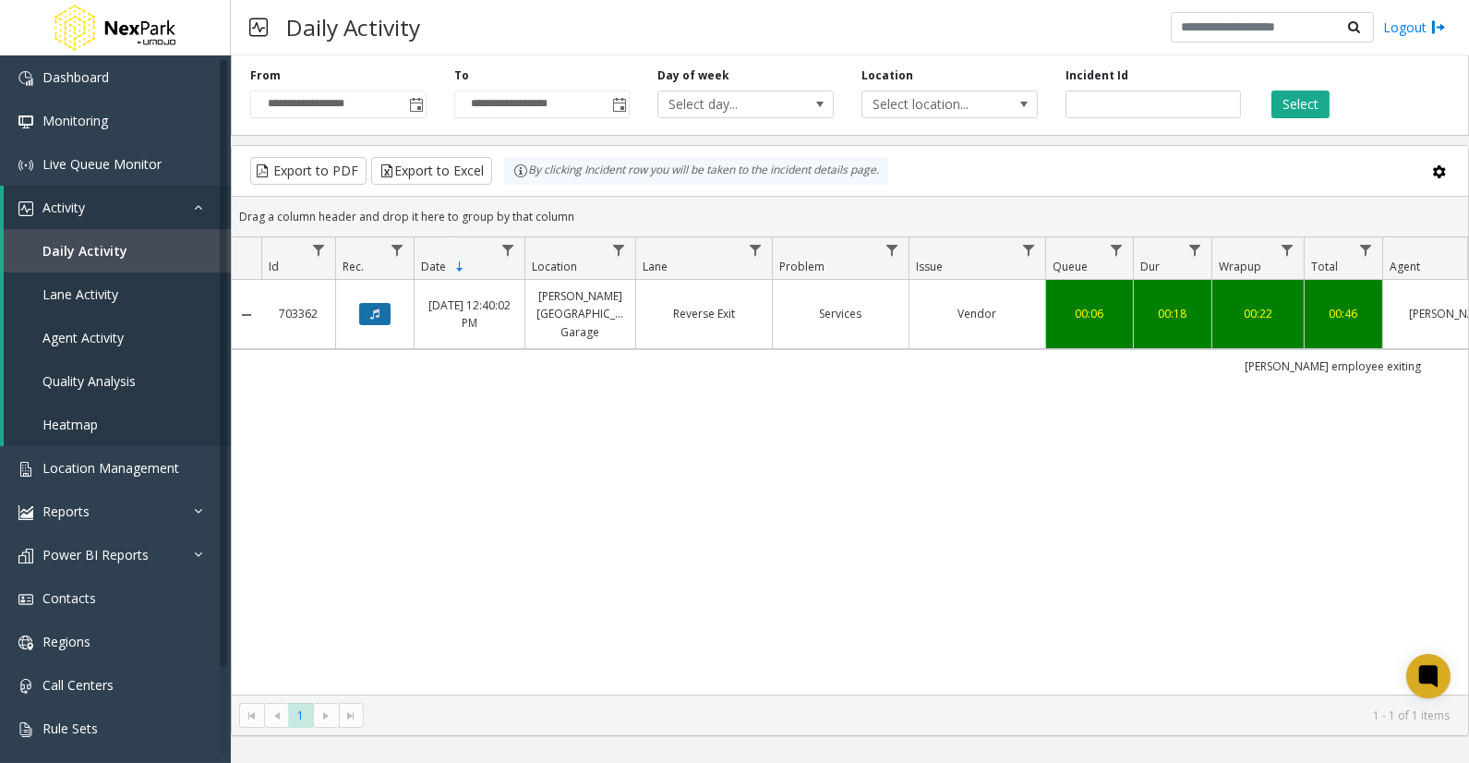
click at [381, 314] on button "Data table" at bounding box center [374, 314] width 31 height 22
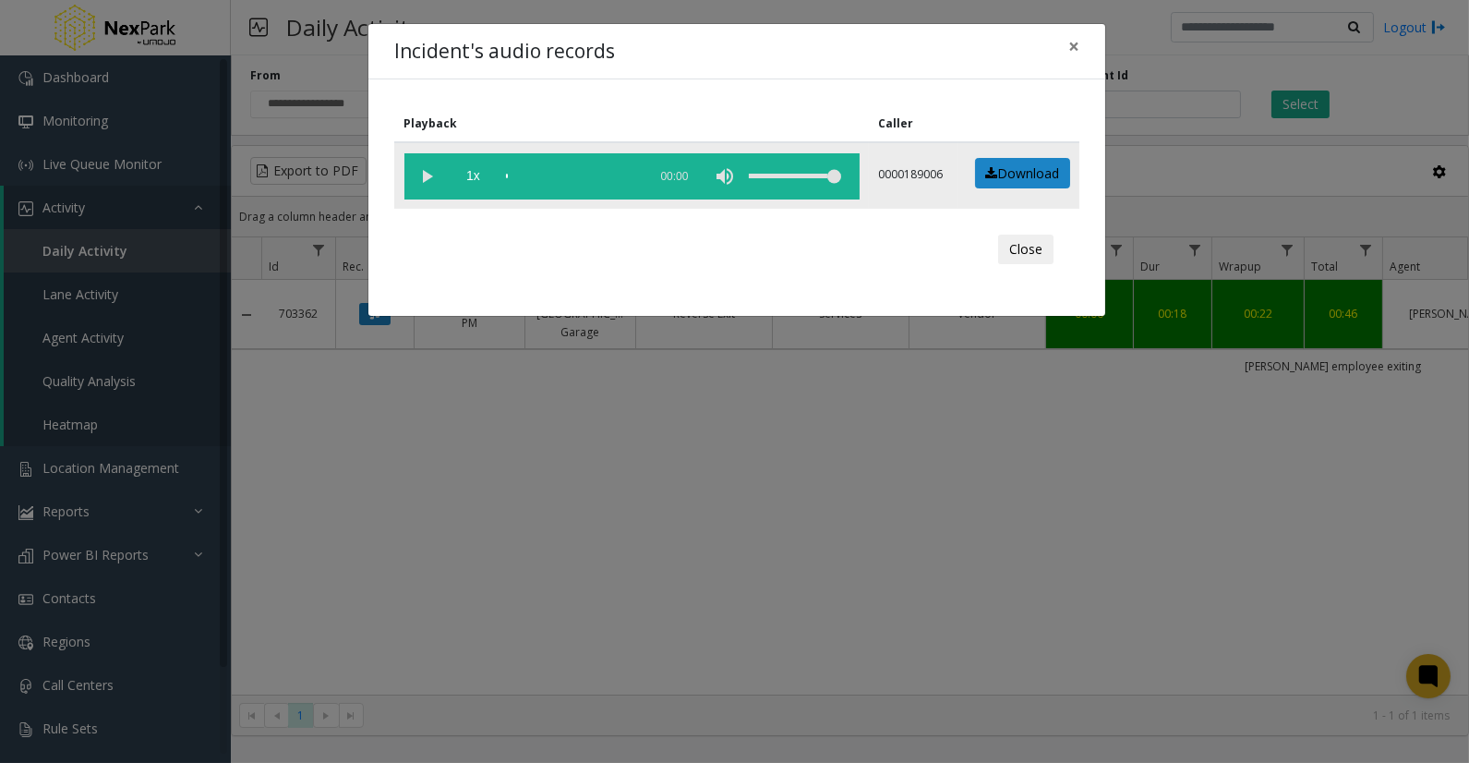
drag, startPoint x: 435, startPoint y: 173, endPoint x: 412, endPoint y: 177, distance: 23.5
click at [435, 173] on vg-play-pause at bounding box center [427, 176] width 46 height 46
click at [545, 173] on div "scrub bar" at bounding box center [572, 176] width 132 height 46
click at [555, 171] on div "scrub bar" at bounding box center [572, 176] width 132 height 46
click at [1078, 49] on span "×" at bounding box center [1073, 46] width 11 height 26
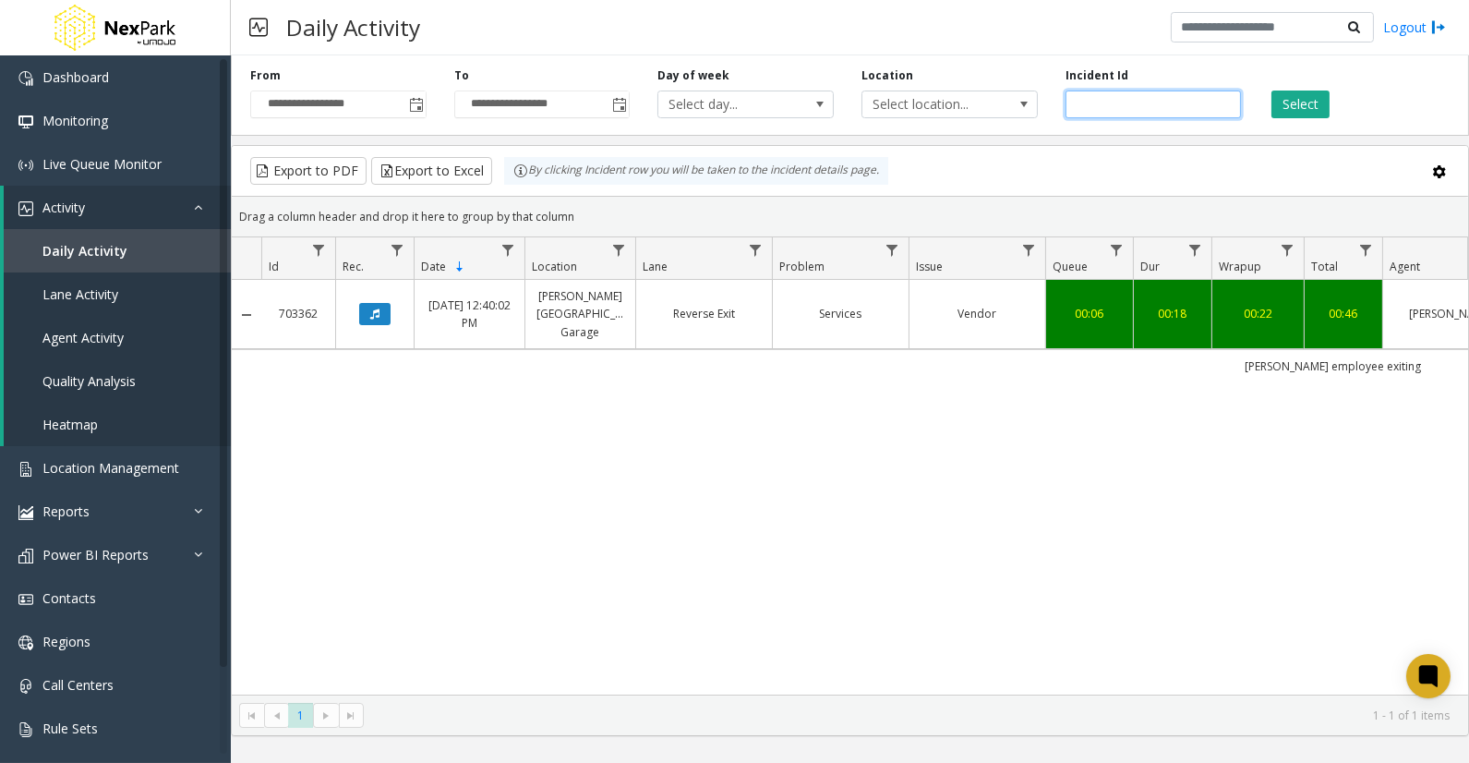
click at [1100, 114] on input "******" at bounding box center [1154, 104] width 176 height 28
paste input "number"
click at [1307, 95] on button "Select" at bounding box center [1300, 104] width 58 height 28
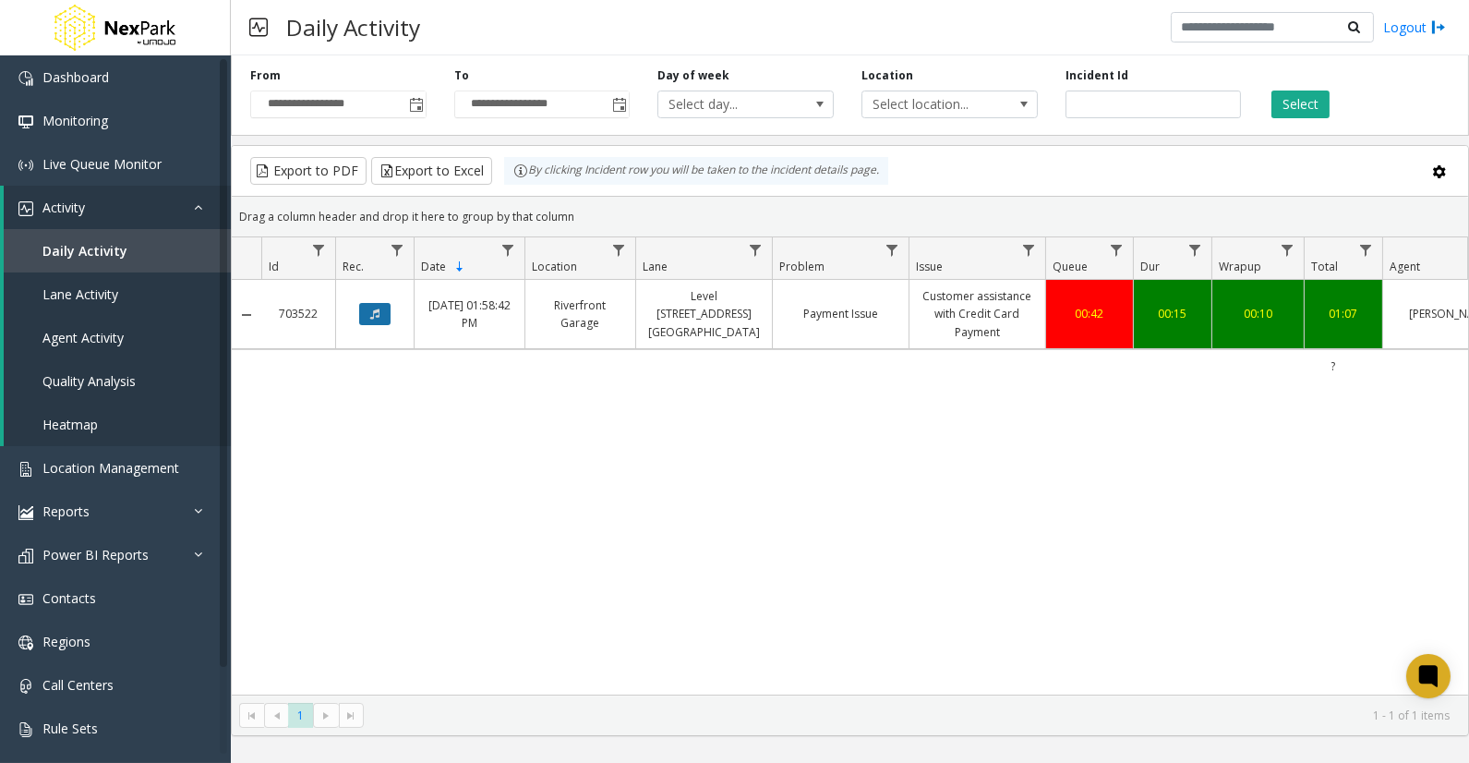
click at [380, 325] on button "Data table" at bounding box center [374, 314] width 31 height 22
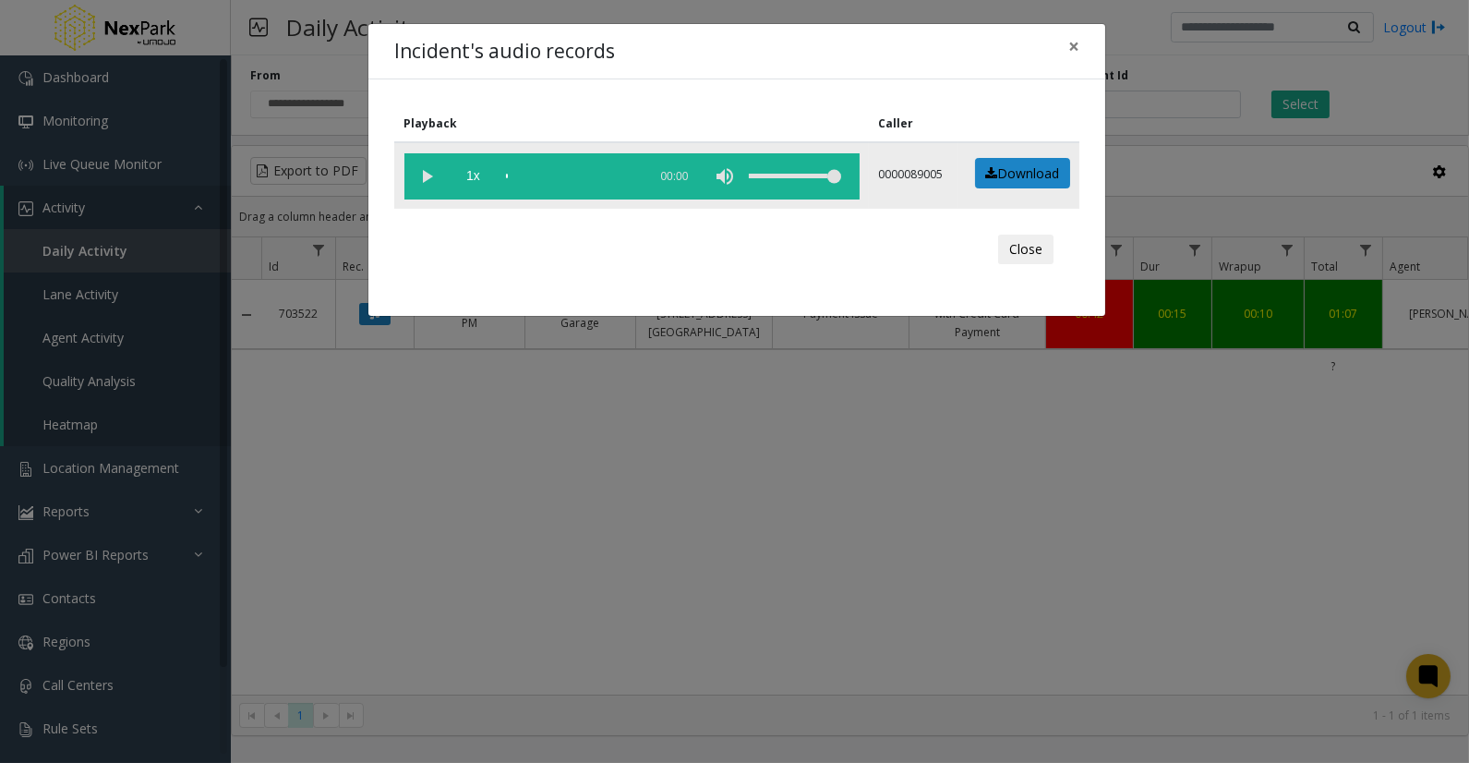
click at [413, 164] on vg-play-pause at bounding box center [427, 176] width 46 height 46
click at [528, 167] on div "scrub bar" at bounding box center [572, 176] width 132 height 46
click at [557, 173] on div "scrub bar" at bounding box center [572, 176] width 132 height 46
click at [576, 175] on div "scrub bar" at bounding box center [572, 176] width 132 height 46
click at [604, 176] on div "scrub bar" at bounding box center [572, 176] width 132 height 46
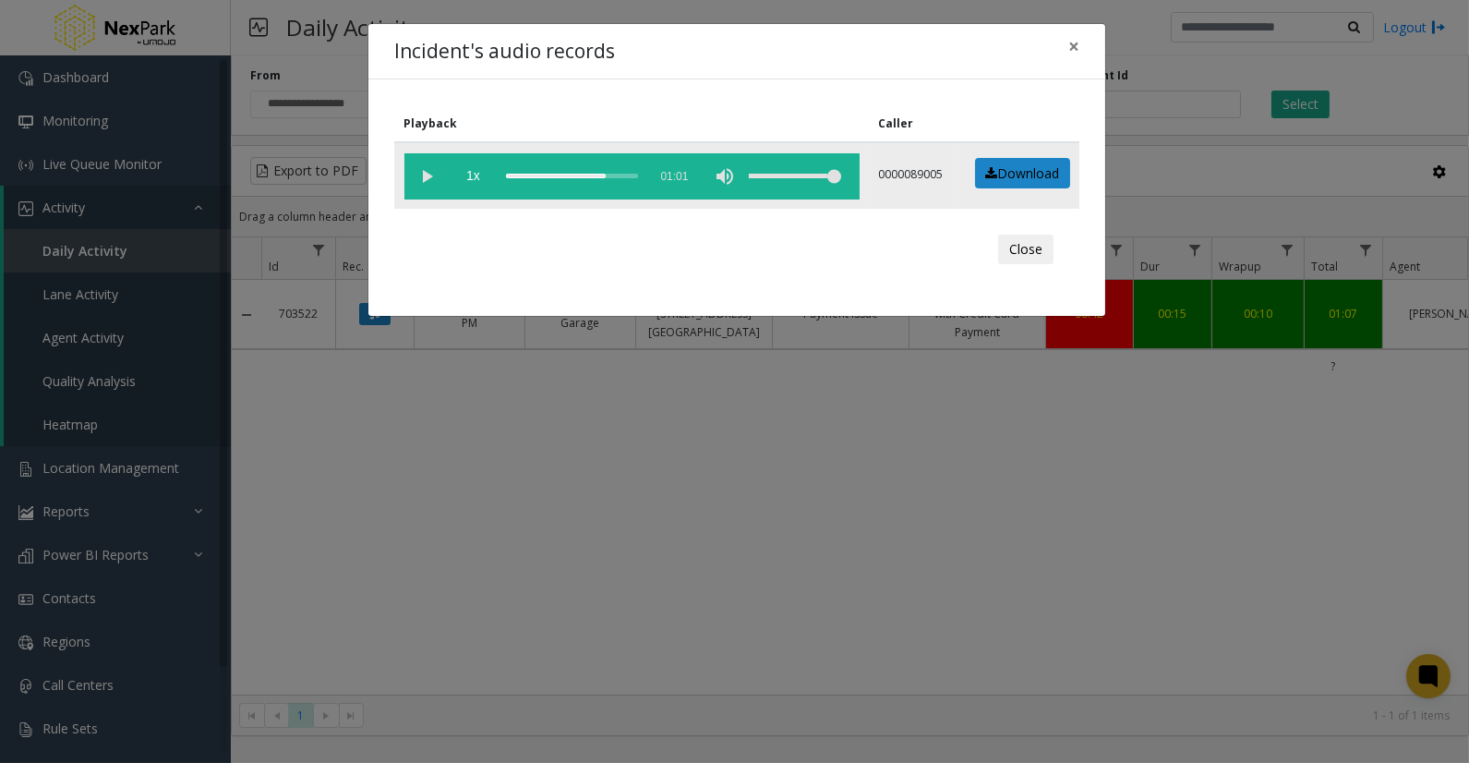
click at [615, 172] on div "scrub bar" at bounding box center [572, 176] width 132 height 46
click at [593, 173] on div "scrub bar" at bounding box center [572, 176] width 132 height 46
click at [606, 171] on div "scrub bar" at bounding box center [572, 176] width 132 height 46
drag, startPoint x: 1078, startPoint y: 40, endPoint x: 1088, endPoint y: 65, distance: 26.6
click at [1078, 42] on span "×" at bounding box center [1073, 46] width 11 height 26
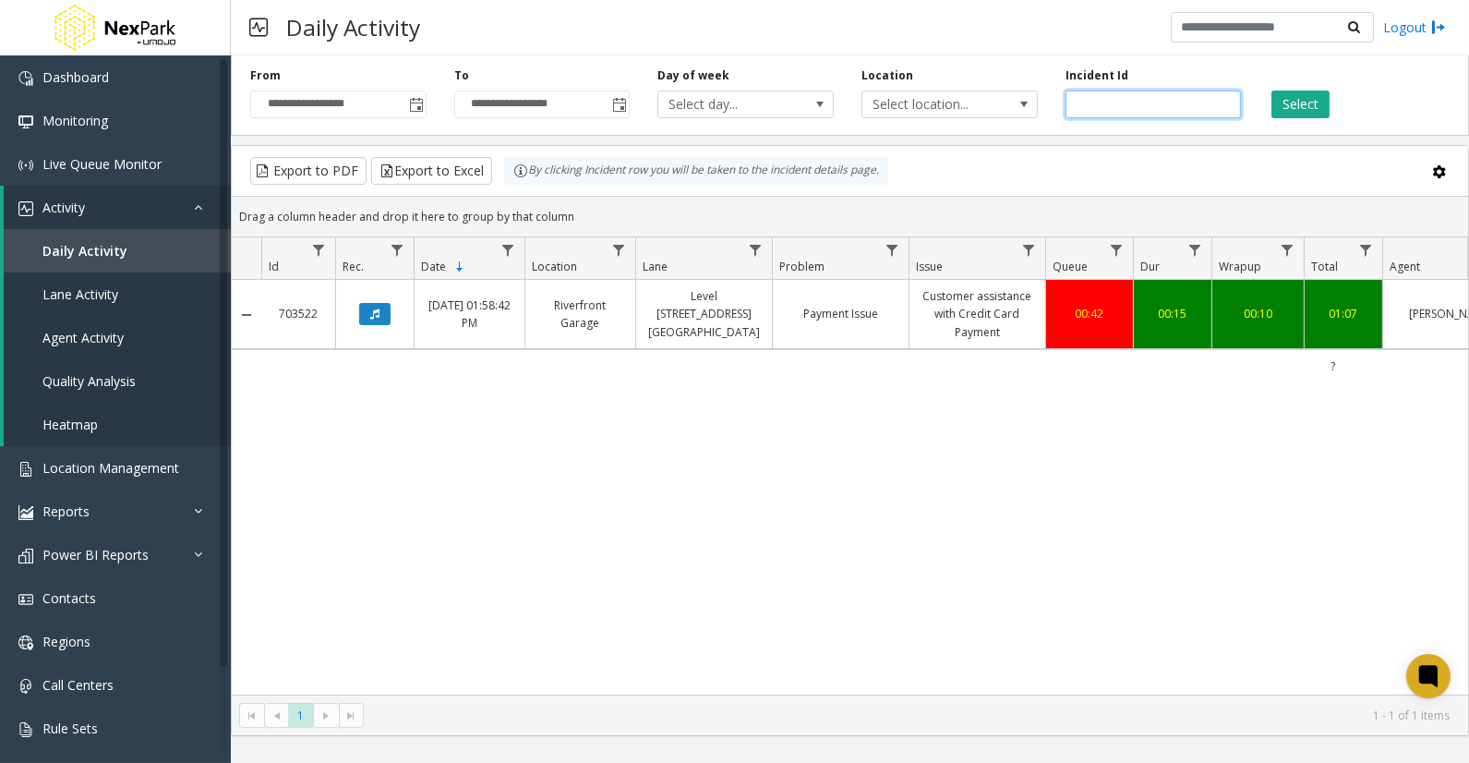
click at [1097, 99] on input "******" at bounding box center [1154, 104] width 176 height 28
paste input "number"
click at [1291, 105] on button "Select" at bounding box center [1300, 104] width 58 height 28
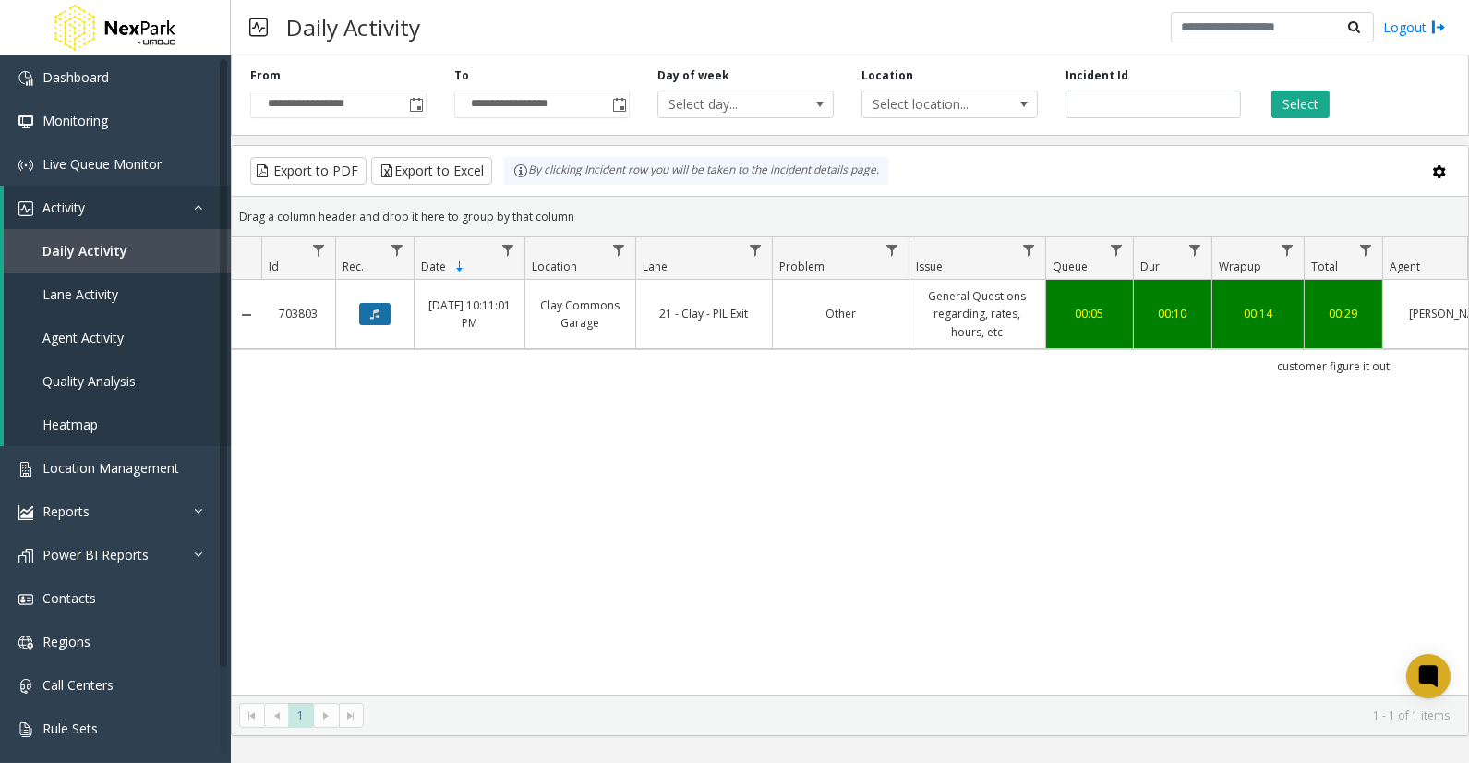
click at [362, 309] on button "Data table" at bounding box center [374, 314] width 31 height 22
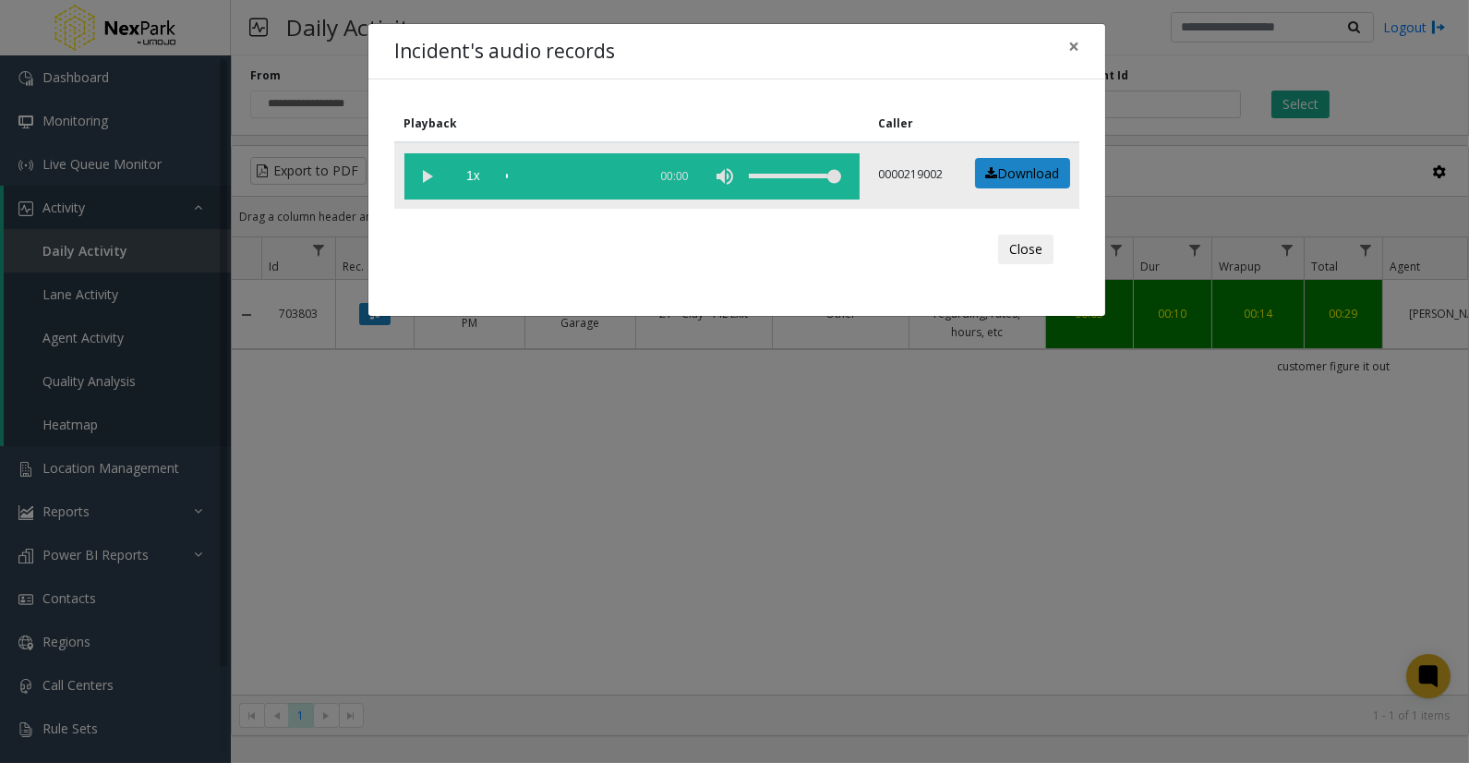
click at [434, 173] on vg-play-pause at bounding box center [427, 176] width 46 height 46
click at [548, 173] on div "scrub bar" at bounding box center [572, 176] width 132 height 46
click at [560, 175] on div "scrub bar" at bounding box center [572, 176] width 132 height 46
click at [573, 174] on div "scrub bar" at bounding box center [572, 176] width 132 height 46
click at [596, 176] on div "scrub bar" at bounding box center [572, 176] width 132 height 46
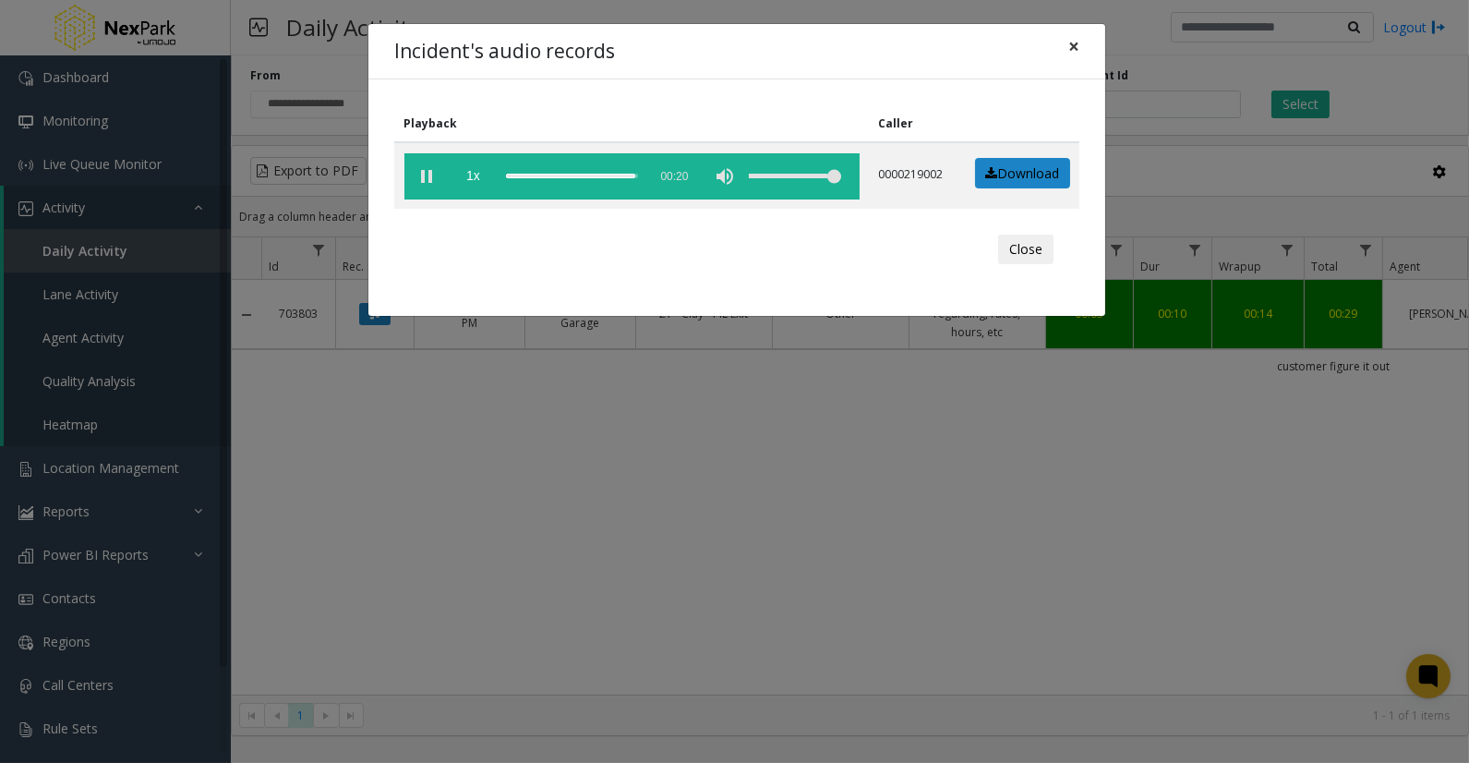
click at [1068, 51] on span "×" at bounding box center [1073, 46] width 11 height 26
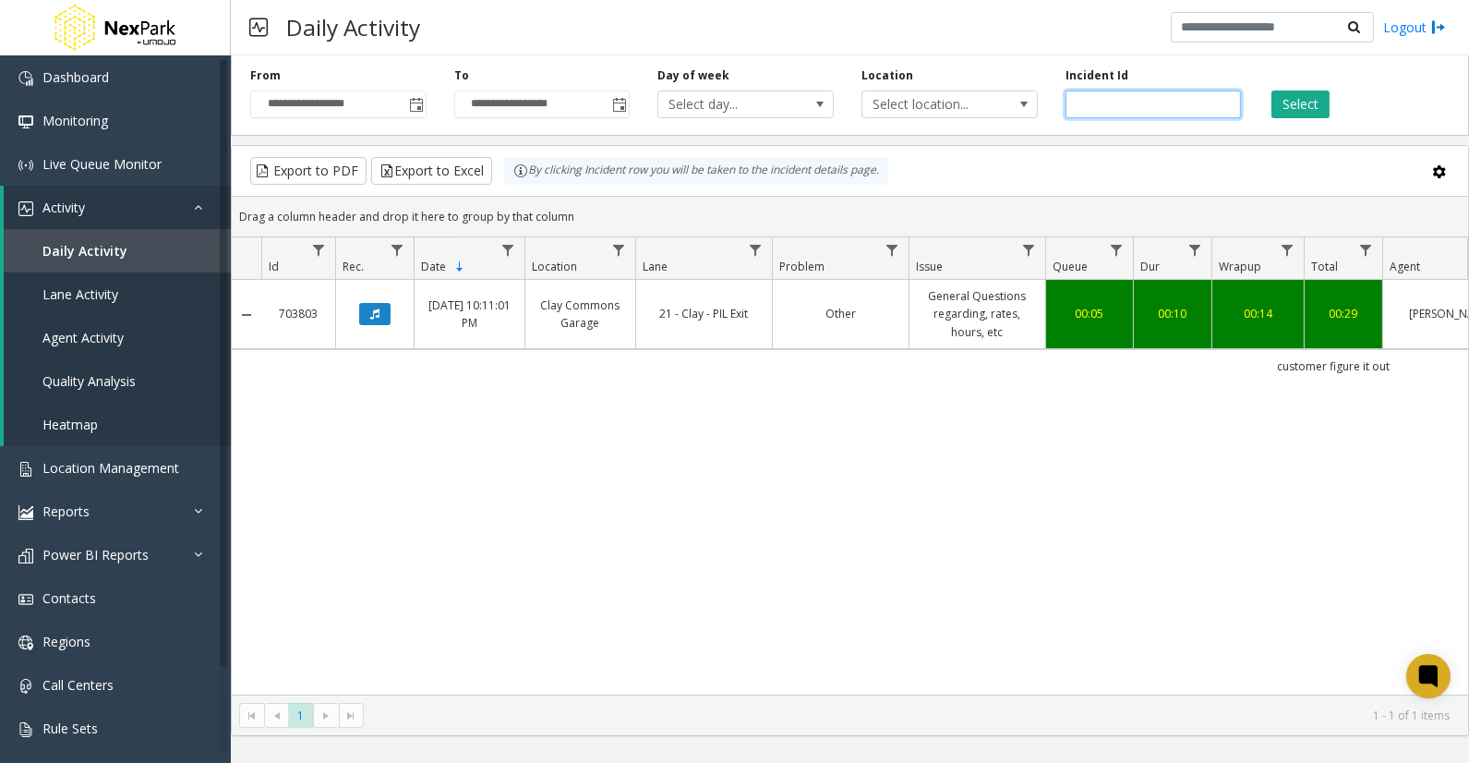
click at [1104, 102] on input "******" at bounding box center [1154, 104] width 176 height 28
paste input "number"
click at [1289, 102] on button "Select" at bounding box center [1300, 104] width 58 height 28
click at [374, 318] on icon "Data table" at bounding box center [374, 313] width 9 height 11
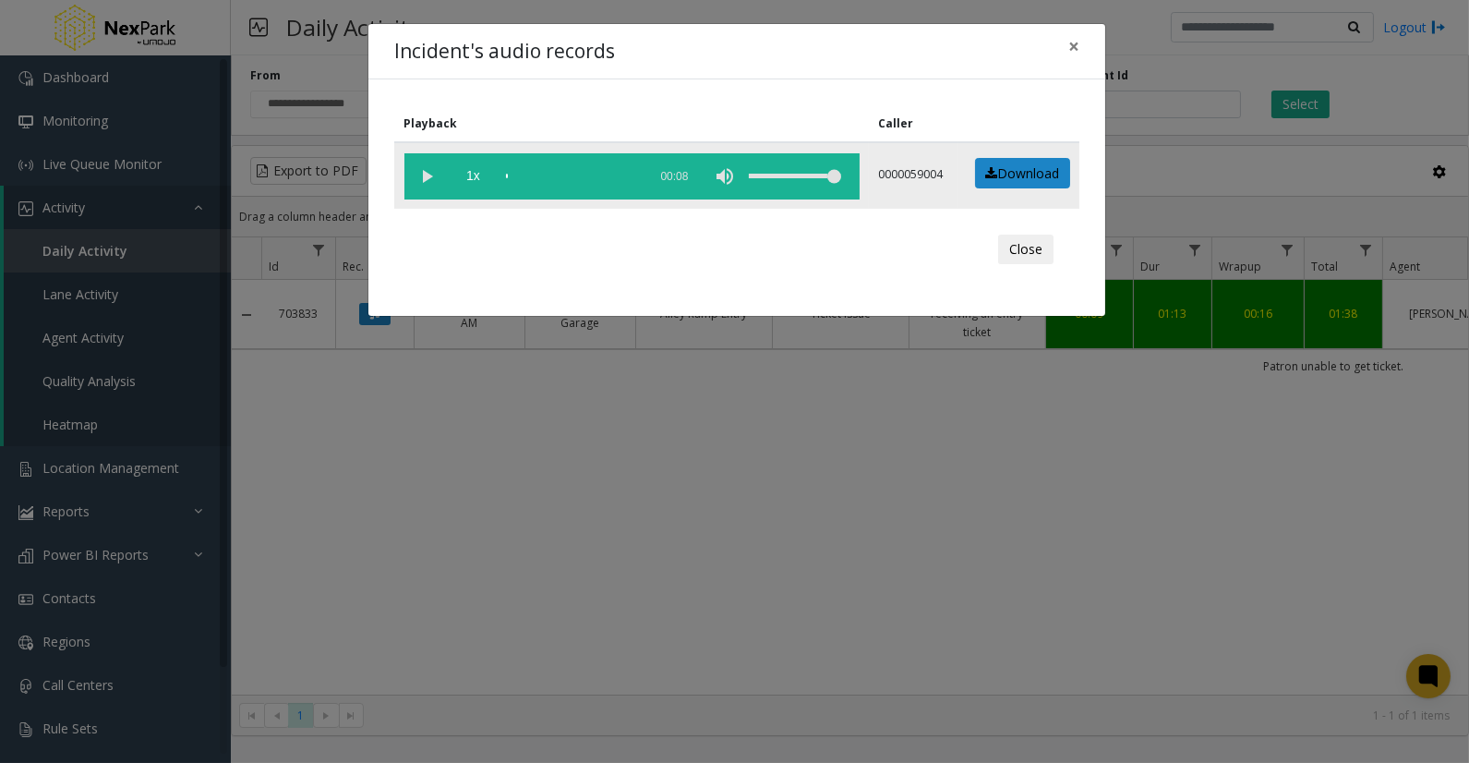
drag, startPoint x: 425, startPoint y: 170, endPoint x: 440, endPoint y: 171, distance: 15.7
click at [426, 170] on vg-play-pause at bounding box center [427, 176] width 46 height 46
click at [518, 169] on div "scrub bar" at bounding box center [572, 176] width 132 height 46
click at [530, 169] on div "scrub bar" at bounding box center [572, 176] width 132 height 46
click at [549, 173] on div "scrub bar" at bounding box center [572, 176] width 132 height 46
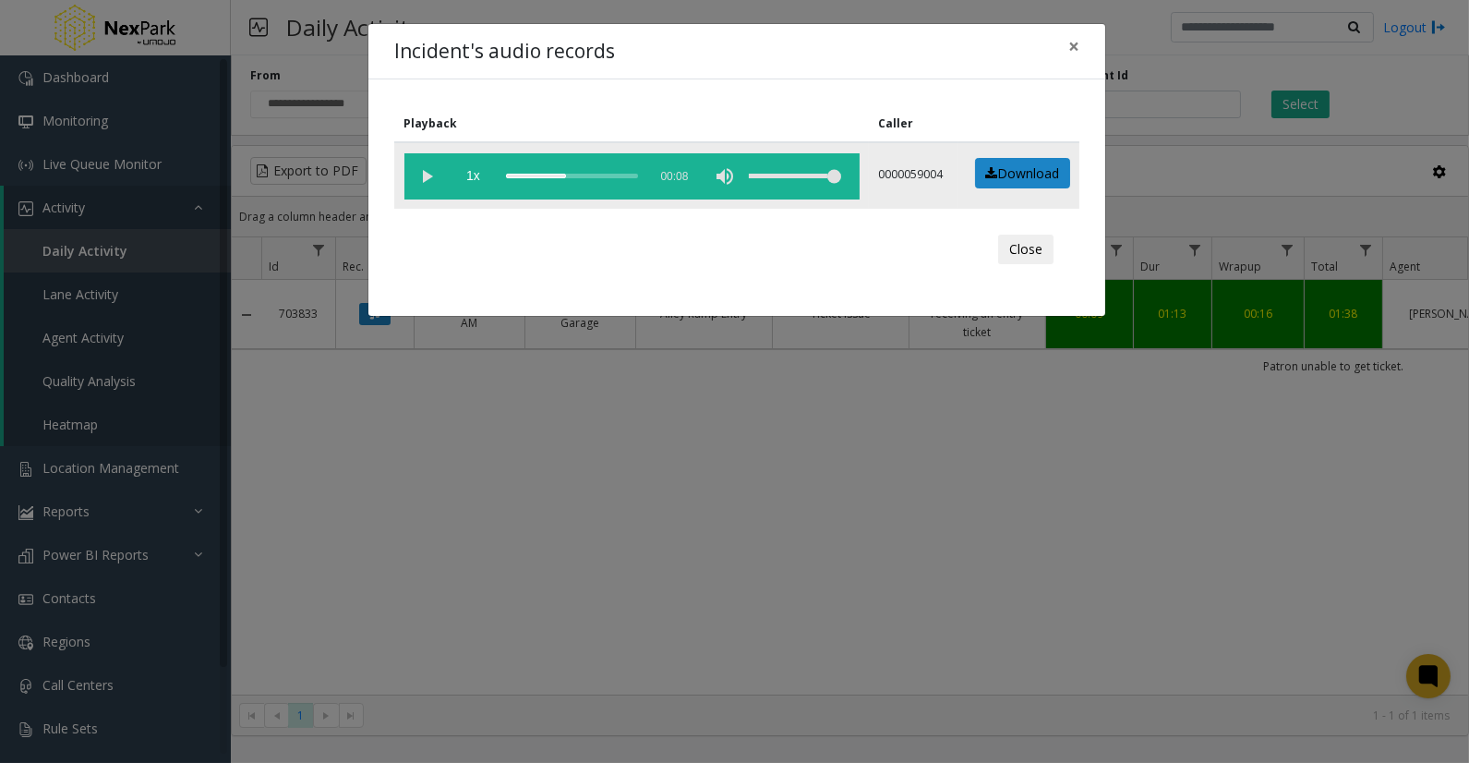
click at [575, 178] on div "scrub bar" at bounding box center [572, 176] width 132 height 46
click at [597, 171] on div "scrub bar" at bounding box center [572, 176] width 132 height 46
click at [608, 174] on div "scrub bar" at bounding box center [572, 176] width 132 height 46
click at [741, 409] on div "Incident's audio records × Playback Caller 1x 00:08 0000059004 Download Close" at bounding box center [734, 381] width 1469 height 763
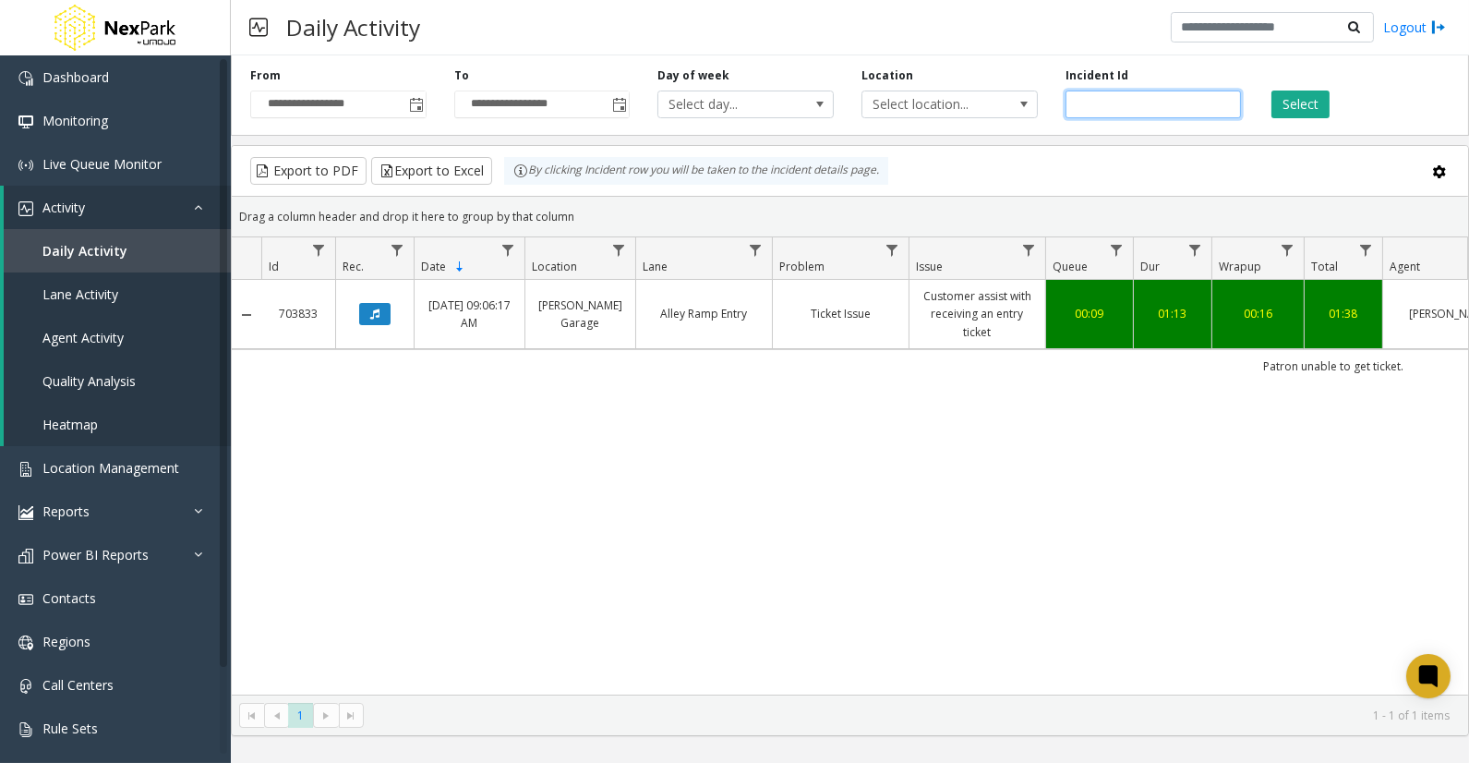
click at [1093, 98] on input "******" at bounding box center [1154, 104] width 176 height 28
click at [1094, 99] on input "******" at bounding box center [1154, 104] width 176 height 28
paste input "number"
click at [1309, 102] on button "Select" at bounding box center [1300, 104] width 58 height 28
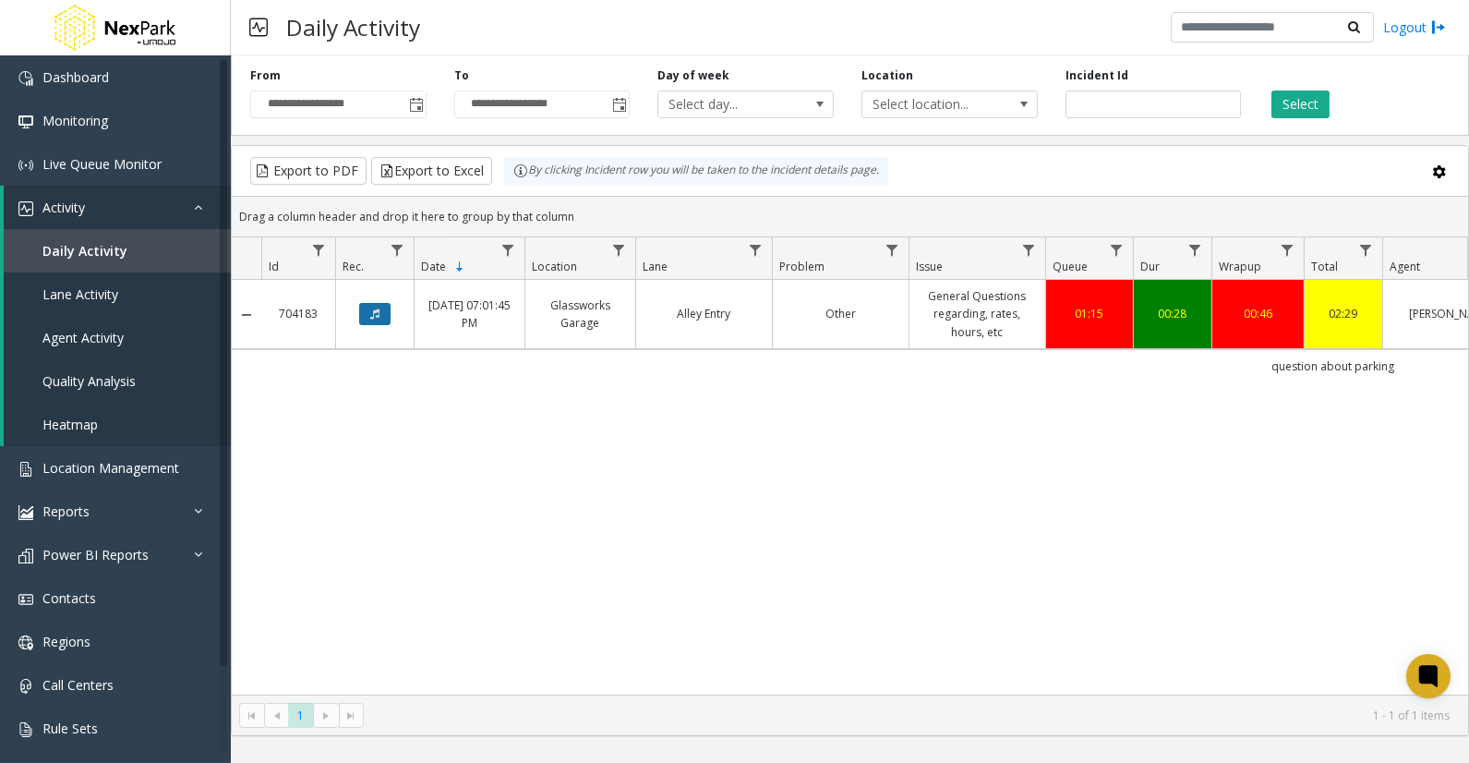
click at [367, 309] on button "Data table" at bounding box center [374, 314] width 31 height 22
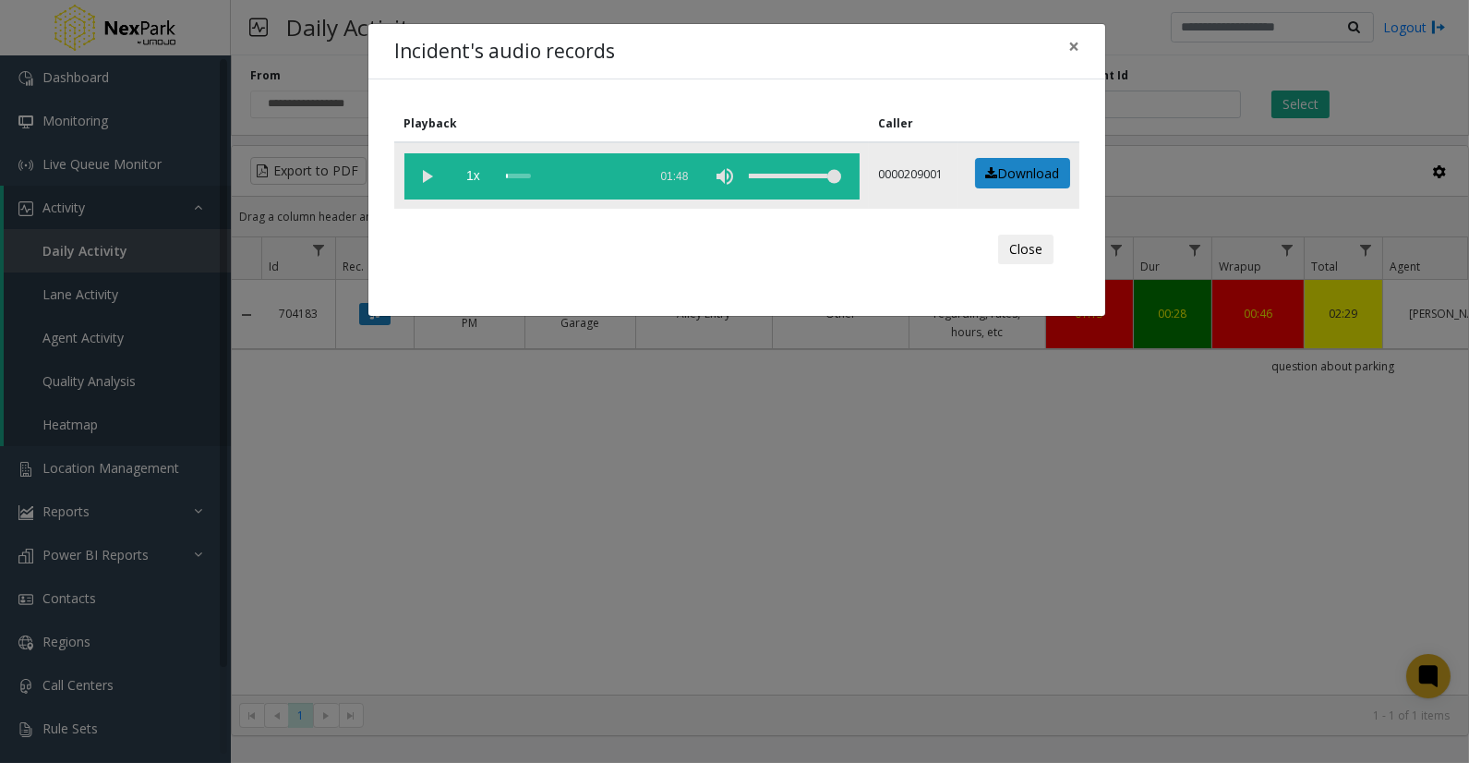
click at [425, 176] on vg-play-pause at bounding box center [427, 176] width 46 height 46
click at [536, 173] on div "scrub bar" at bounding box center [572, 176] width 132 height 46
click at [565, 173] on div "scrub bar" at bounding box center [572, 176] width 132 height 46
click at [573, 173] on div "scrub bar" at bounding box center [572, 176] width 132 height 46
click at [578, 174] on div "scrub bar" at bounding box center [572, 176] width 132 height 46
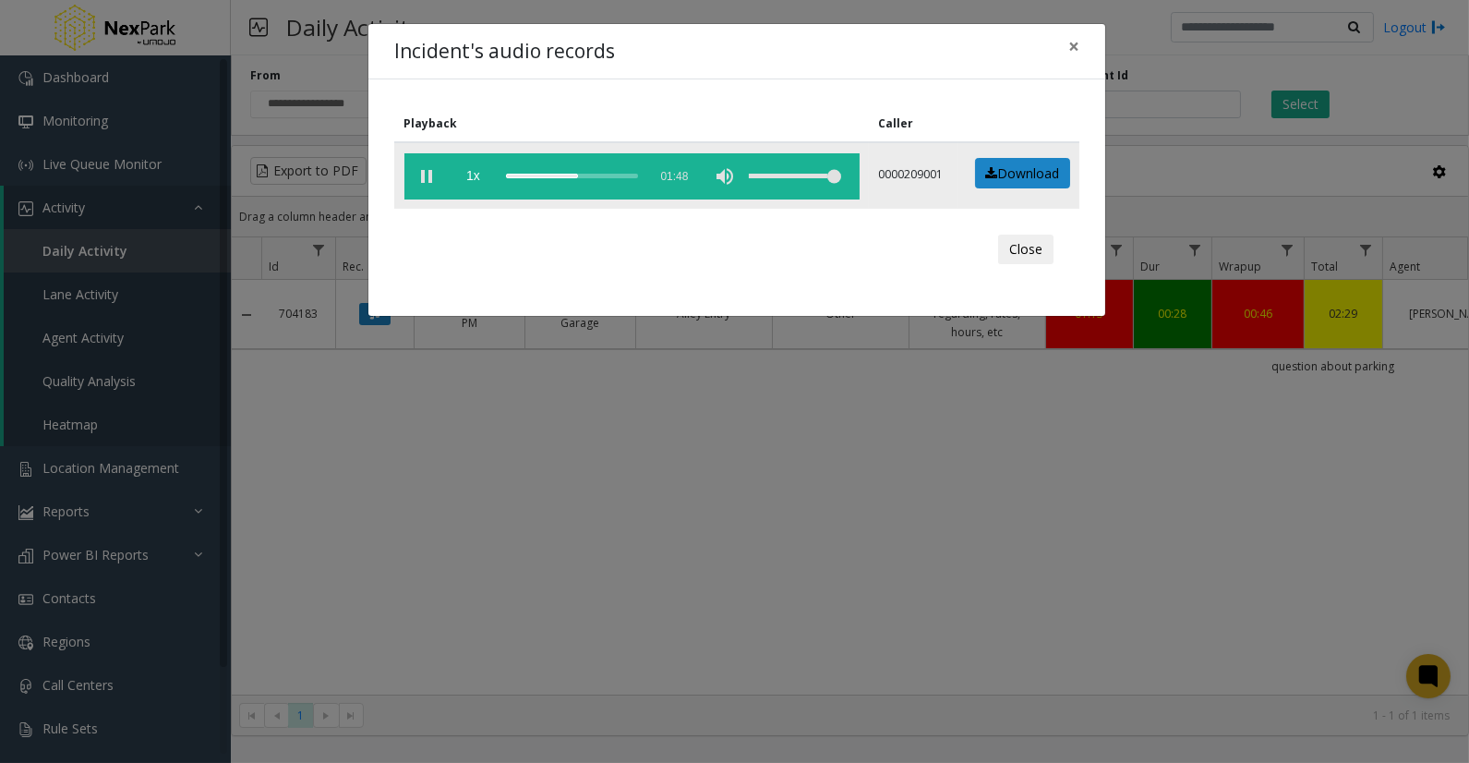
click at [588, 174] on div "scrub bar" at bounding box center [572, 176] width 132 height 46
click at [601, 176] on div "scrub bar" at bounding box center [572, 176] width 132 height 46
click at [610, 174] on div "scrub bar" at bounding box center [572, 176] width 132 height 46
click at [604, 173] on div "scrub bar" at bounding box center [572, 176] width 132 height 46
click at [891, 61] on div "Incident's audio records ×" at bounding box center [736, 52] width 737 height 56
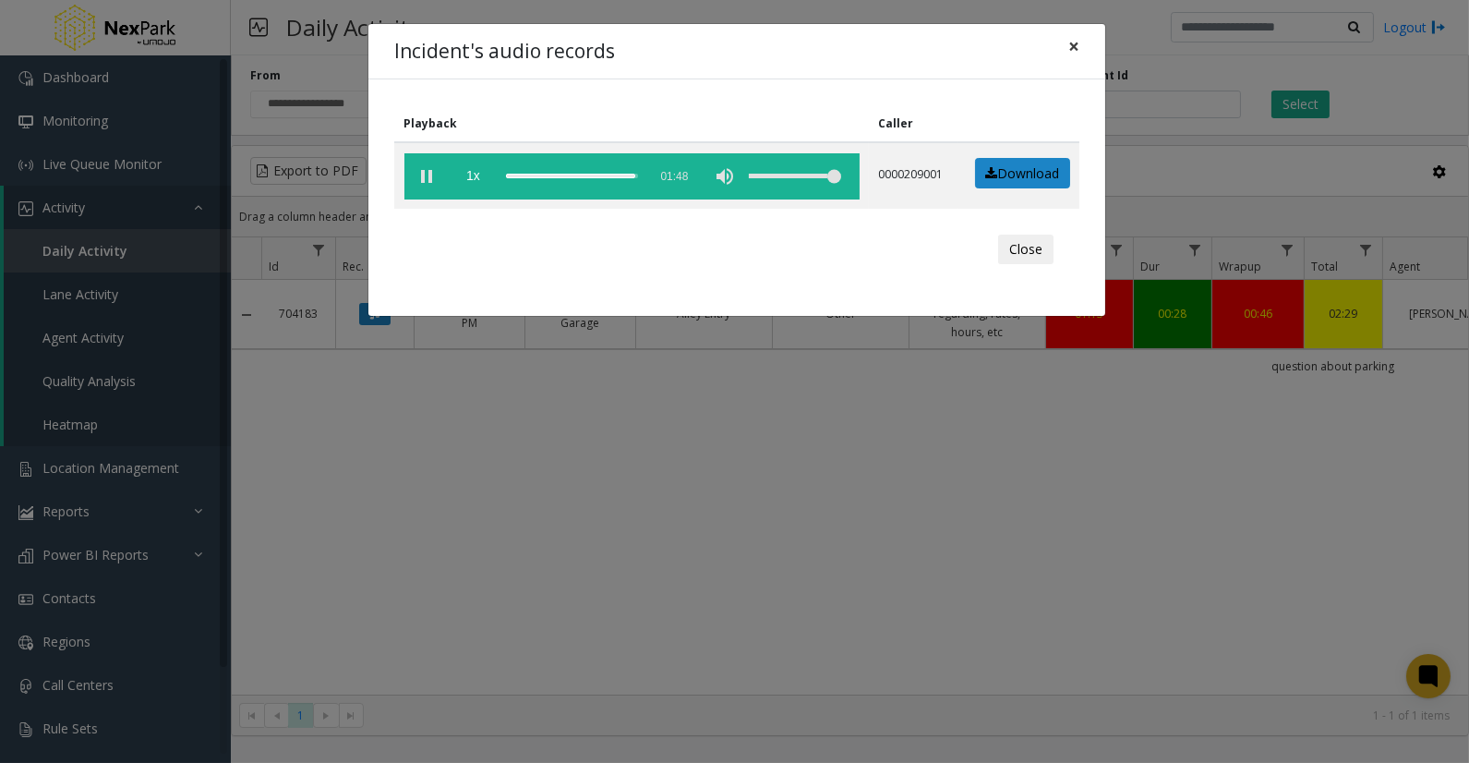
click at [1080, 49] on button "×" at bounding box center [1073, 46] width 37 height 45
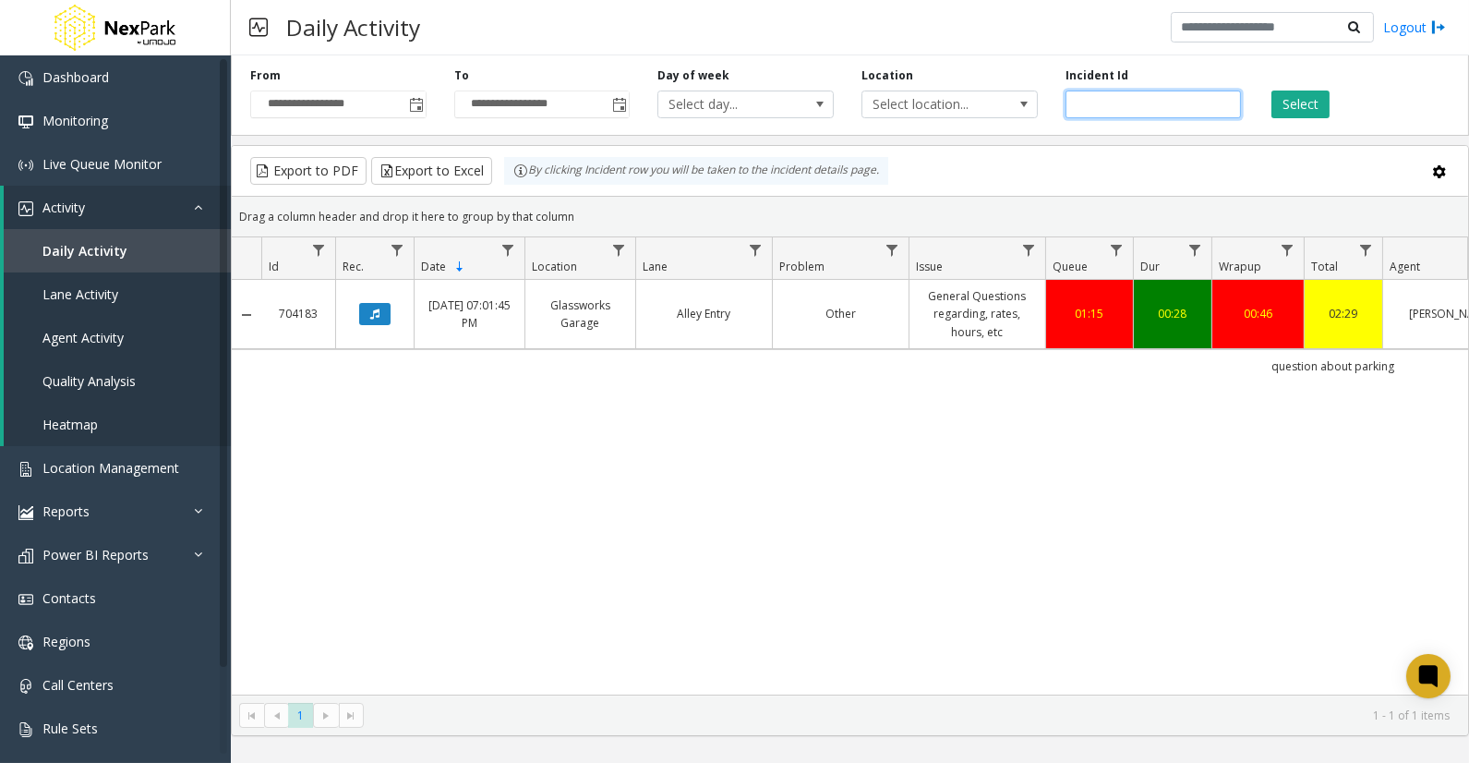
click at [1085, 102] on input "******" at bounding box center [1154, 104] width 176 height 28
paste input "number"
click at [1340, 102] on div "Select" at bounding box center [1357, 92] width 204 height 51
click at [1295, 96] on button "Select" at bounding box center [1300, 104] width 58 height 28
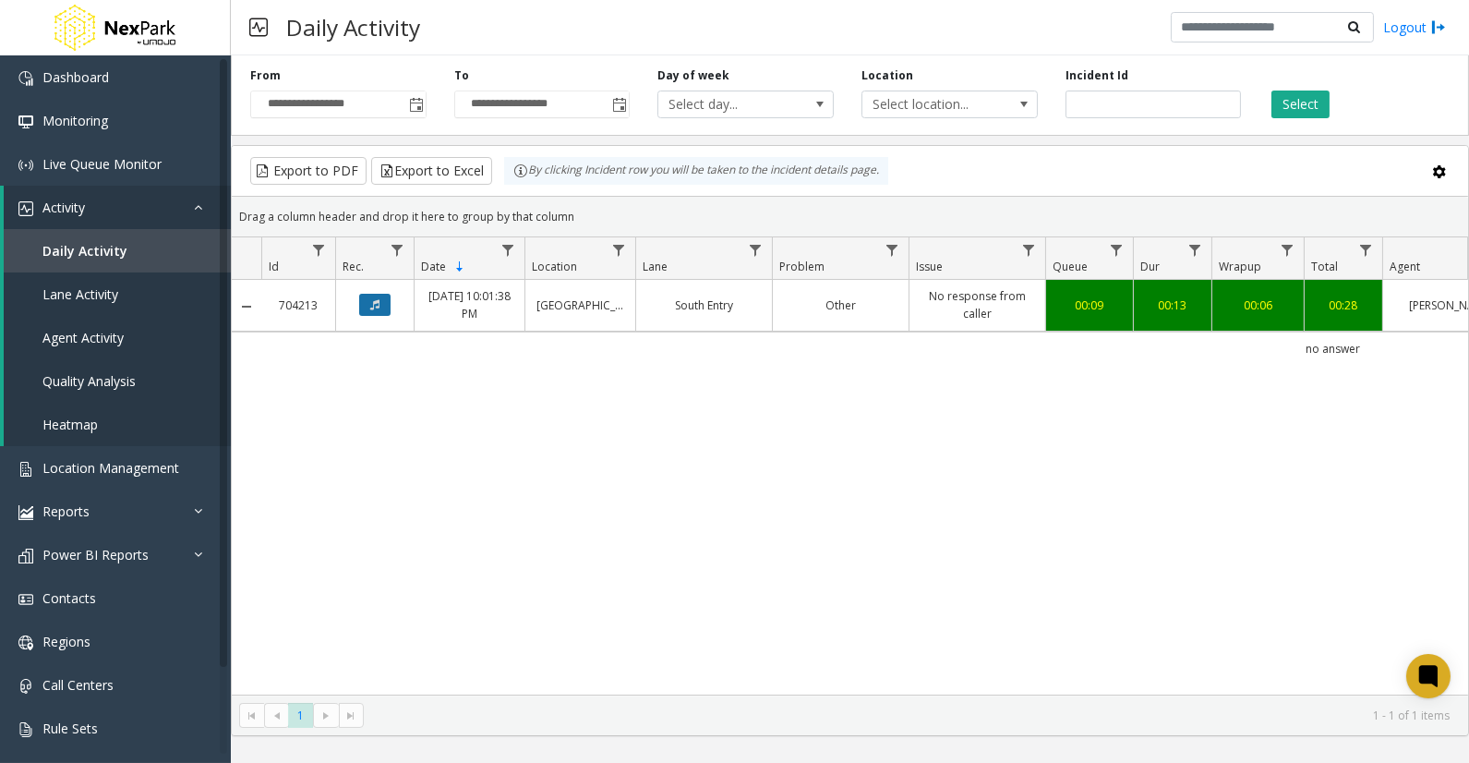
click at [374, 307] on icon "Data table" at bounding box center [374, 304] width 9 height 11
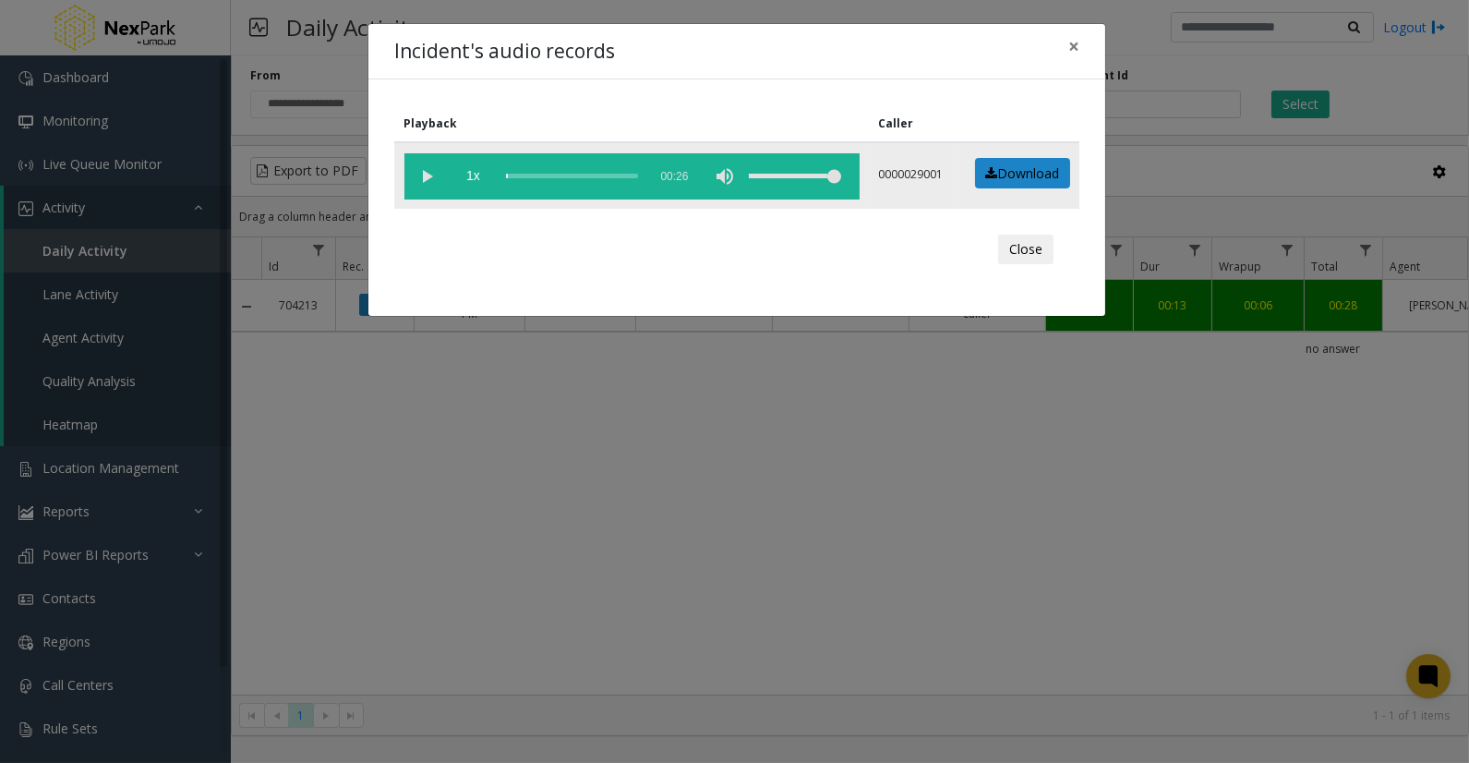
click at [430, 175] on vg-play-pause at bounding box center [427, 176] width 46 height 46
click at [546, 167] on div "scrub bar" at bounding box center [572, 176] width 132 height 46
drag, startPoint x: 557, startPoint y: 171, endPoint x: 568, endPoint y: 172, distance: 11.1
click at [558, 171] on div "scrub bar" at bounding box center [572, 176] width 132 height 46
click at [568, 172] on div "scrub bar" at bounding box center [572, 176] width 132 height 46
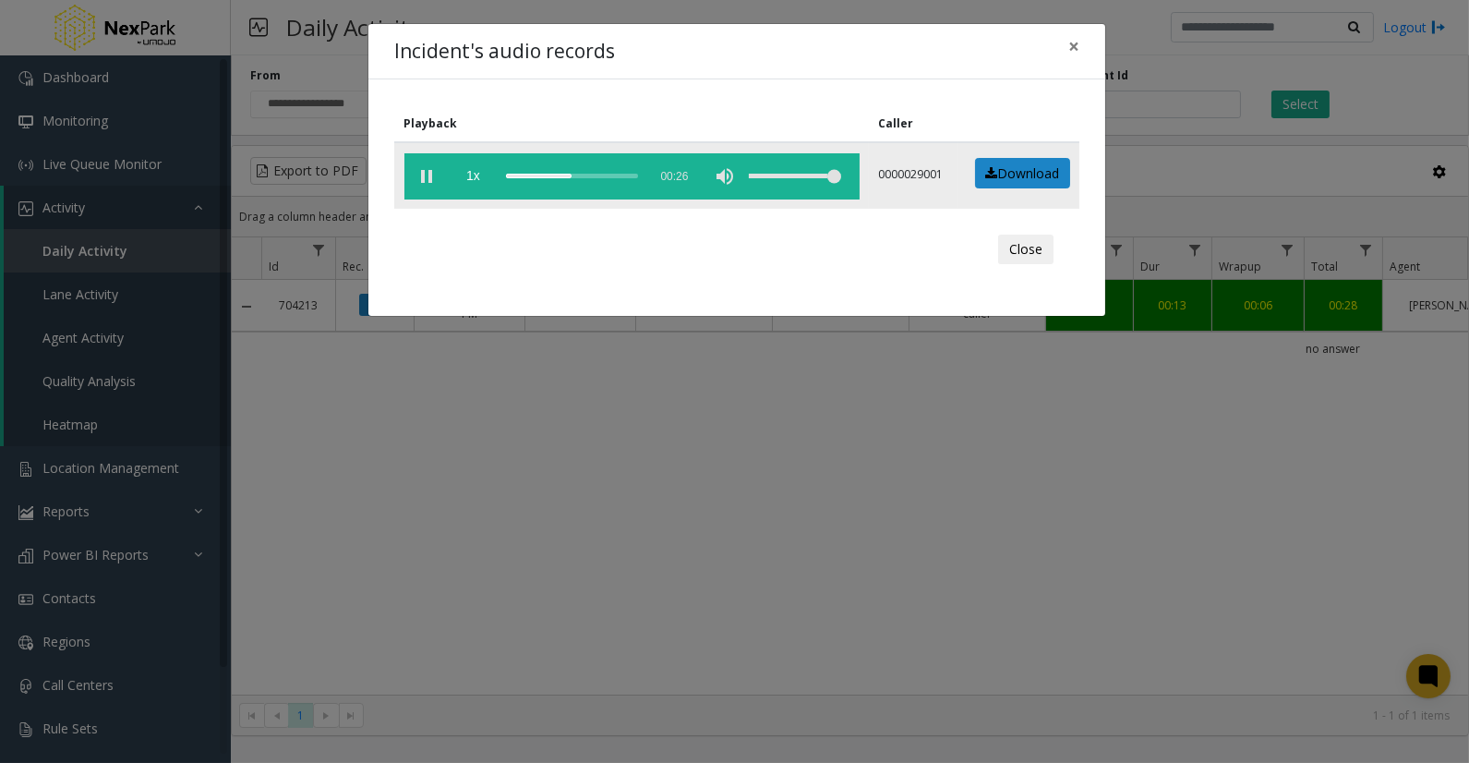
click at [585, 174] on div "scrub bar" at bounding box center [572, 176] width 132 height 46
click at [1081, 44] on button "×" at bounding box center [1073, 46] width 37 height 45
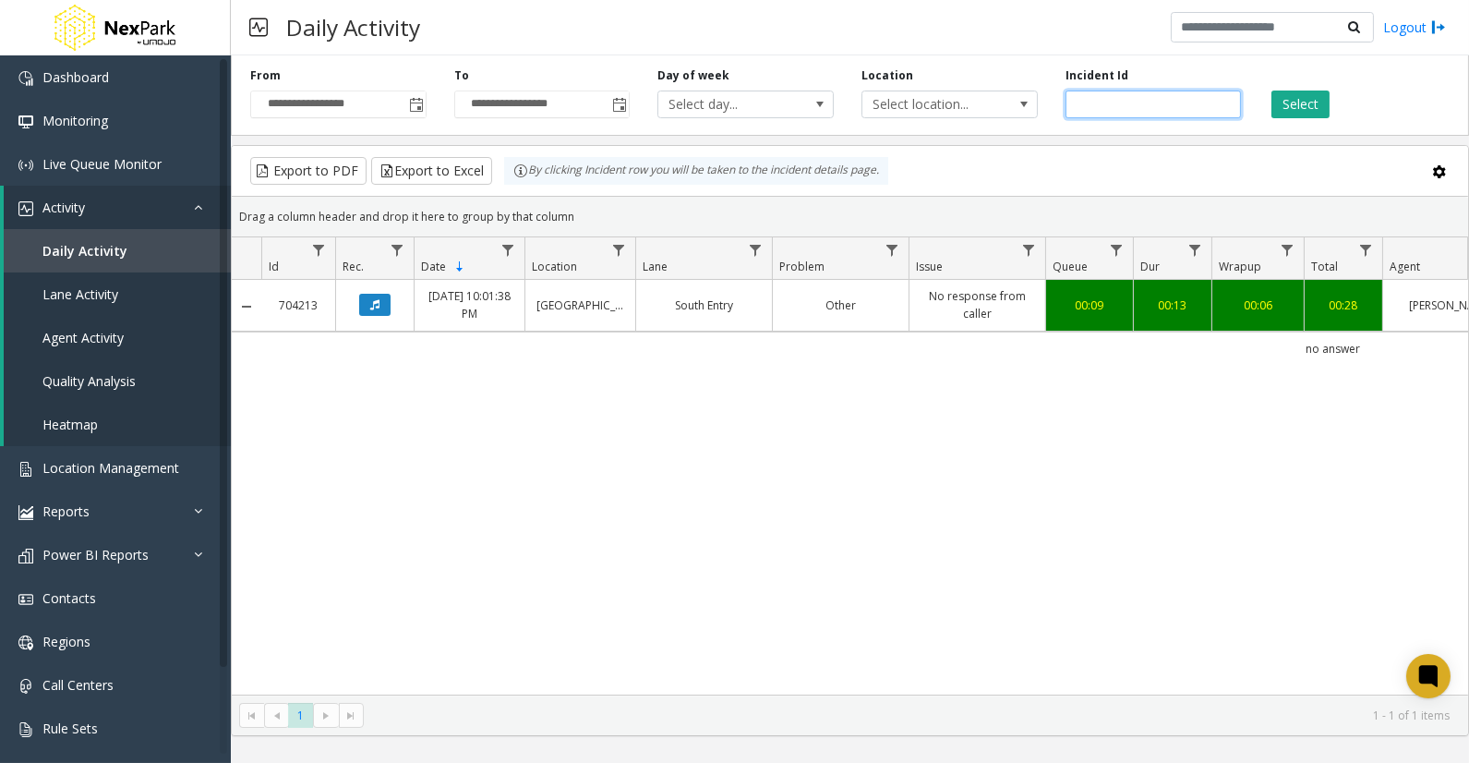
click at [1090, 98] on input "******" at bounding box center [1154, 104] width 176 height 28
click at [1091, 100] on input "******" at bounding box center [1154, 104] width 176 height 28
paste input "number"
type input "******"
click at [1311, 99] on button "Select" at bounding box center [1300, 104] width 58 height 28
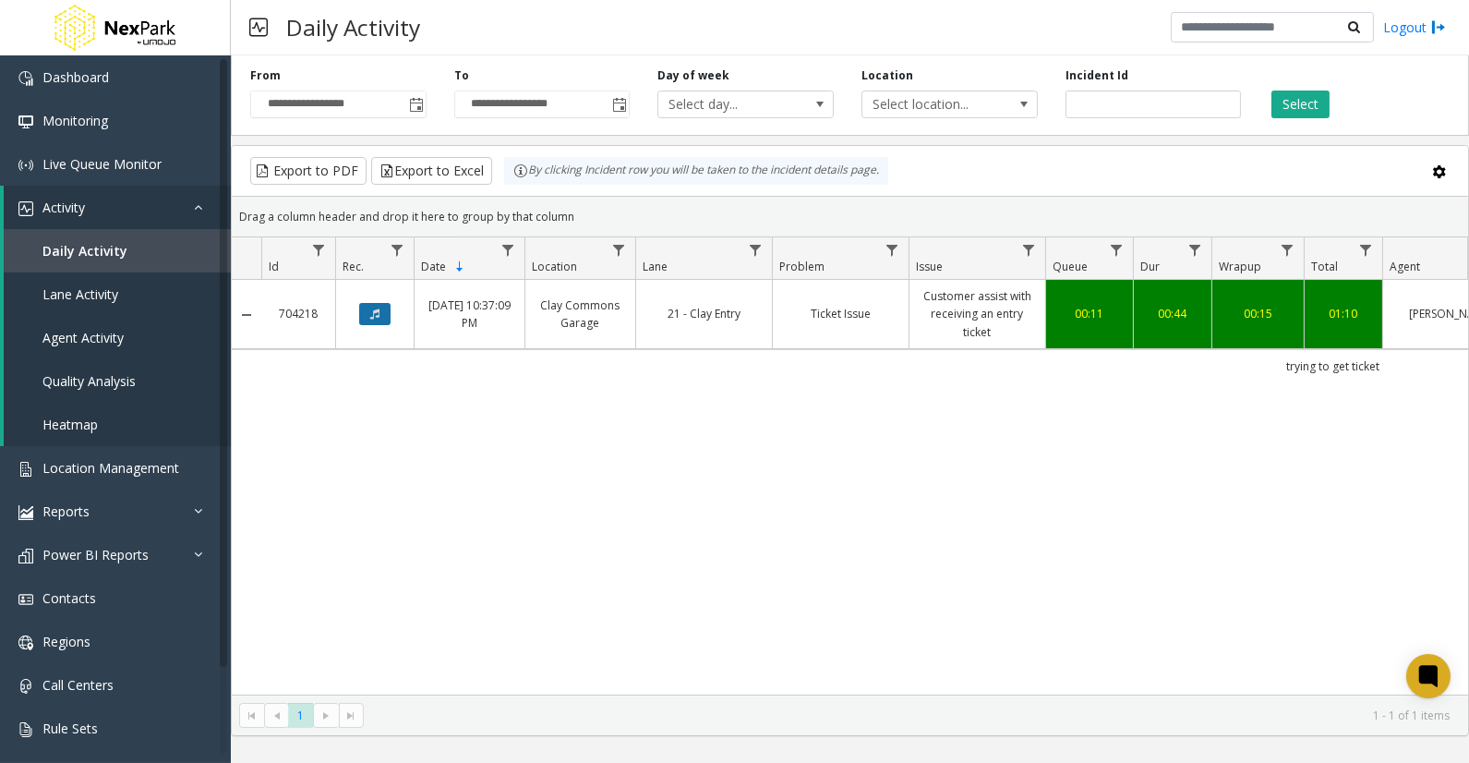
click at [367, 311] on button "Data table" at bounding box center [374, 314] width 31 height 22
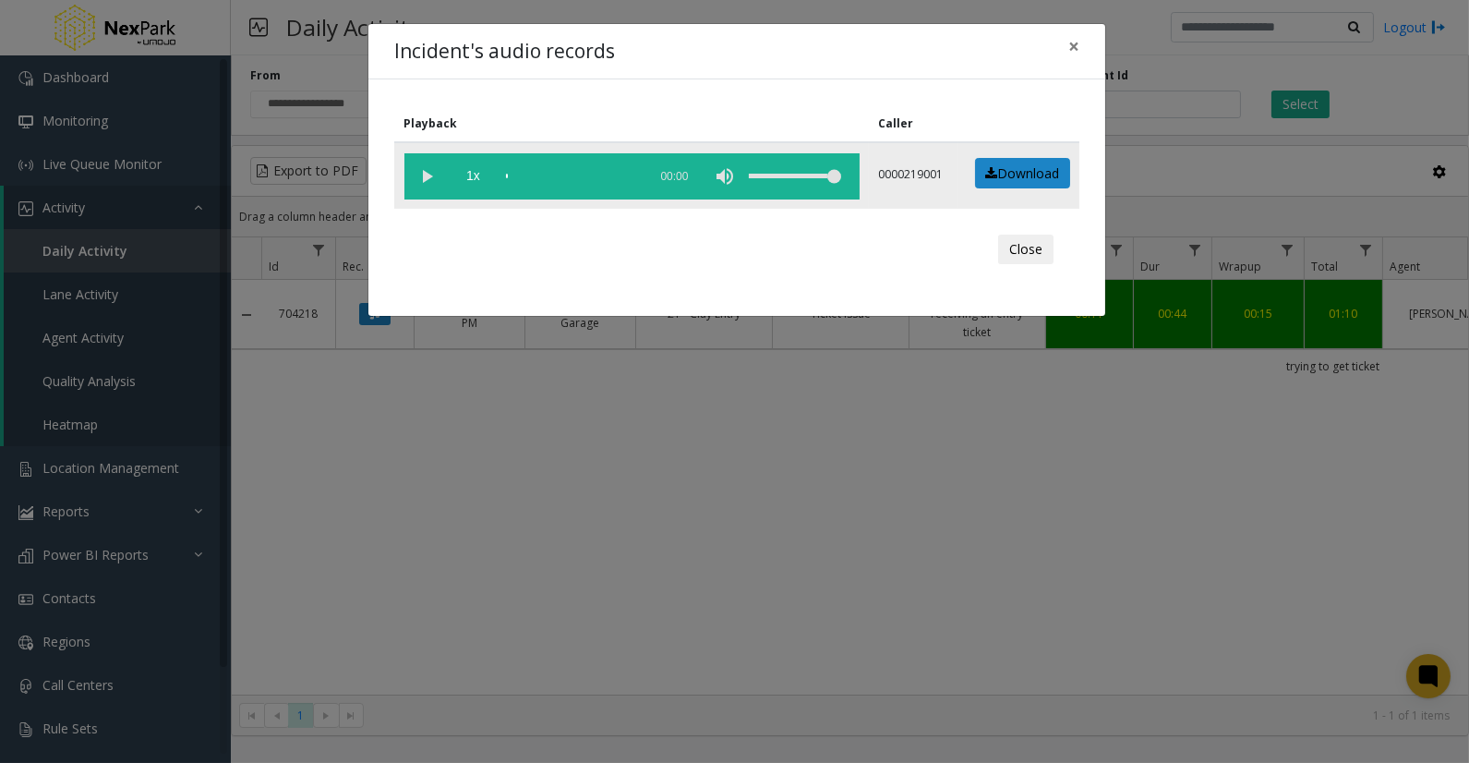
click at [435, 171] on vg-play-pause at bounding box center [427, 176] width 46 height 46
click at [522, 171] on div "scrub bar" at bounding box center [572, 176] width 132 height 46
click at [550, 171] on div "scrub bar" at bounding box center [572, 176] width 132 height 46
click at [584, 169] on div "scrub bar" at bounding box center [572, 176] width 132 height 46
click at [564, 173] on div "scrub bar" at bounding box center [572, 176] width 132 height 46
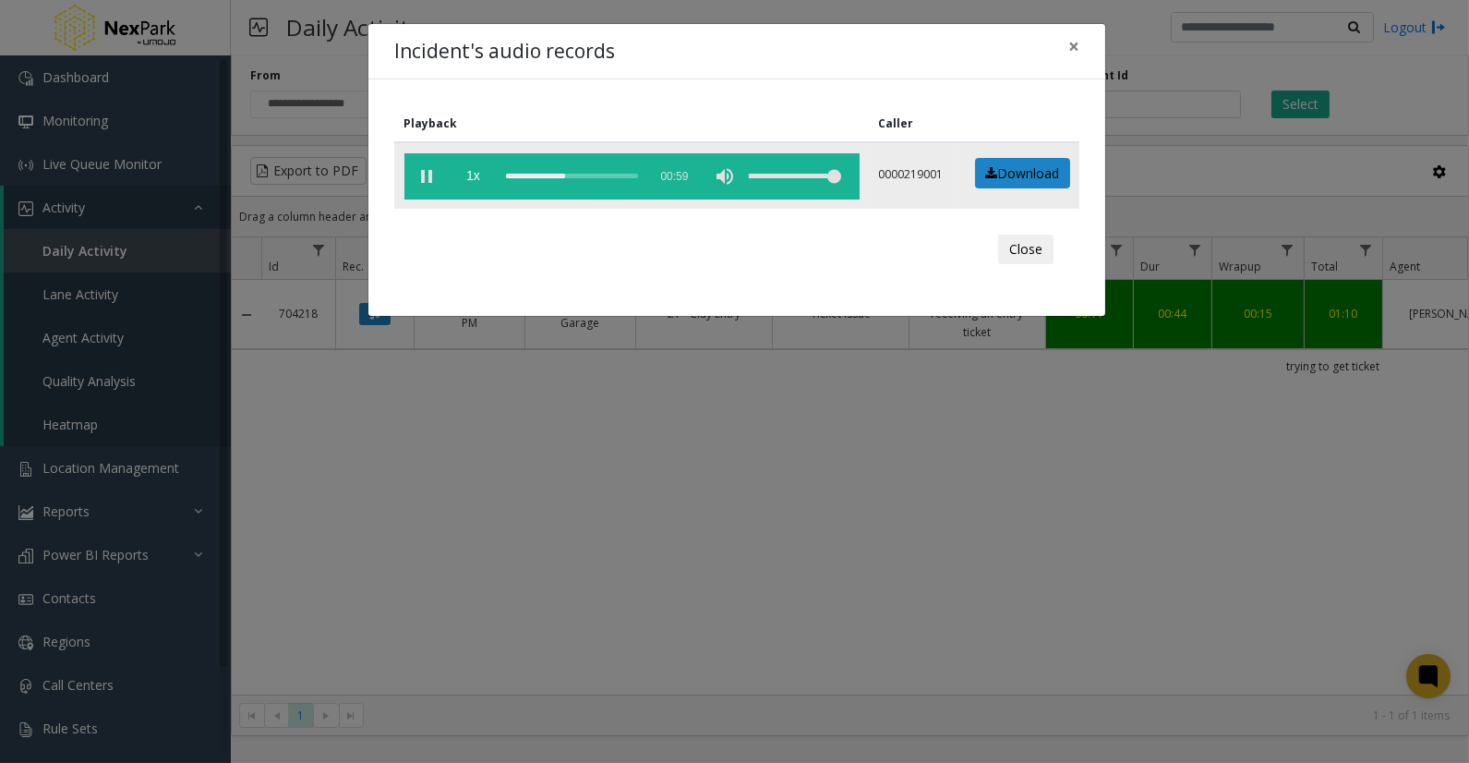
click at [548, 171] on div "scrub bar" at bounding box center [572, 176] width 132 height 46
click at [539, 172] on div "scrub bar" at bounding box center [572, 176] width 132 height 46
click at [578, 175] on div "scrub bar" at bounding box center [572, 176] width 132 height 46
drag, startPoint x: 1066, startPoint y: 37, endPoint x: 1092, endPoint y: 76, distance: 46.6
click at [1067, 37] on button "×" at bounding box center [1073, 46] width 37 height 45
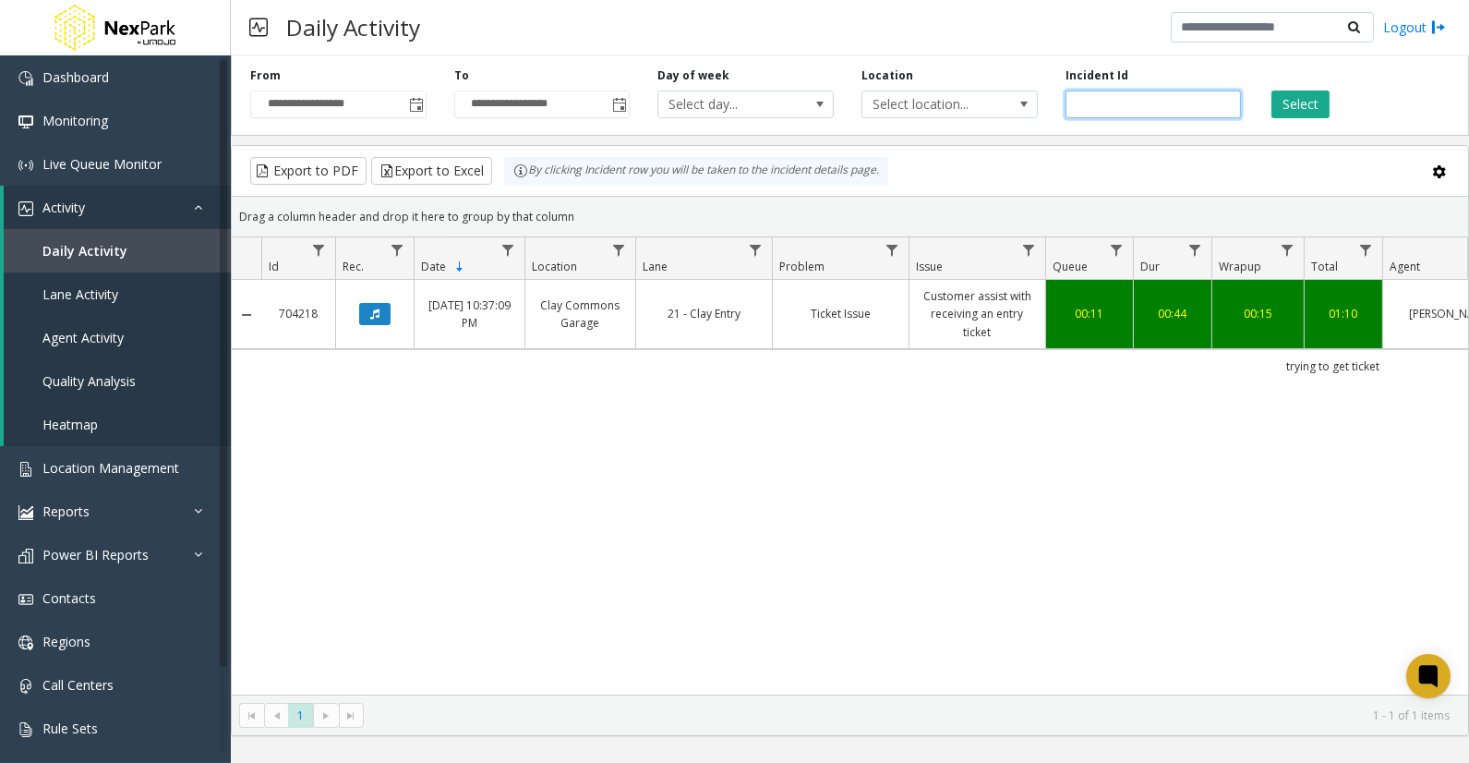
click at [1090, 105] on input "******" at bounding box center [1154, 104] width 176 height 28
paste input "number"
click at [1160, 94] on input "number" at bounding box center [1154, 104] width 176 height 28
paste input "******"
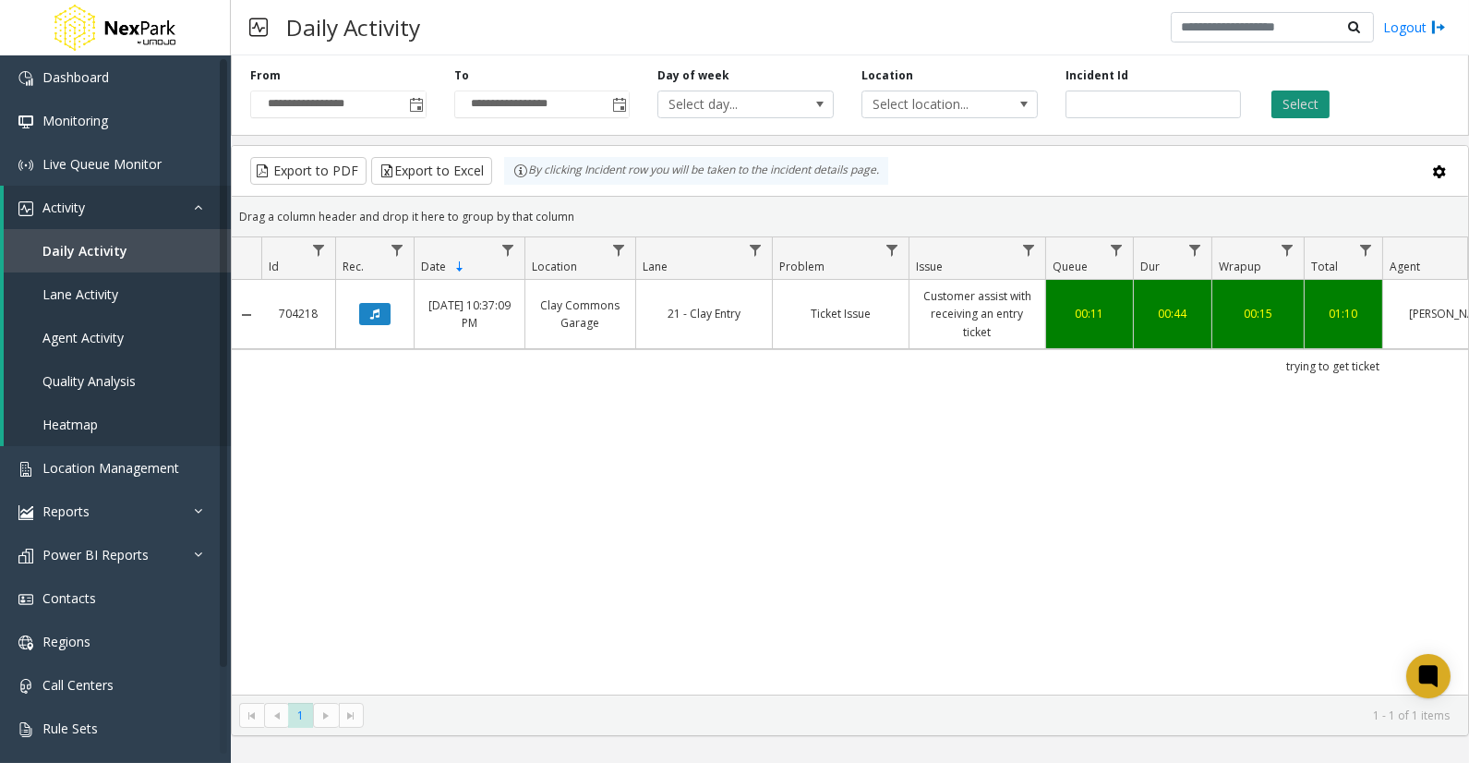
click at [1286, 96] on button "Select" at bounding box center [1300, 104] width 58 height 28
click at [365, 316] on button "Data table" at bounding box center [374, 314] width 31 height 22
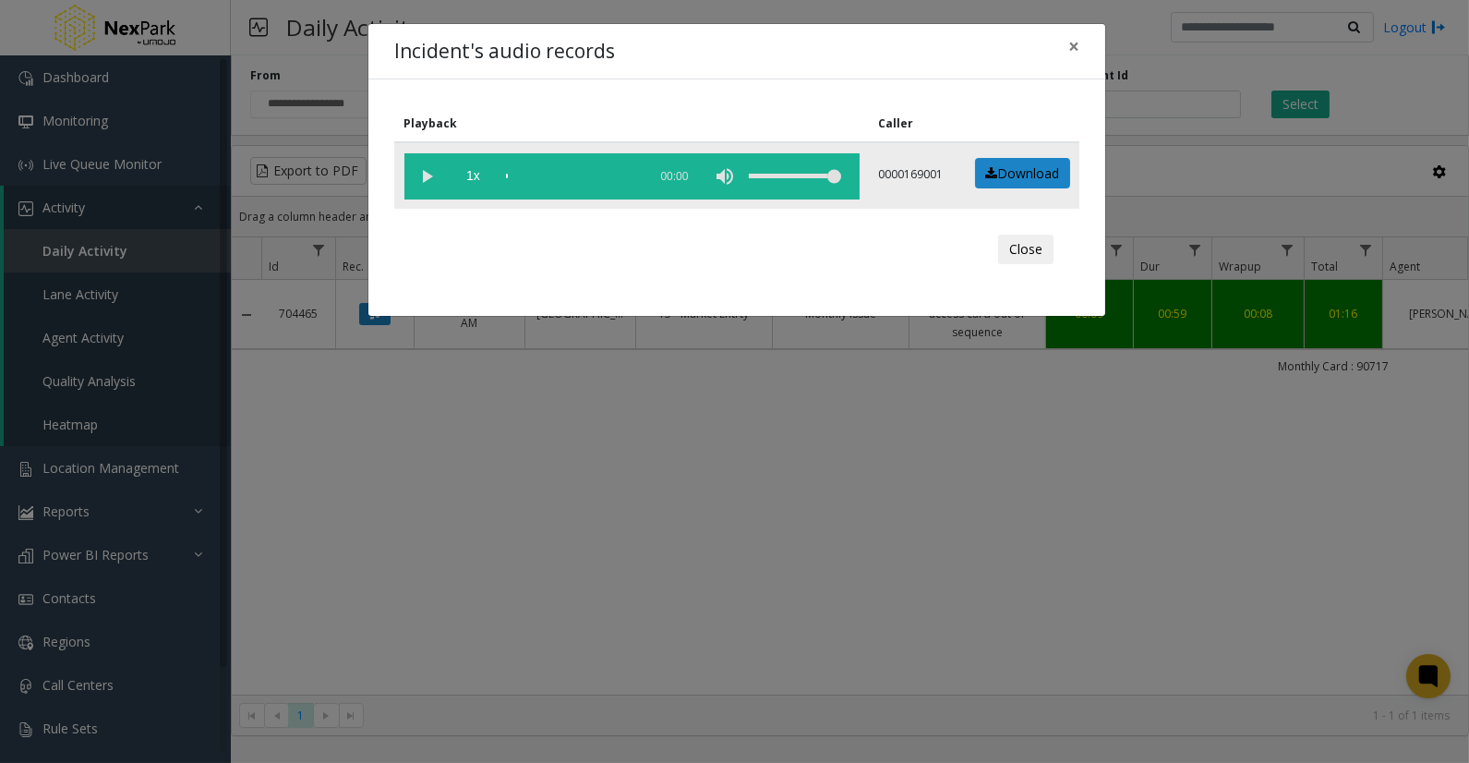
drag, startPoint x: 422, startPoint y: 177, endPoint x: 510, endPoint y: 183, distance: 87.9
click at [425, 176] on vg-play-pause at bounding box center [427, 176] width 46 height 46
click at [528, 174] on div "scrub bar" at bounding box center [572, 176] width 132 height 46
click at [541, 177] on div "scrub bar" at bounding box center [572, 176] width 132 height 46
click at [536, 174] on div "scrub bar" at bounding box center [572, 176] width 132 height 46
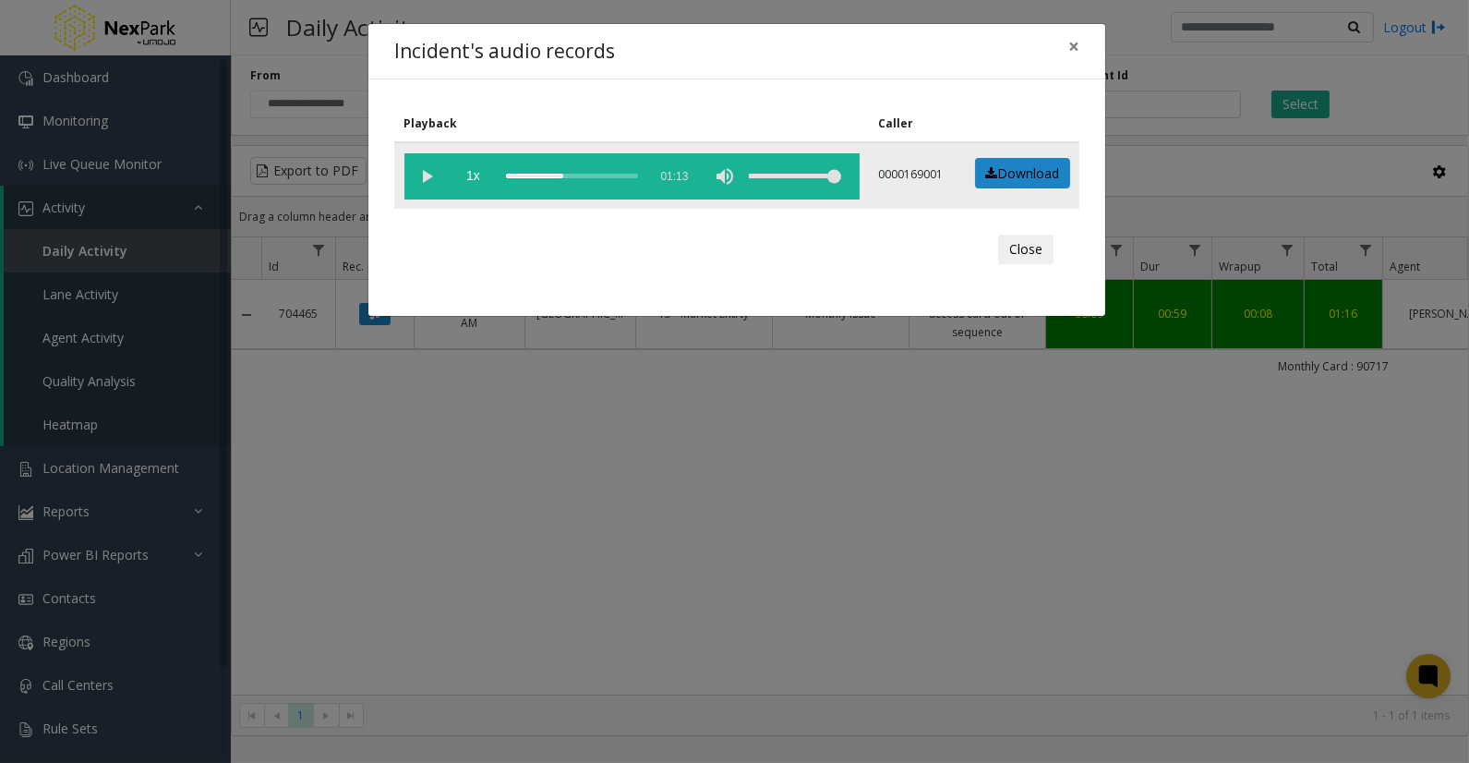
drag, startPoint x: 548, startPoint y: 170, endPoint x: 572, endPoint y: 178, distance: 26.3
click at [548, 170] on div "scrub bar" at bounding box center [572, 176] width 132 height 46
click at [541, 176] on div "scrub bar" at bounding box center [572, 176] width 132 height 46
drag, startPoint x: 1078, startPoint y: 46, endPoint x: 1137, endPoint y: 90, distance: 73.9
click at [1078, 46] on span "×" at bounding box center [1073, 46] width 11 height 26
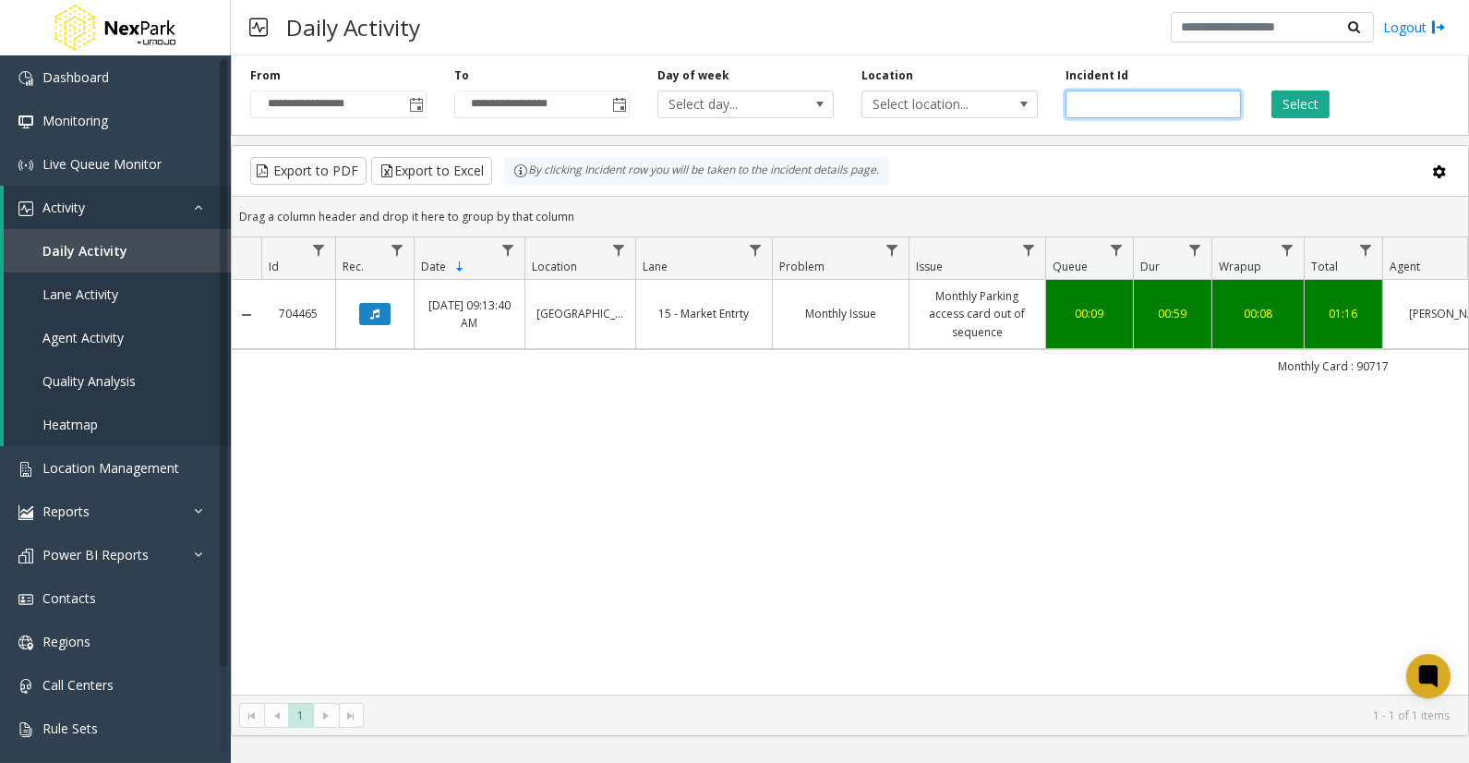
click at [1094, 94] on input "******" at bounding box center [1154, 104] width 176 height 28
click at [1093, 97] on input "******" at bounding box center [1154, 104] width 176 height 28
paste input "number"
click at [1297, 112] on button "Select" at bounding box center [1300, 104] width 58 height 28
click at [384, 319] on button "Data table" at bounding box center [374, 314] width 31 height 22
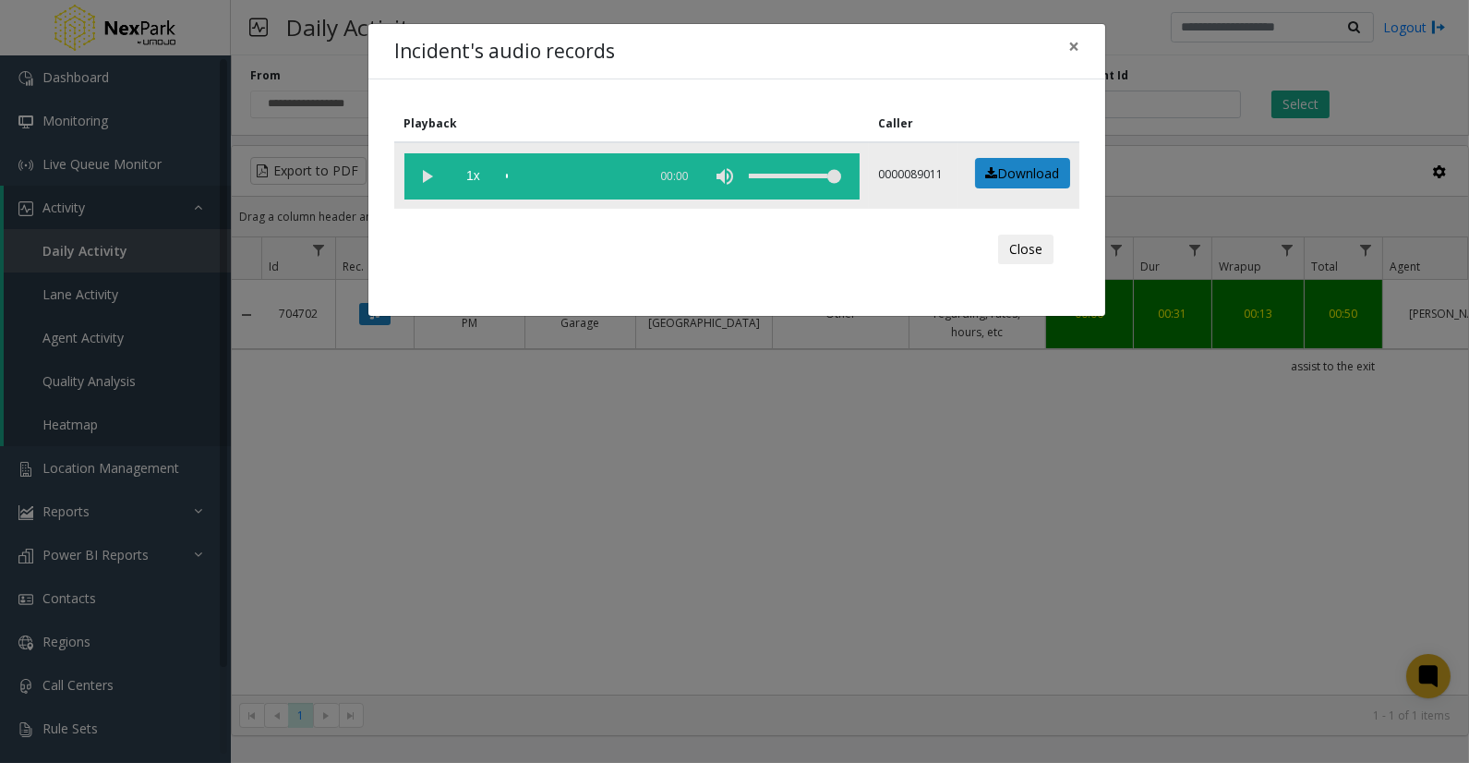
click at [418, 170] on vg-play-pause at bounding box center [427, 176] width 46 height 46
click at [533, 170] on div "scrub bar" at bounding box center [572, 176] width 132 height 46
click at [541, 176] on div "scrub bar" at bounding box center [572, 176] width 132 height 46
click at [1078, 46] on span "×" at bounding box center [1073, 46] width 11 height 26
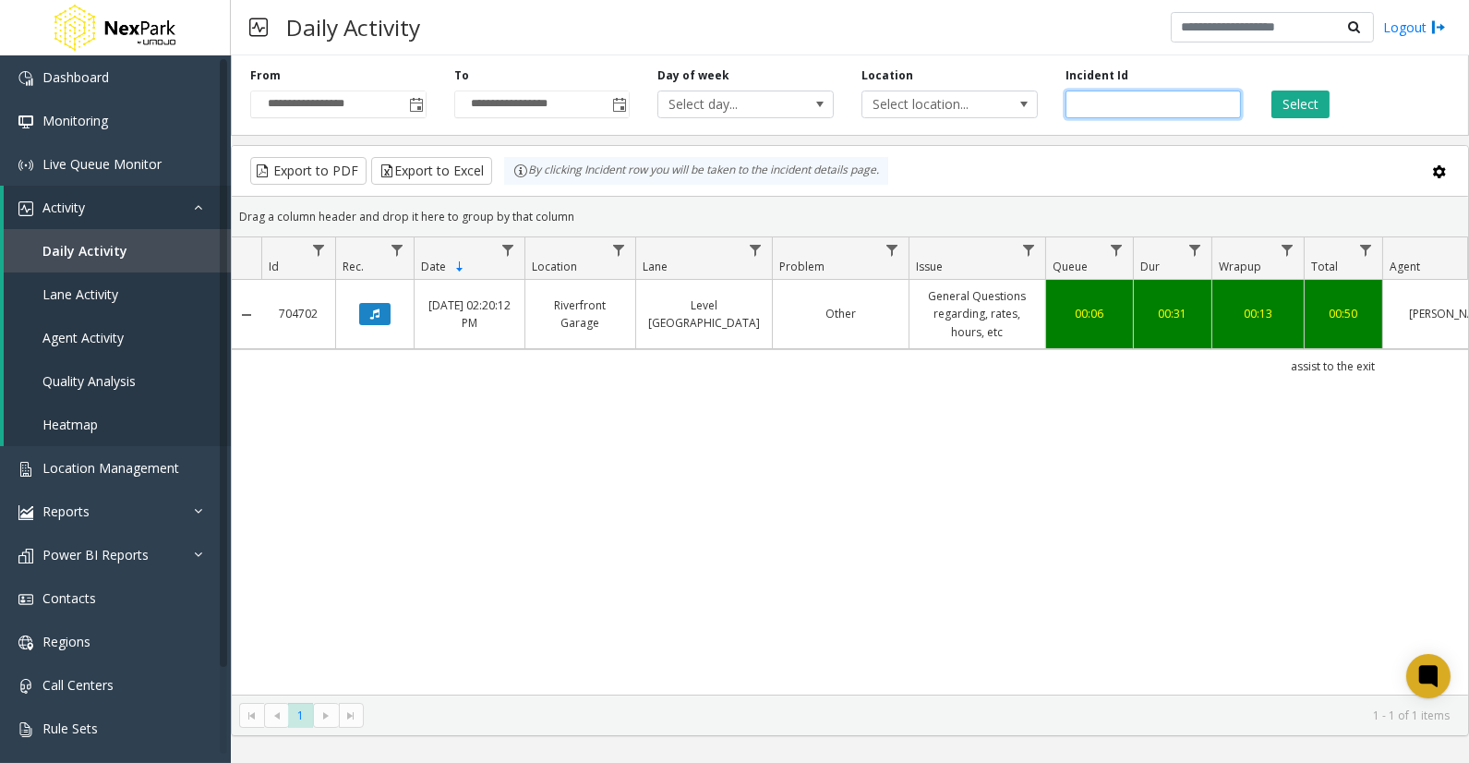
click at [1103, 96] on input "******" at bounding box center [1154, 104] width 176 height 28
paste input "number"
click at [1320, 105] on button "Select" at bounding box center [1300, 104] width 58 height 28
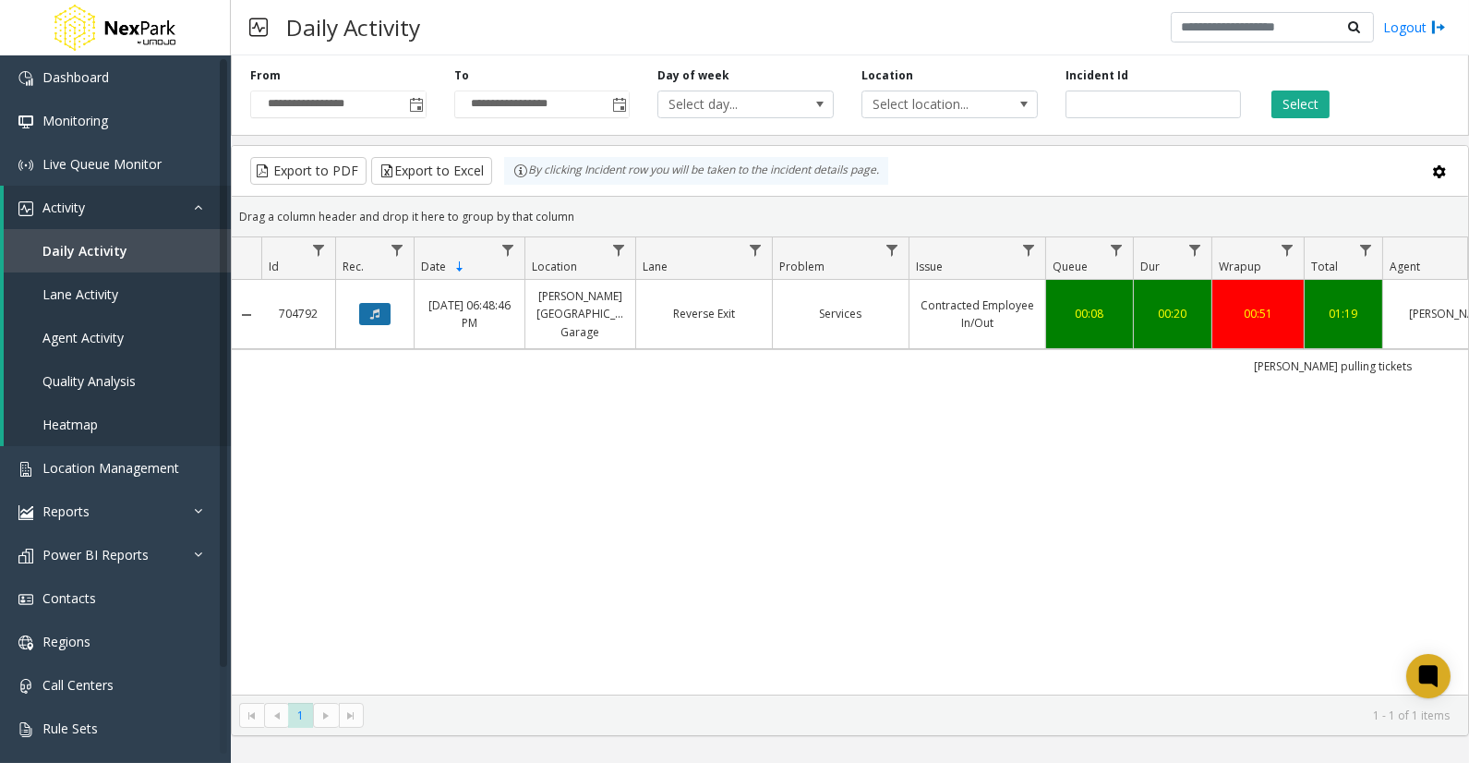
click at [379, 309] on icon "Data table" at bounding box center [374, 313] width 9 height 11
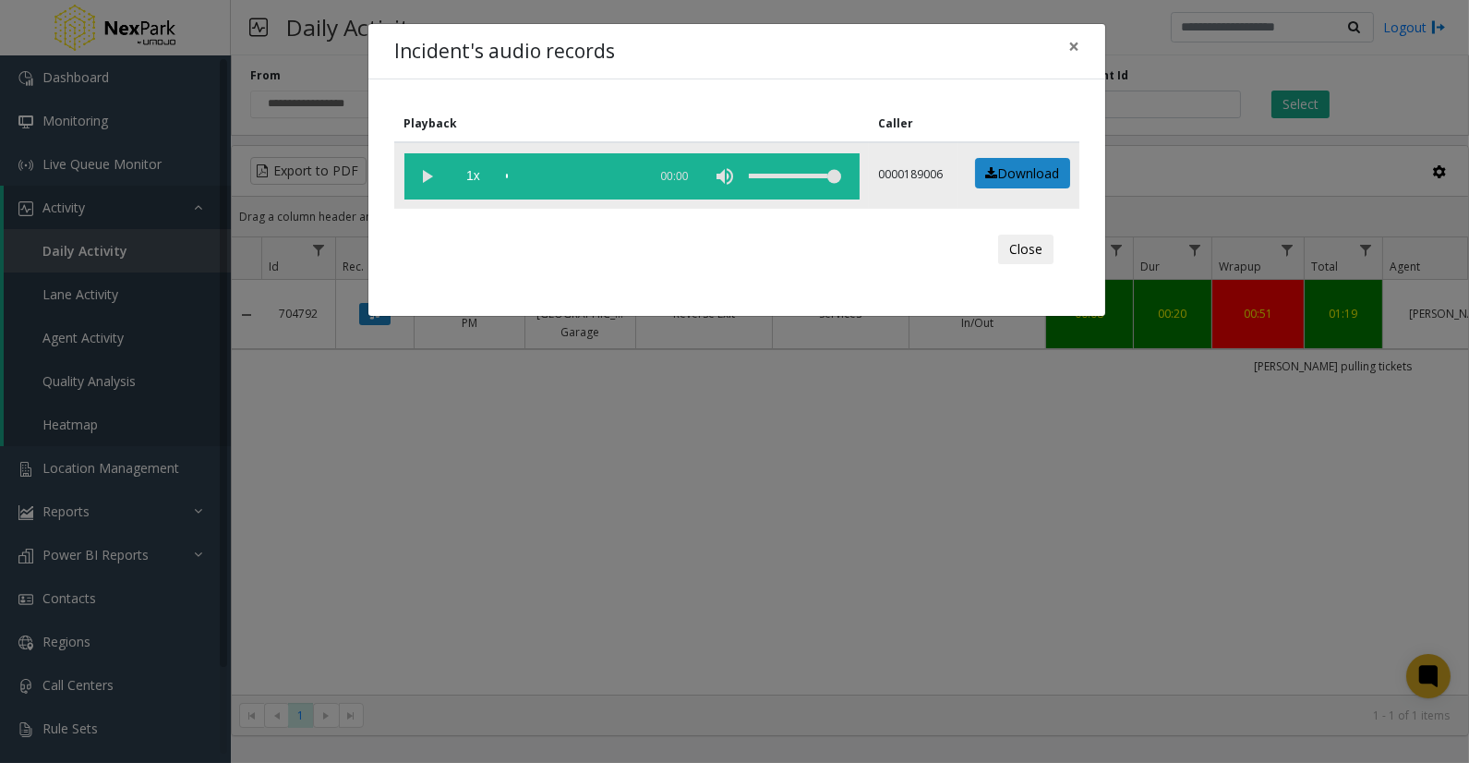
click at [414, 164] on vg-play-pause at bounding box center [427, 176] width 46 height 46
click at [522, 176] on div "scrub bar" at bounding box center [572, 176] width 132 height 46
click at [534, 174] on div "scrub bar" at bounding box center [572, 176] width 132 height 46
click at [547, 171] on div "scrub bar" at bounding box center [572, 176] width 132 height 46
click at [563, 175] on div "scrub bar" at bounding box center [572, 176] width 132 height 46
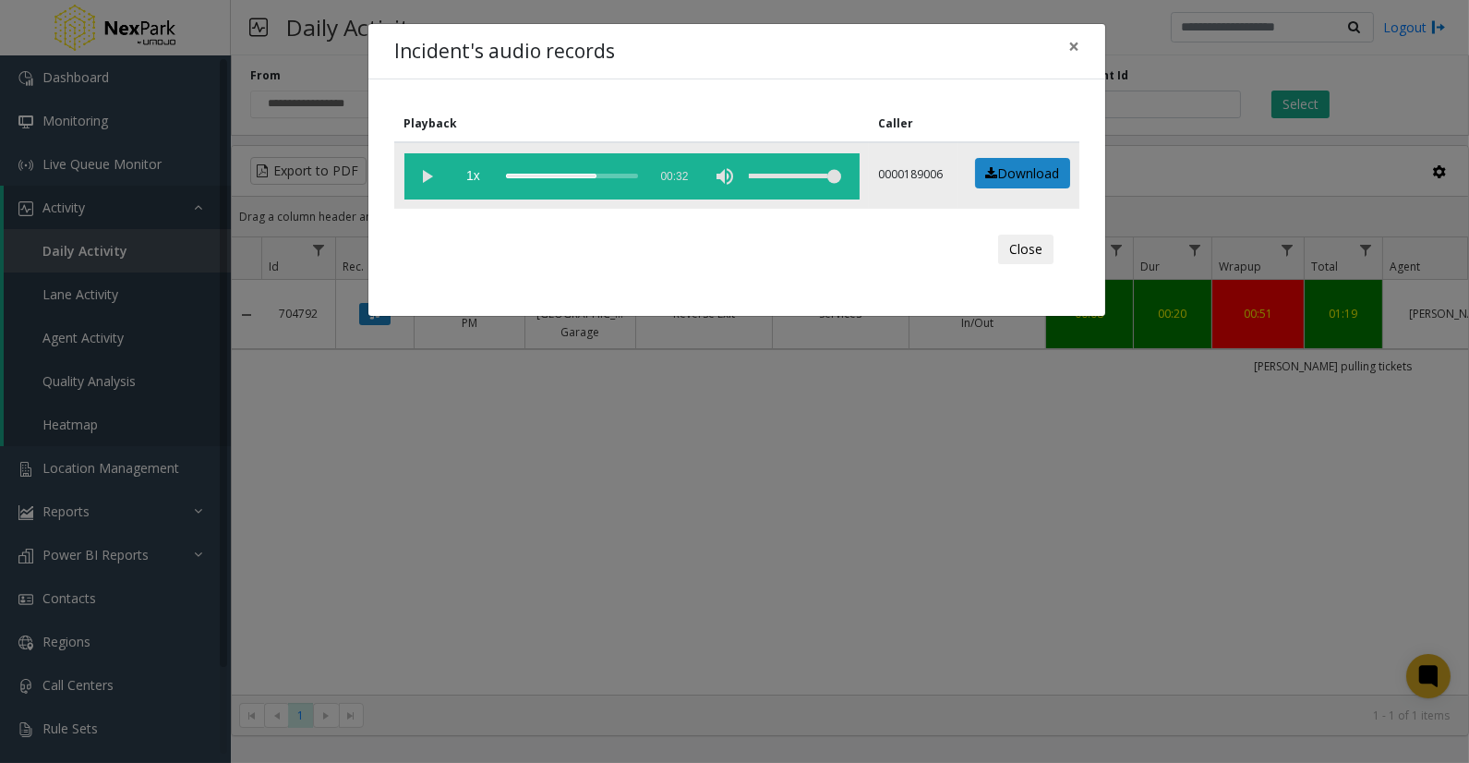
click at [596, 169] on div "scrub bar" at bounding box center [572, 176] width 132 height 46
click at [589, 172] on div "scrub bar" at bounding box center [572, 176] width 132 height 46
click at [601, 174] on div "scrub bar" at bounding box center [572, 176] width 132 height 46
click at [595, 173] on div "scrub bar" at bounding box center [572, 176] width 132 height 46
click at [569, 172] on div "scrub bar" at bounding box center [572, 176] width 132 height 46
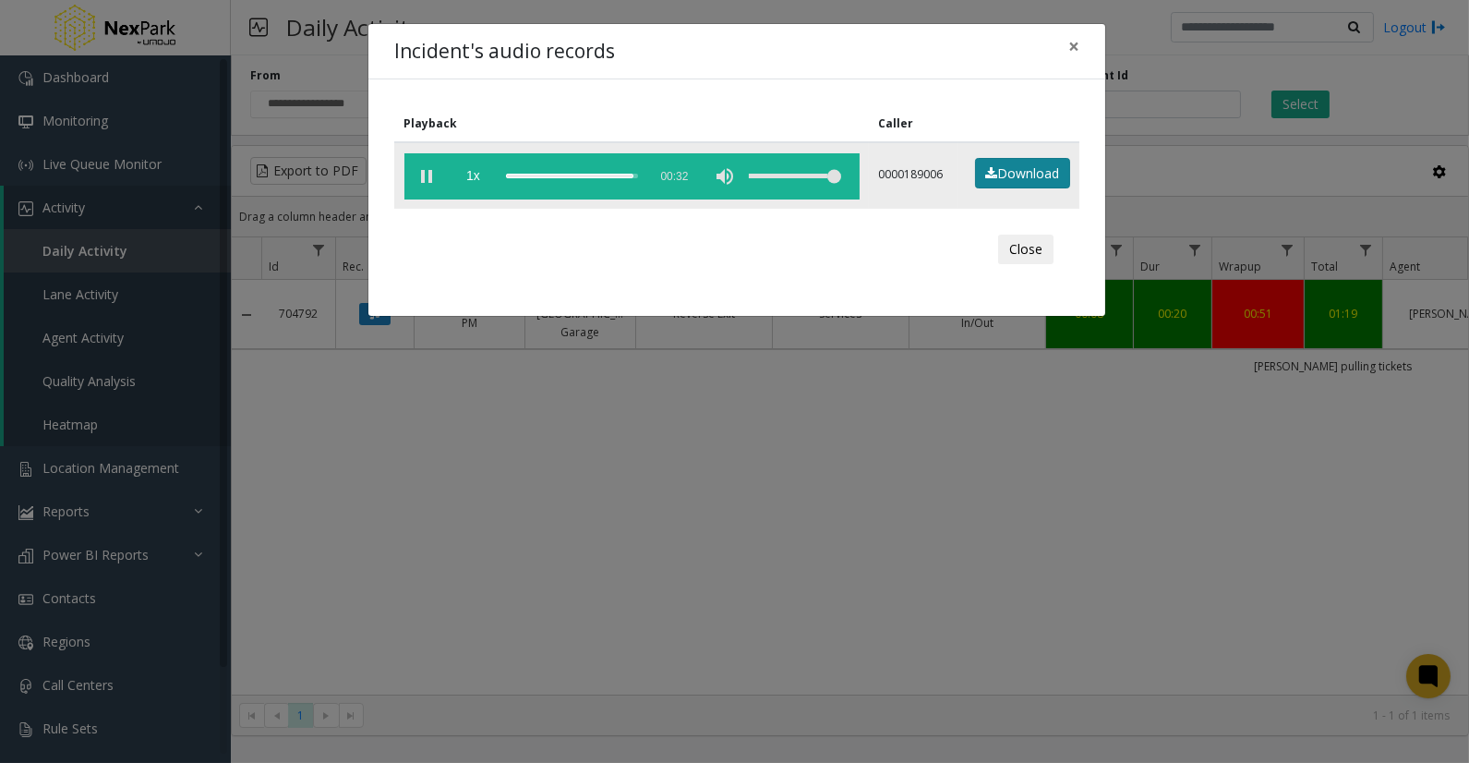
click at [1011, 173] on link "Download" at bounding box center [1022, 173] width 95 height 31
drag, startPoint x: 1085, startPoint y: 578, endPoint x: 1120, endPoint y: 460, distance: 123.3
click at [1085, 578] on div "Incident's audio records × Playback Caller 1x 00:32 0000189006 Download Close" at bounding box center [734, 381] width 1469 height 763
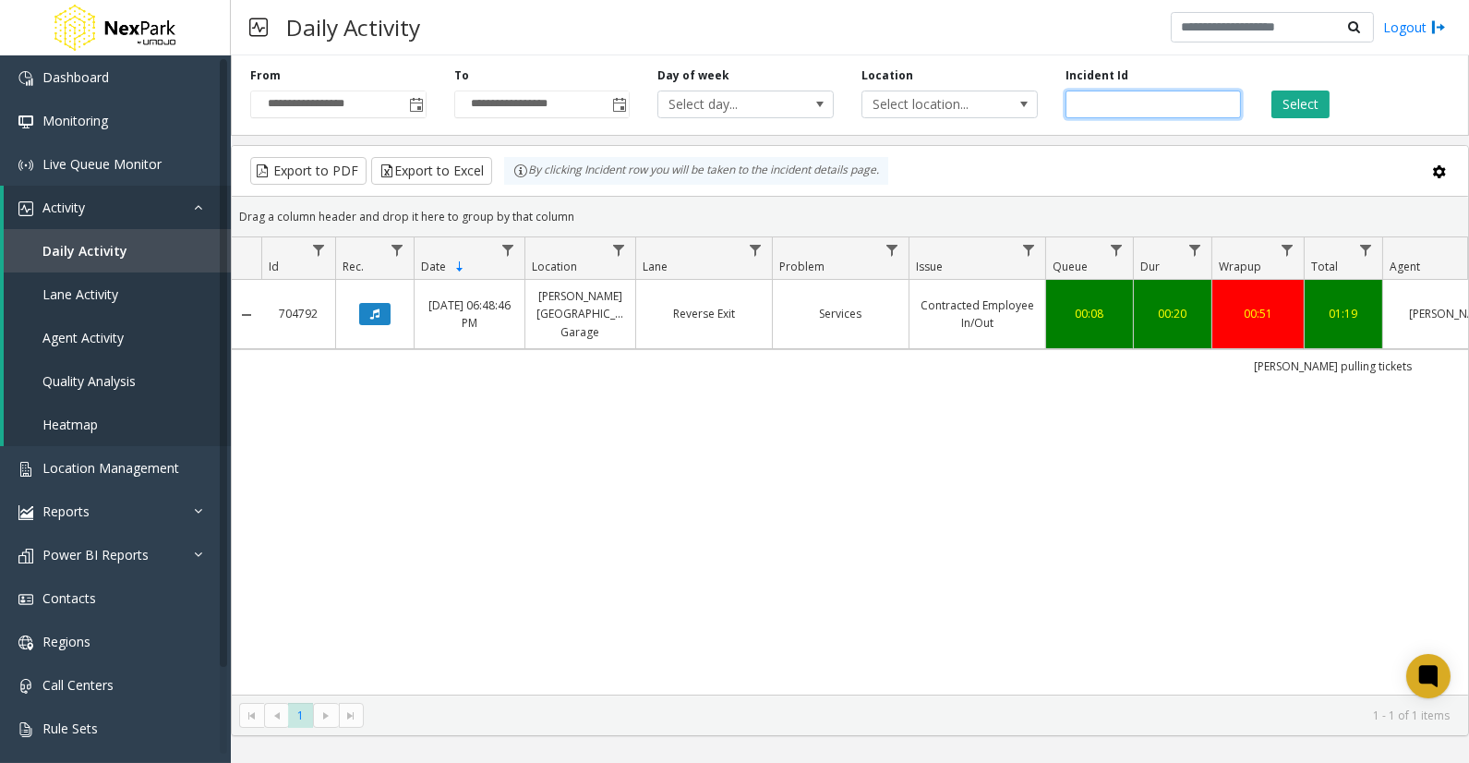
click at [1078, 97] on input "******" at bounding box center [1154, 104] width 176 height 28
drag, startPoint x: 1078, startPoint y: 97, endPoint x: 1050, endPoint y: 114, distance: 32.8
click at [1078, 97] on input "******" at bounding box center [1154, 104] width 176 height 28
click at [1108, 99] on input "******" at bounding box center [1154, 104] width 176 height 28
click at [1086, 107] on input "******" at bounding box center [1154, 104] width 176 height 28
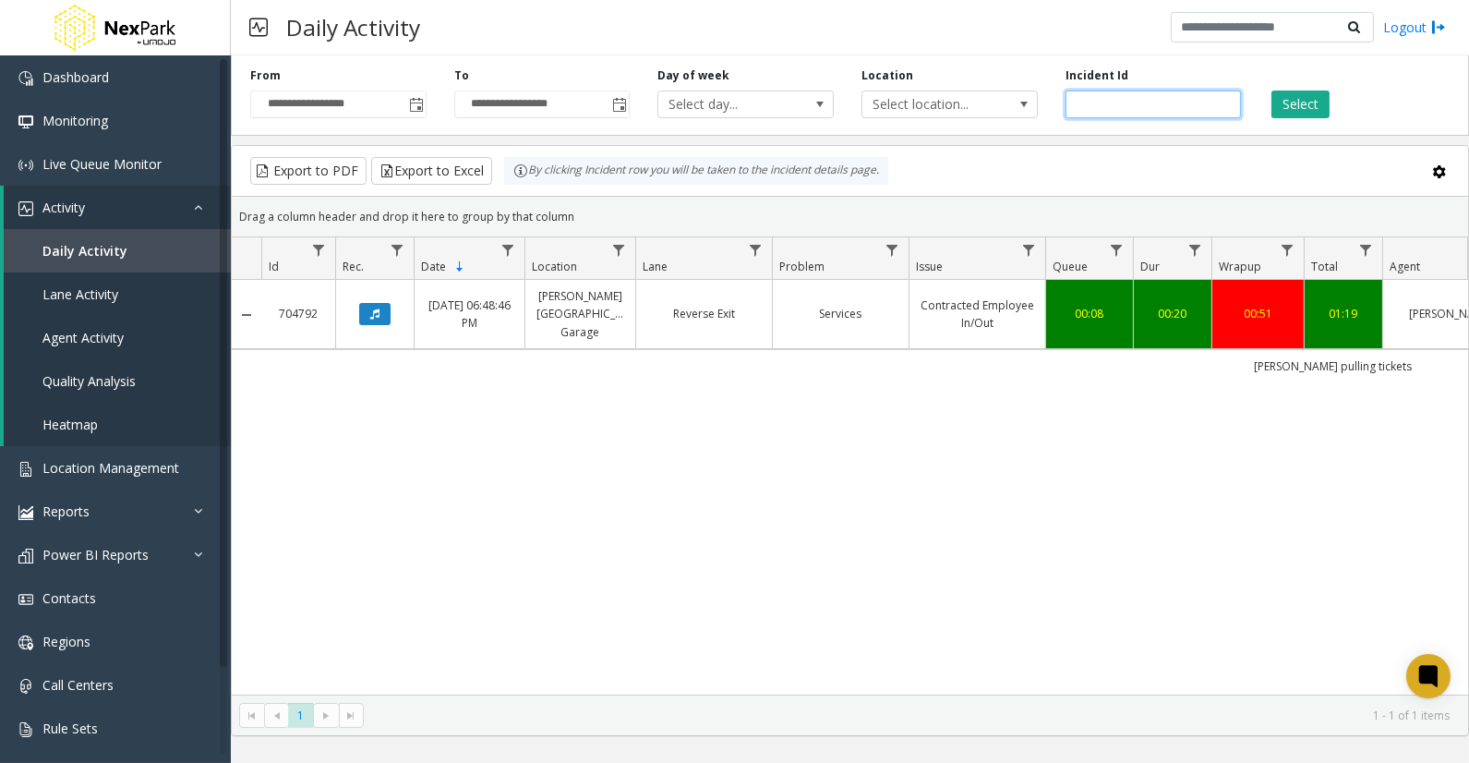
click at [1086, 106] on input "******" at bounding box center [1154, 104] width 176 height 28
paste input "number"
click at [1307, 102] on button "Select" at bounding box center [1300, 104] width 58 height 28
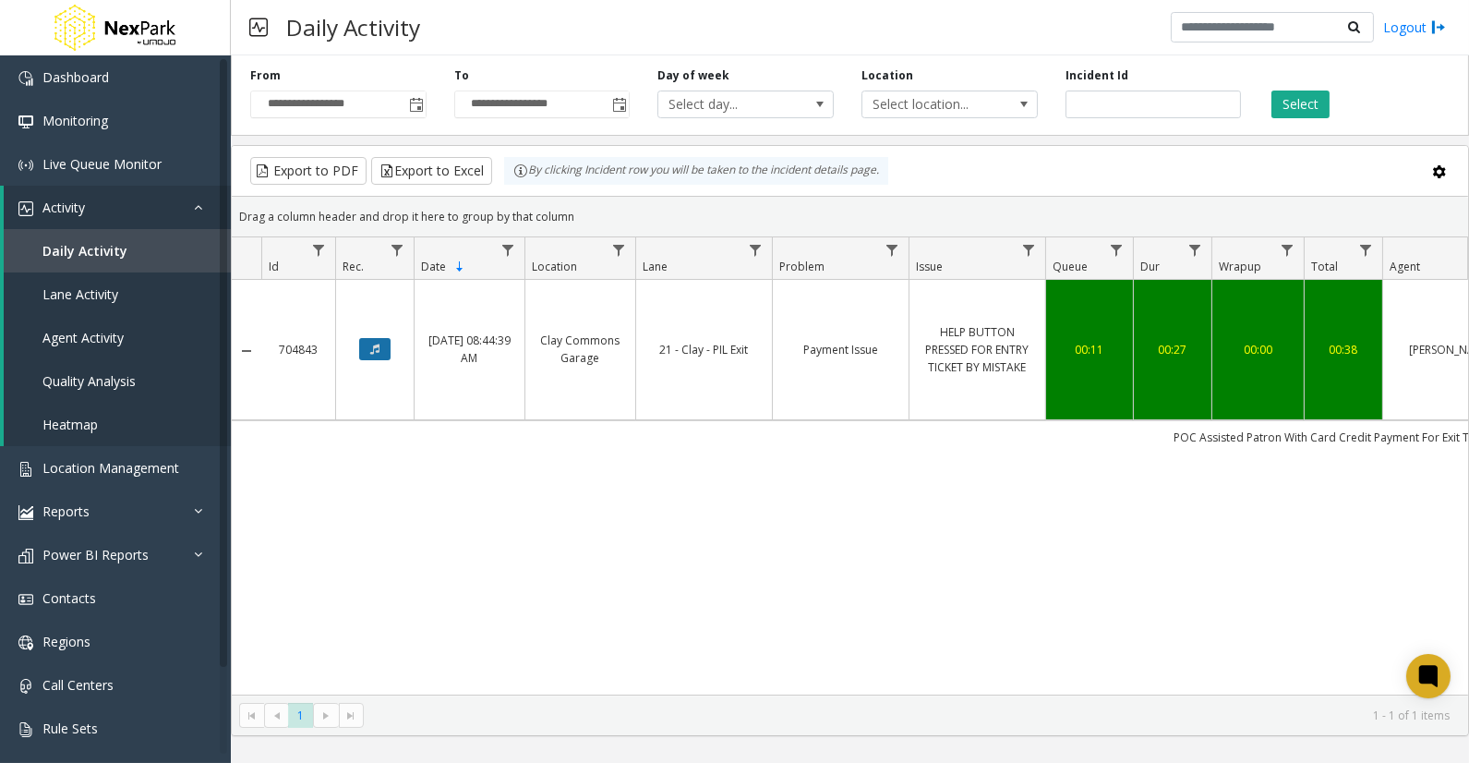
click at [376, 349] on icon "Data table" at bounding box center [374, 348] width 9 height 11
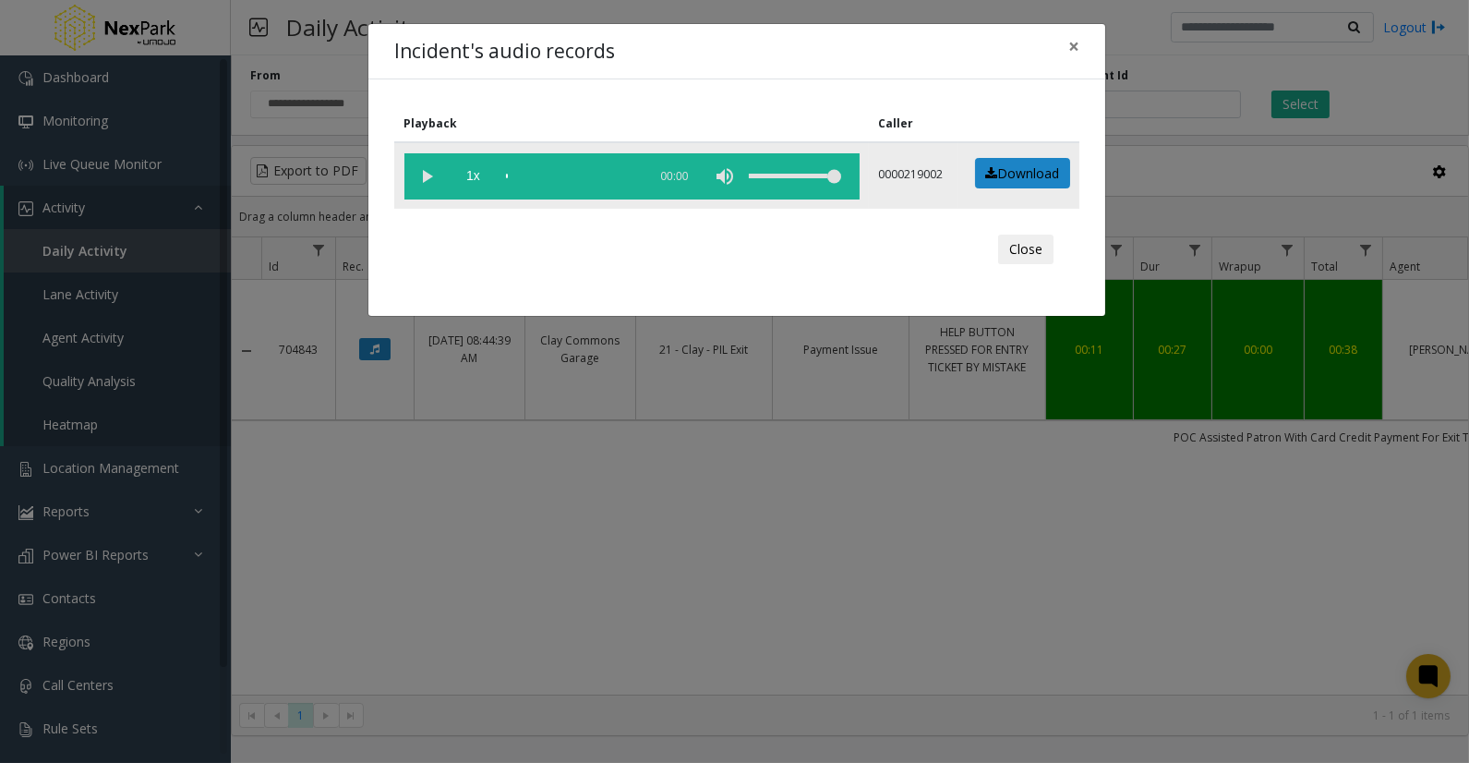
drag, startPoint x: 422, startPoint y: 174, endPoint x: 530, endPoint y: 176, distance: 108.1
click at [426, 176] on vg-play-pause at bounding box center [427, 176] width 46 height 46
drag, startPoint x: 551, startPoint y: 171, endPoint x: 580, endPoint y: 176, distance: 29.2
click at [551, 172] on div "scrub bar" at bounding box center [572, 176] width 132 height 46
click at [626, 173] on div "scrub bar" at bounding box center [572, 176] width 132 height 46
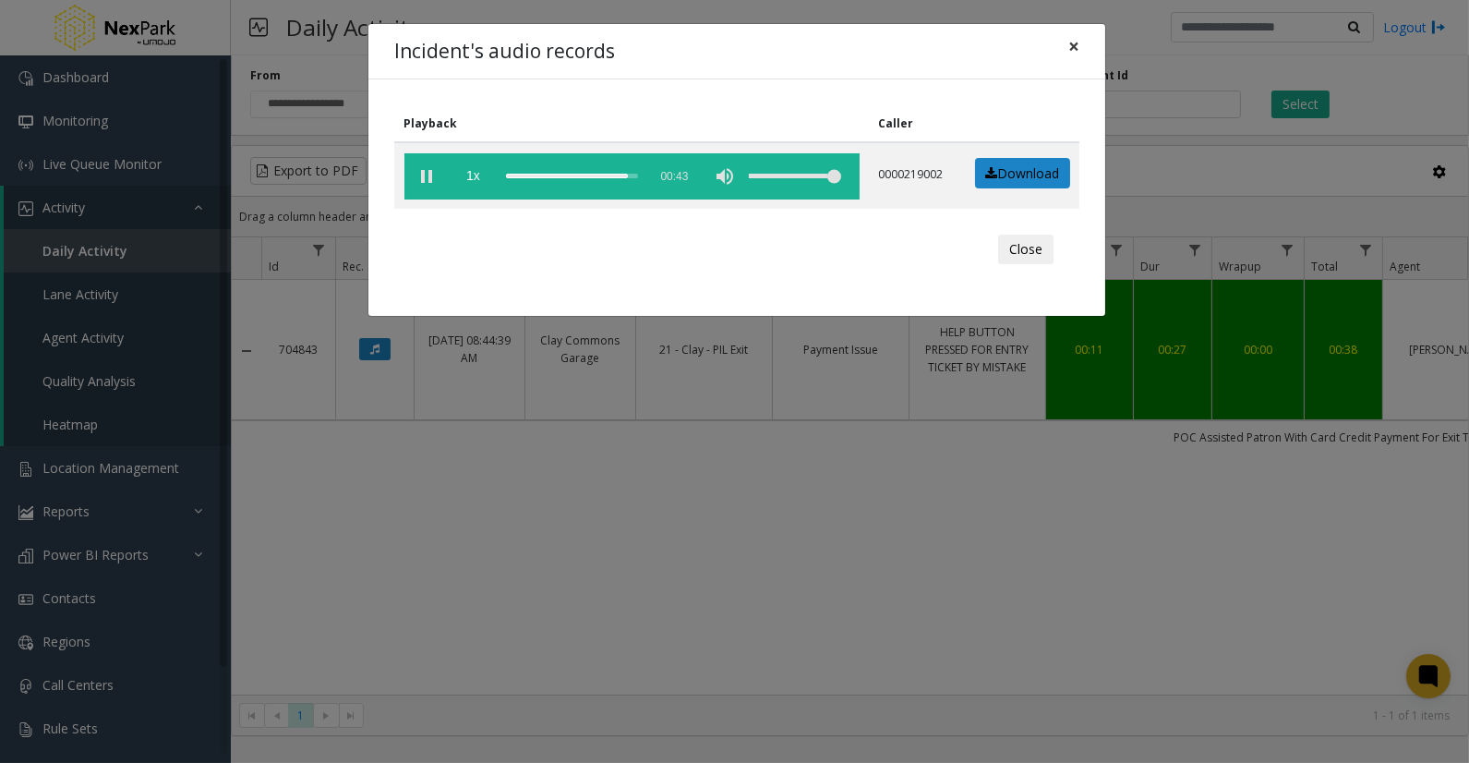
click at [1076, 53] on span "×" at bounding box center [1073, 46] width 11 height 26
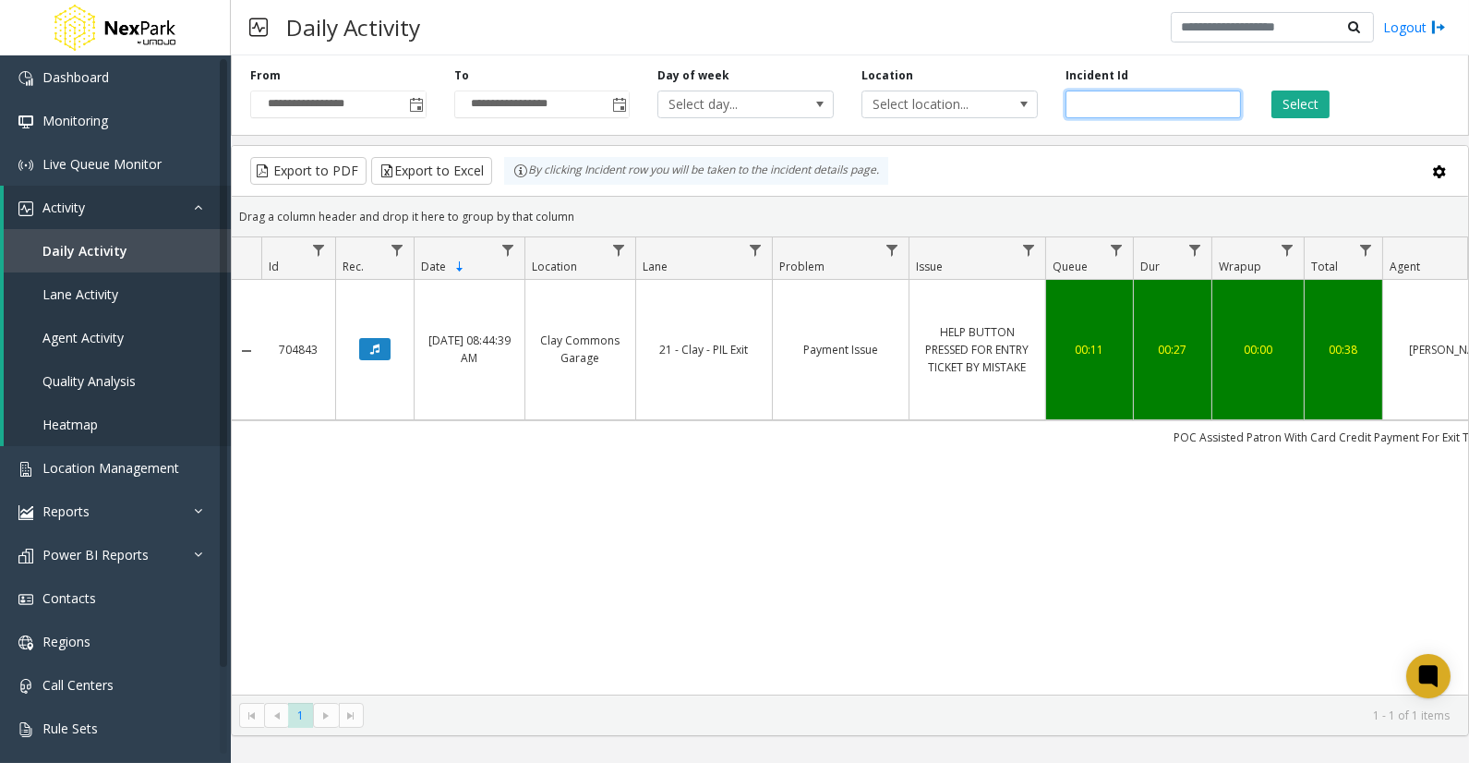
click at [1095, 99] on input "******" at bounding box center [1154, 104] width 176 height 28
paste input "number"
click at [1307, 102] on button "Select" at bounding box center [1300, 104] width 58 height 28
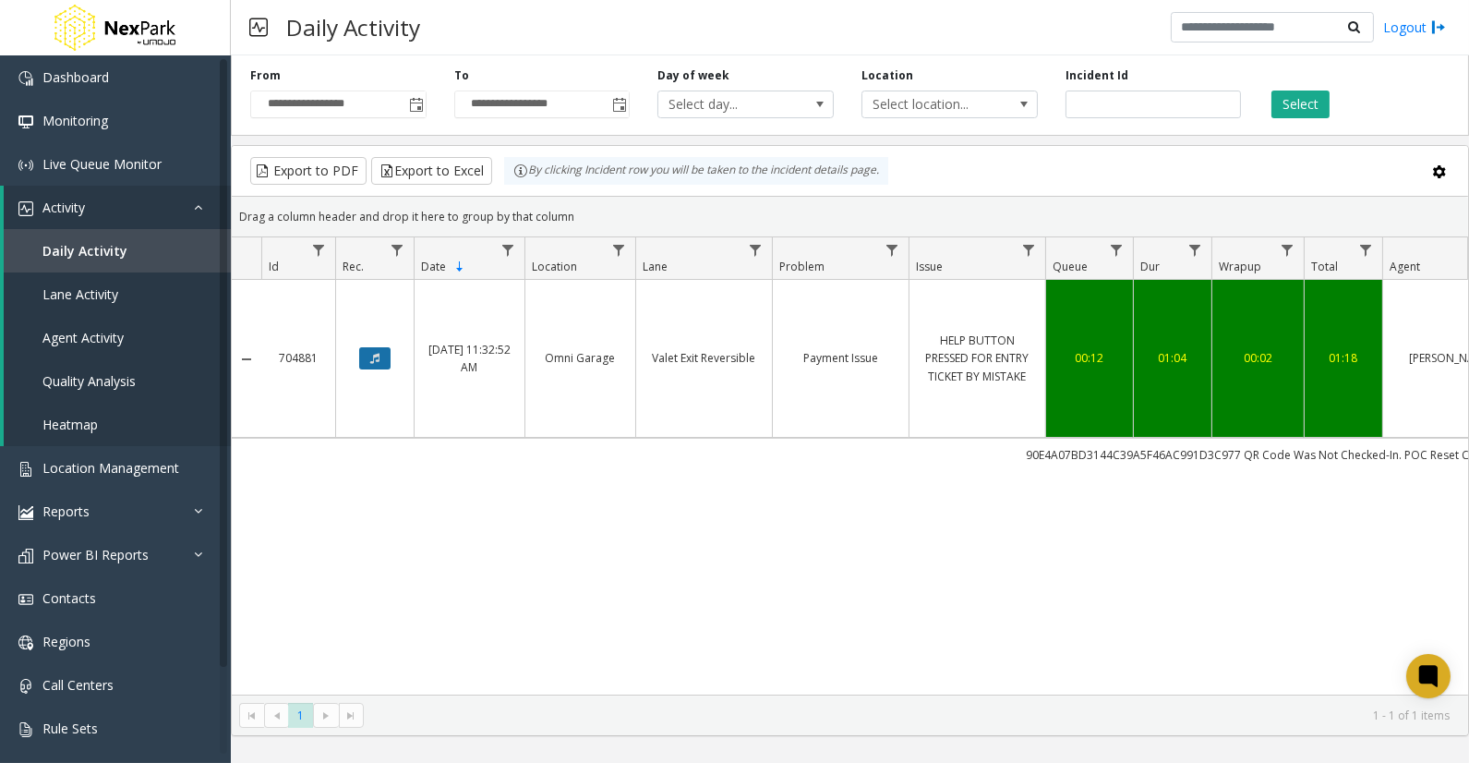
click at [363, 351] on button "Data table" at bounding box center [374, 358] width 31 height 22
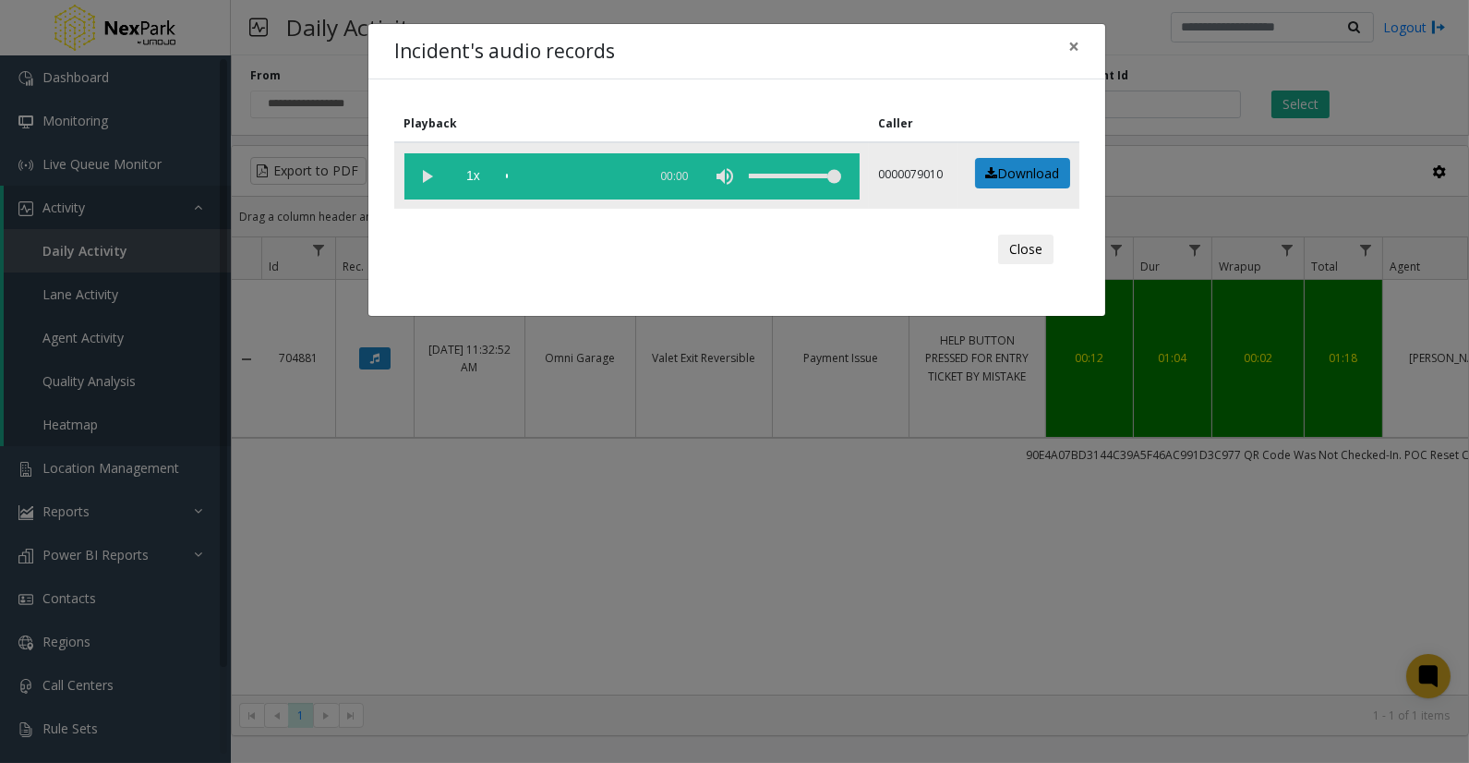
click at [428, 171] on vg-play-pause at bounding box center [427, 176] width 46 height 46
click at [526, 171] on div "scrub bar" at bounding box center [572, 176] width 132 height 46
click at [539, 172] on div "scrub bar" at bounding box center [572, 176] width 132 height 46
click at [529, 177] on div "scrub bar" at bounding box center [572, 176] width 132 height 46
click at [1077, 43] on span "×" at bounding box center [1073, 46] width 11 height 26
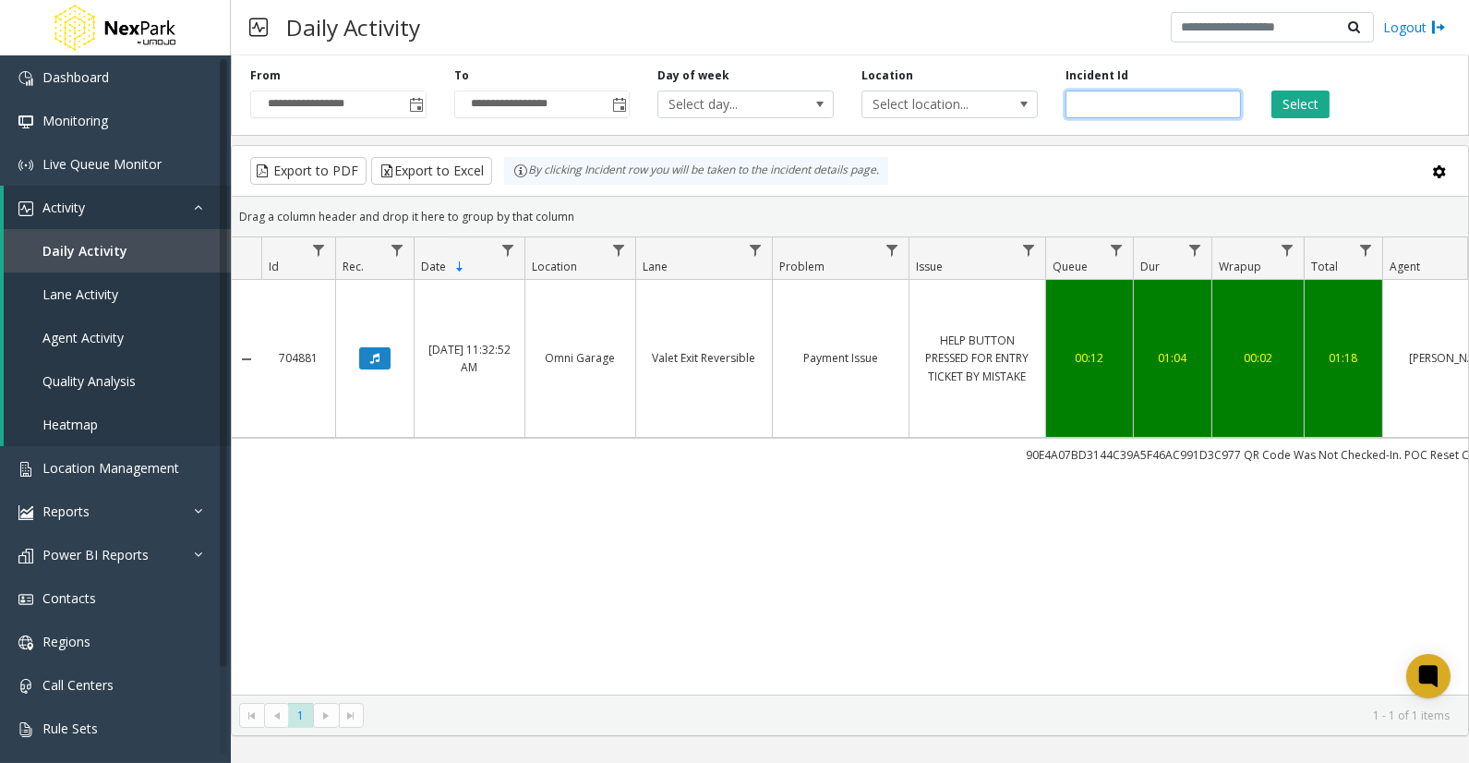
click at [1088, 111] on input "******" at bounding box center [1154, 104] width 176 height 28
paste input "number"
click at [1291, 92] on button "Select" at bounding box center [1300, 104] width 58 height 28
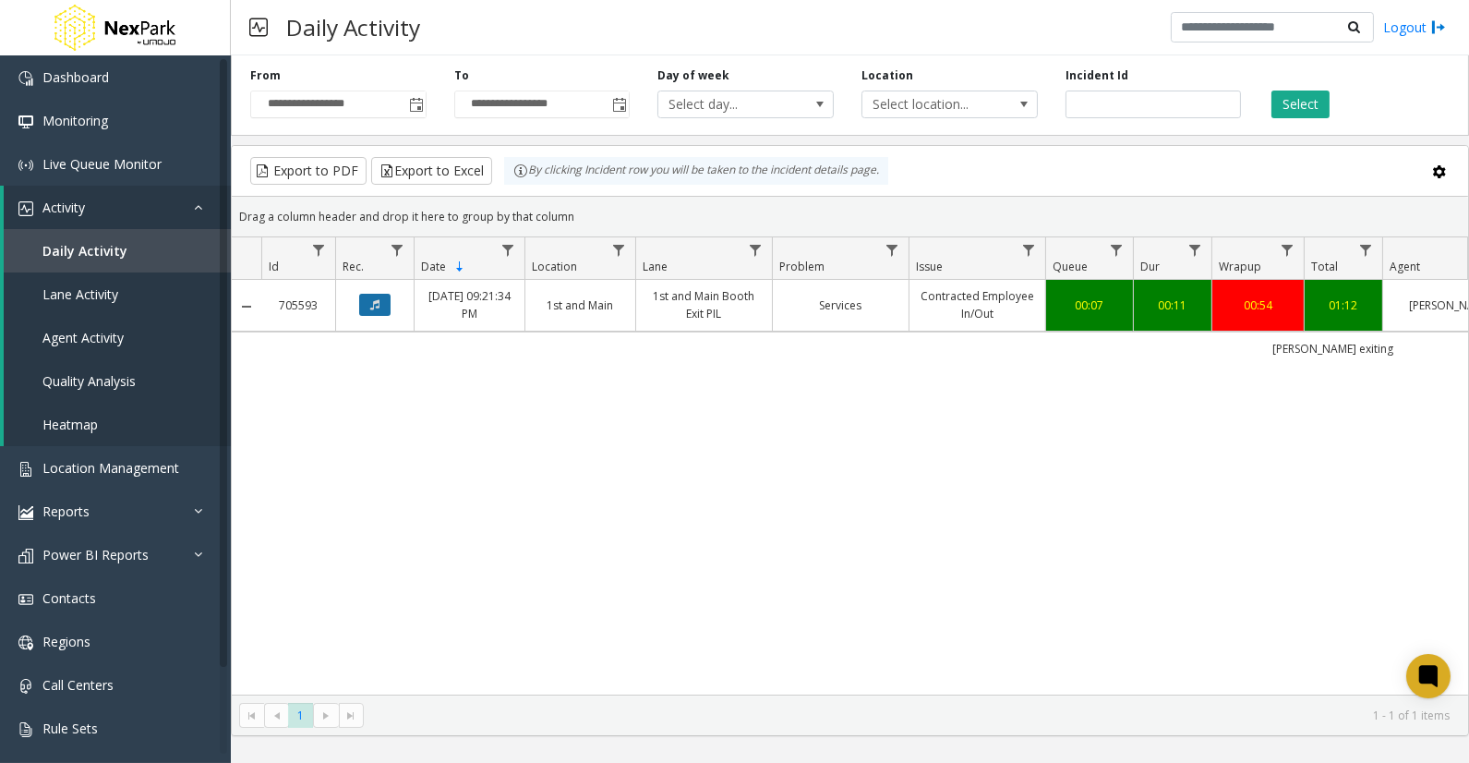
click at [373, 302] on icon "Data table" at bounding box center [374, 304] width 9 height 11
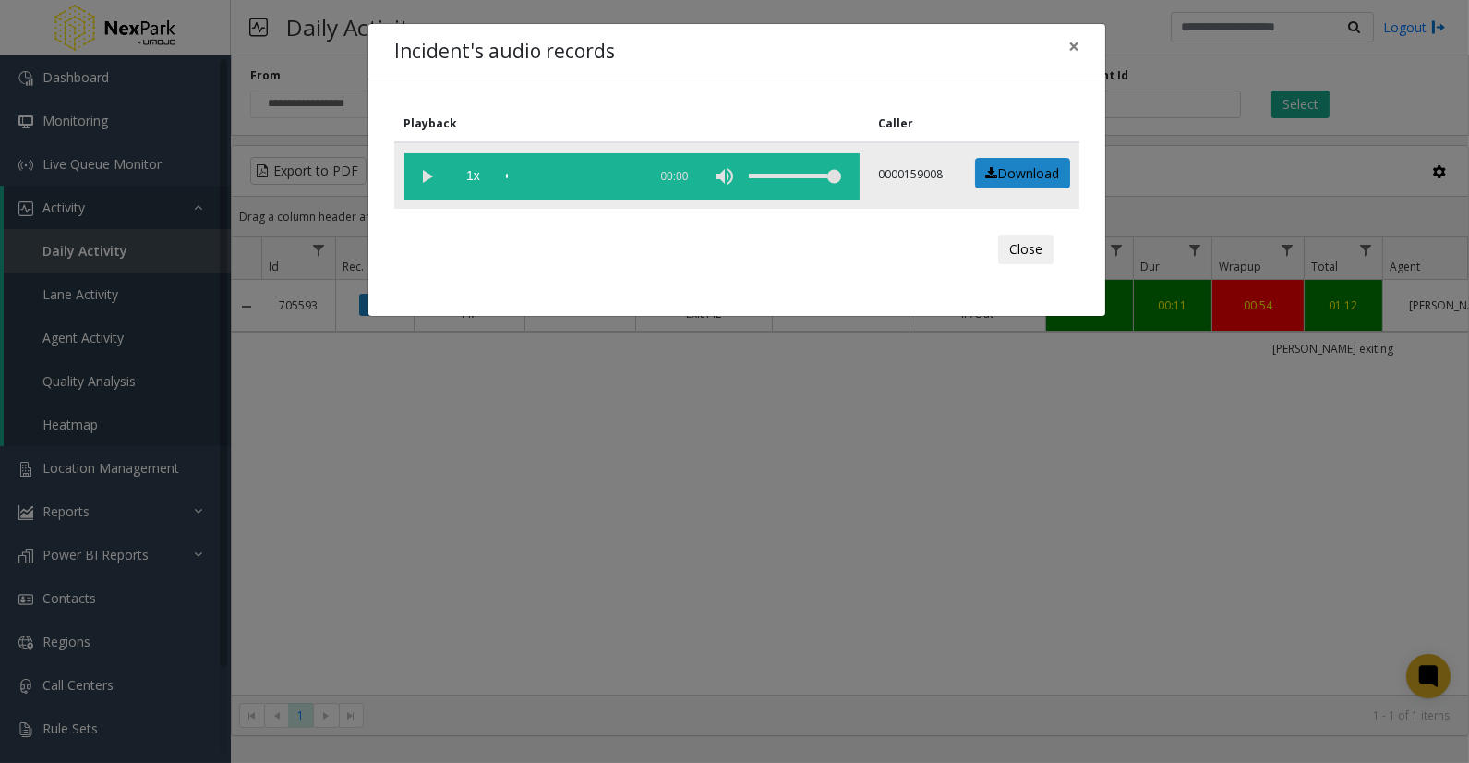
click at [425, 174] on vg-play-pause at bounding box center [427, 176] width 46 height 46
click at [539, 177] on div "scrub bar" at bounding box center [572, 176] width 132 height 46
click at [551, 172] on div "scrub bar" at bounding box center [572, 176] width 132 height 46
click at [560, 173] on div "scrub bar" at bounding box center [572, 176] width 132 height 46
click at [1075, 50] on span "×" at bounding box center [1073, 46] width 11 height 26
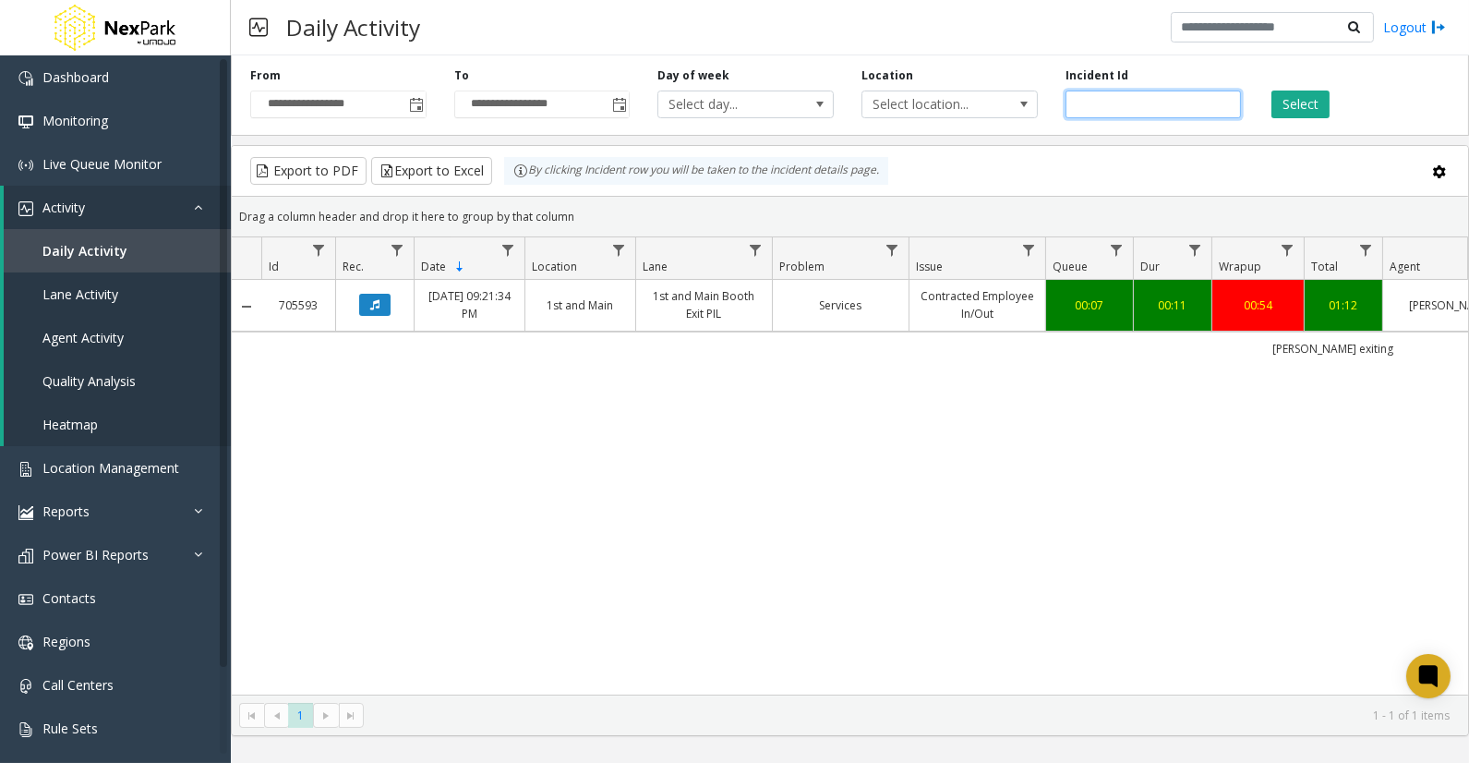
click at [1096, 105] on input "******" at bounding box center [1154, 104] width 176 height 28
paste input "number"
click at [1319, 105] on button "Select" at bounding box center [1300, 104] width 58 height 28
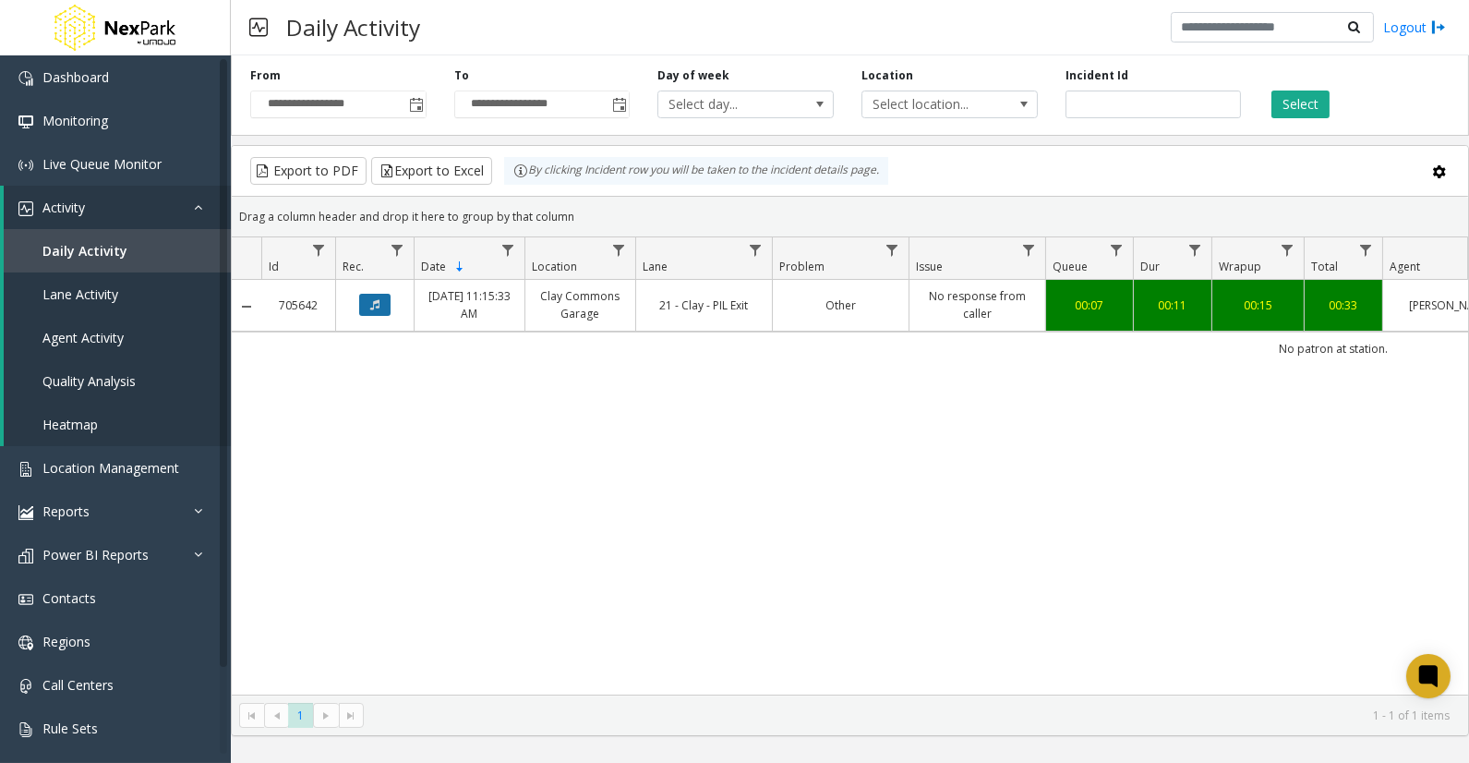
click at [377, 303] on button "Data table" at bounding box center [374, 305] width 31 height 22
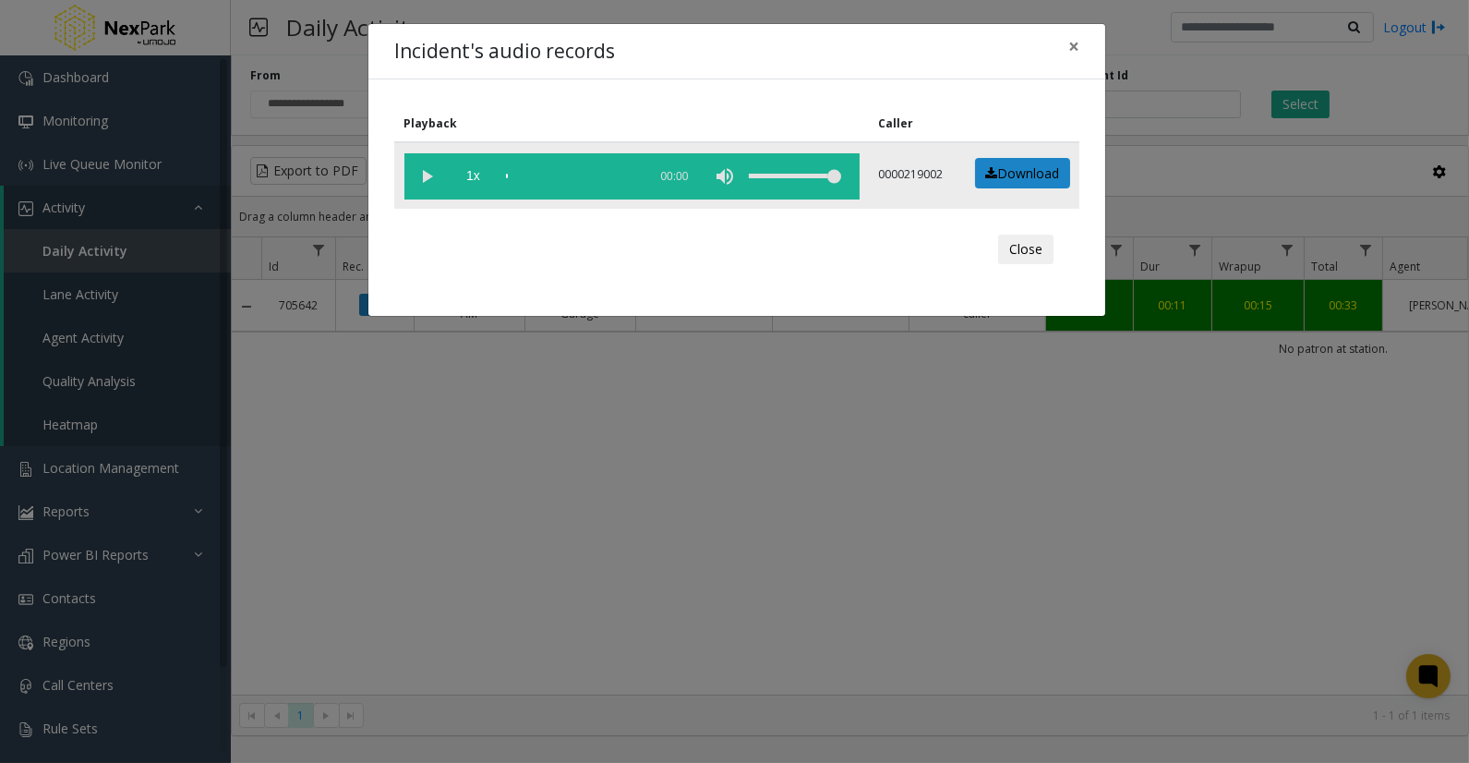
click at [416, 173] on vg-play-pause at bounding box center [427, 176] width 46 height 46
click at [527, 180] on div "scrub bar" at bounding box center [572, 176] width 132 height 46
click at [600, 177] on div "scrub bar" at bounding box center [572, 176] width 132 height 46
drag, startPoint x: 1078, startPoint y: 43, endPoint x: 1096, endPoint y: 75, distance: 36.4
click at [1078, 43] on span "×" at bounding box center [1073, 46] width 11 height 26
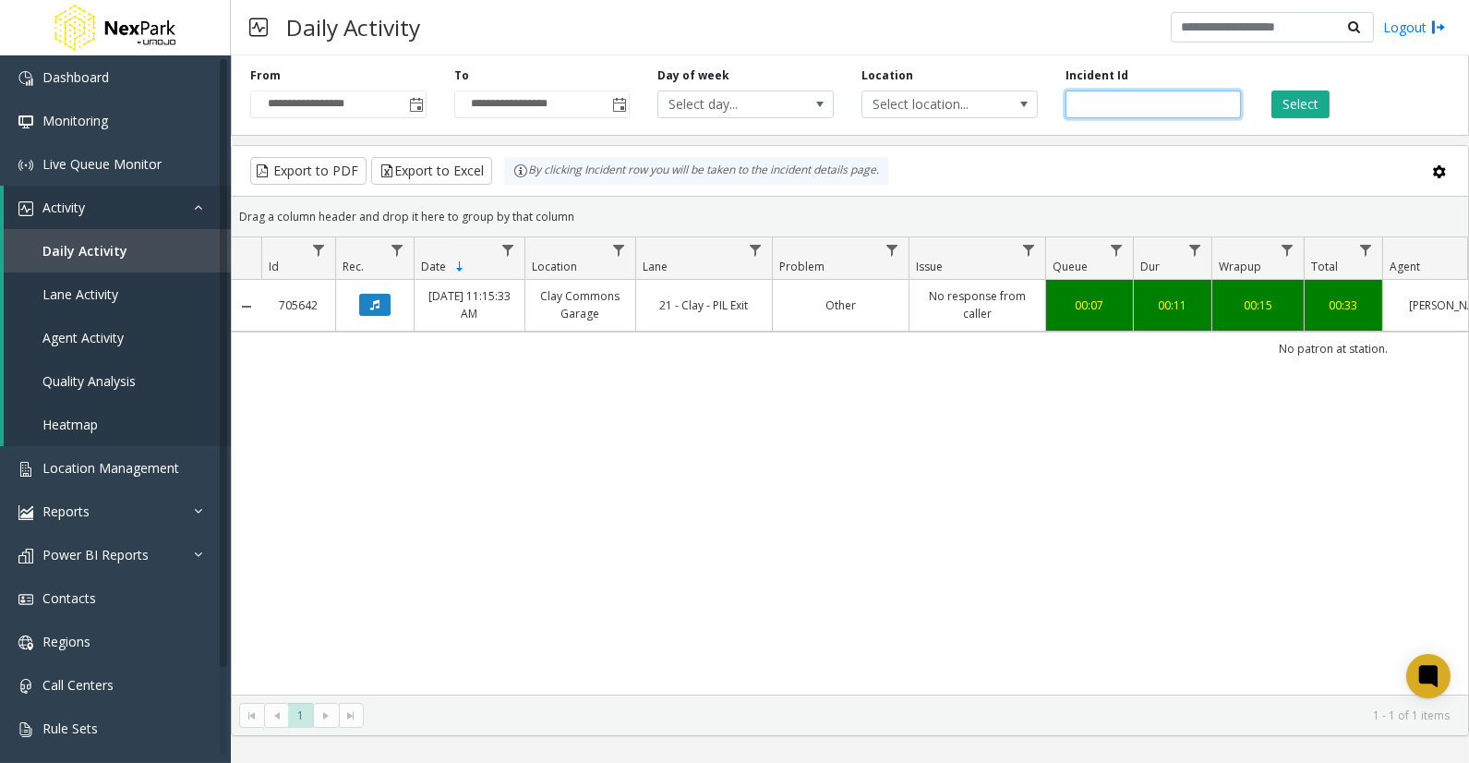
click at [1102, 102] on input "******" at bounding box center [1154, 104] width 176 height 28
paste input "number"
click at [1295, 103] on button "Select" at bounding box center [1300, 104] width 58 height 28
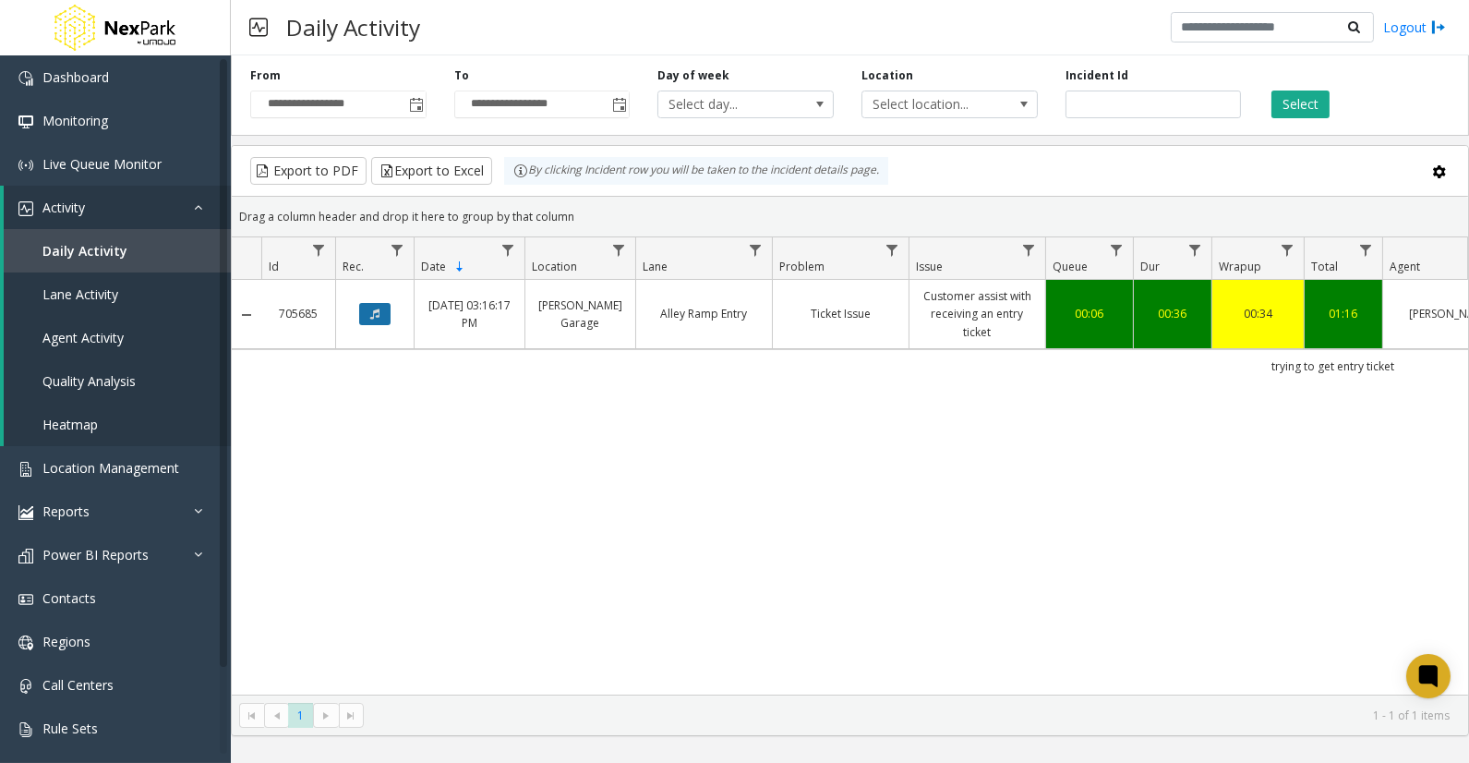
click at [370, 316] on icon "Data table" at bounding box center [374, 313] width 9 height 11
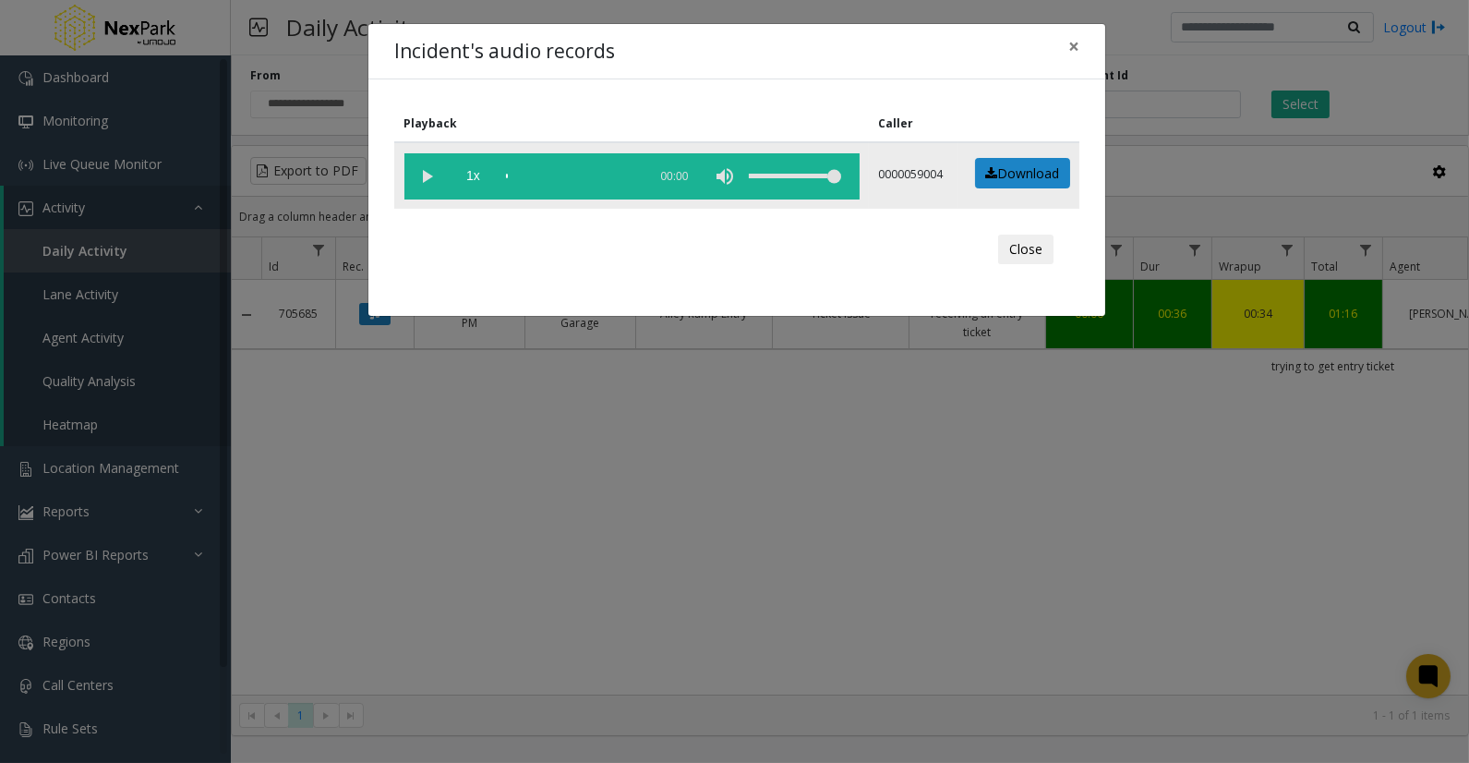
click at [431, 185] on vg-play-pause at bounding box center [427, 176] width 46 height 46
click at [536, 174] on div "scrub bar" at bounding box center [572, 176] width 132 height 46
click at [546, 174] on div "scrub bar" at bounding box center [572, 176] width 132 height 46
drag, startPoint x: 1080, startPoint y: 53, endPoint x: 1118, endPoint y: 96, distance: 57.6
click at [1080, 53] on button "×" at bounding box center [1073, 46] width 37 height 45
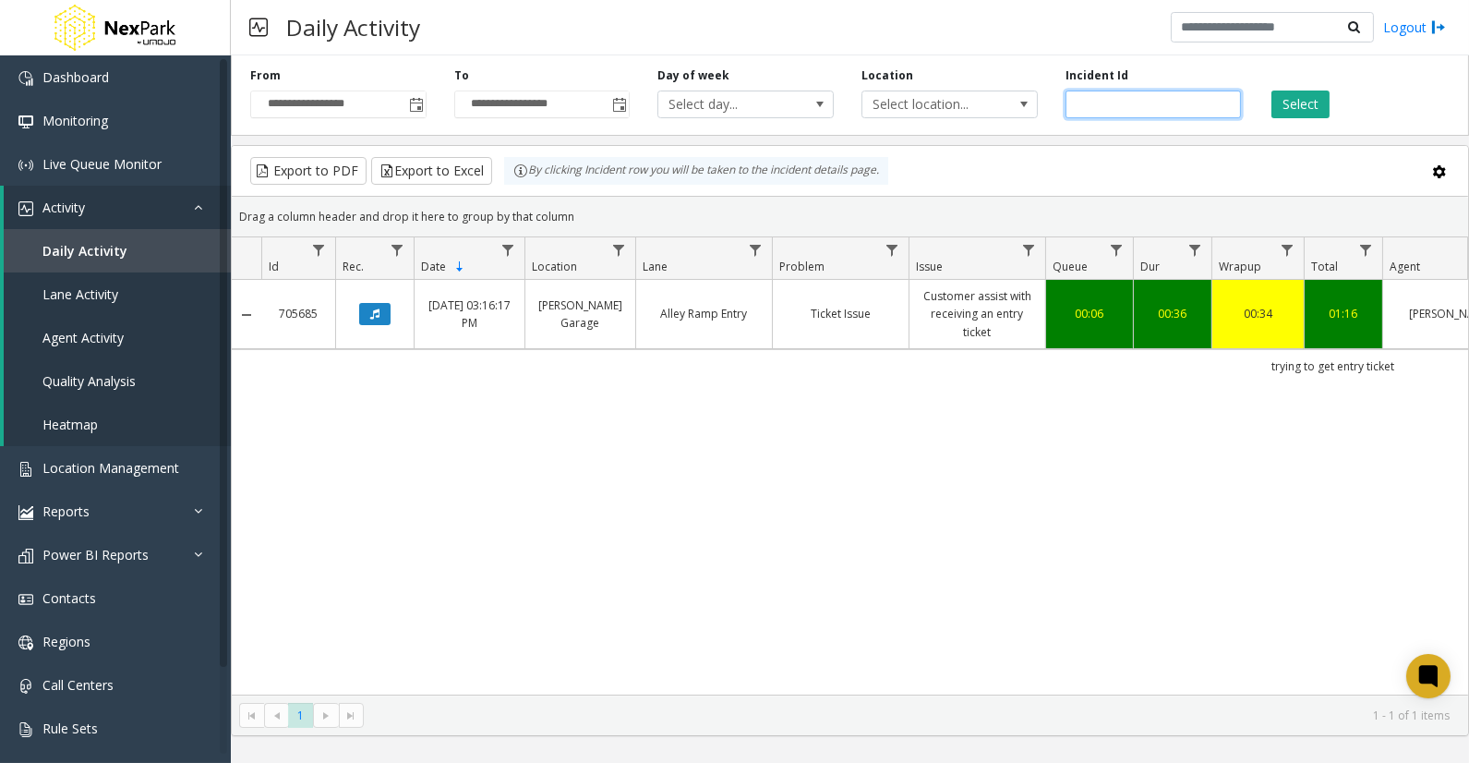
click at [1085, 99] on input "******" at bounding box center [1154, 104] width 176 height 28
paste input "number"
click at [1295, 105] on button "Select" at bounding box center [1300, 104] width 58 height 28
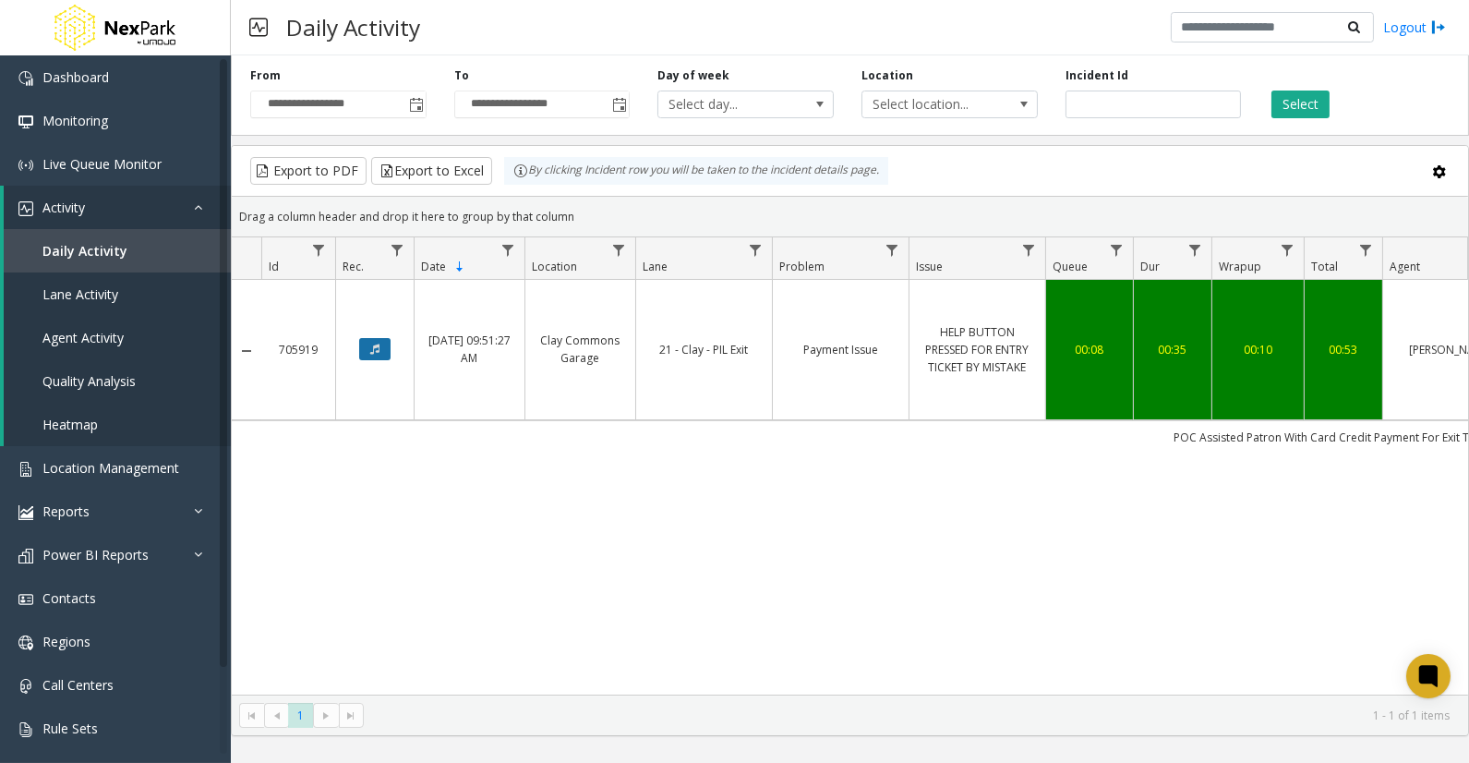
click at [384, 351] on button "Data table" at bounding box center [374, 349] width 31 height 22
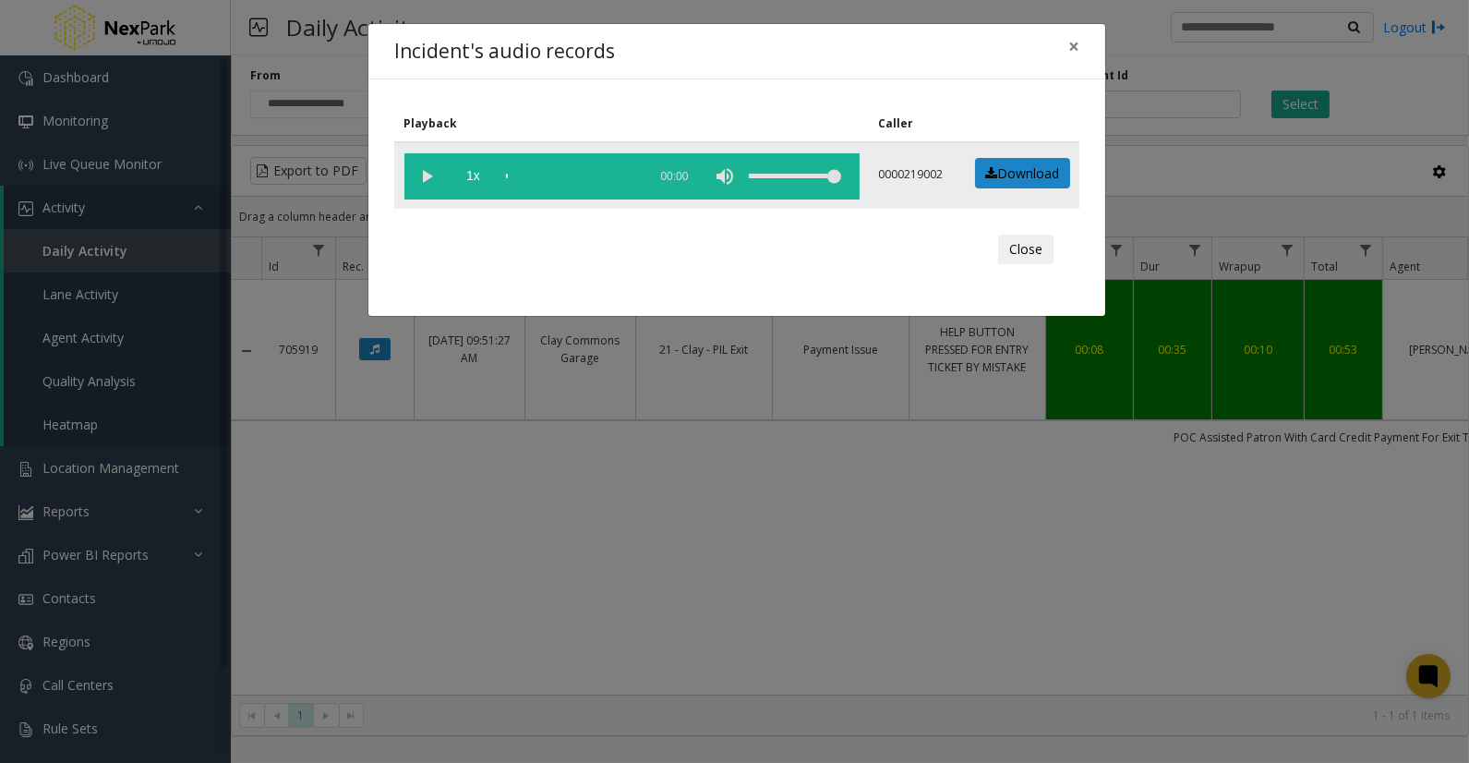
click at [425, 178] on vg-play-pause at bounding box center [427, 176] width 46 height 46
click at [532, 174] on div "scrub bar" at bounding box center [572, 176] width 132 height 46
click at [543, 172] on div "scrub bar" at bounding box center [572, 176] width 132 height 46
click at [536, 174] on div "scrub bar" at bounding box center [572, 176] width 132 height 46
drag, startPoint x: 1071, startPoint y: 48, endPoint x: 1082, endPoint y: 61, distance: 17.0
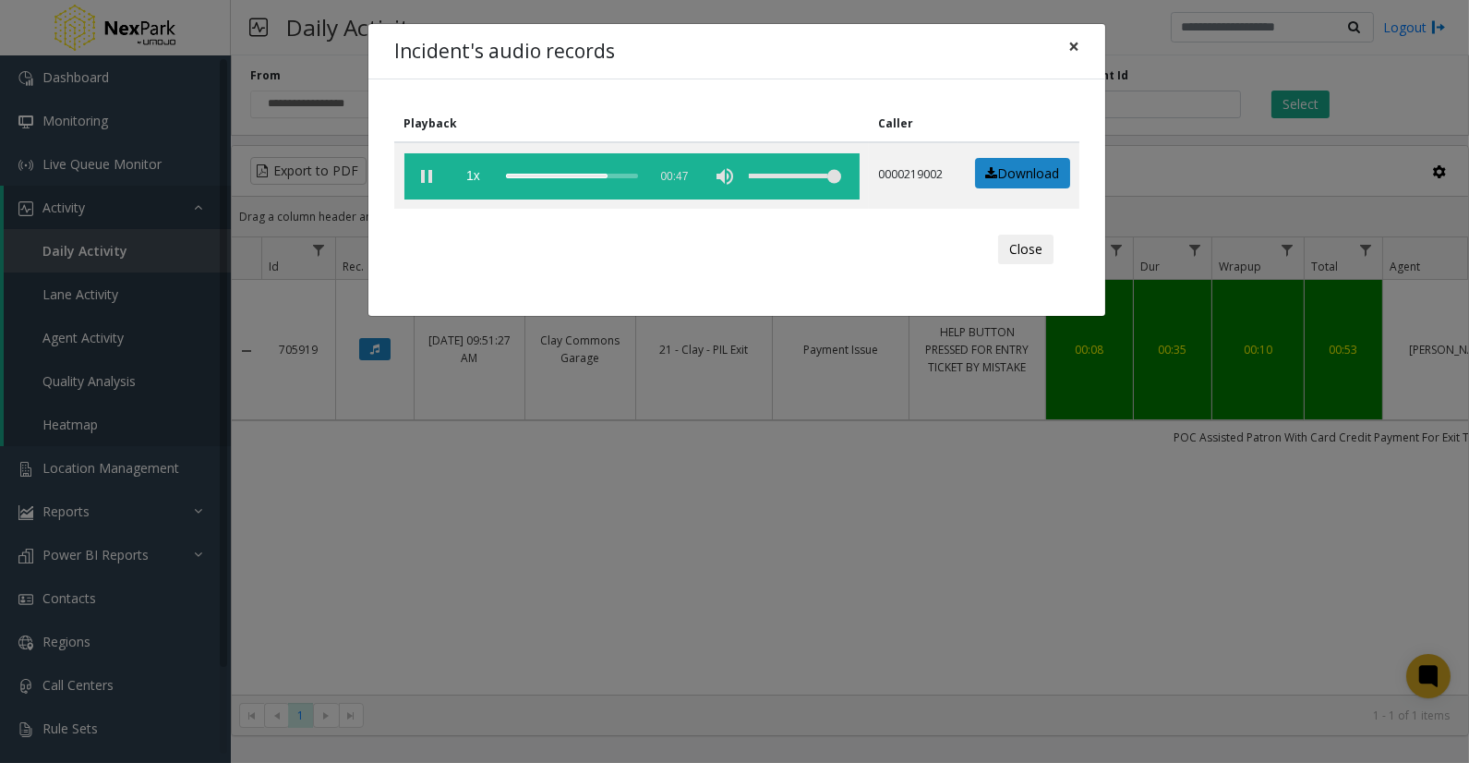
click at [1071, 48] on span "×" at bounding box center [1073, 46] width 11 height 26
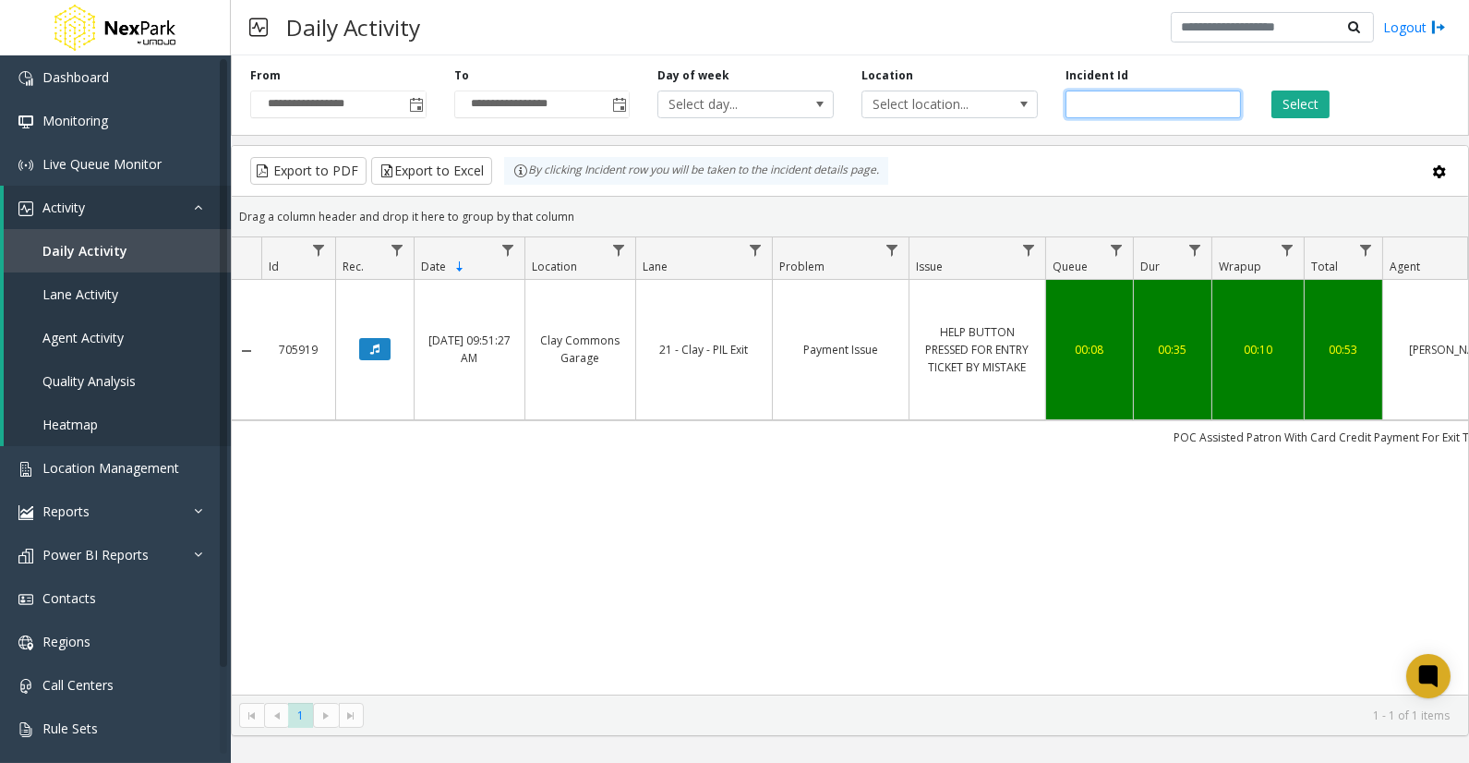
click at [1094, 114] on input "******" at bounding box center [1154, 104] width 176 height 28
paste input "number"
click at [1280, 89] on div "Select" at bounding box center [1357, 92] width 204 height 51
click at [1304, 100] on button "Select" at bounding box center [1300, 104] width 58 height 28
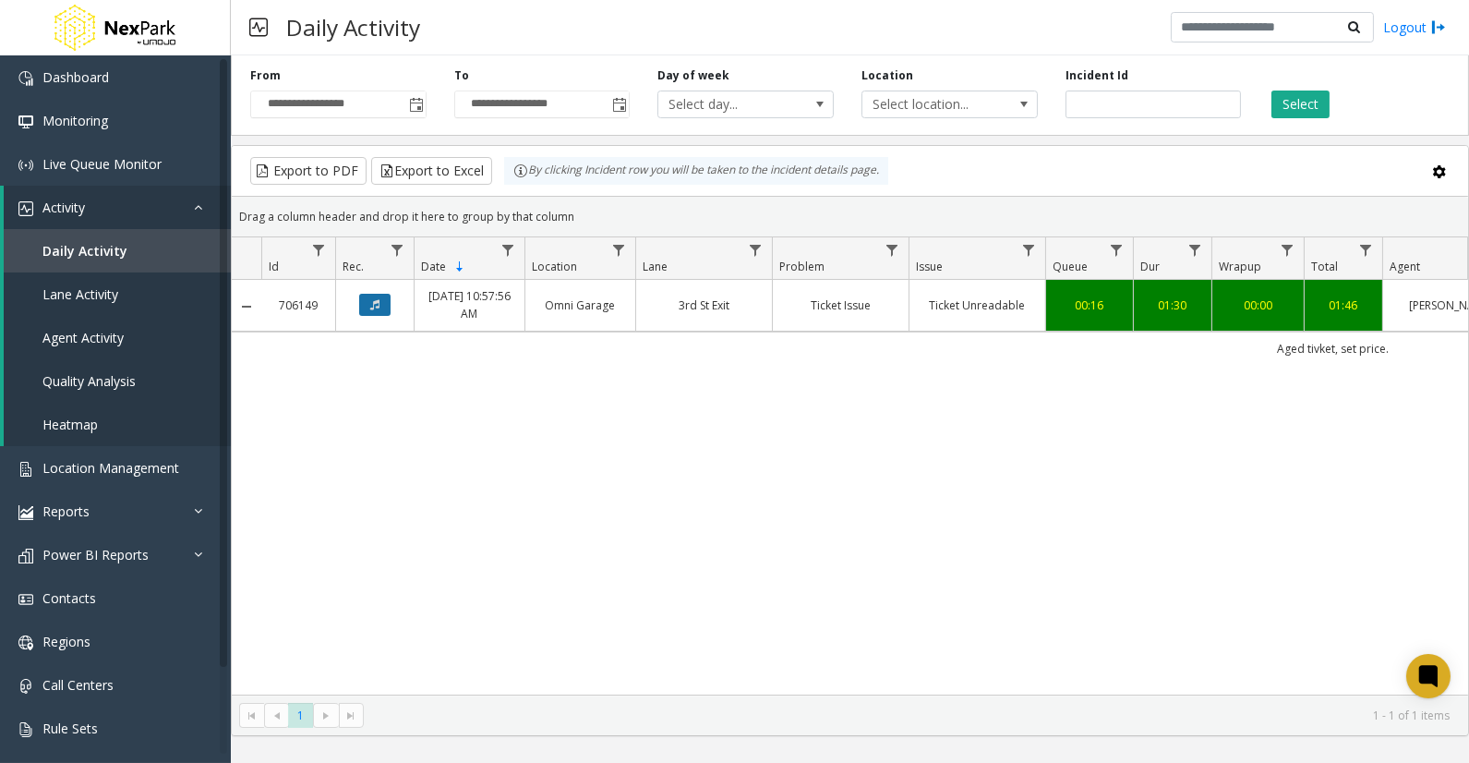
click at [367, 309] on button "Data table" at bounding box center [374, 305] width 31 height 22
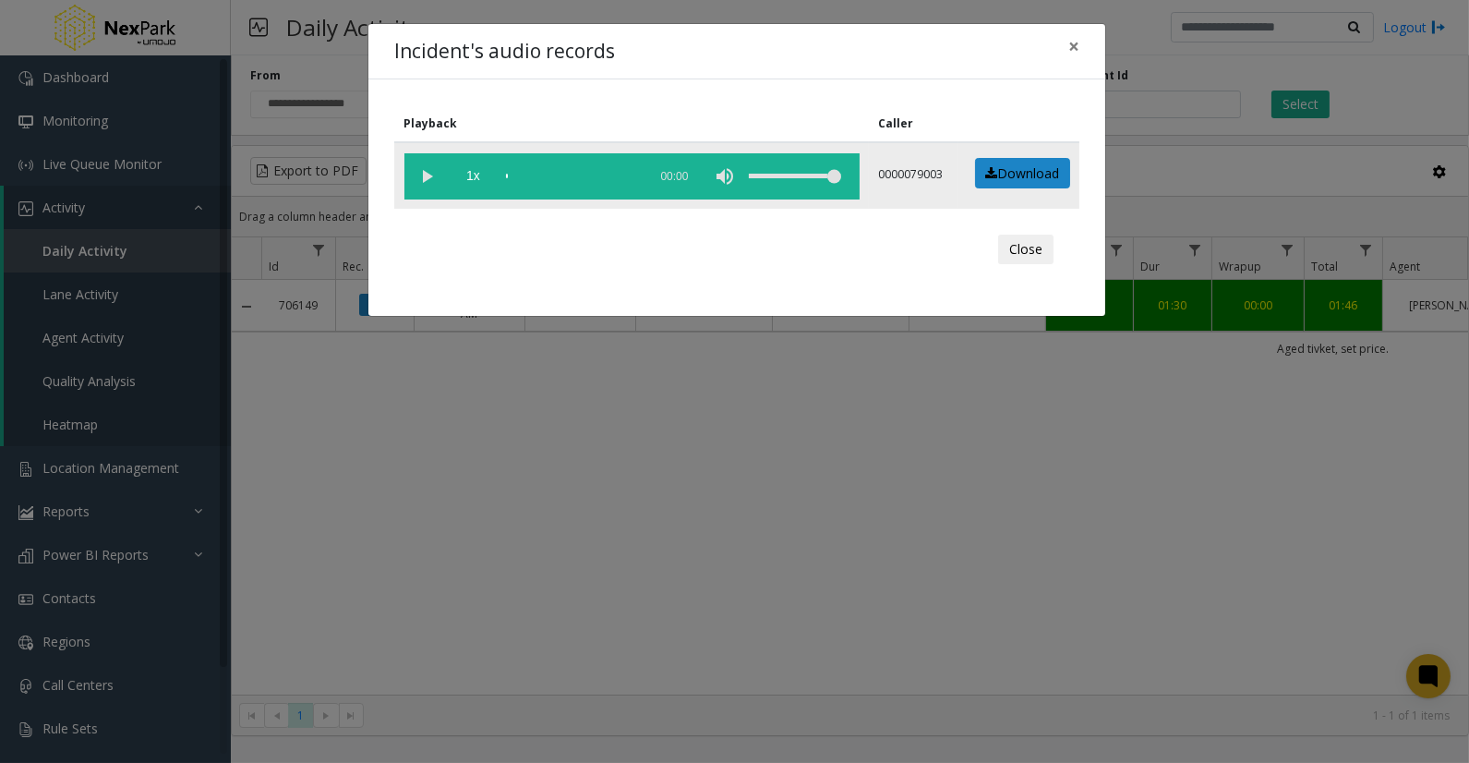
click at [423, 179] on vg-play-pause at bounding box center [427, 176] width 46 height 46
click at [419, 173] on vg-play-pause at bounding box center [427, 176] width 46 height 46
click at [540, 167] on div "scrub bar" at bounding box center [572, 176] width 132 height 46
click at [667, 43] on div "Incident's audio records ×" at bounding box center [736, 52] width 737 height 56
click at [1077, 42] on span "×" at bounding box center [1073, 46] width 11 height 26
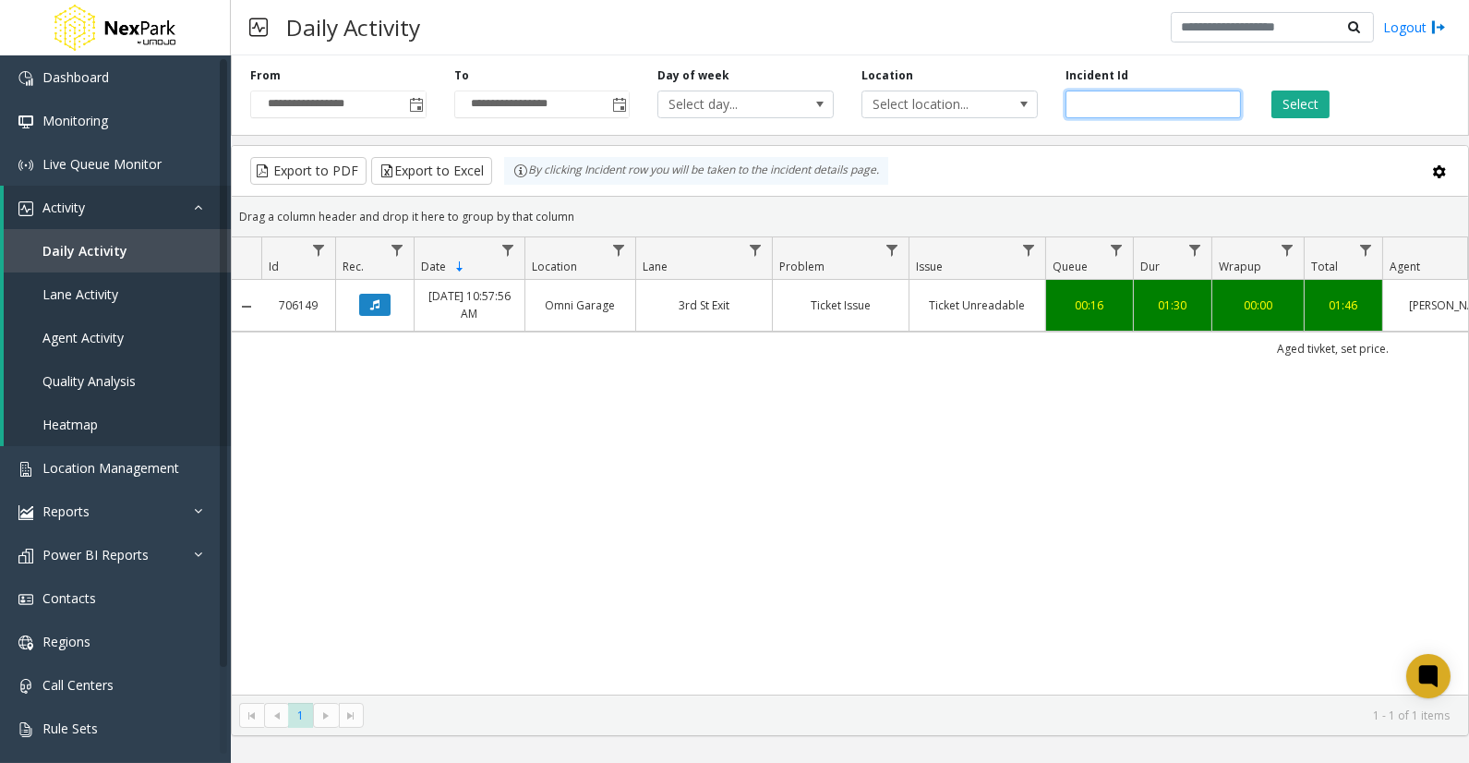
click at [1096, 100] on input "******" at bounding box center [1154, 104] width 176 height 28
paste input "number"
click at [1298, 104] on button "Select" at bounding box center [1300, 104] width 58 height 28
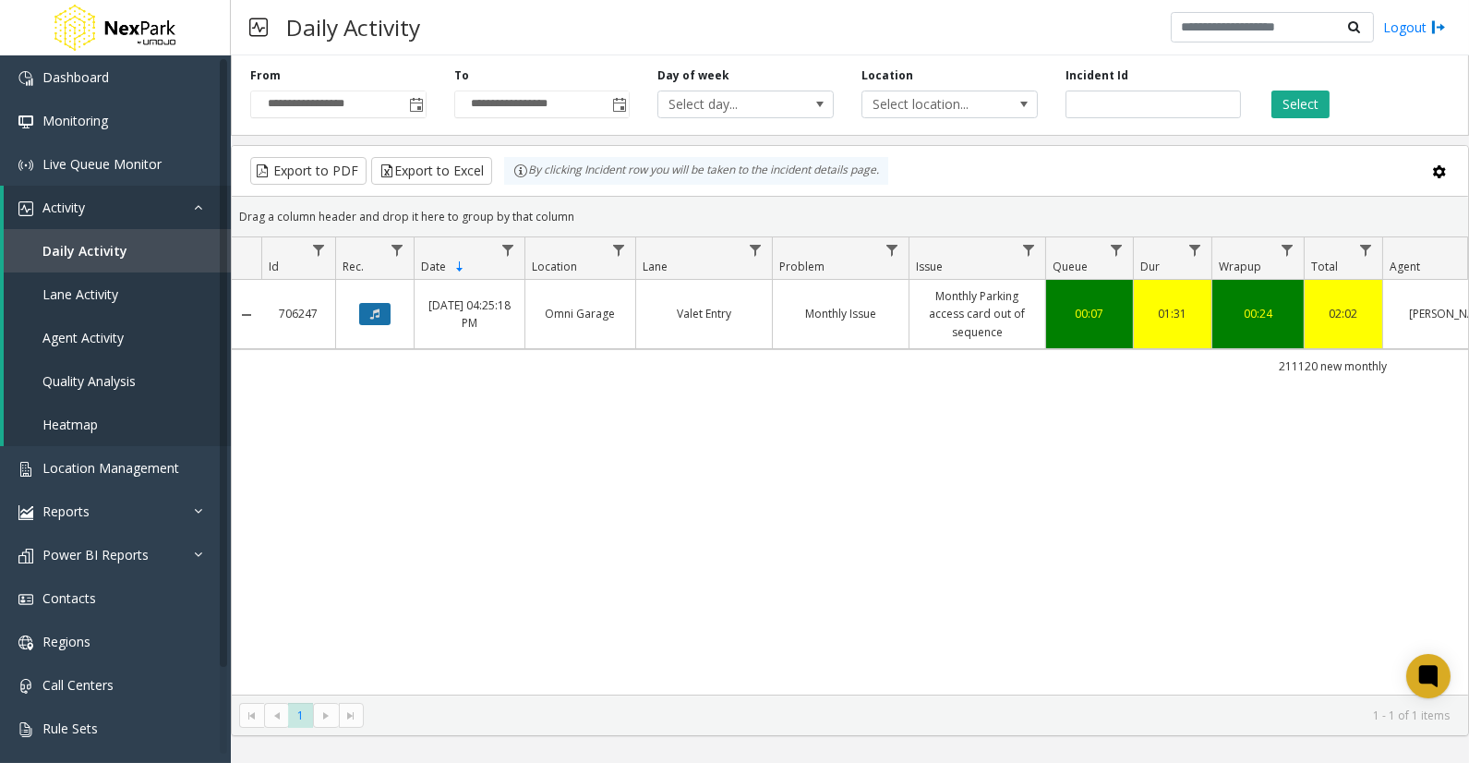
click at [381, 307] on button "Data table" at bounding box center [374, 314] width 31 height 22
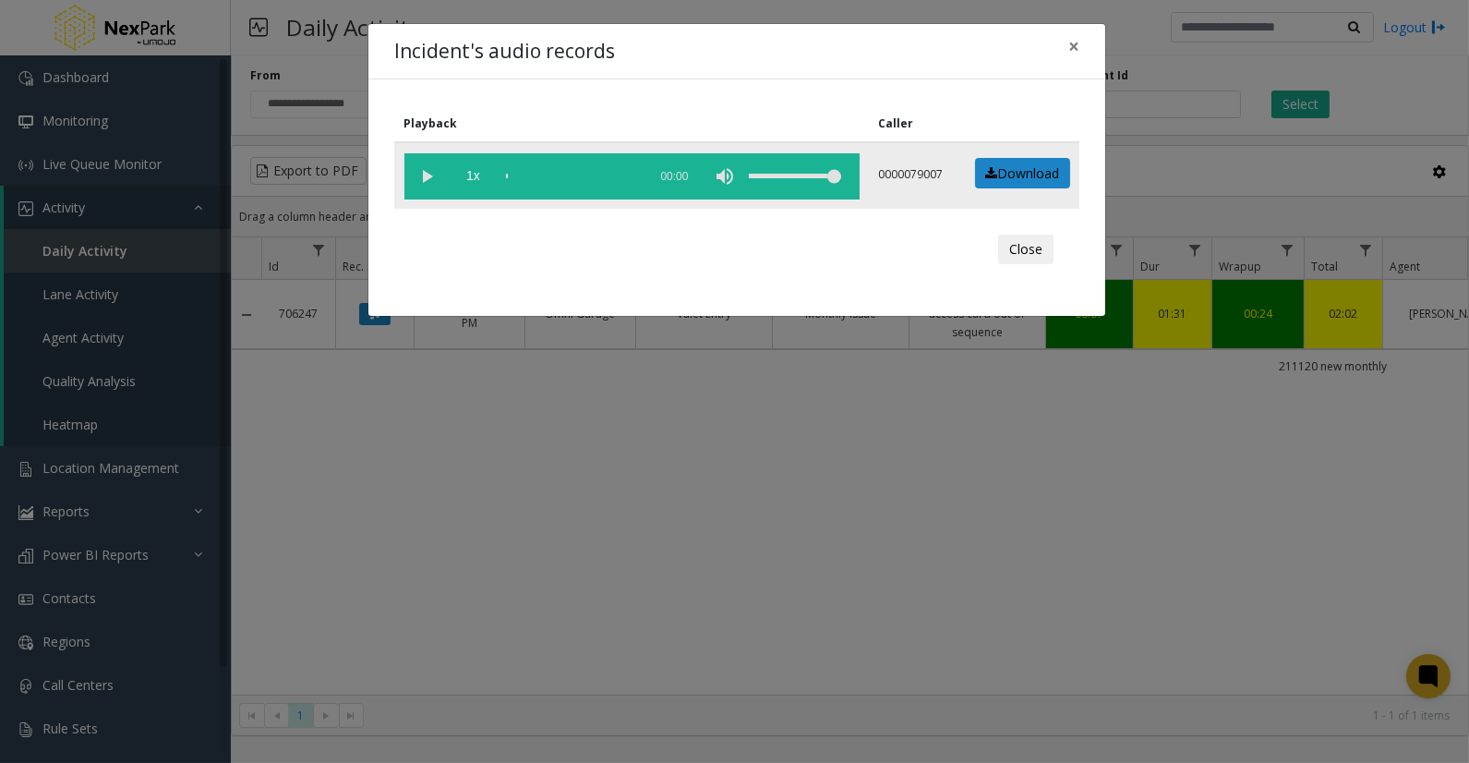
click at [426, 170] on vg-play-pause at bounding box center [427, 176] width 46 height 46
click at [541, 171] on div "scrub bar" at bounding box center [572, 176] width 132 height 46
click at [541, 173] on div "scrub bar" at bounding box center [572, 176] width 132 height 46
drag, startPoint x: 620, startPoint y: 55, endPoint x: 391, endPoint y: 26, distance: 230.9
click at [389, 26] on div "Incident's audio records ×" at bounding box center [736, 52] width 737 height 56
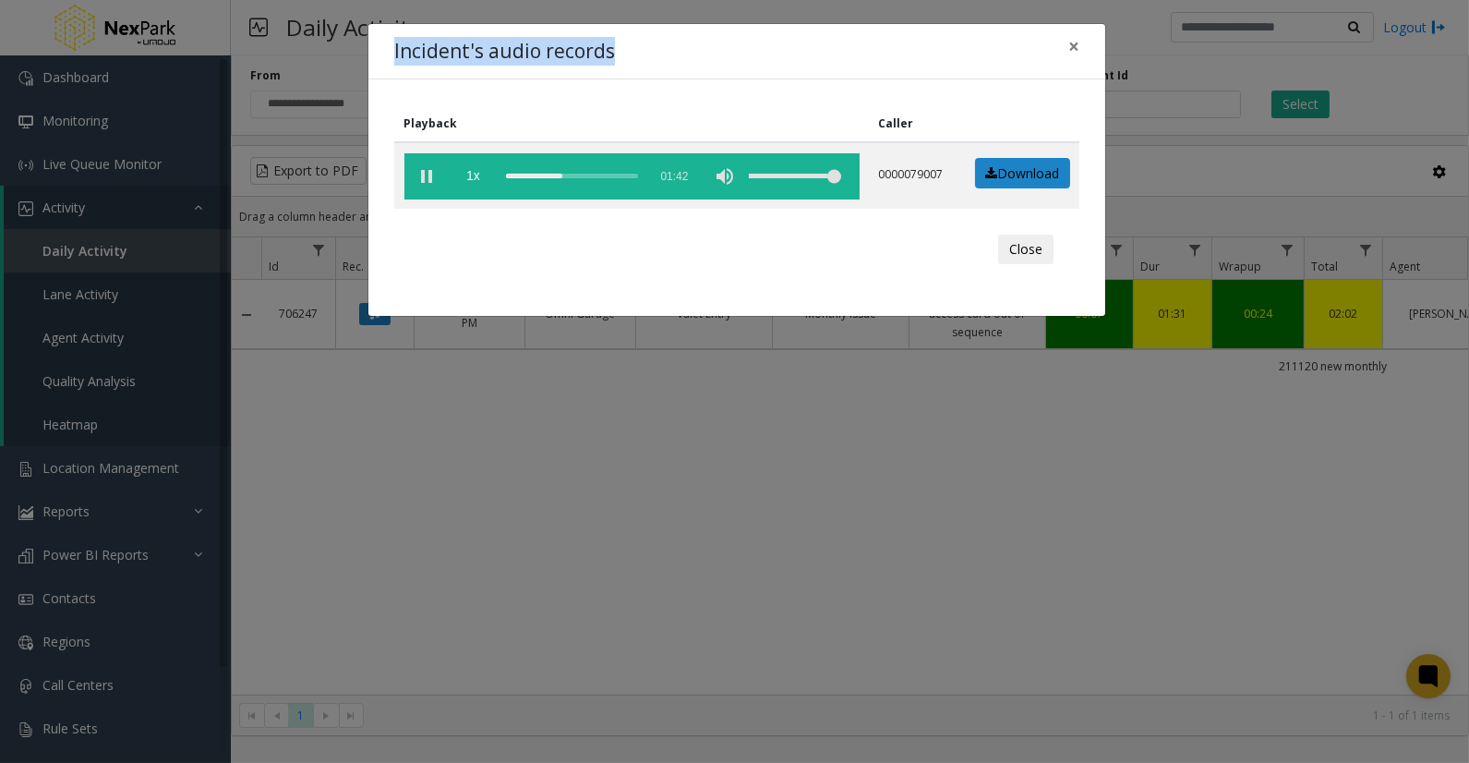
drag, startPoint x: 391, startPoint y: 26, endPoint x: 706, endPoint y: 63, distance: 317.9
click at [706, 63] on div "Incident's audio records ×" at bounding box center [736, 52] width 737 height 56
click at [1081, 42] on button "×" at bounding box center [1073, 46] width 37 height 45
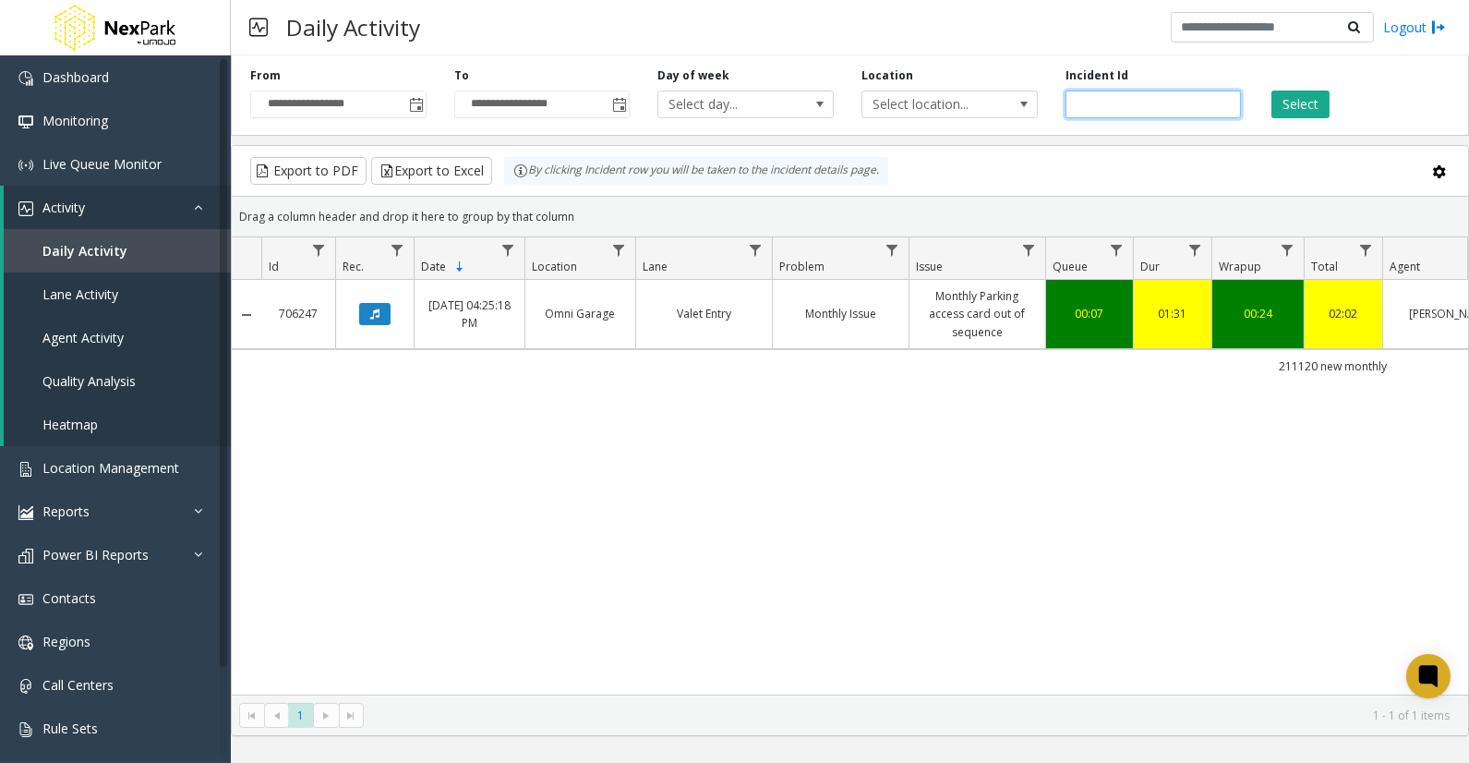
click at [1095, 100] on input "******" at bounding box center [1154, 104] width 176 height 28
paste input "number"
click at [1297, 107] on button "Select" at bounding box center [1300, 104] width 58 height 28
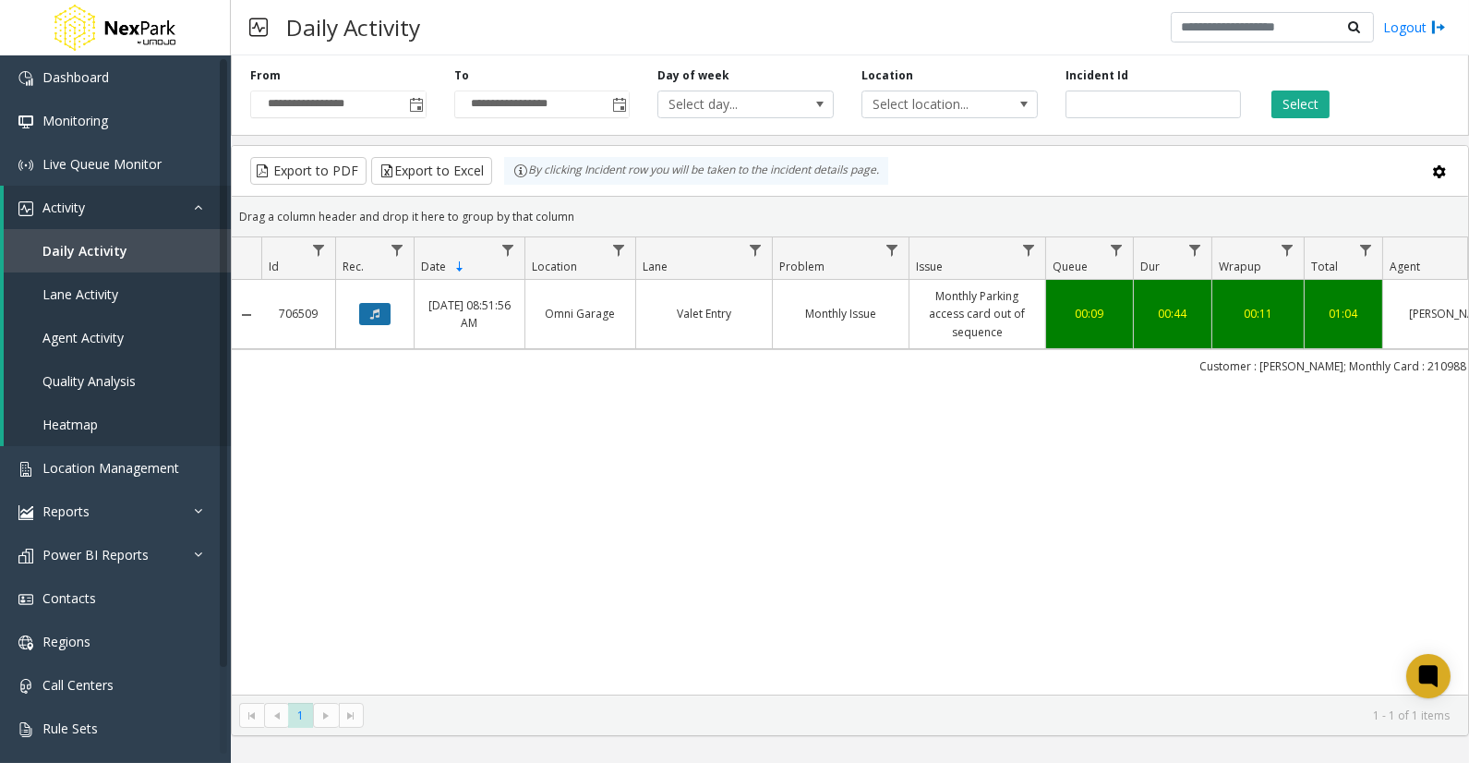
click at [379, 310] on icon "Data table" at bounding box center [374, 313] width 9 height 11
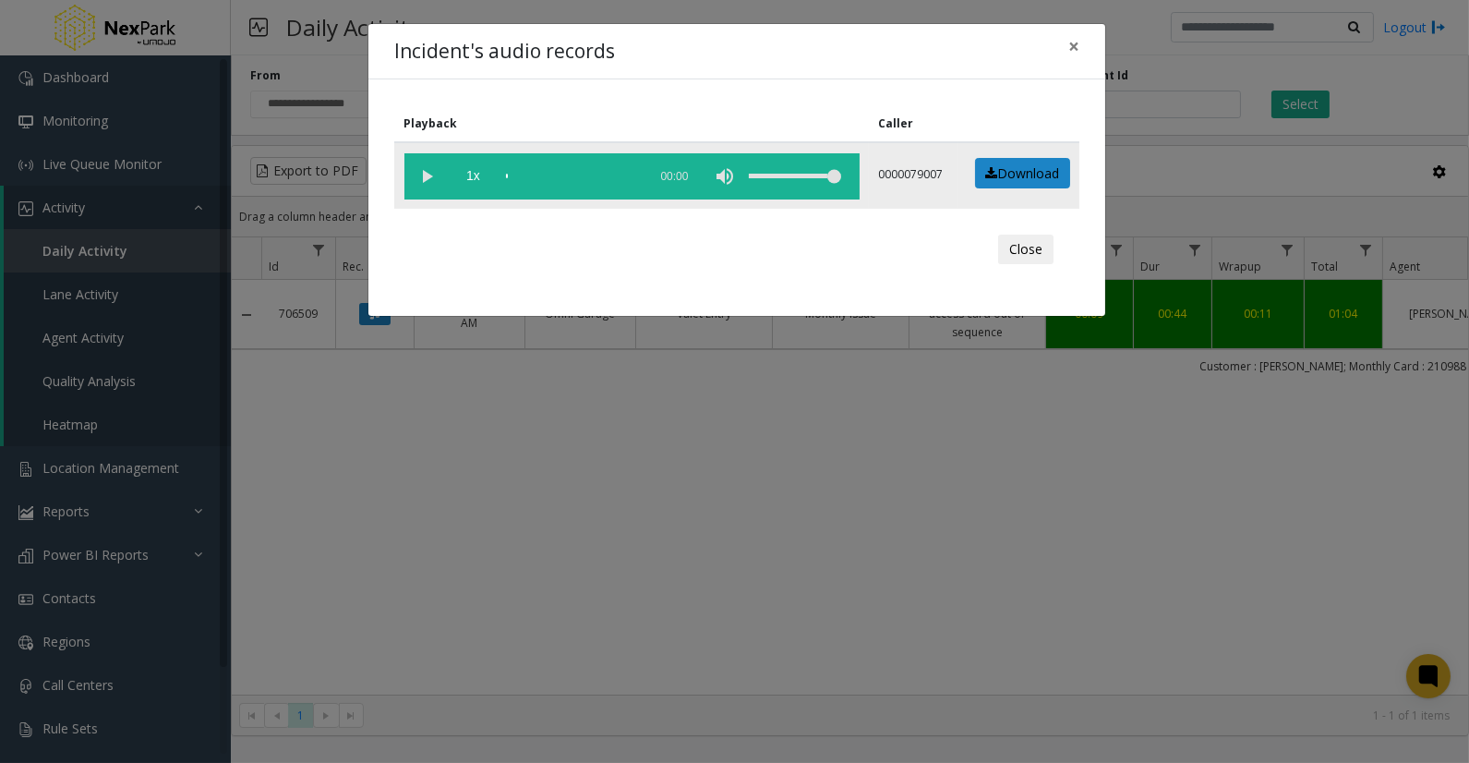
click at [425, 175] on vg-play-pause at bounding box center [427, 176] width 46 height 46
click at [524, 171] on div "scrub bar" at bounding box center [572, 176] width 132 height 46
click at [537, 172] on div "scrub bar" at bounding box center [572, 176] width 132 height 46
click at [1068, 39] on span "×" at bounding box center [1073, 46] width 11 height 26
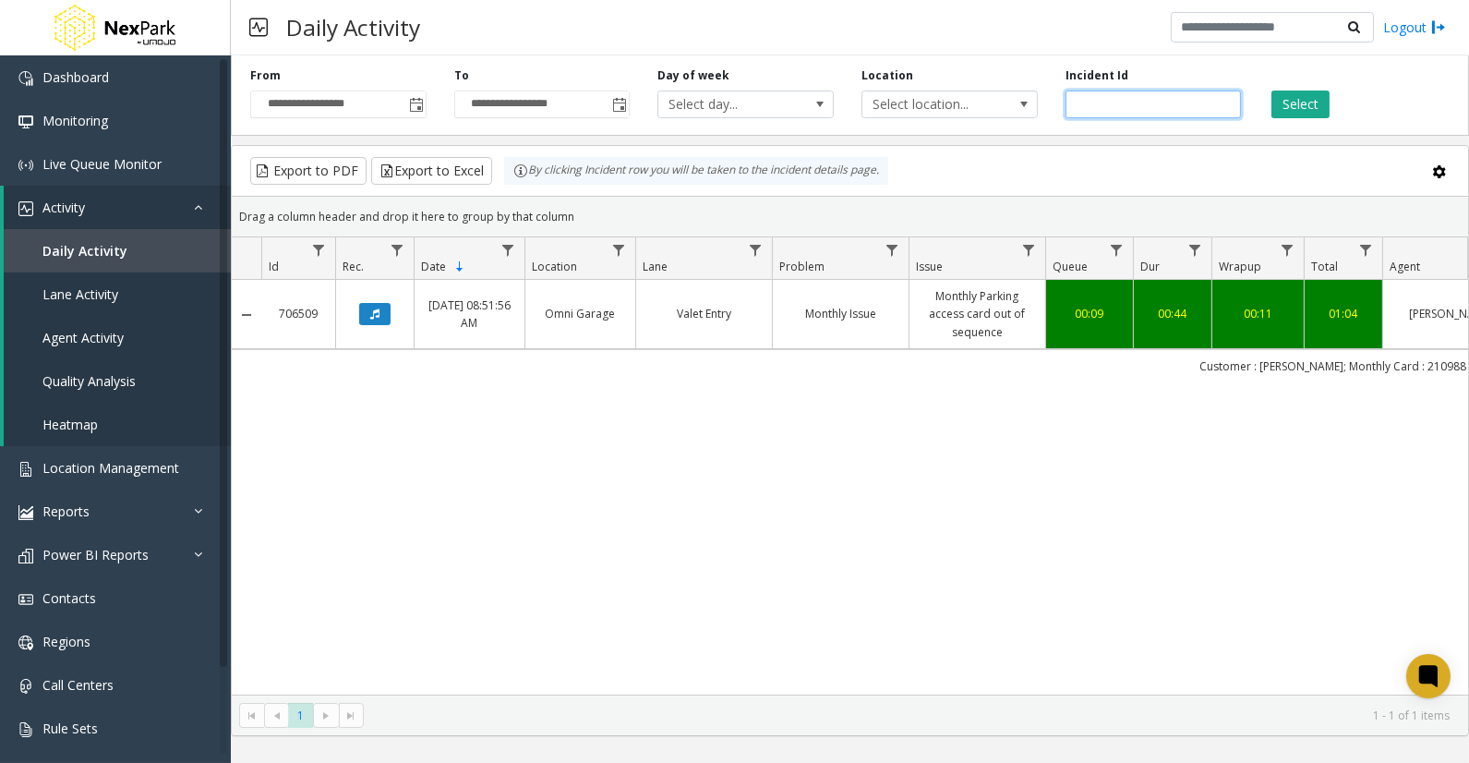
click at [1082, 102] on input "******" at bounding box center [1154, 104] width 176 height 28
paste input "number"
click at [1297, 103] on button "Select" at bounding box center [1300, 104] width 58 height 28
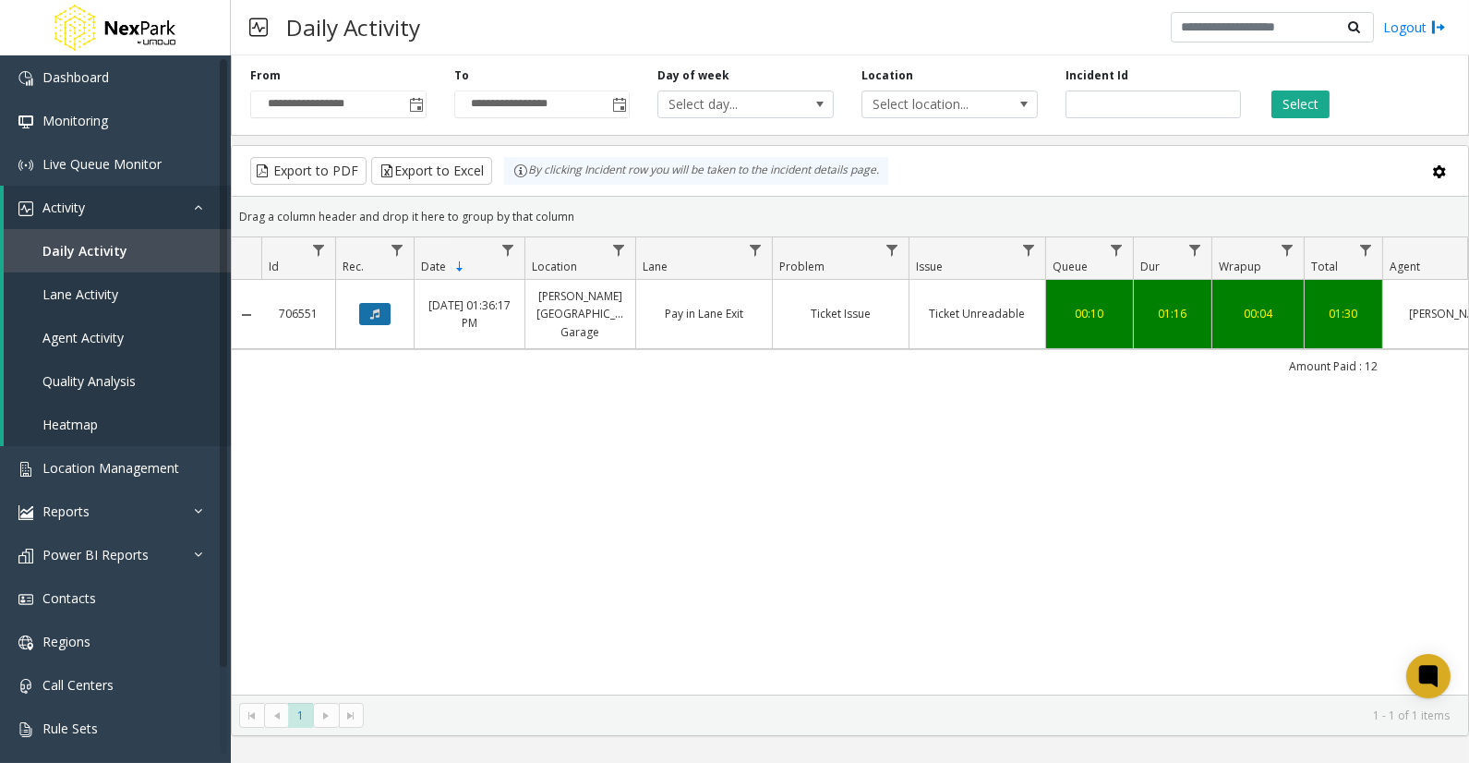
click at [376, 316] on button "Data table" at bounding box center [374, 314] width 31 height 22
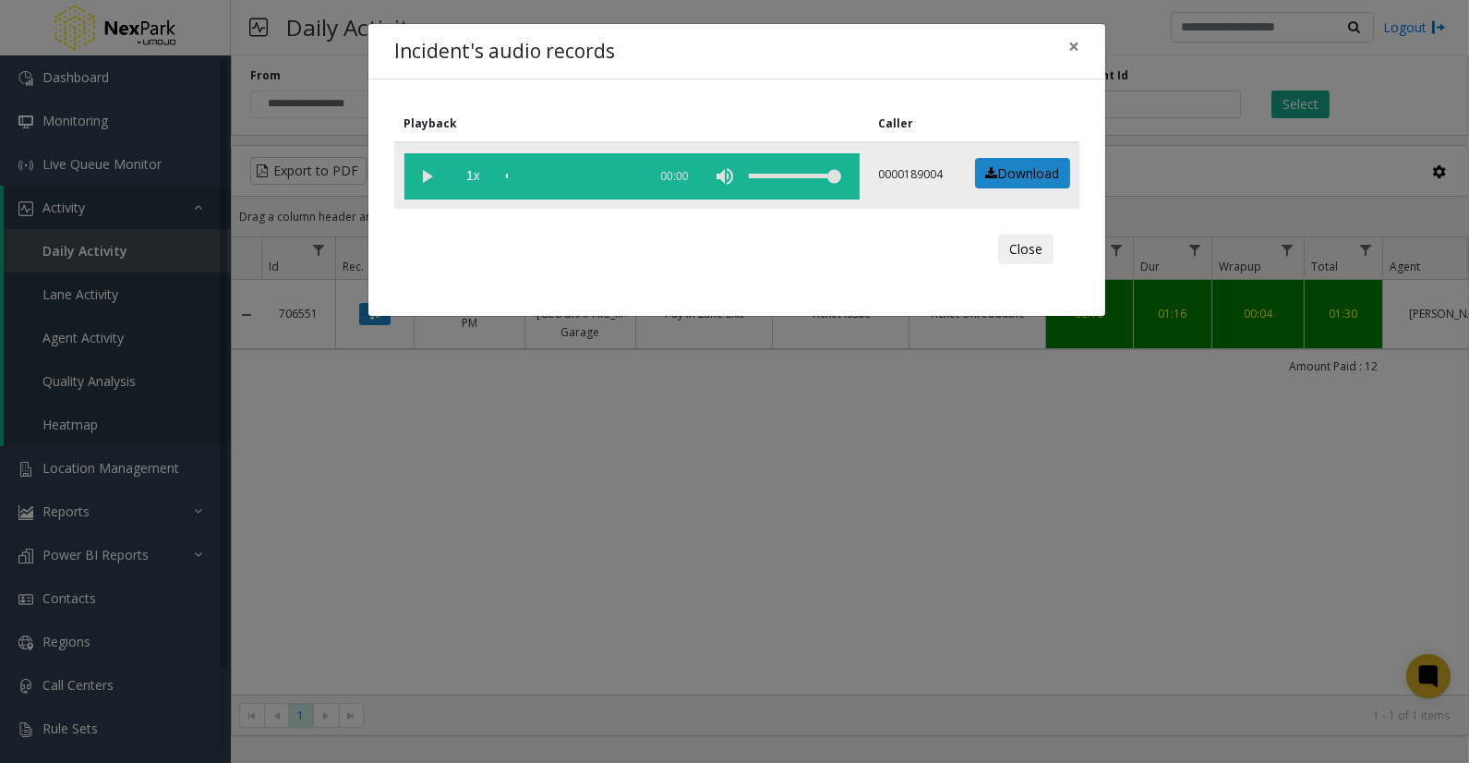
click at [420, 175] on vg-play-pause at bounding box center [427, 176] width 46 height 46
click at [528, 175] on div "scrub bar" at bounding box center [572, 176] width 132 height 46
click at [1074, 51] on span "×" at bounding box center [1073, 46] width 11 height 26
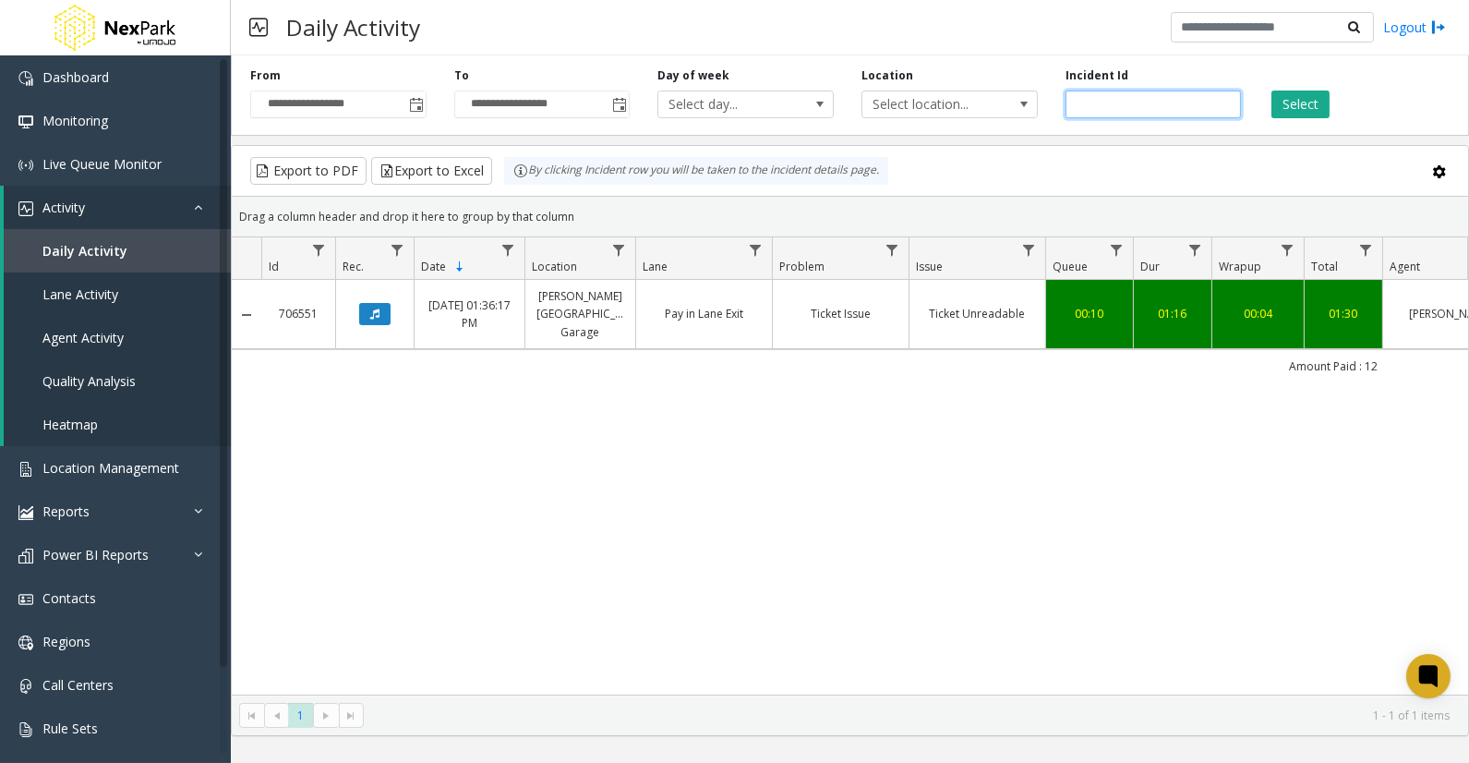
click at [1080, 102] on input "******" at bounding box center [1154, 104] width 176 height 28
paste input "number"
click at [1280, 102] on button "Select" at bounding box center [1300, 104] width 58 height 28
click at [376, 311] on icon "Data table" at bounding box center [374, 313] width 9 height 11
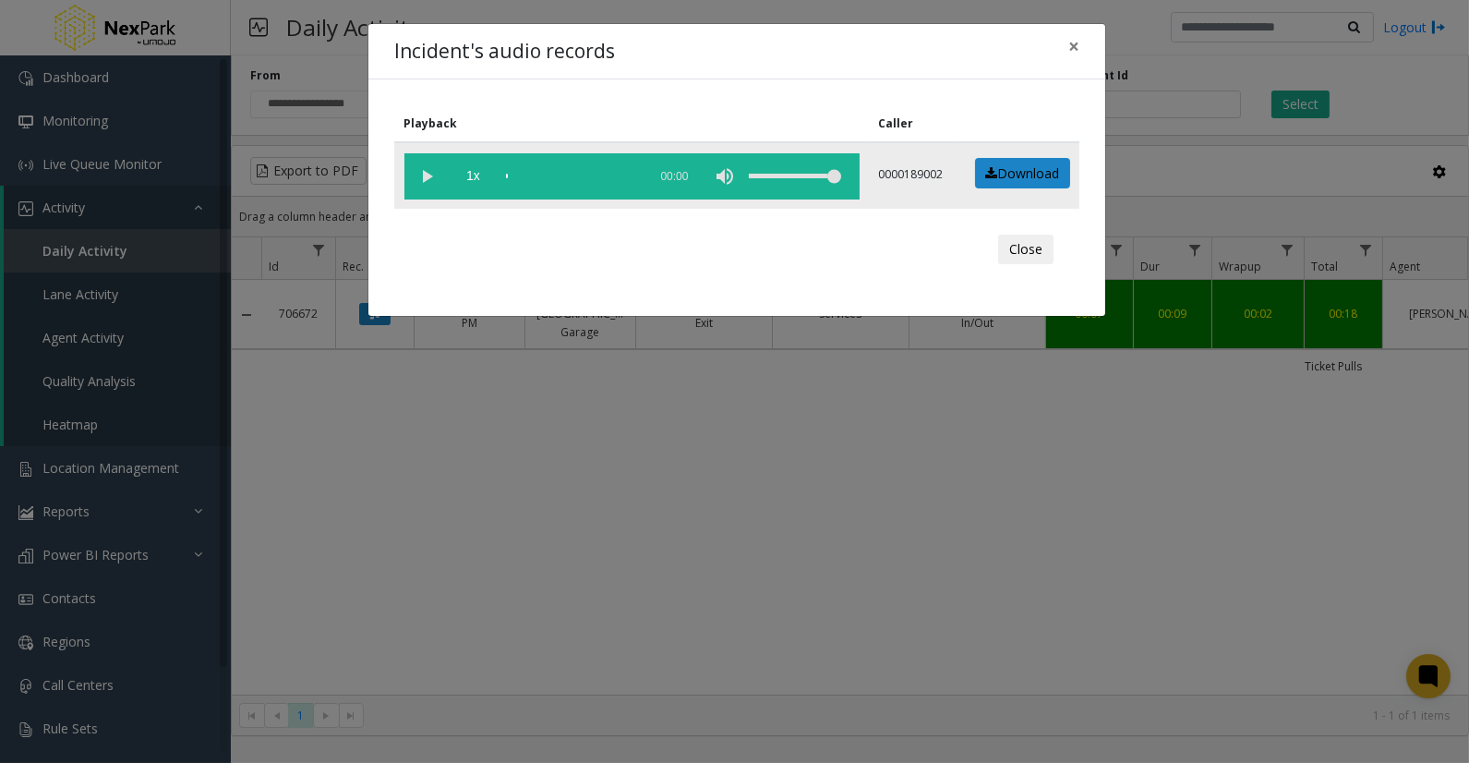
click at [417, 174] on vg-play-pause at bounding box center [427, 176] width 46 height 46
click at [526, 170] on div "scrub bar" at bounding box center [572, 176] width 132 height 46
click at [547, 164] on div "scrub bar" at bounding box center [572, 176] width 132 height 46
click at [569, 167] on div "scrub bar" at bounding box center [572, 176] width 132 height 46
click at [604, 171] on div "scrub bar" at bounding box center [572, 176] width 132 height 46
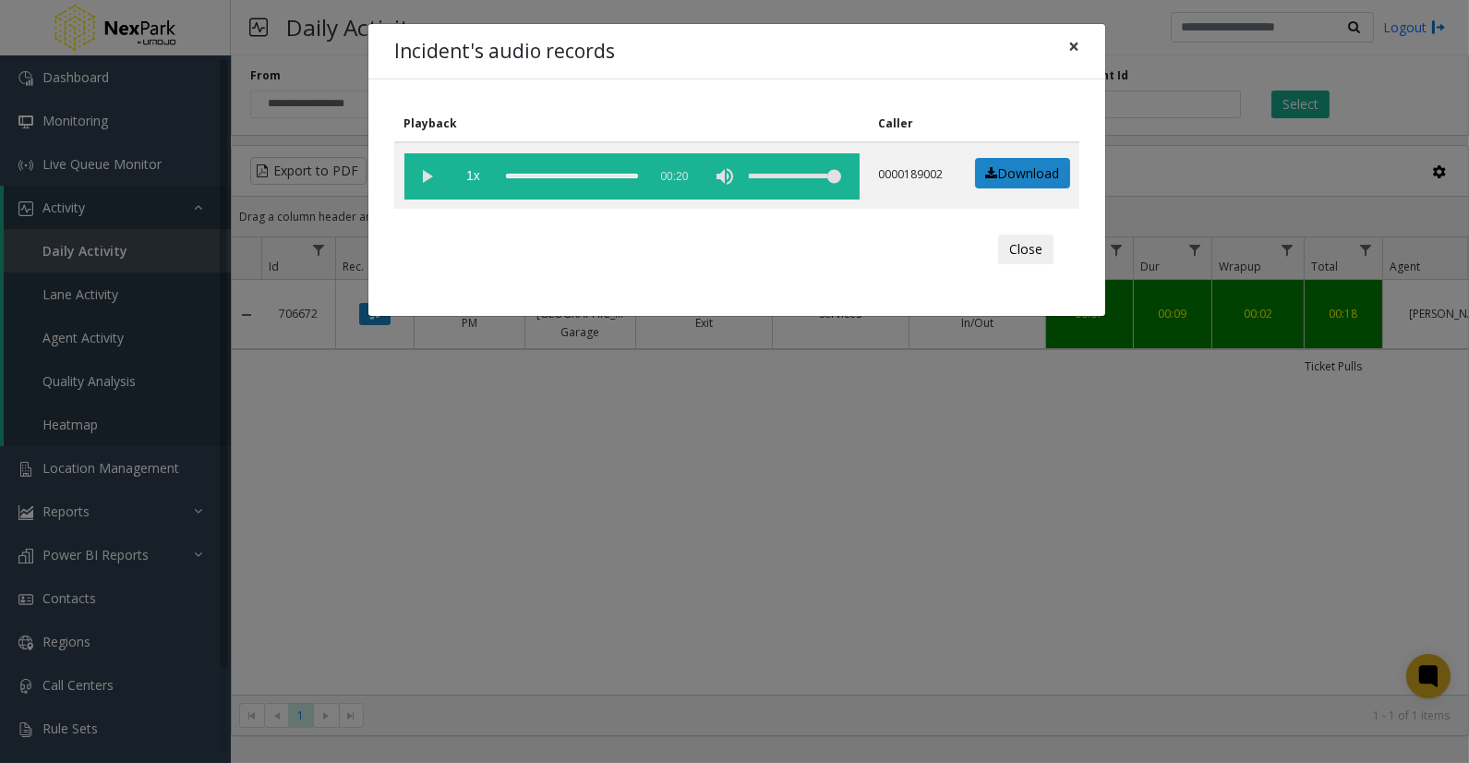
drag, startPoint x: 1072, startPoint y: 39, endPoint x: 1096, endPoint y: 42, distance: 24.2
click at [1073, 39] on span "×" at bounding box center [1073, 46] width 11 height 26
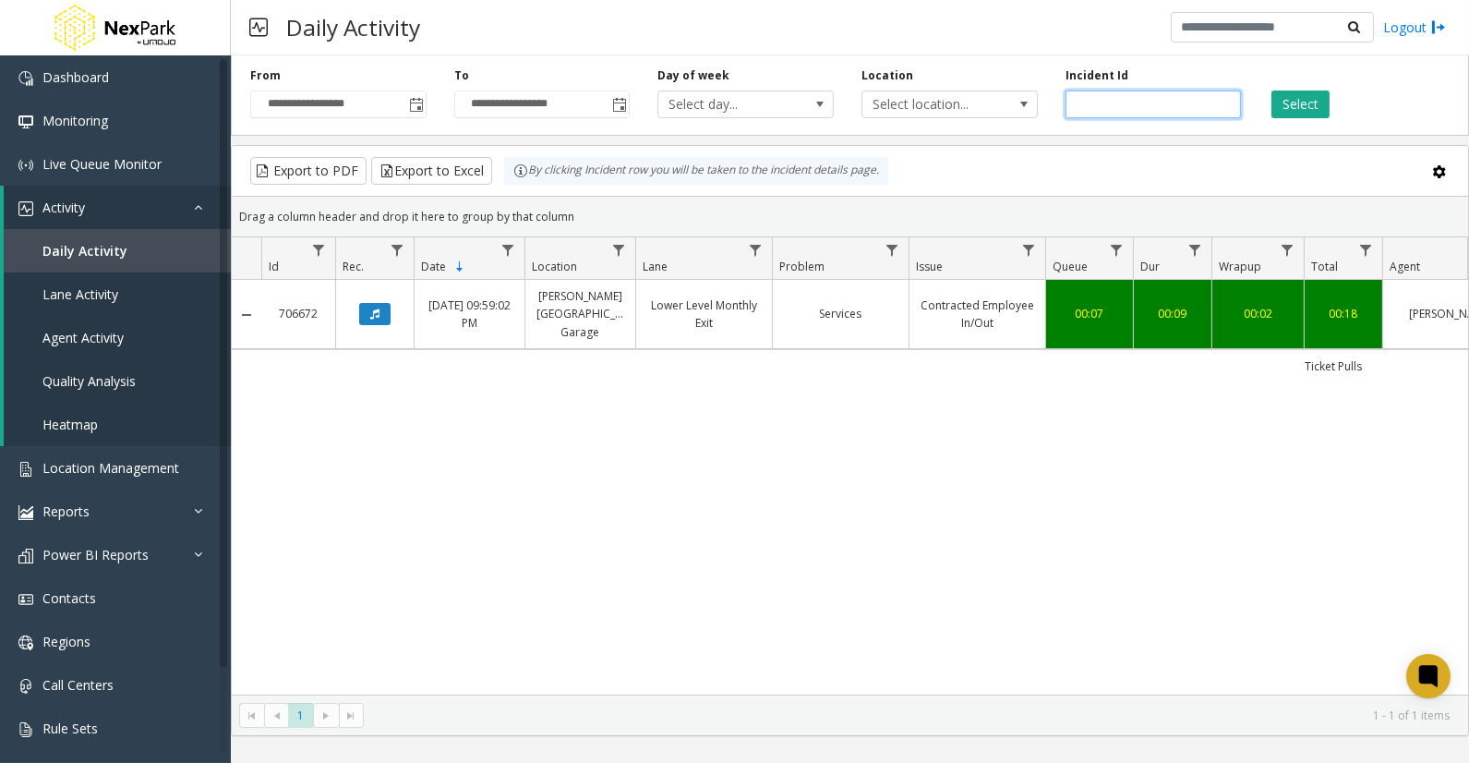
click at [1101, 107] on input "******" at bounding box center [1154, 104] width 176 height 28
paste input "number"
type input "******"
click at [1295, 98] on button "Select" at bounding box center [1300, 104] width 58 height 28
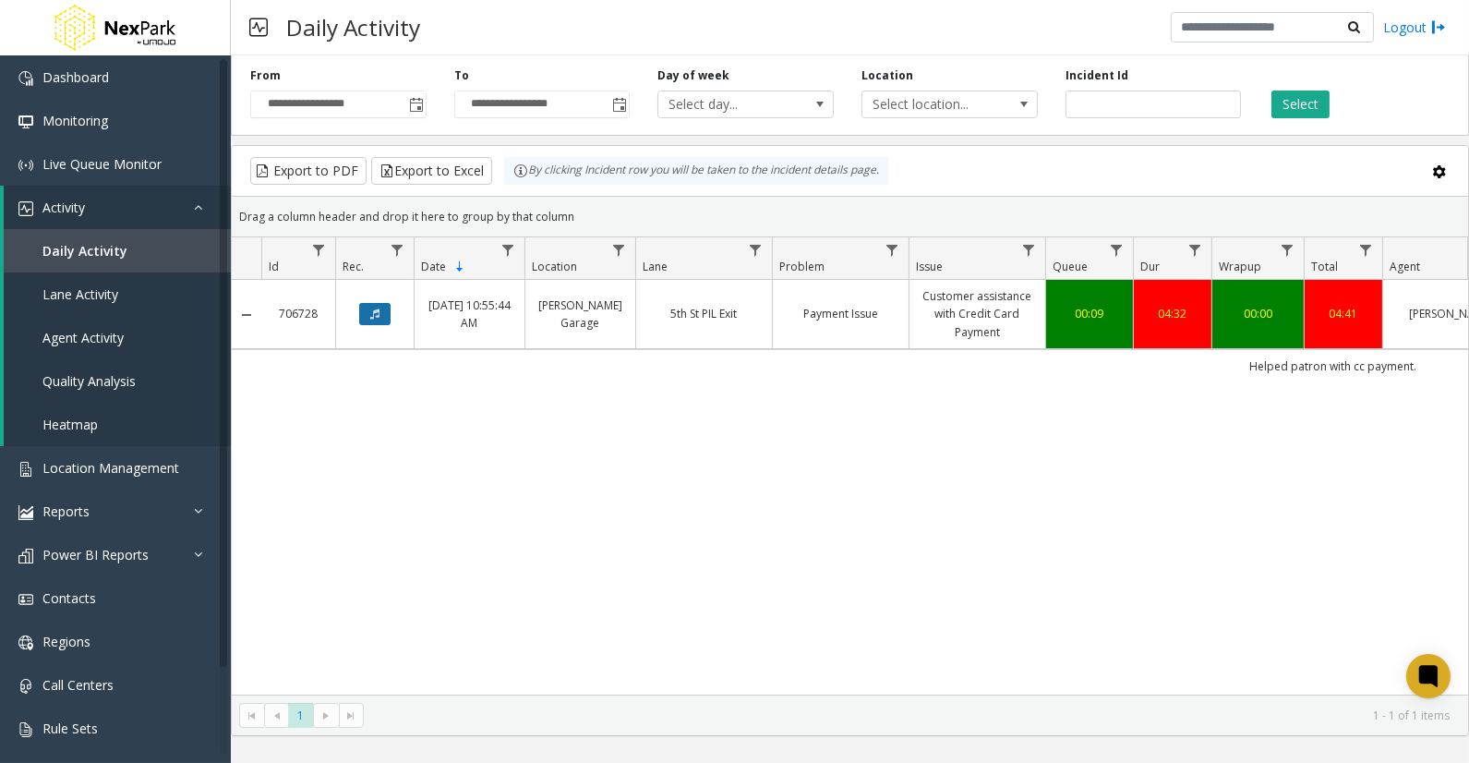
click at [377, 308] on button "Data table" at bounding box center [374, 314] width 31 height 22
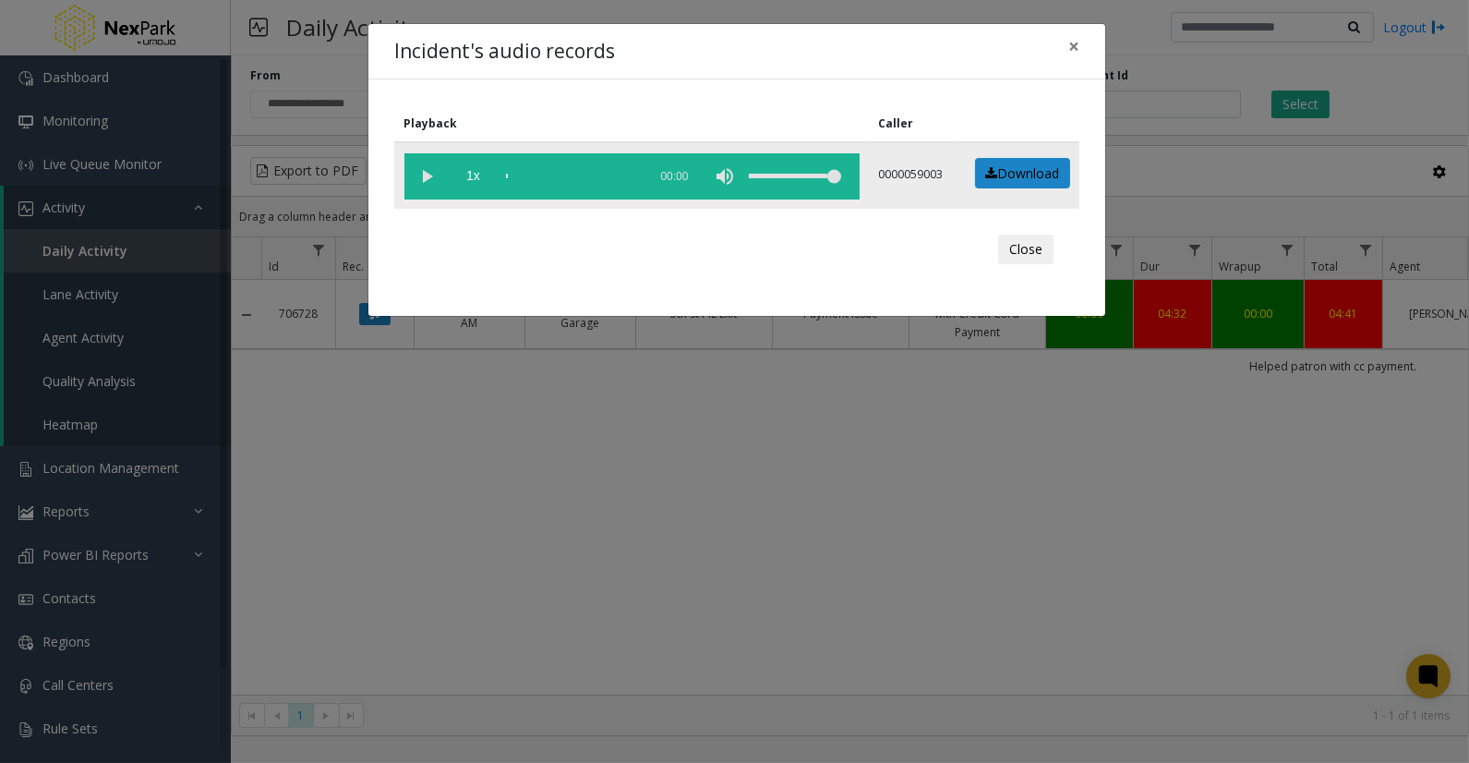
click at [428, 172] on vg-play-pause at bounding box center [427, 176] width 46 height 46
click at [530, 170] on div "scrub bar" at bounding box center [572, 176] width 132 height 46
click at [536, 173] on div "scrub bar" at bounding box center [572, 176] width 132 height 46
click at [552, 172] on div "scrub bar" at bounding box center [572, 176] width 132 height 46
click at [572, 172] on div "scrub bar" at bounding box center [572, 176] width 132 height 46
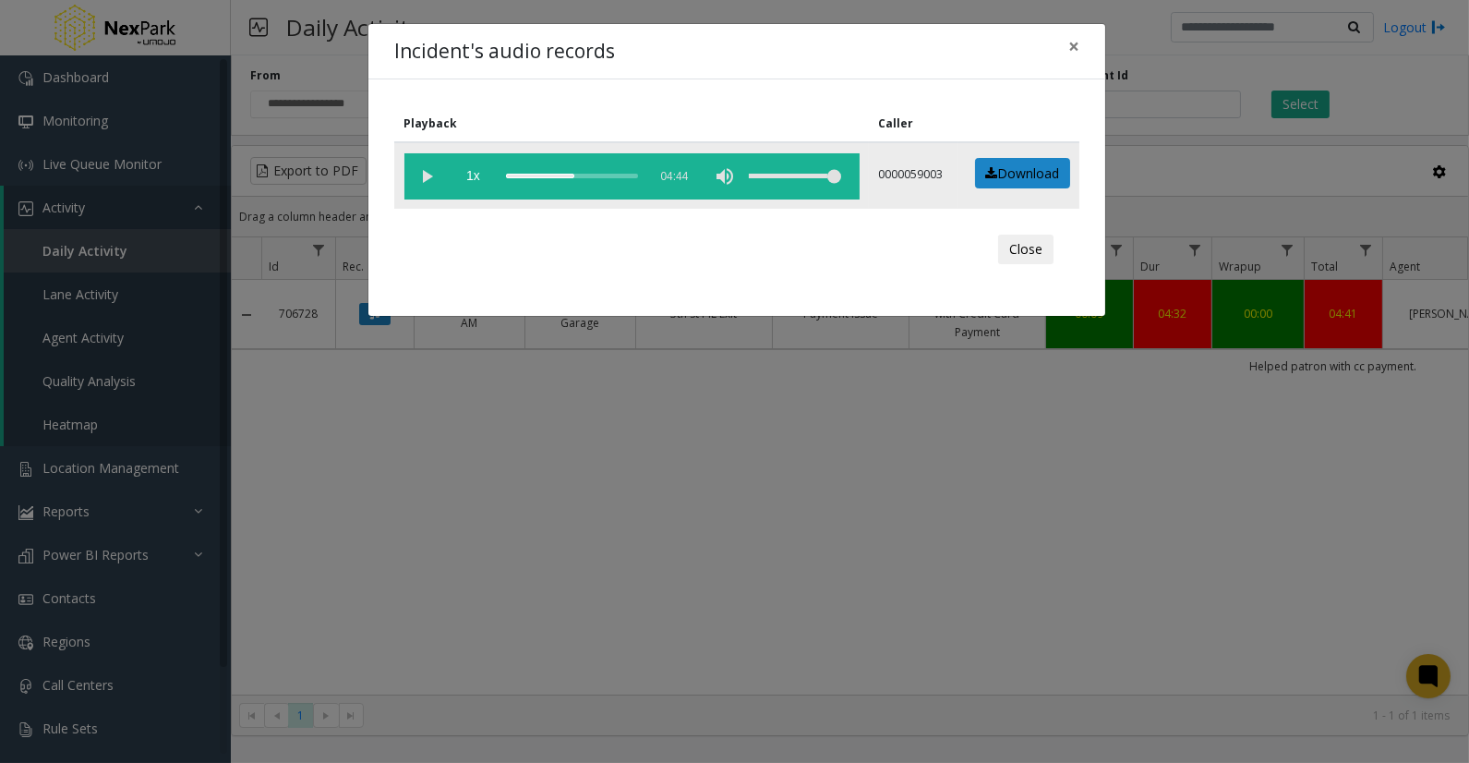
click at [584, 172] on div "scrub bar" at bounding box center [572, 176] width 132 height 46
click at [600, 174] on div "scrub bar" at bounding box center [572, 176] width 132 height 46
click at [610, 174] on div "scrub bar" at bounding box center [572, 176] width 132 height 46
click at [621, 171] on div "scrub bar" at bounding box center [572, 176] width 132 height 46
click at [632, 173] on div "scrub bar" at bounding box center [572, 176] width 132 height 46
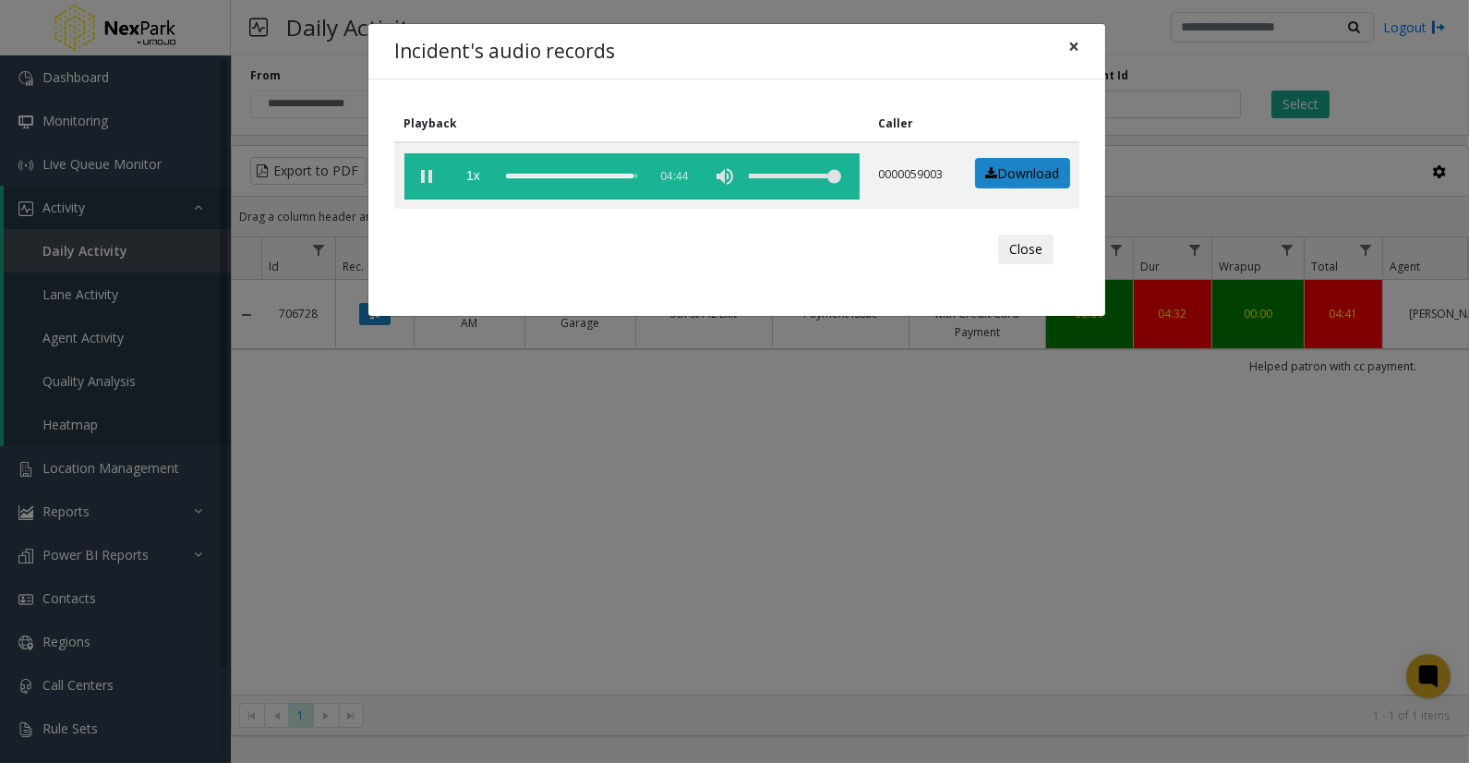
click at [1071, 47] on span "×" at bounding box center [1073, 46] width 11 height 26
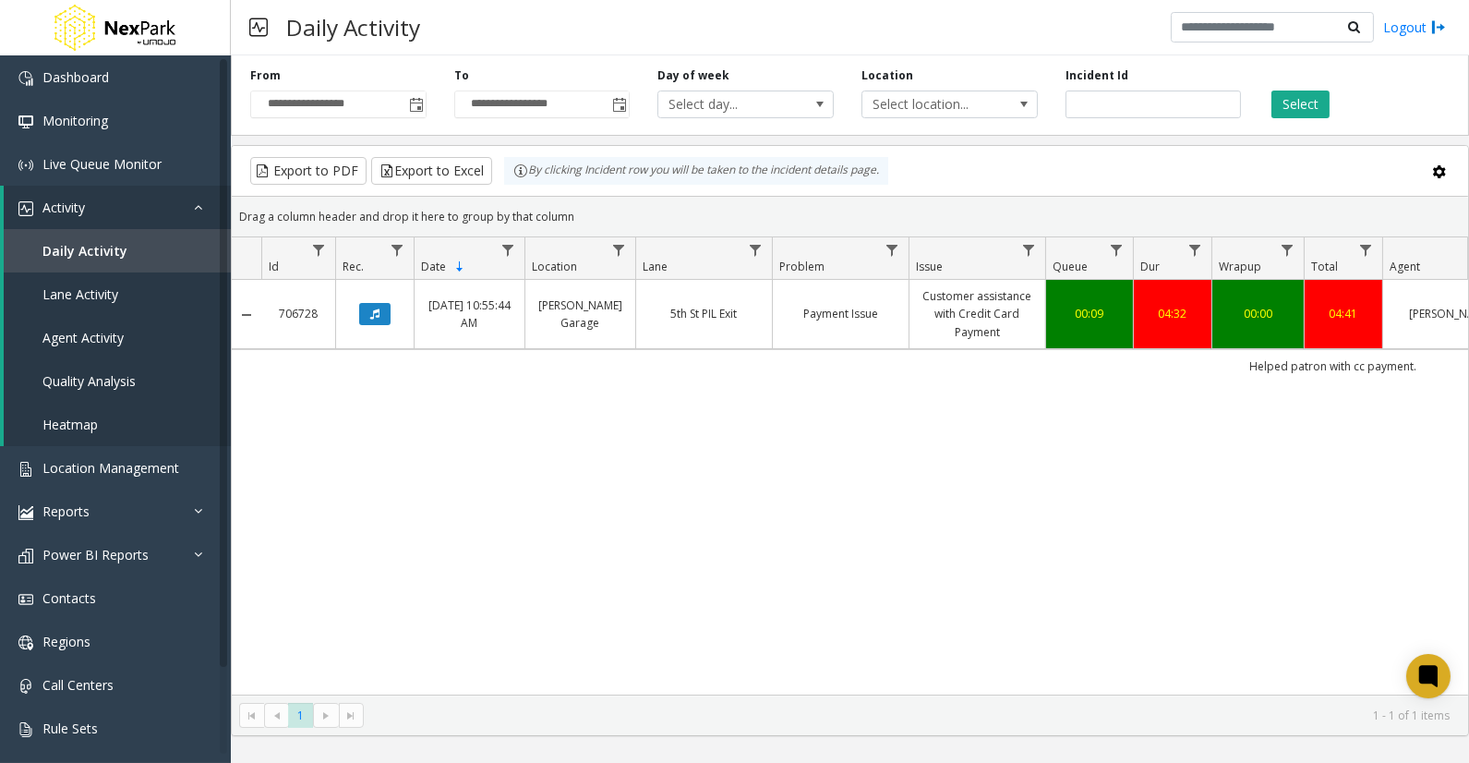
drag, startPoint x: 1099, startPoint y: 514, endPoint x: 1030, endPoint y: 403, distance: 131.4
click at [1099, 515] on div "706728 [DATE] 10:55:44 AM [PERSON_NAME] Garage 5th St PIL Exit Payment Issue Cu…" at bounding box center [850, 487] width 1236 height 415
